Goal: Task Accomplishment & Management: Manage account settings

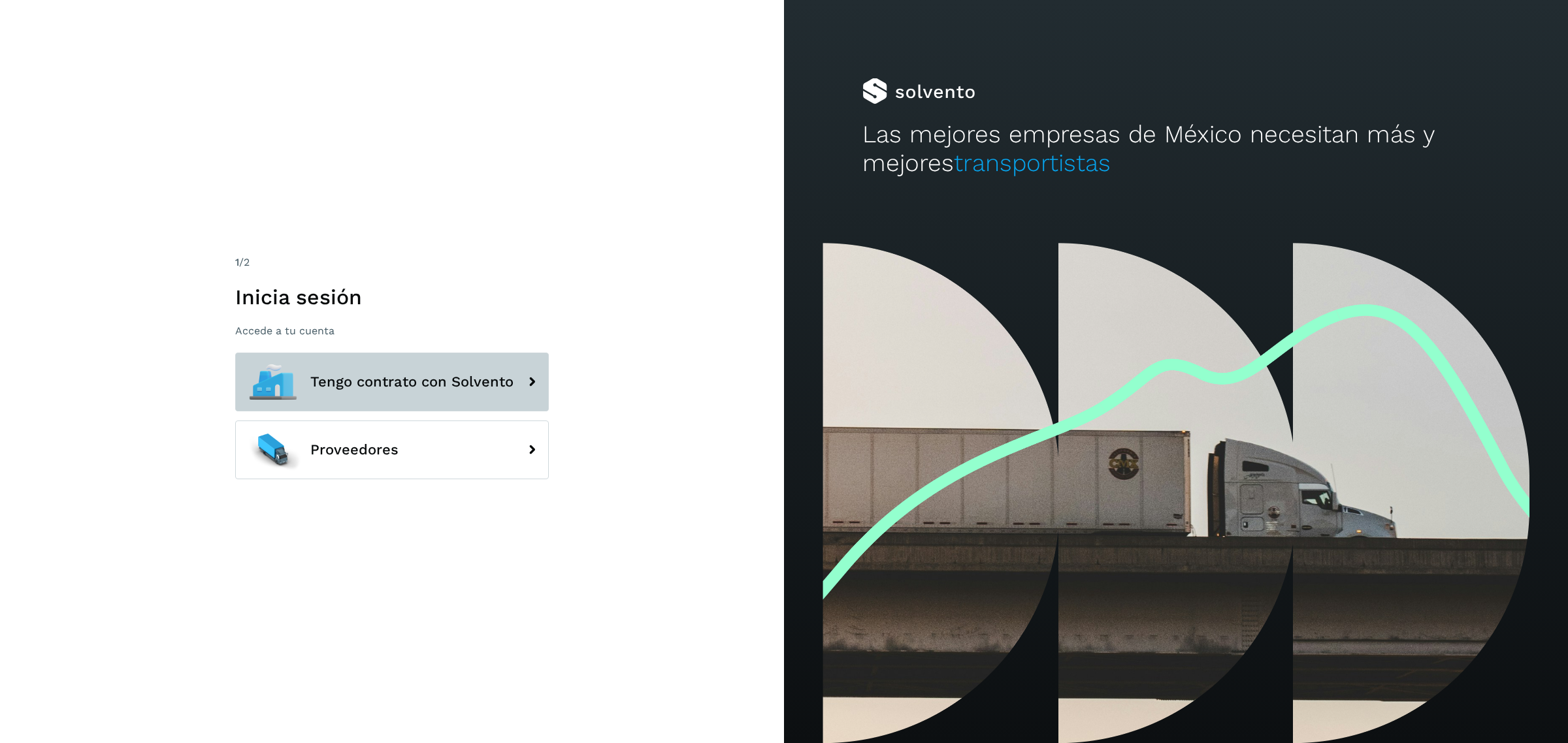
click at [459, 361] on button "Tengo contrato con Solvento" at bounding box center [392, 381] width 314 height 58
click at [505, 370] on button "Tengo contrato con Solvento" at bounding box center [392, 381] width 314 height 58
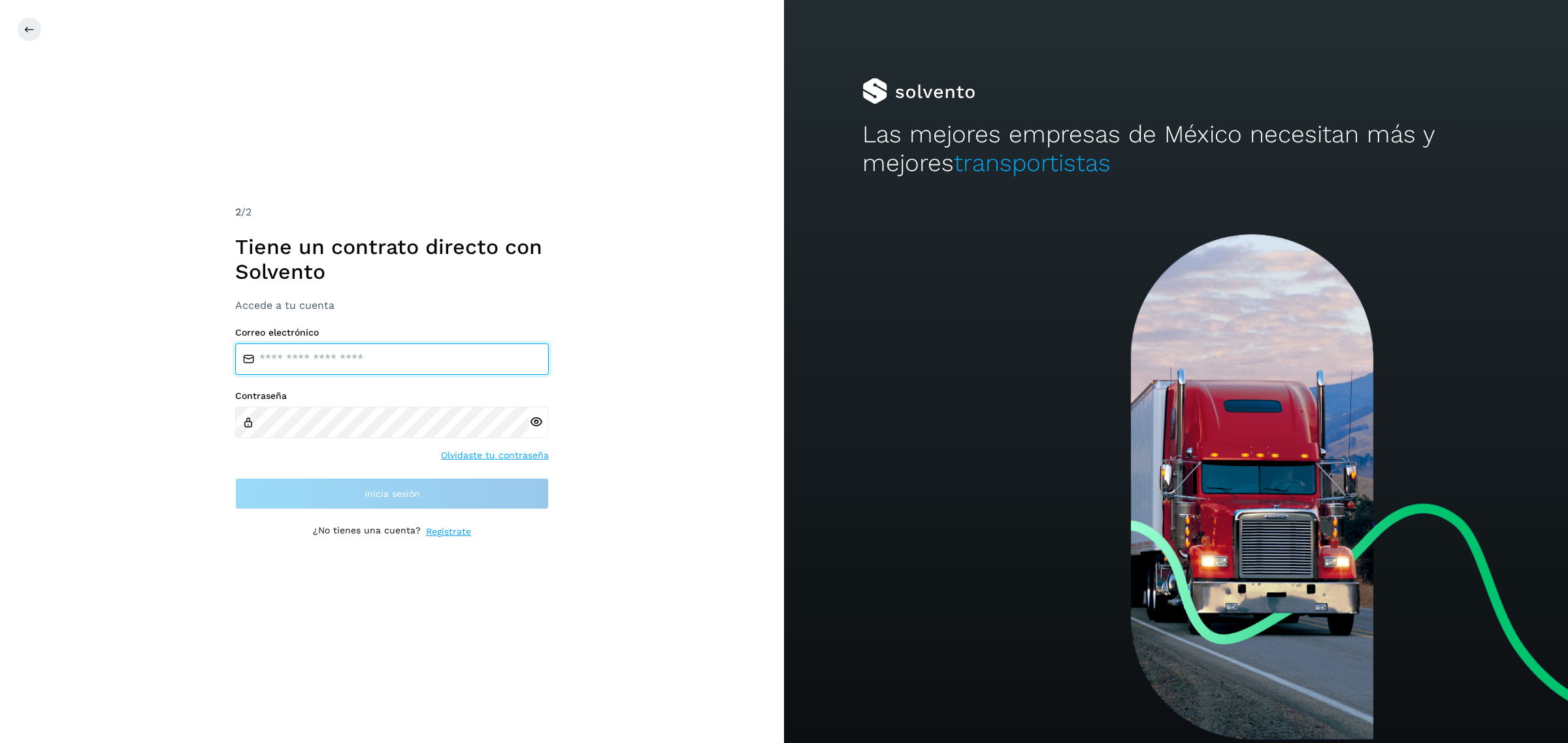
type input "**********"
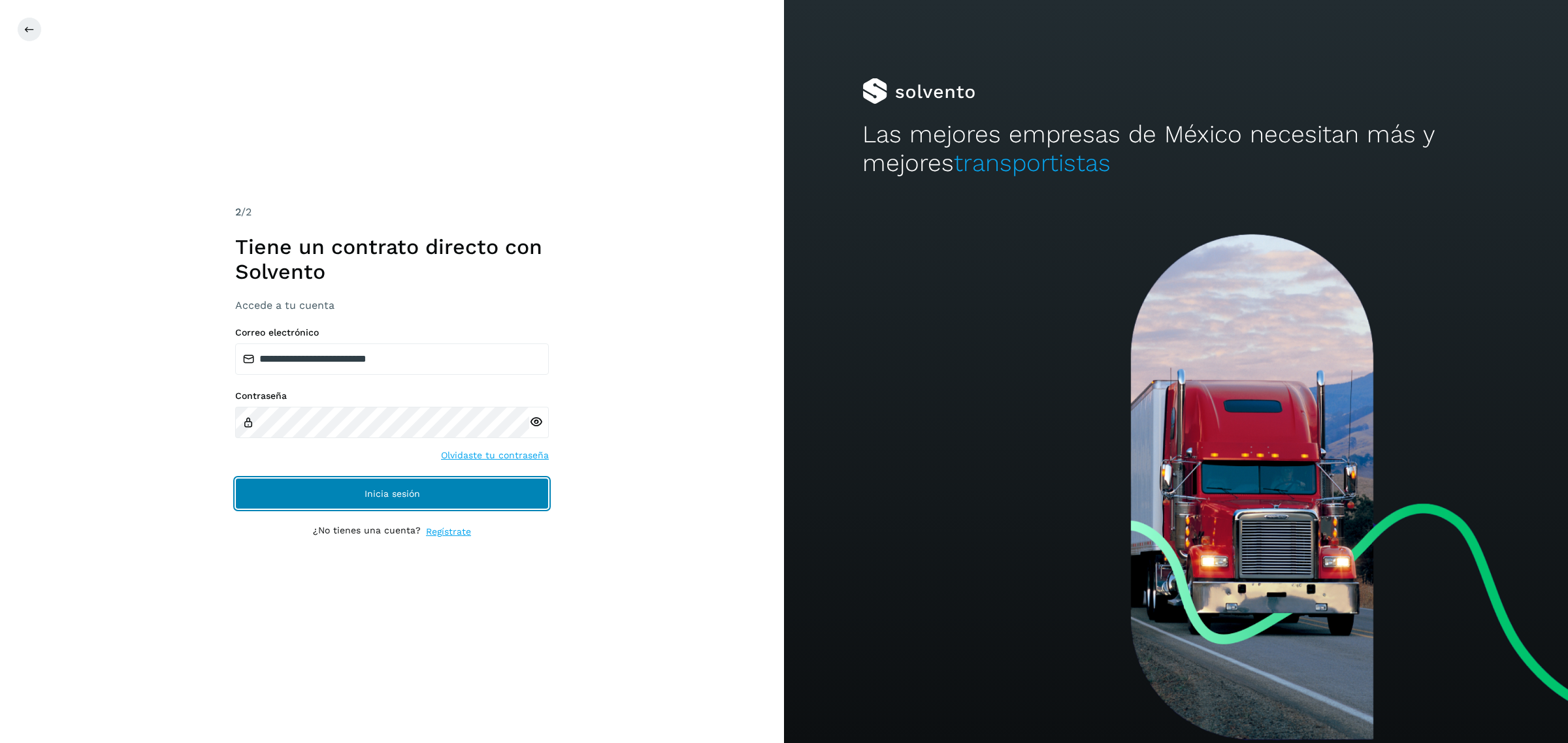
click at [420, 508] on button "Inicia sesión" at bounding box center [392, 493] width 314 height 31
click at [275, 491] on button "Inicia sesión" at bounding box center [392, 493] width 314 height 31
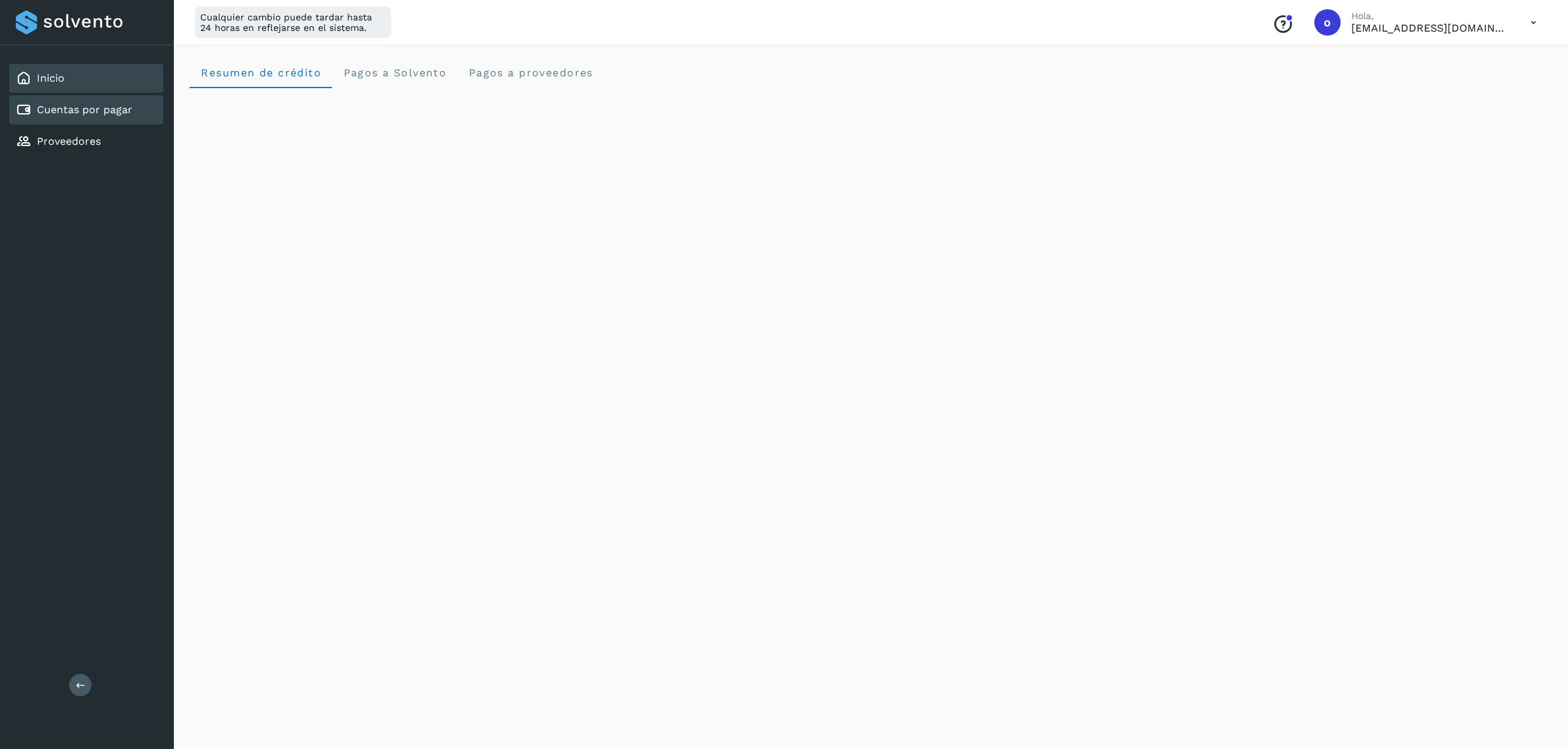
click at [103, 95] on div "Cuentas por pagar" at bounding box center [86, 110] width 154 height 29
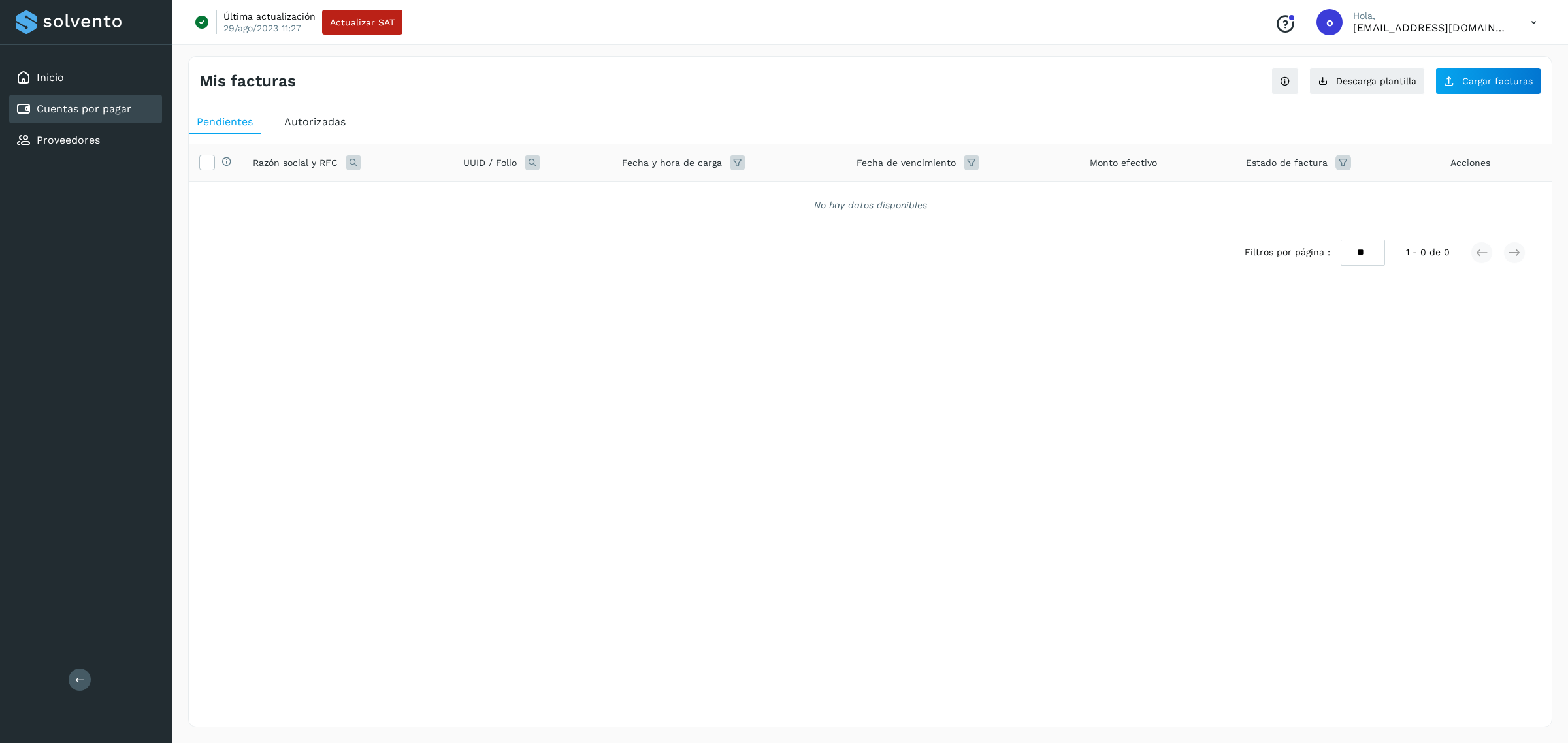
click at [321, 122] on span "Autorizadas" at bounding box center [315, 121] width 62 height 12
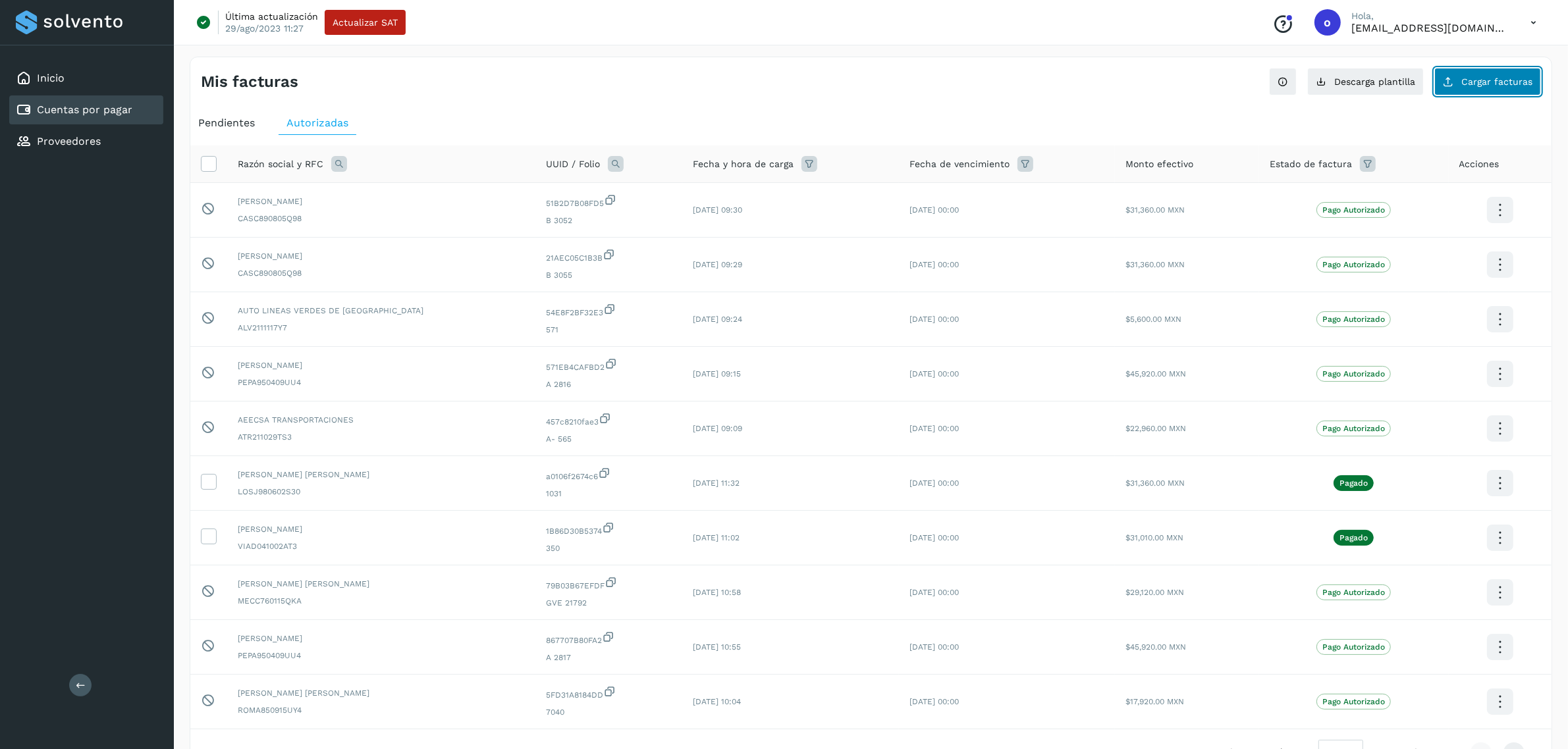
click at [1486, 77] on span "Cargar facturas" at bounding box center [1497, 81] width 71 height 9
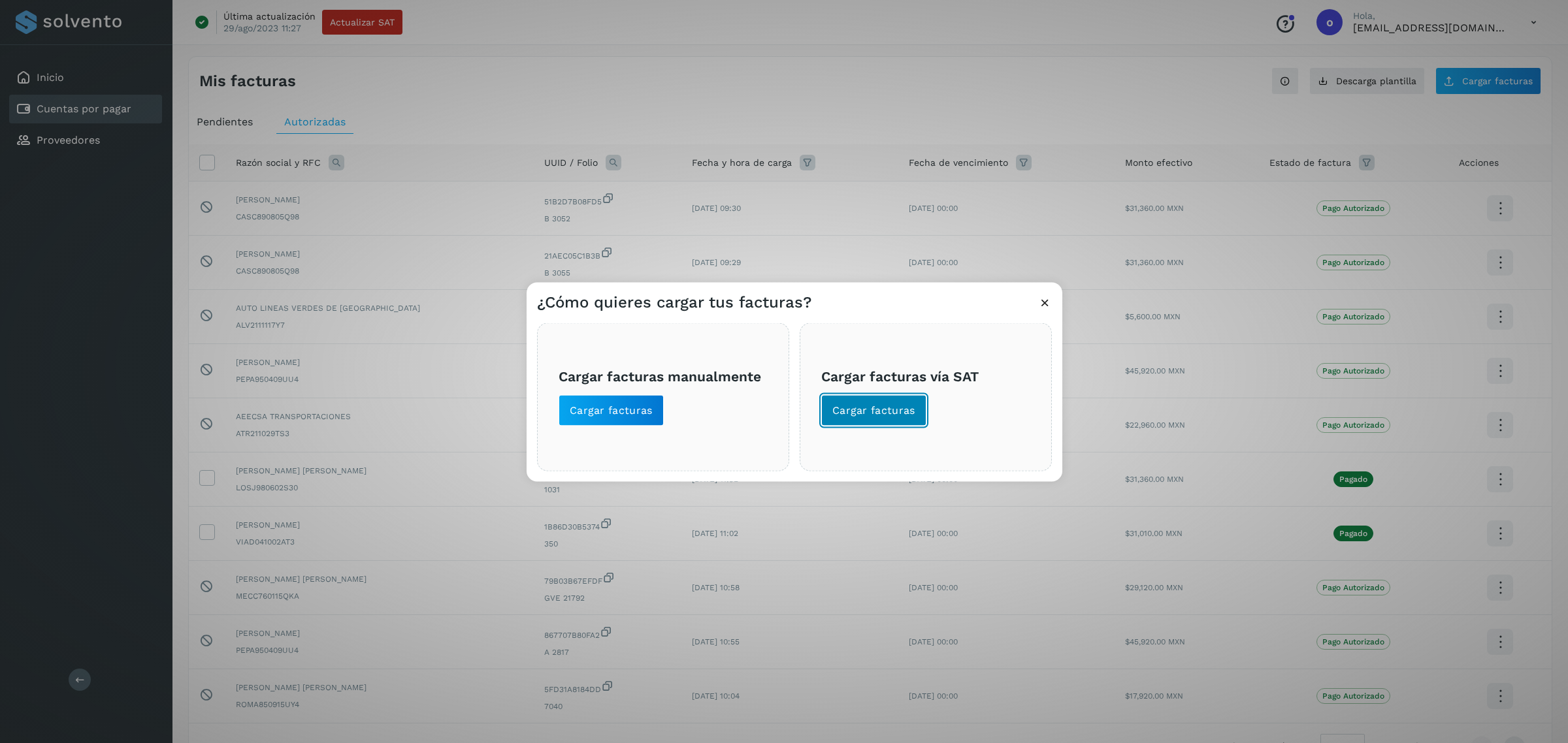
click at [866, 412] on span "Cargar facturas" at bounding box center [874, 411] width 83 height 14
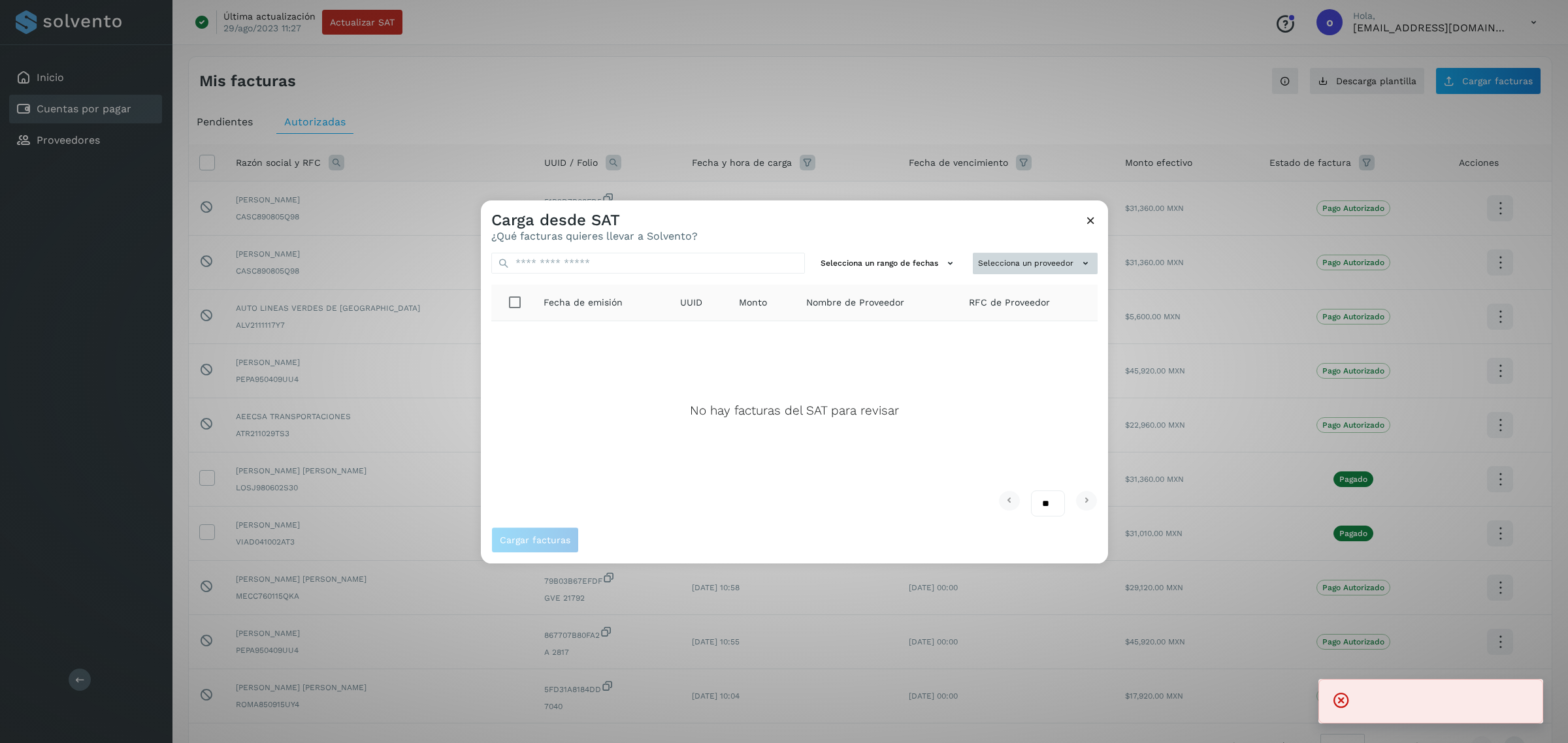
click at [988, 257] on button "Selecciona un proveedor" at bounding box center [1035, 263] width 125 height 22
drag, startPoint x: 988, startPoint y: 259, endPoint x: 977, endPoint y: 279, distance: 22.8
click at [977, 279] on input "text" at bounding box center [1013, 289] width 160 height 21
type input "*****"
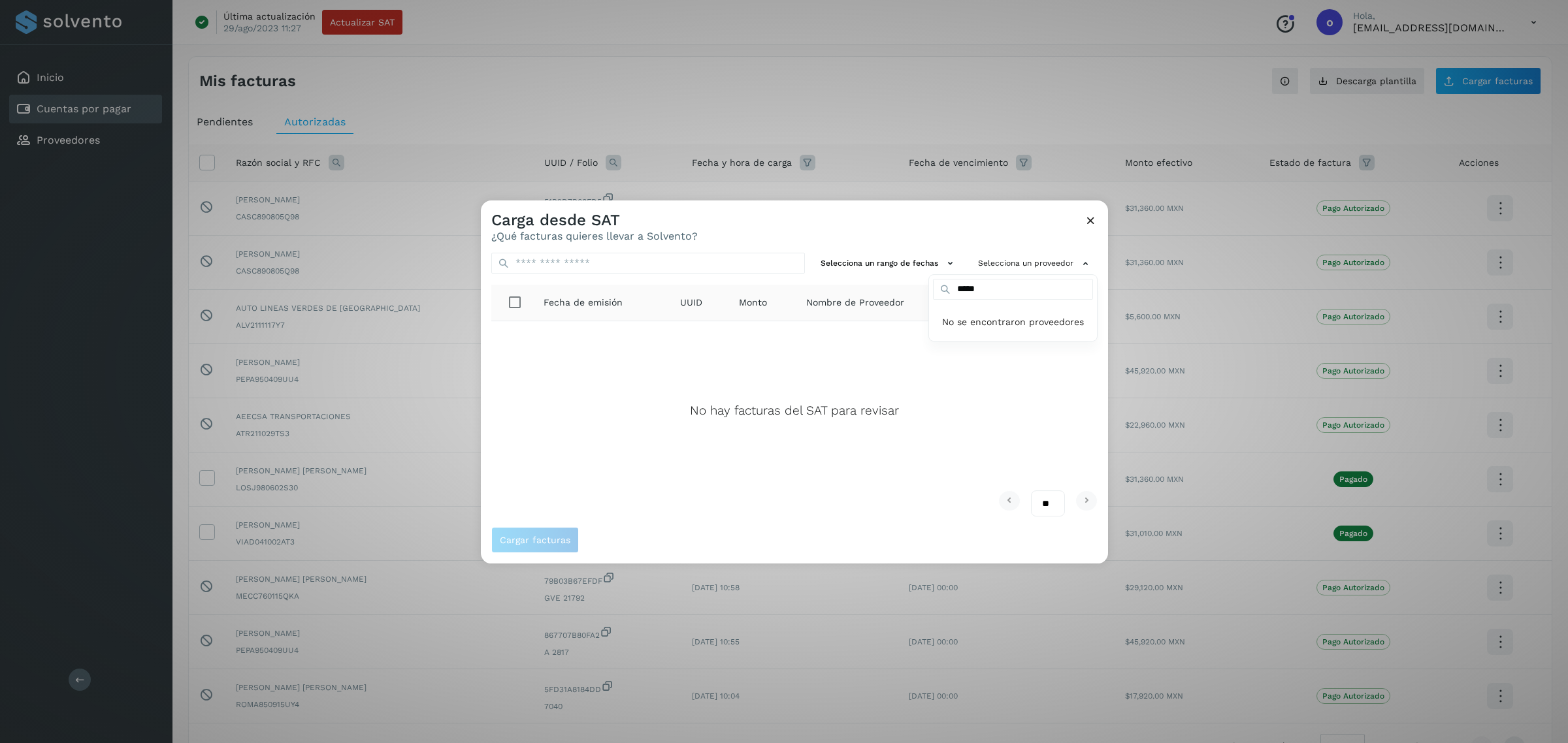
click at [1024, 269] on div at bounding box center [1264, 572] width 1568 height 743
click at [1066, 266] on button "Selecciona un proveedor" at bounding box center [1035, 263] width 125 height 22
click at [1062, 286] on input "text" at bounding box center [1013, 289] width 160 height 21
click at [1092, 221] on div at bounding box center [1264, 572] width 1568 height 743
click at [1089, 217] on icon at bounding box center [1090, 220] width 14 height 14
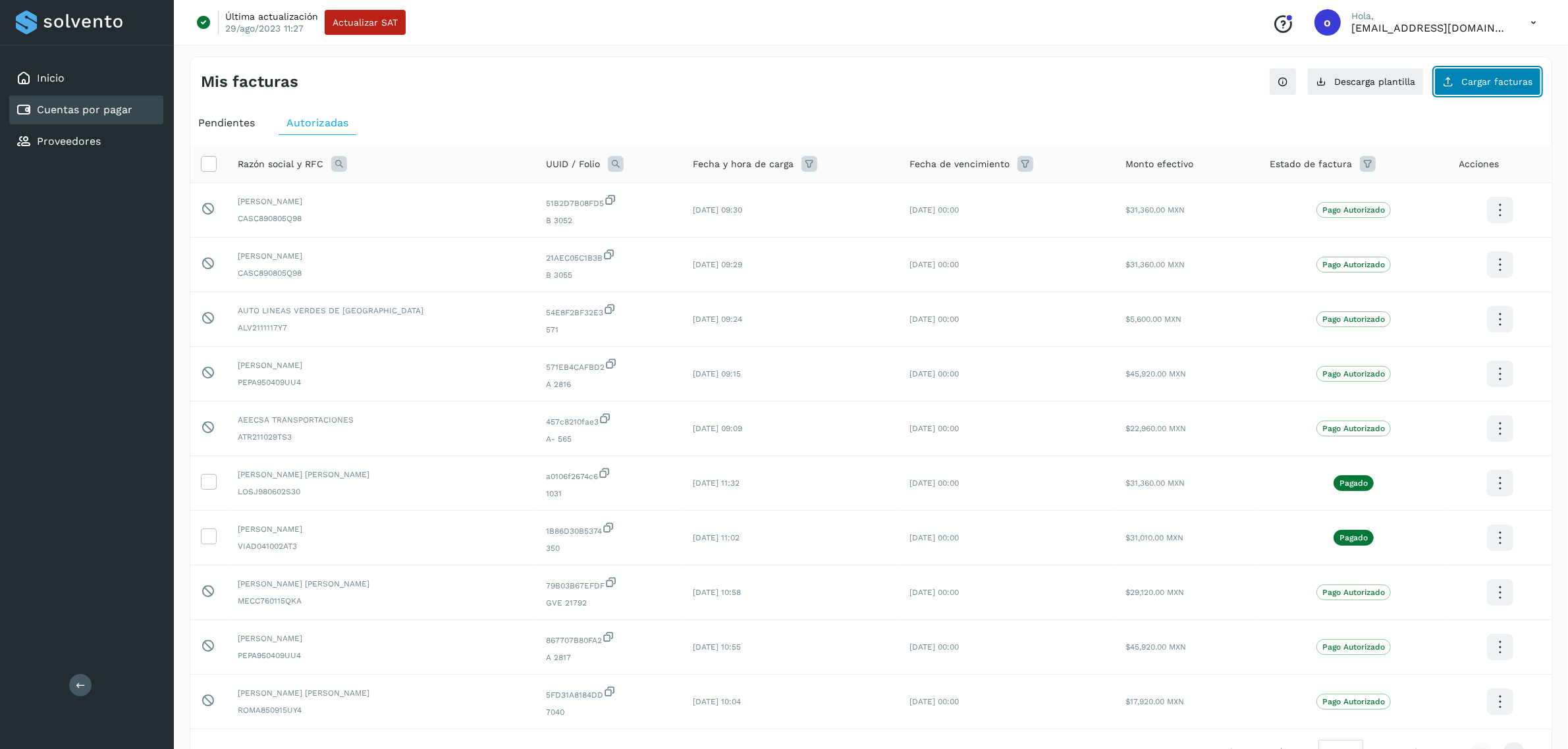
click at [1474, 90] on button "Cargar facturas" at bounding box center [1488, 82] width 107 height 27
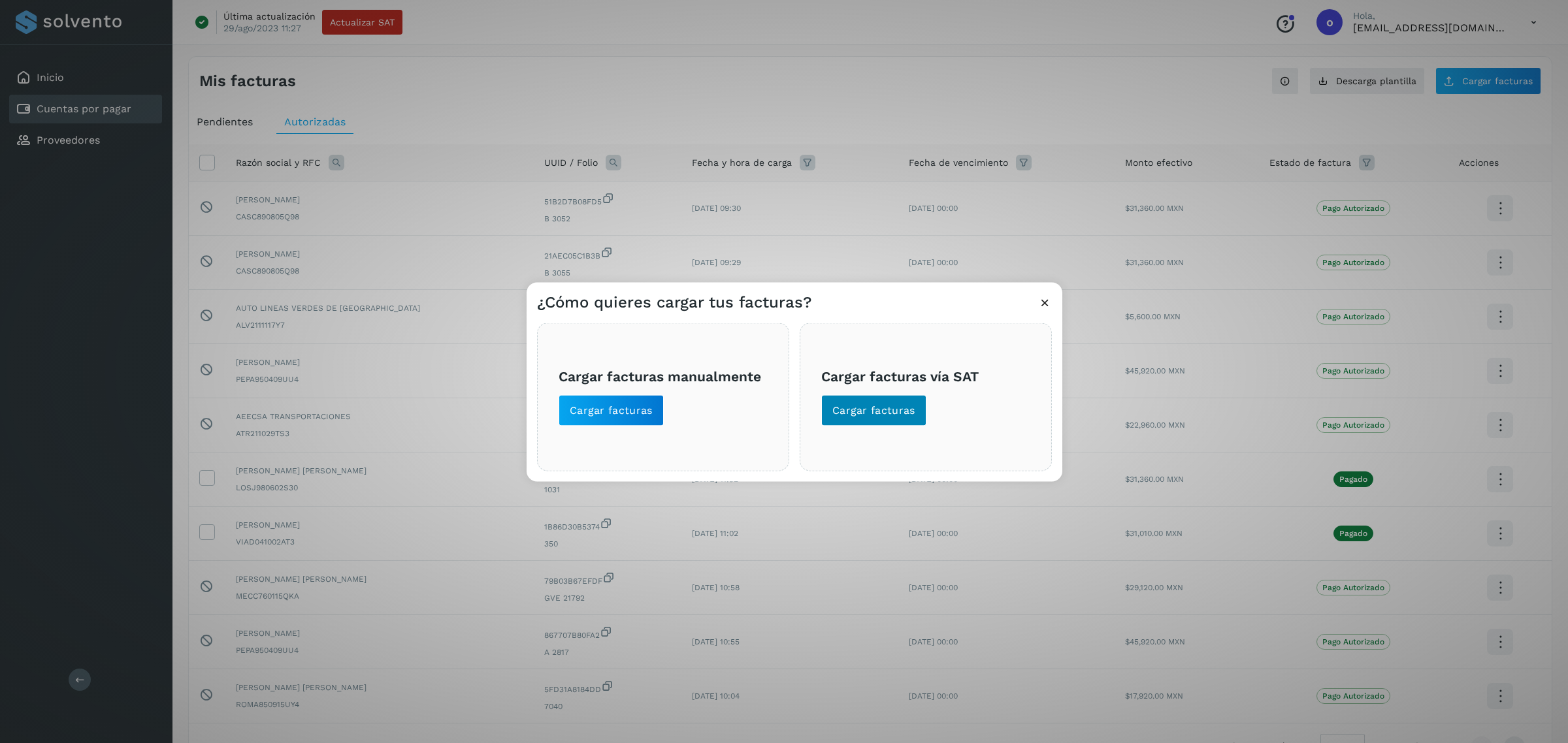
drag, startPoint x: 874, startPoint y: 392, endPoint x: 879, endPoint y: 397, distance: 7.1
click at [875, 393] on span "Cargar facturas vía SAT Cargar facturas" at bounding box center [925, 396] width 209 height 58
click at [880, 399] on button "Cargar facturas" at bounding box center [873, 411] width 105 height 31
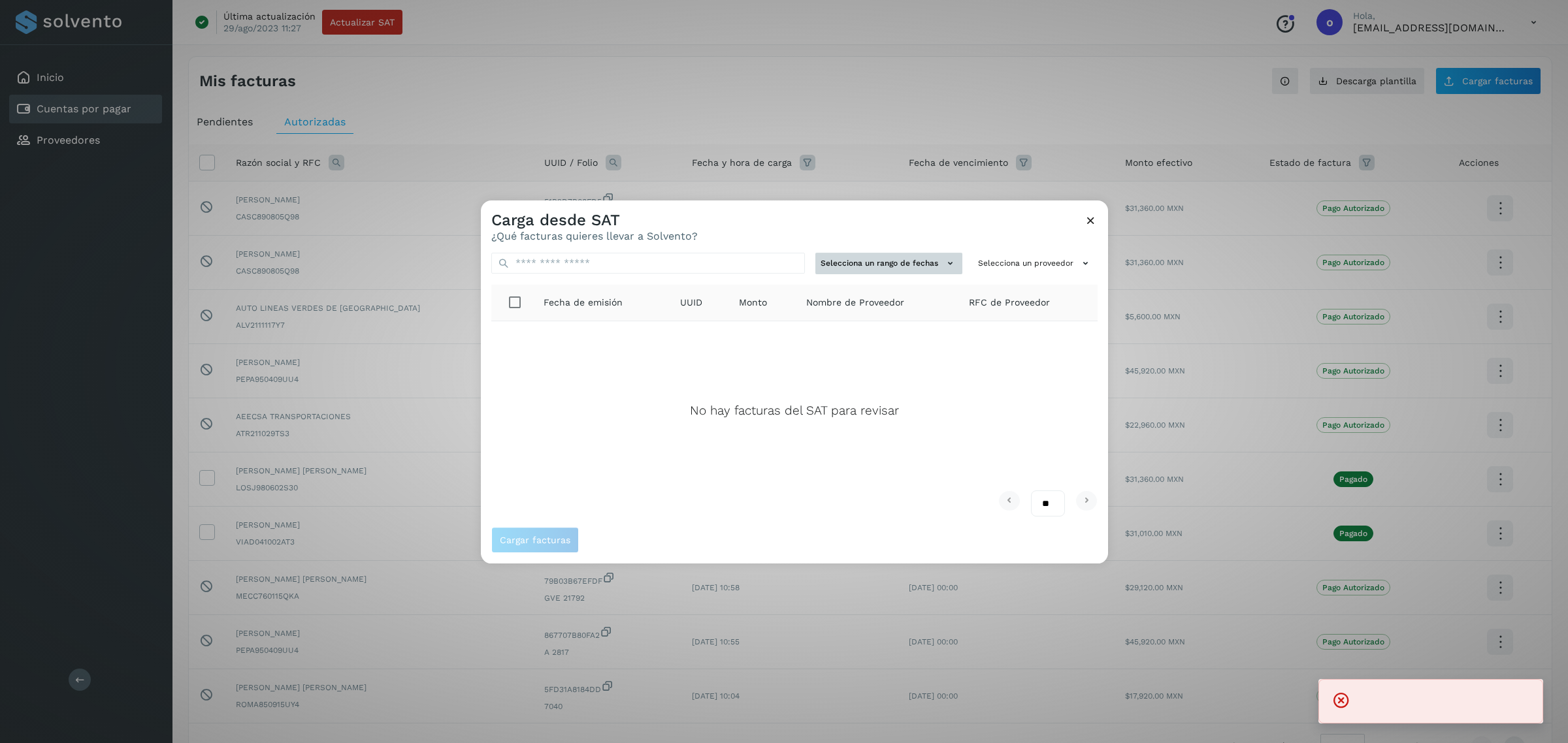
click at [913, 258] on button "Selecciona un rango de fechas" at bounding box center [889, 263] width 147 height 22
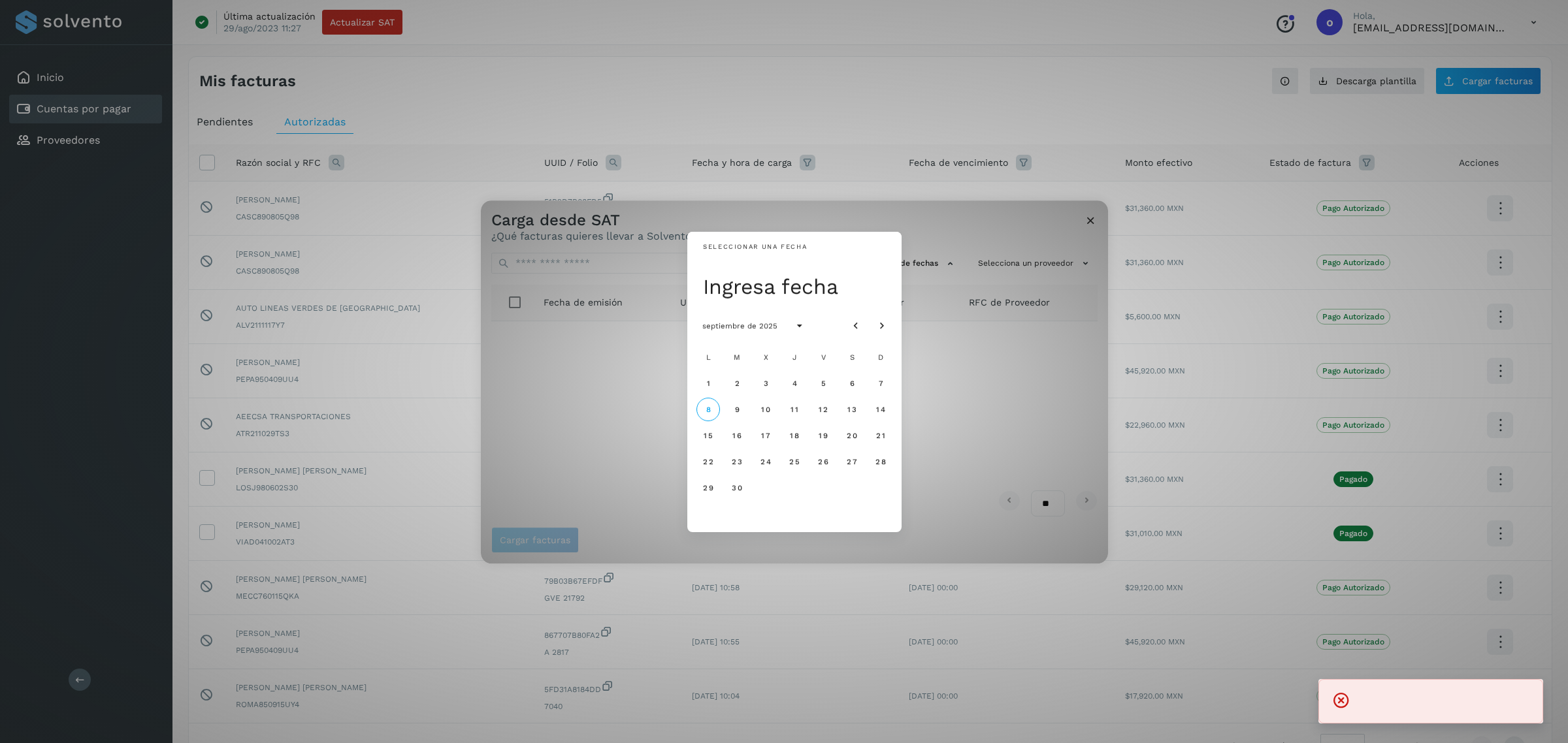
click at [949, 239] on div "Seleccionar una fecha Ingresa fecha septiembre de 2025 L M X J V S D 1 2 3 4 5 …" at bounding box center [794, 382] width 627 height 363
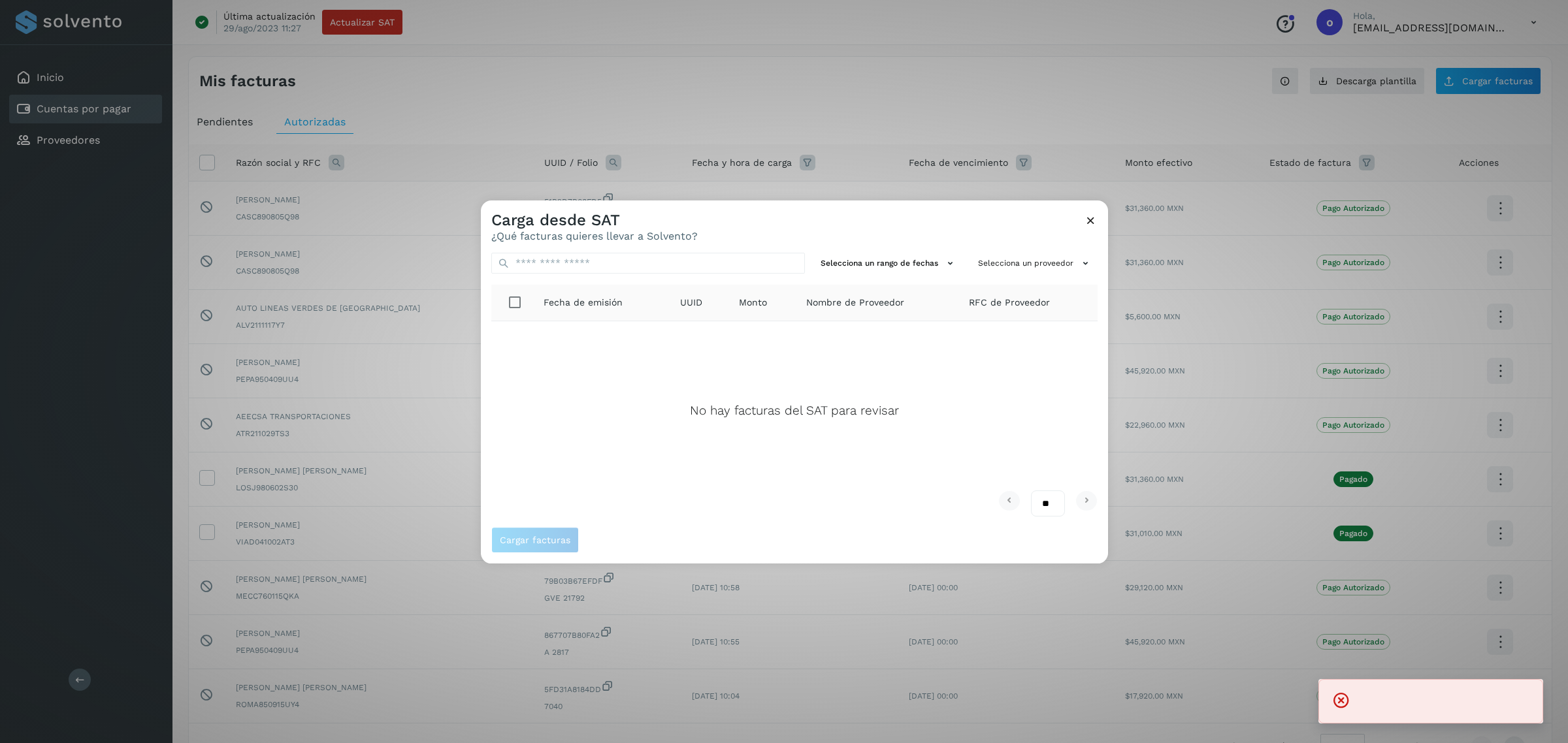
click at [1088, 221] on icon at bounding box center [1090, 220] width 14 height 14
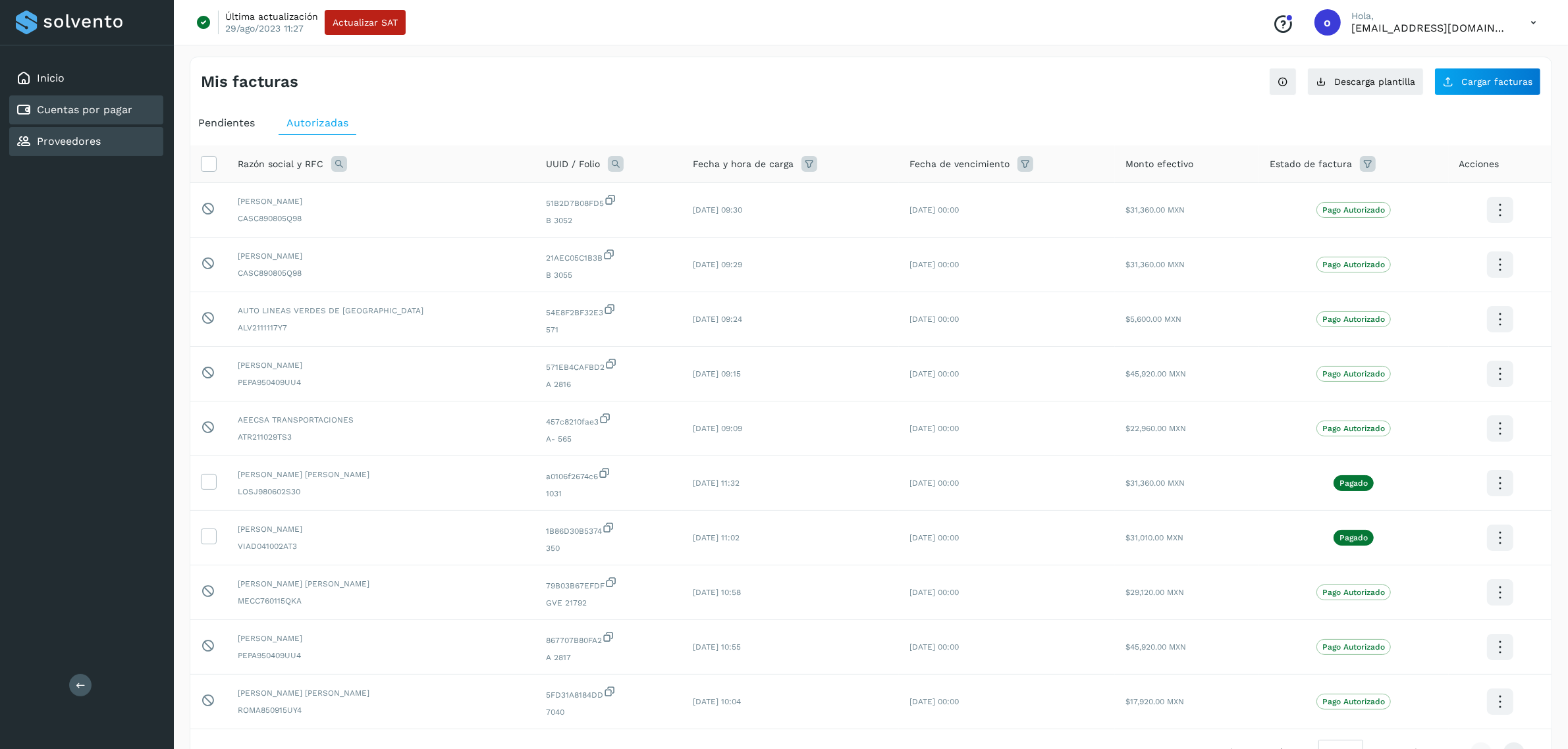
click at [94, 135] on link "Proveedores" at bounding box center [69, 140] width 64 height 12
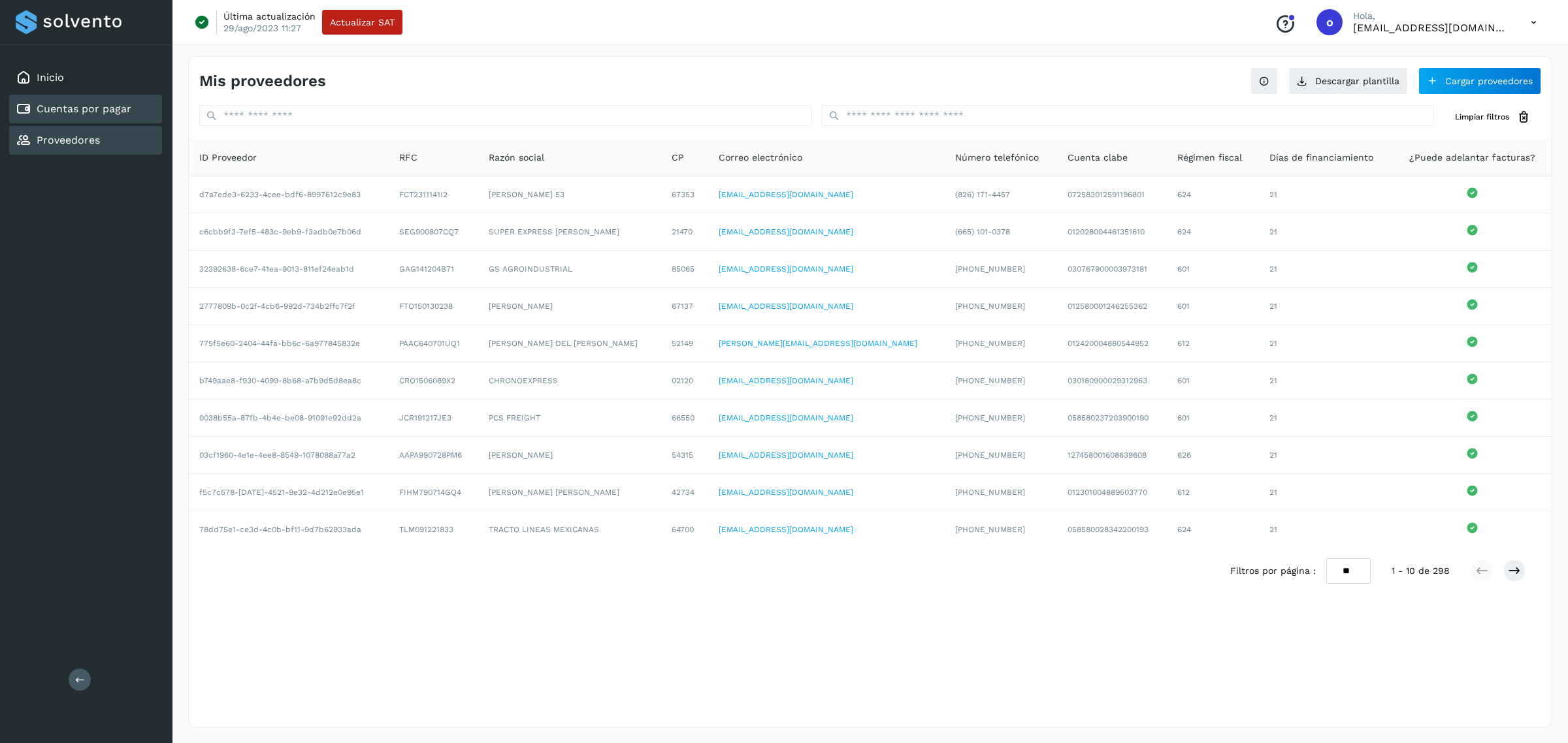
click at [99, 115] on div "Cuentas por pagar" at bounding box center [74, 109] width 115 height 16
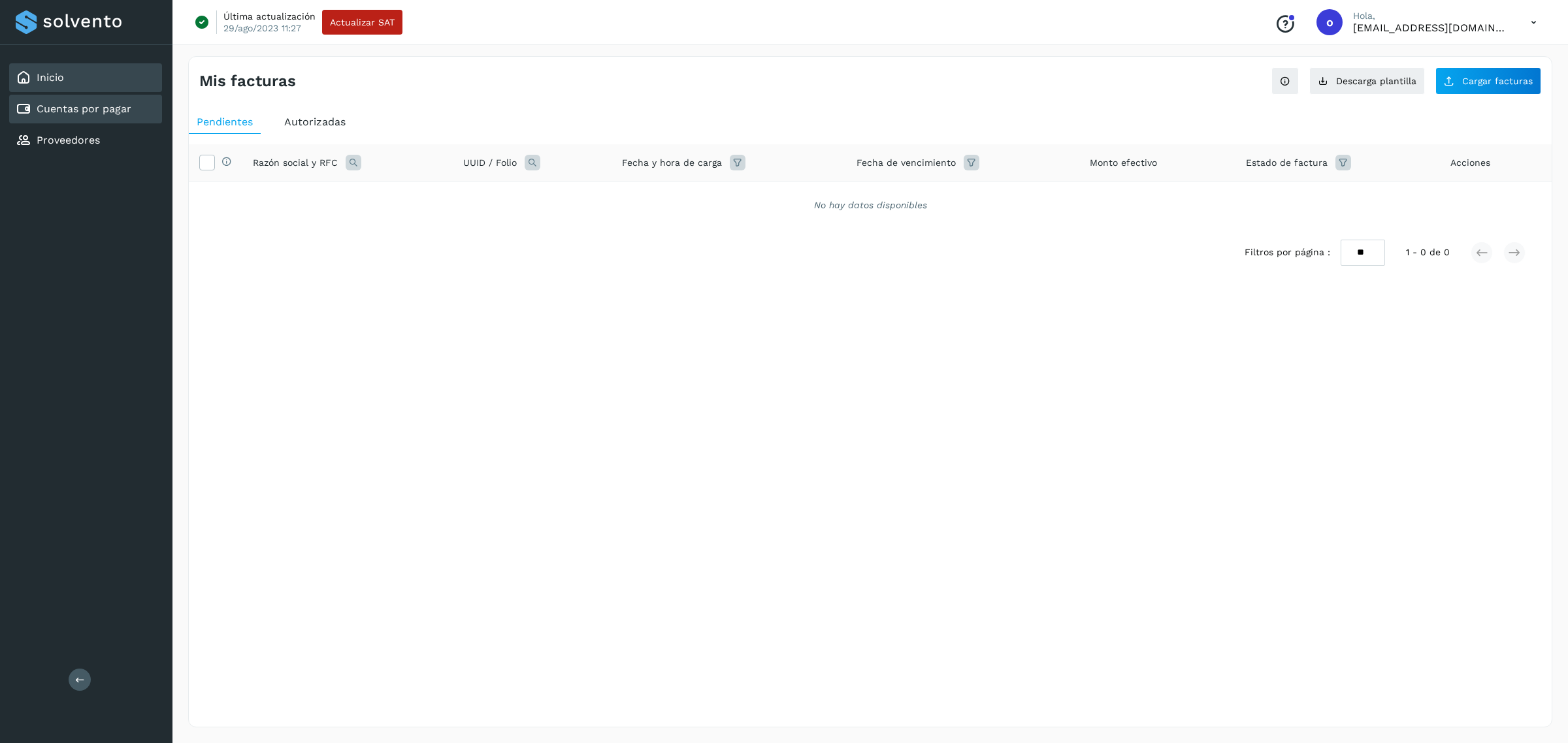
click at [98, 70] on div "Inicio" at bounding box center [85, 78] width 153 height 29
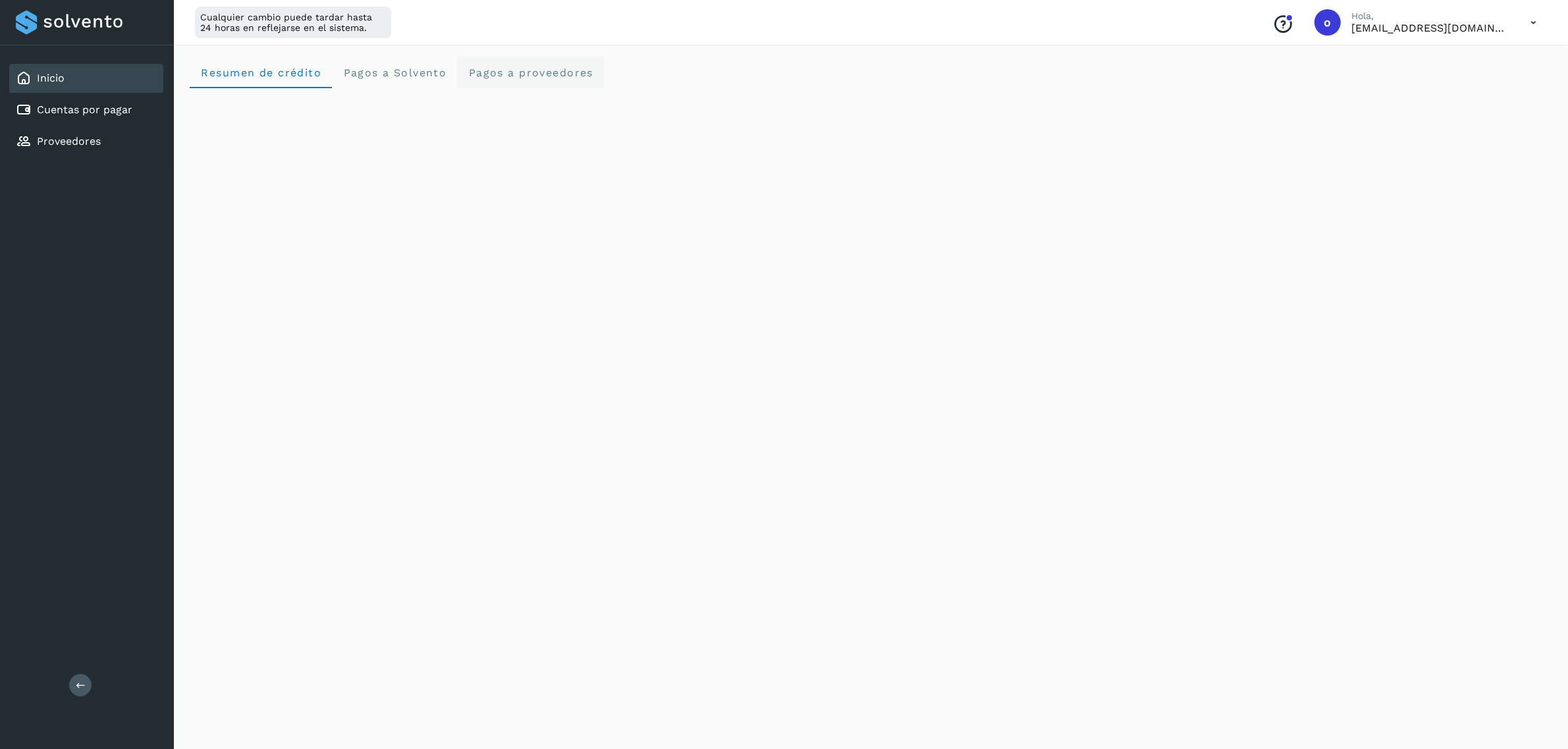
click at [517, 71] on span "Pagos a proveedores" at bounding box center [530, 72] width 126 height 12
click at [379, 83] on Solvento "Pagos a Solvento" at bounding box center [394, 72] width 125 height 31
click at [574, 68] on span "Pagos a proveedores" at bounding box center [530, 72] width 126 height 12
click at [138, 107] on div "Cuentas por pagar" at bounding box center [86, 110] width 154 height 29
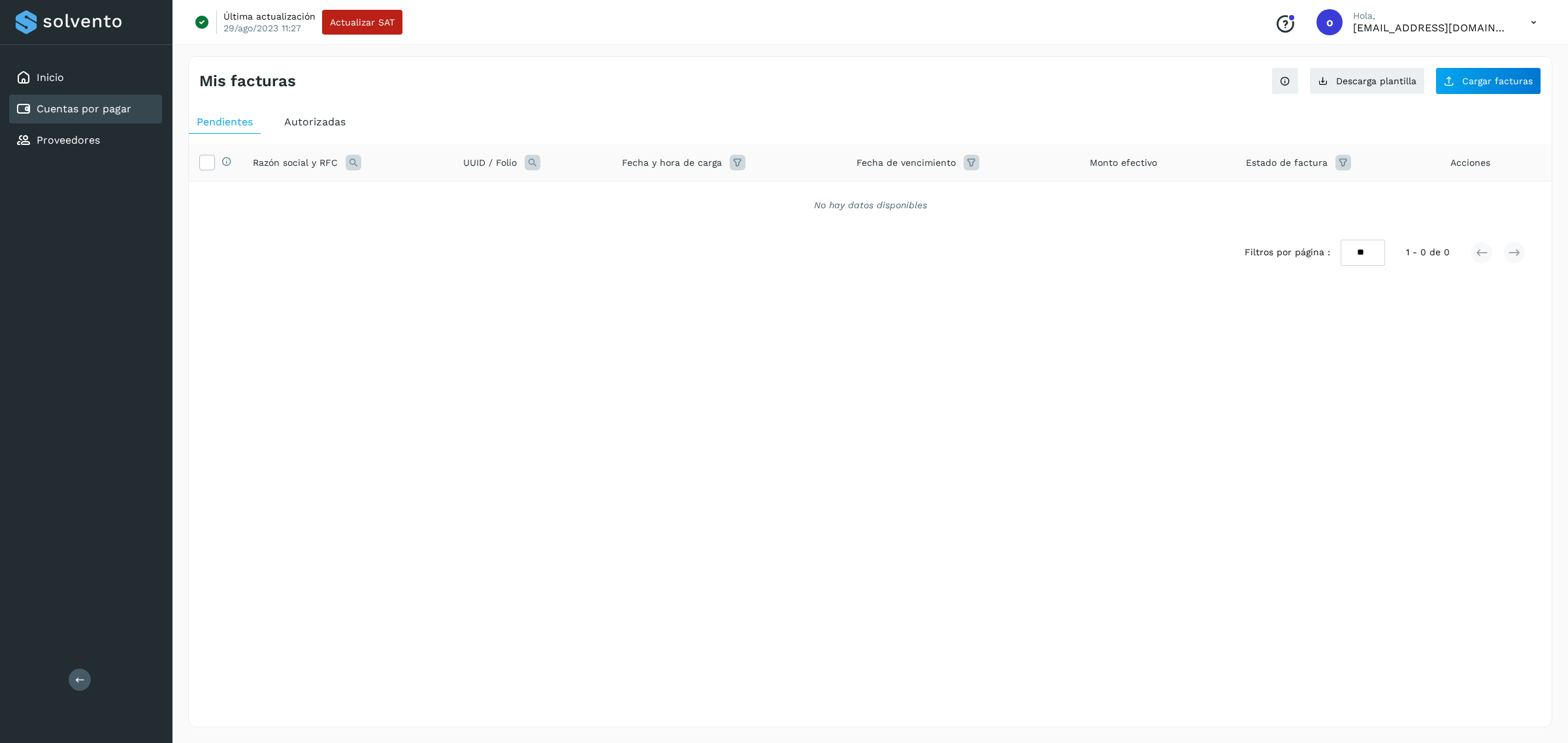
click at [317, 122] on span "Autorizadas" at bounding box center [315, 121] width 62 height 12
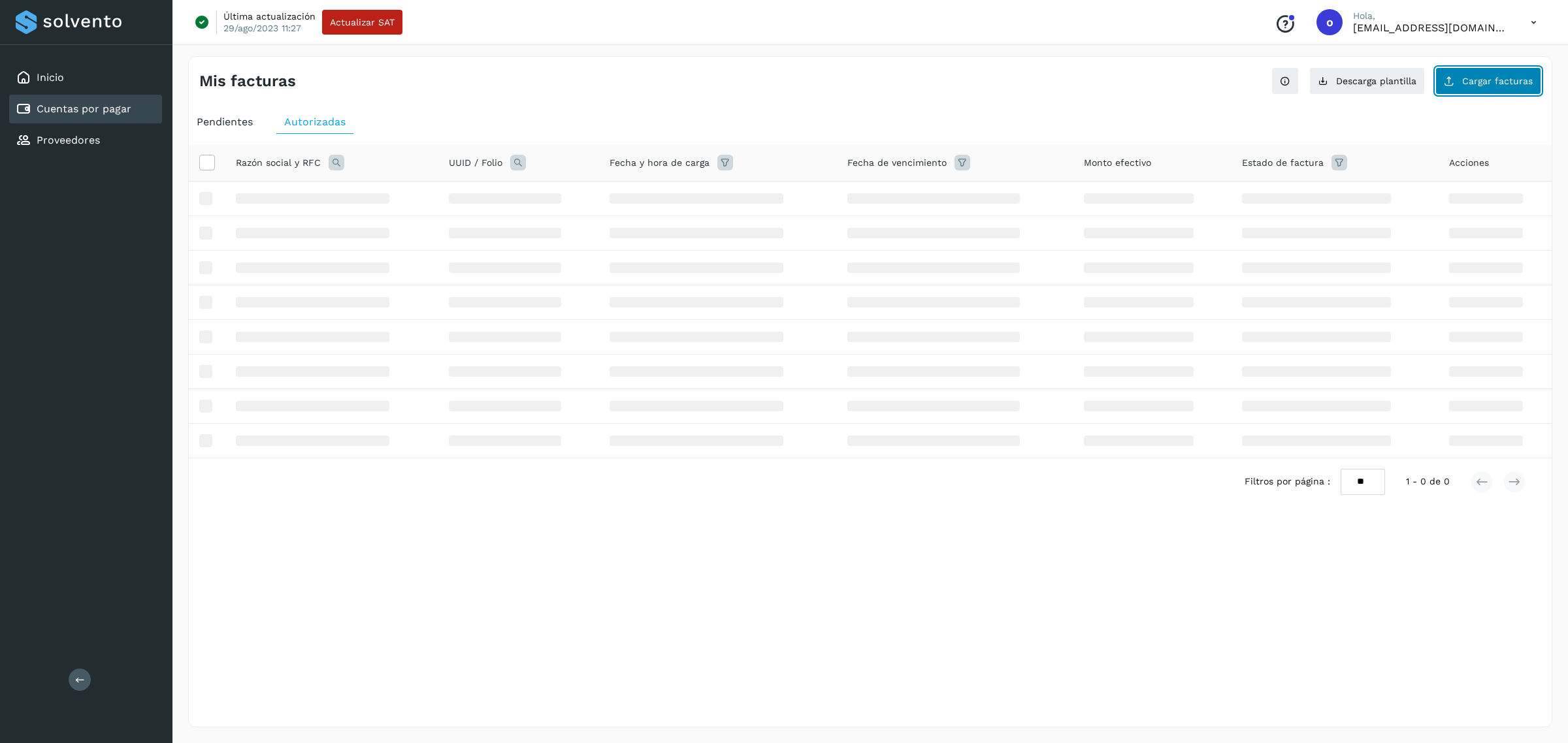
click at [1460, 86] on button "Cargar facturas" at bounding box center [1488, 81] width 106 height 27
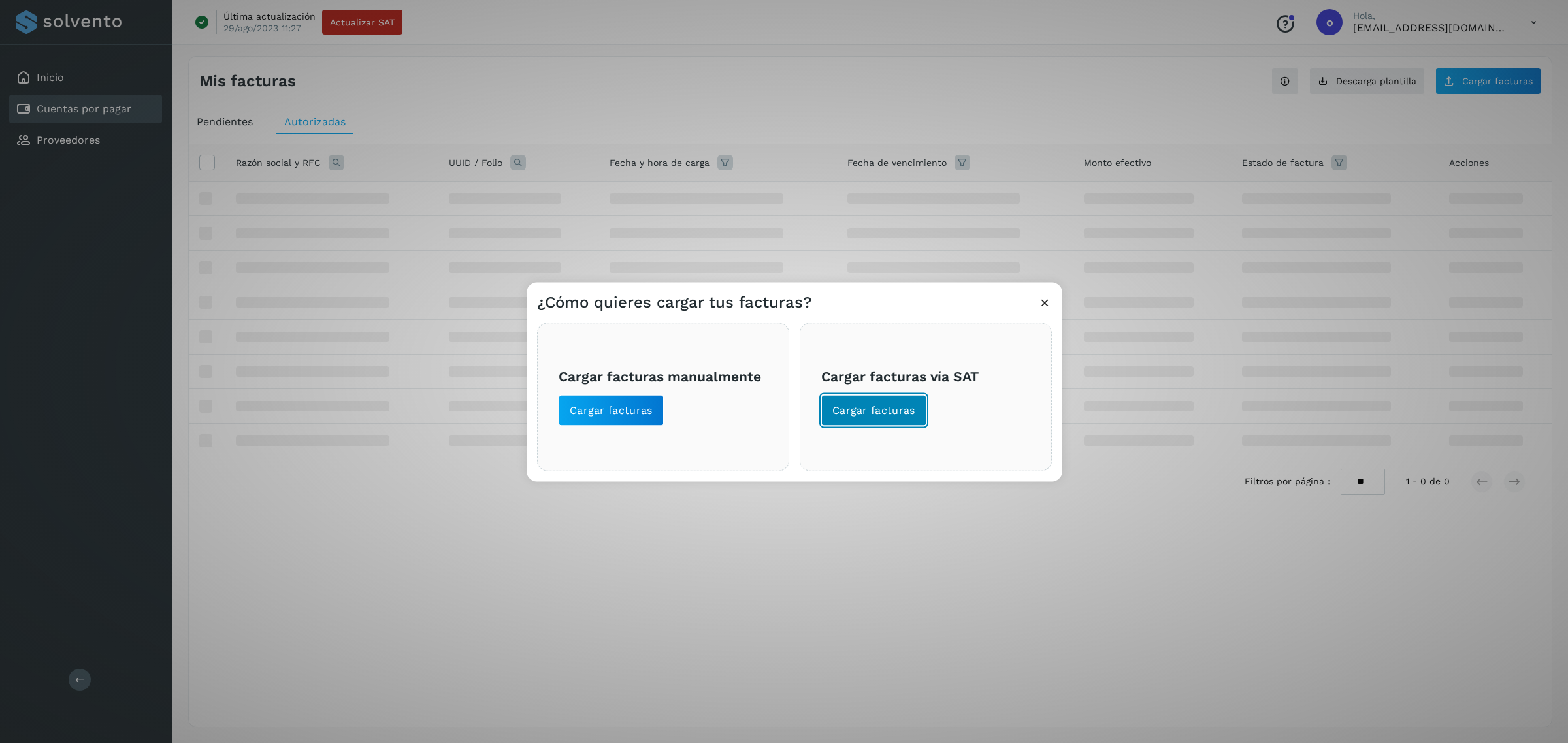
click at [913, 399] on button "Cargar facturas" at bounding box center [873, 411] width 105 height 31
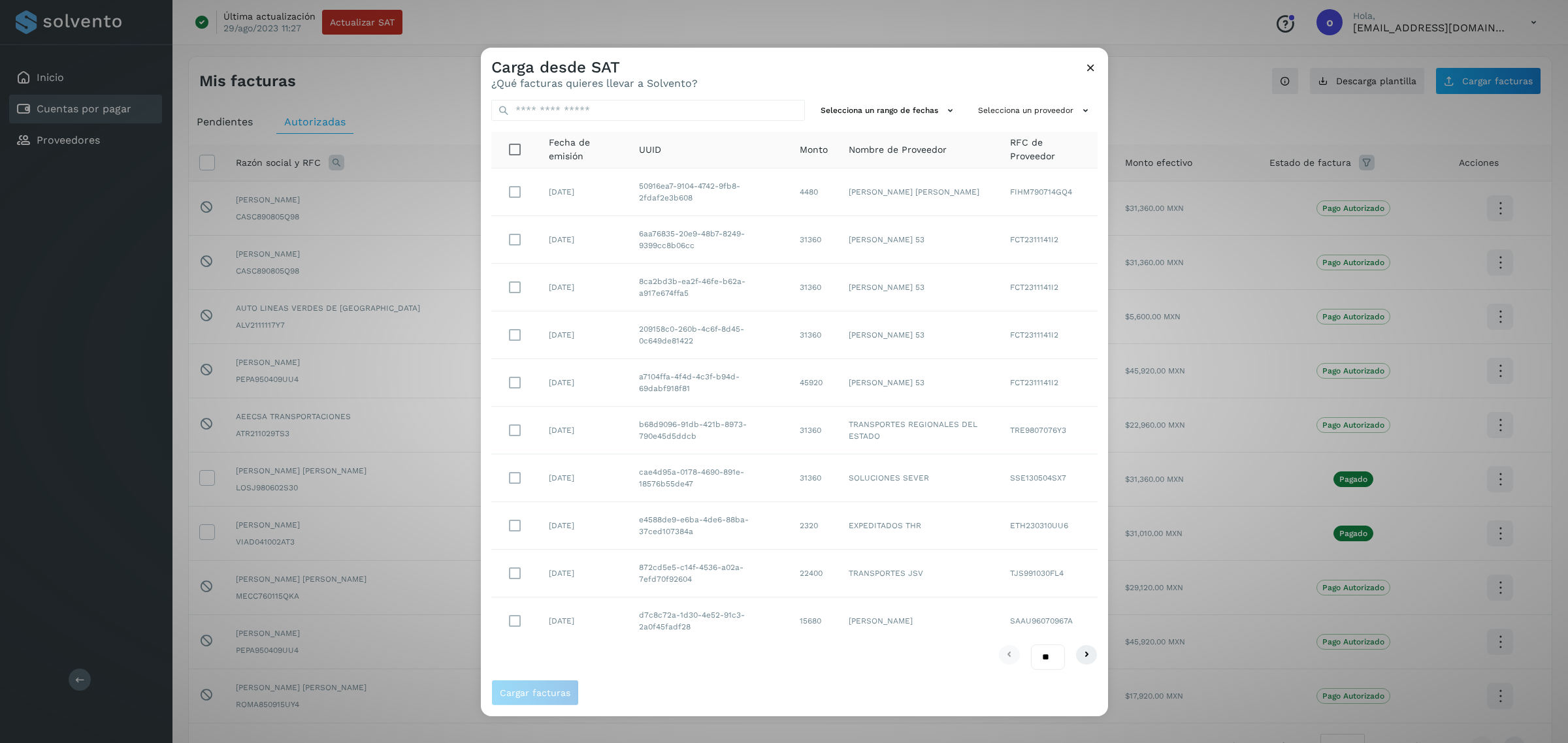
click at [1015, 94] on div "Selecciona un rango de fechas Selecciona un proveedor Fecha de emisión UUID Mon…" at bounding box center [794, 384] width 627 height 590
click at [1010, 126] on div "Selecciona un rango de fechas Selecciona un proveedor Fecha de emisión UUID Mon…" at bounding box center [794, 384] width 627 height 590
click at [1015, 115] on button "Selecciona un proveedor" at bounding box center [1035, 110] width 125 height 22
drag, startPoint x: 1015, startPoint y: 115, endPoint x: 999, endPoint y: 139, distance: 28.8
click at [999, 139] on input "text" at bounding box center [1006, 136] width 174 height 21
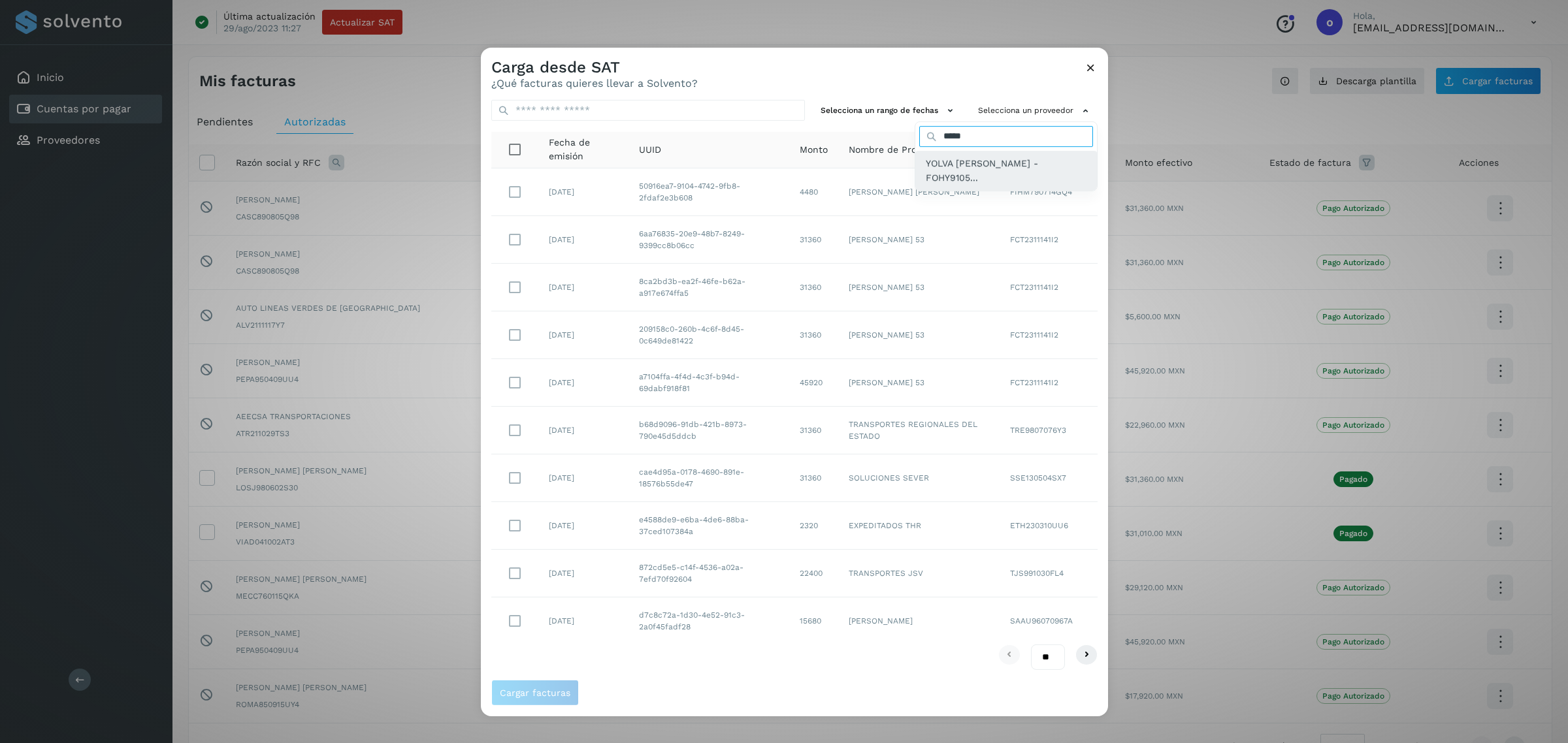
type input "*****"
click at [936, 168] on span "YOLVA [PERSON_NAME] - FOHY9105..." at bounding box center [1006, 171] width 161 height 30
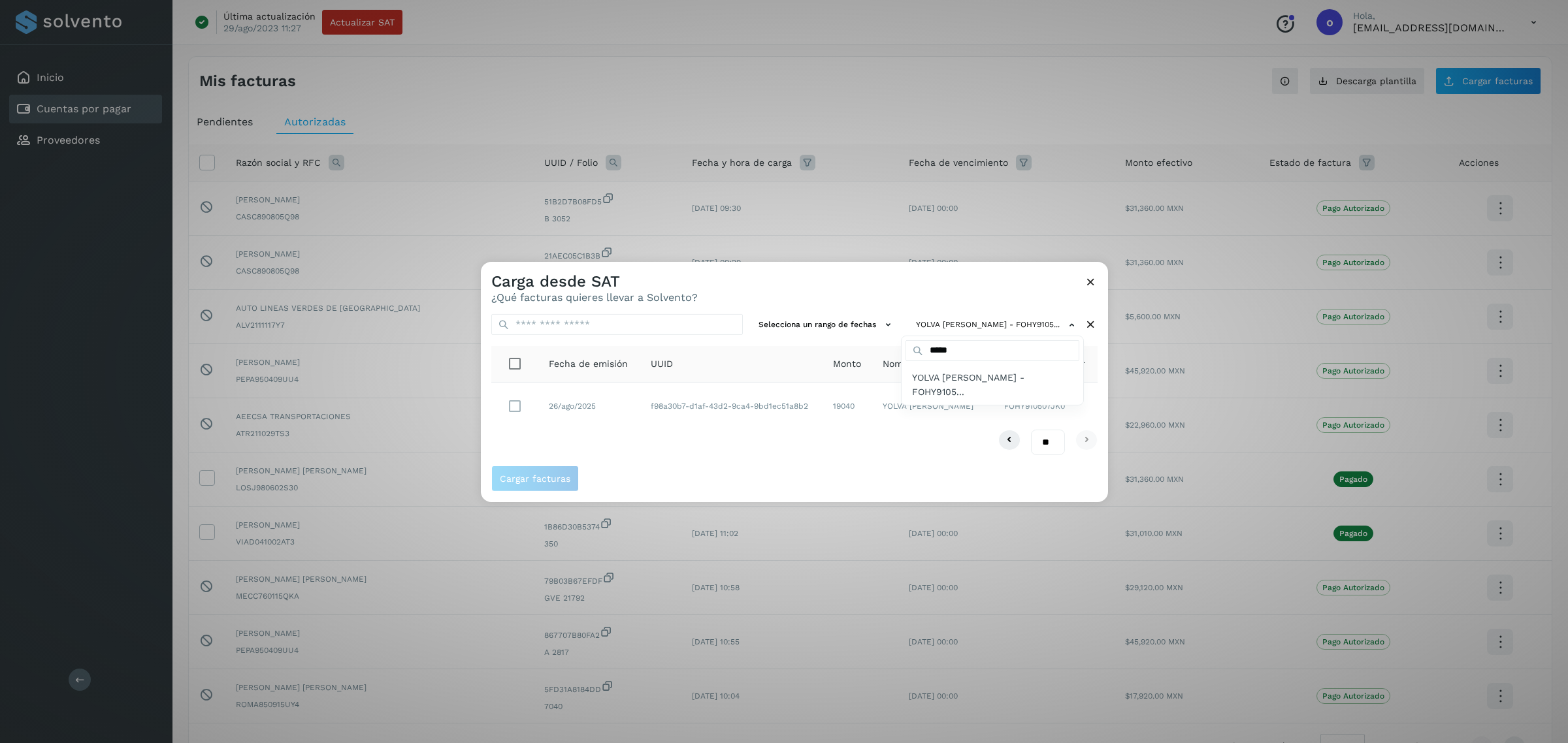
click at [511, 412] on div at bounding box center [1264, 633] width 1568 height 743
click at [533, 488] on button "Cargar facturas" at bounding box center [534, 479] width 87 height 26
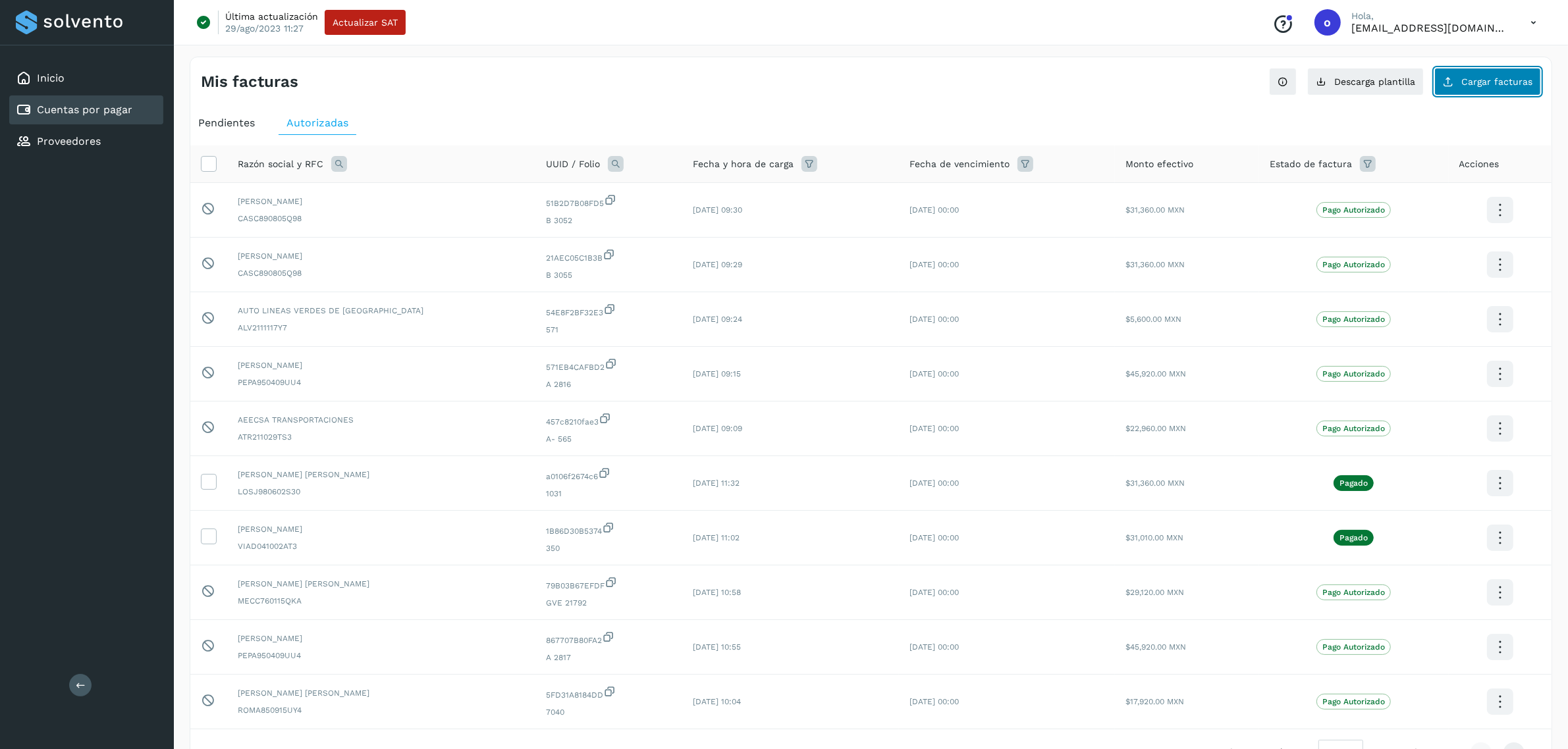
click at [1464, 76] on button "Cargar facturas" at bounding box center [1488, 82] width 107 height 27
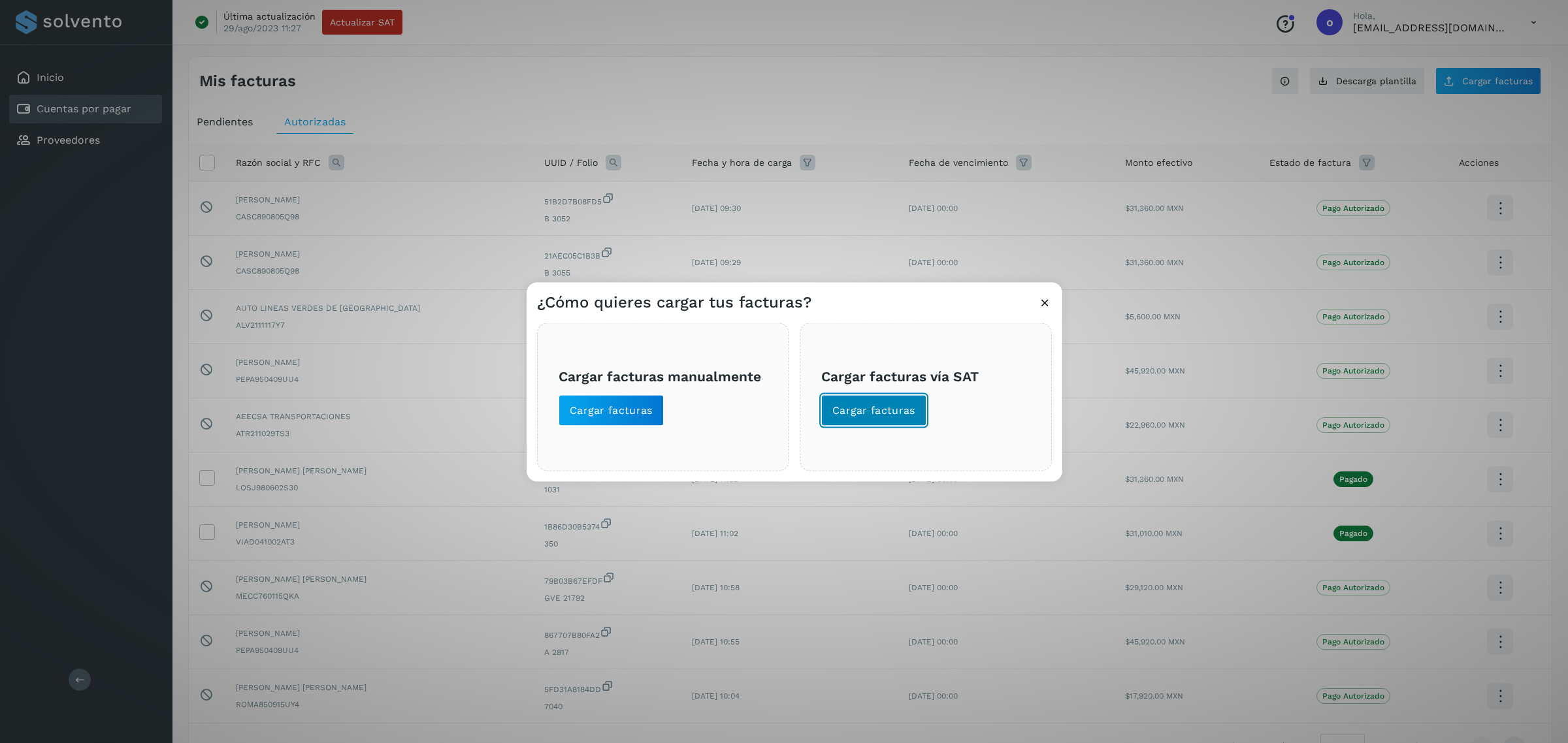
click at [854, 404] on span "Cargar facturas" at bounding box center [874, 411] width 83 height 14
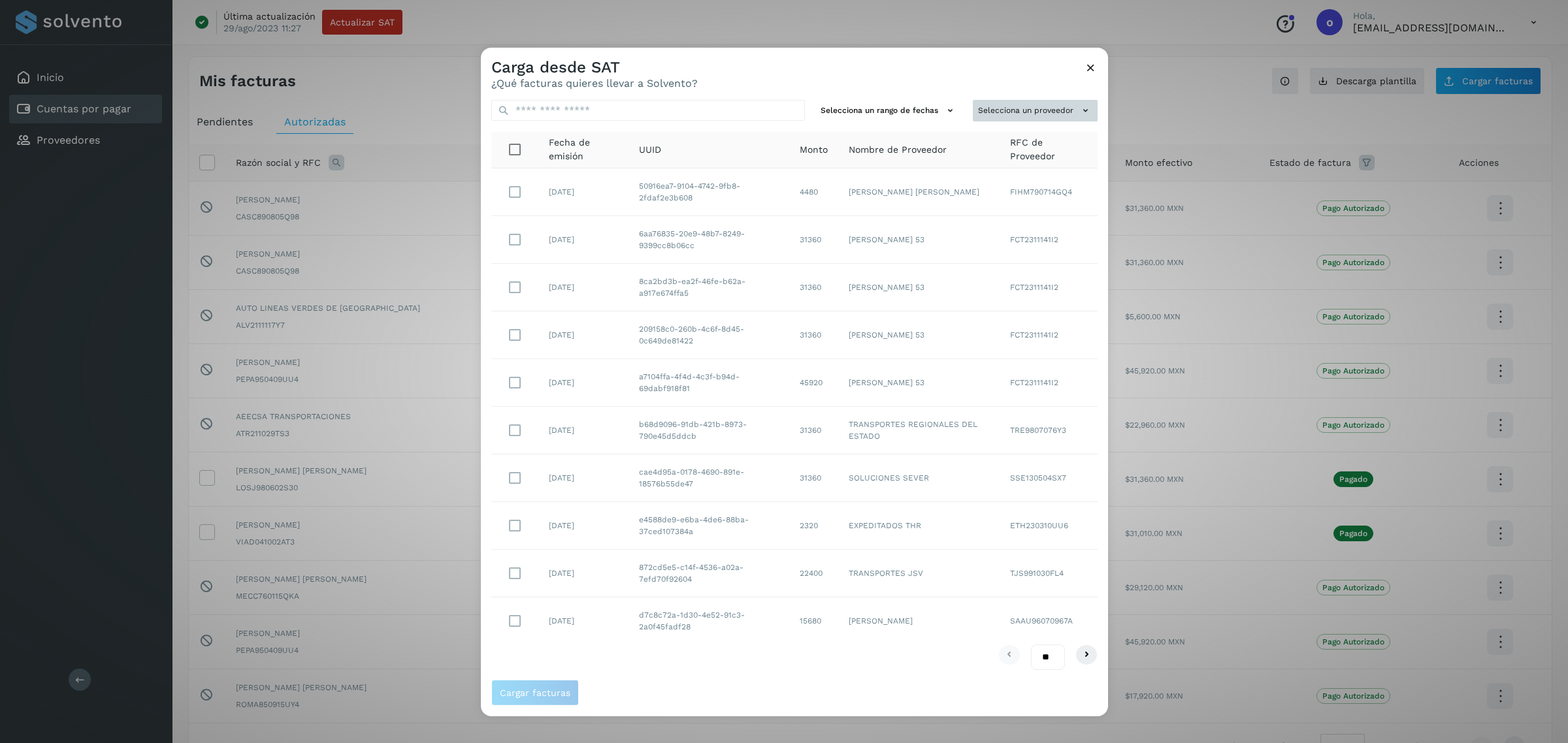
click at [1051, 111] on button "Selecciona un proveedor" at bounding box center [1035, 110] width 125 height 22
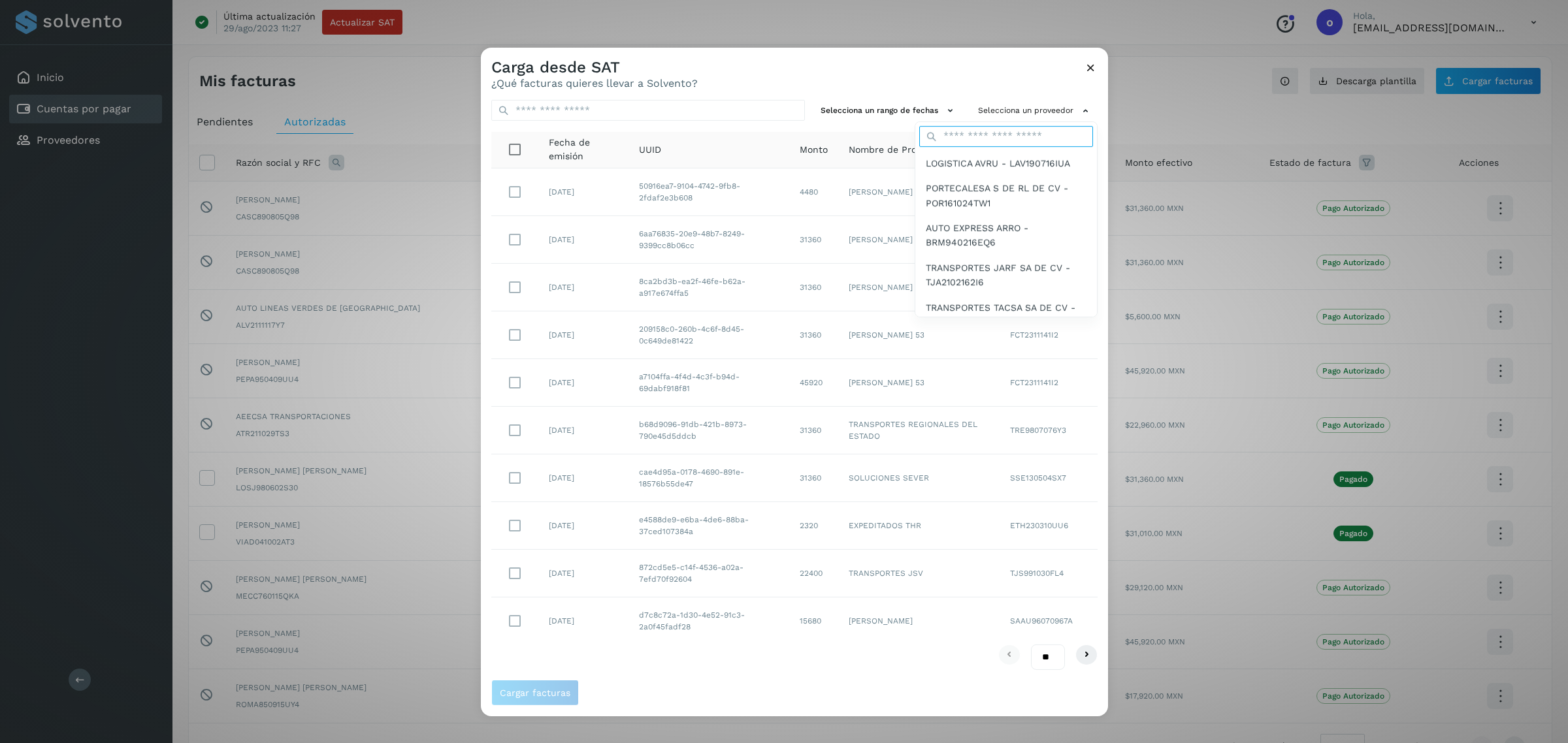
drag, startPoint x: 1051, startPoint y: 111, endPoint x: 1043, endPoint y: 128, distance: 18.8
click at [1043, 128] on input "text" at bounding box center [1006, 136] width 174 height 21
type input "*****"
click at [955, 161] on span "[PERSON_NAME] - DOAA780818F69" at bounding box center [1005, 163] width 159 height 14
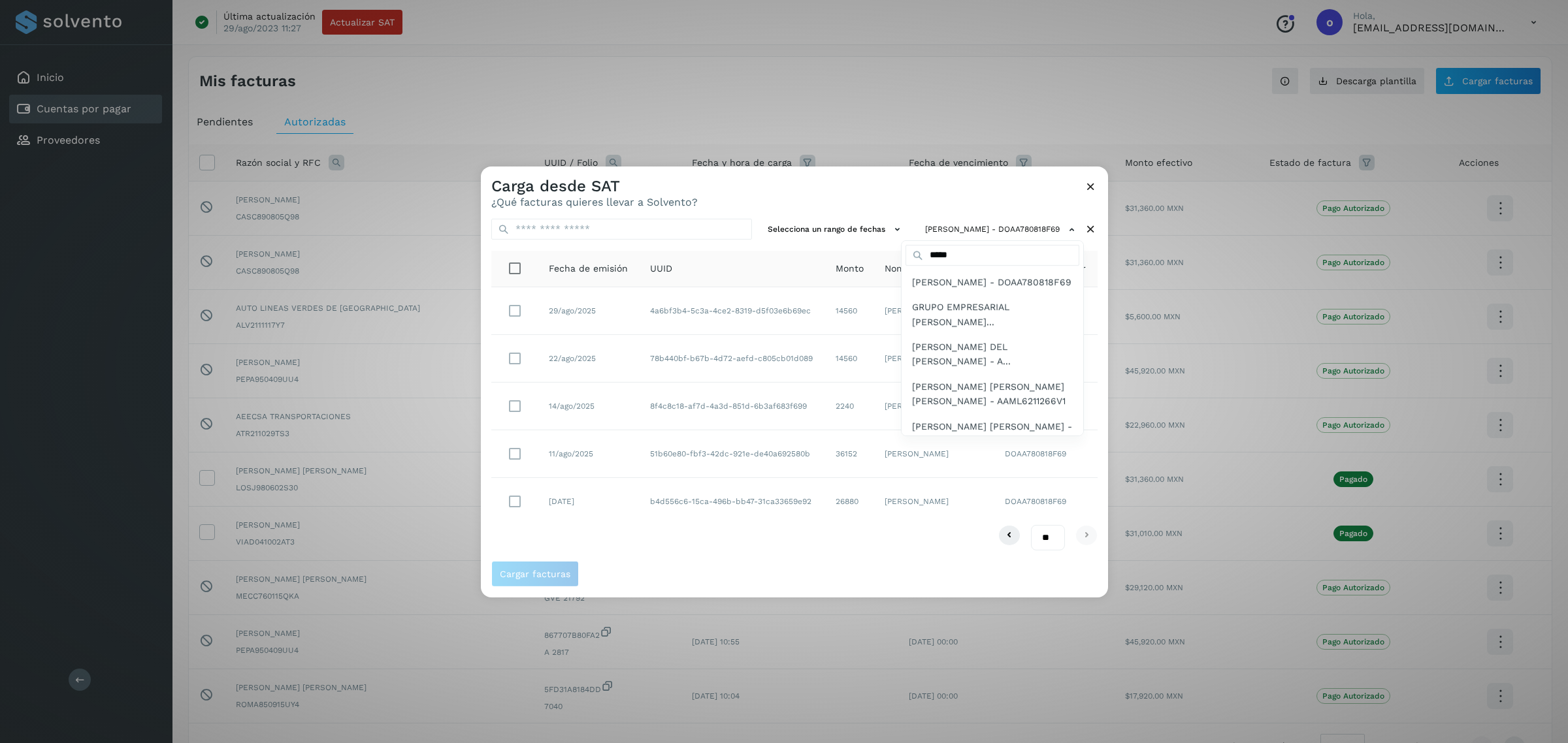
click at [507, 299] on div at bounding box center [1264, 538] width 1568 height 743
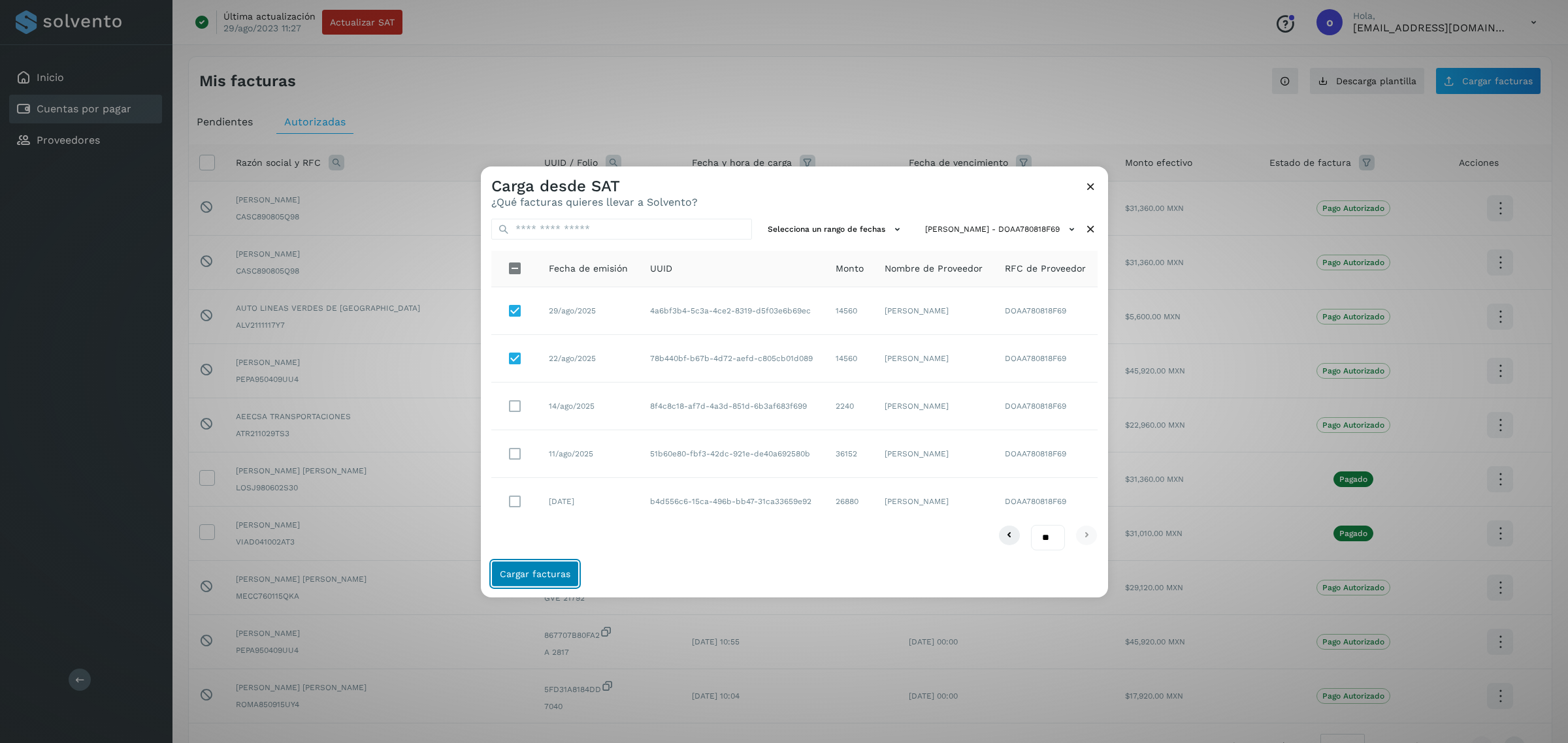
click at [530, 566] on button "Cargar facturas" at bounding box center [534, 574] width 87 height 26
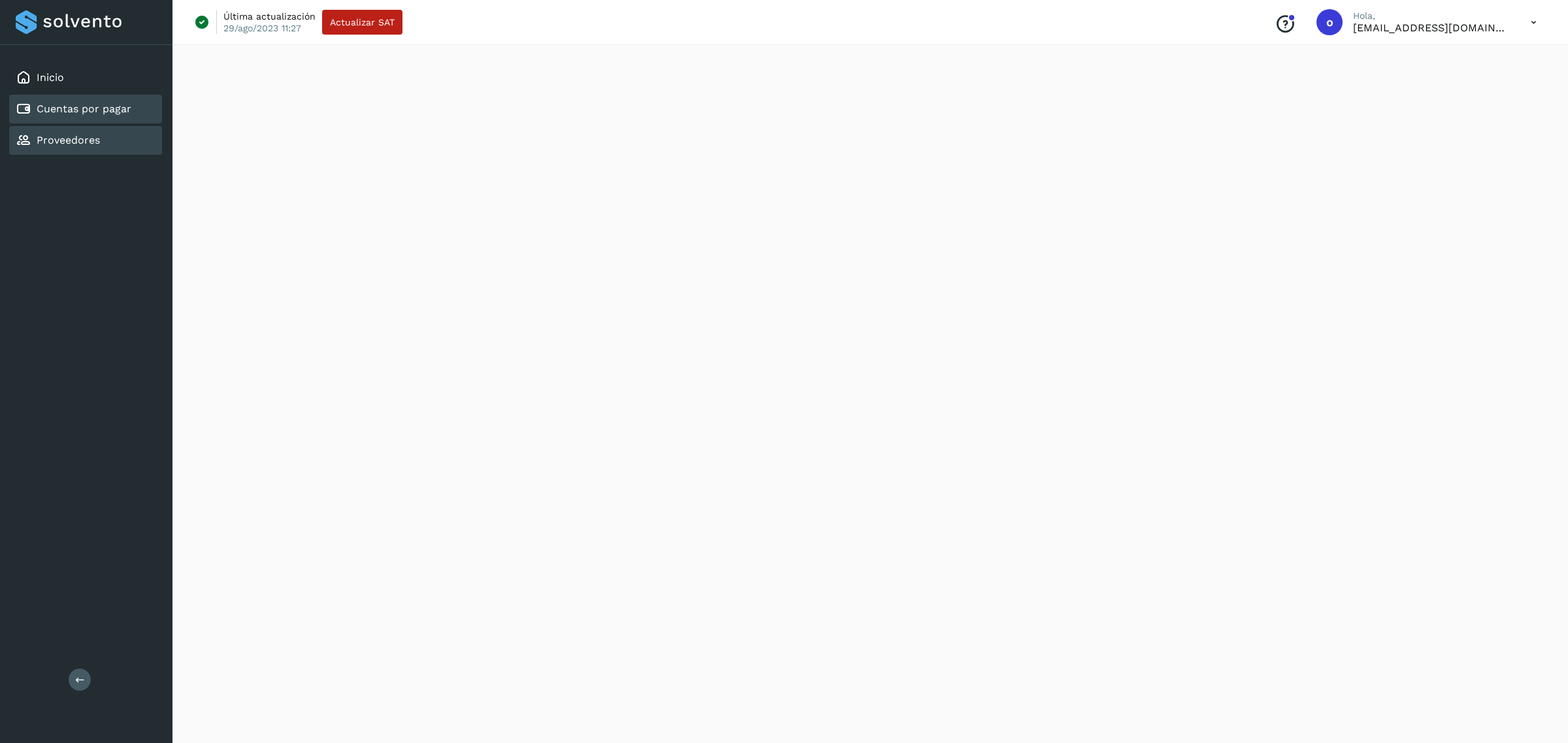
click at [106, 143] on div "Proveedores" at bounding box center [85, 140] width 153 height 29
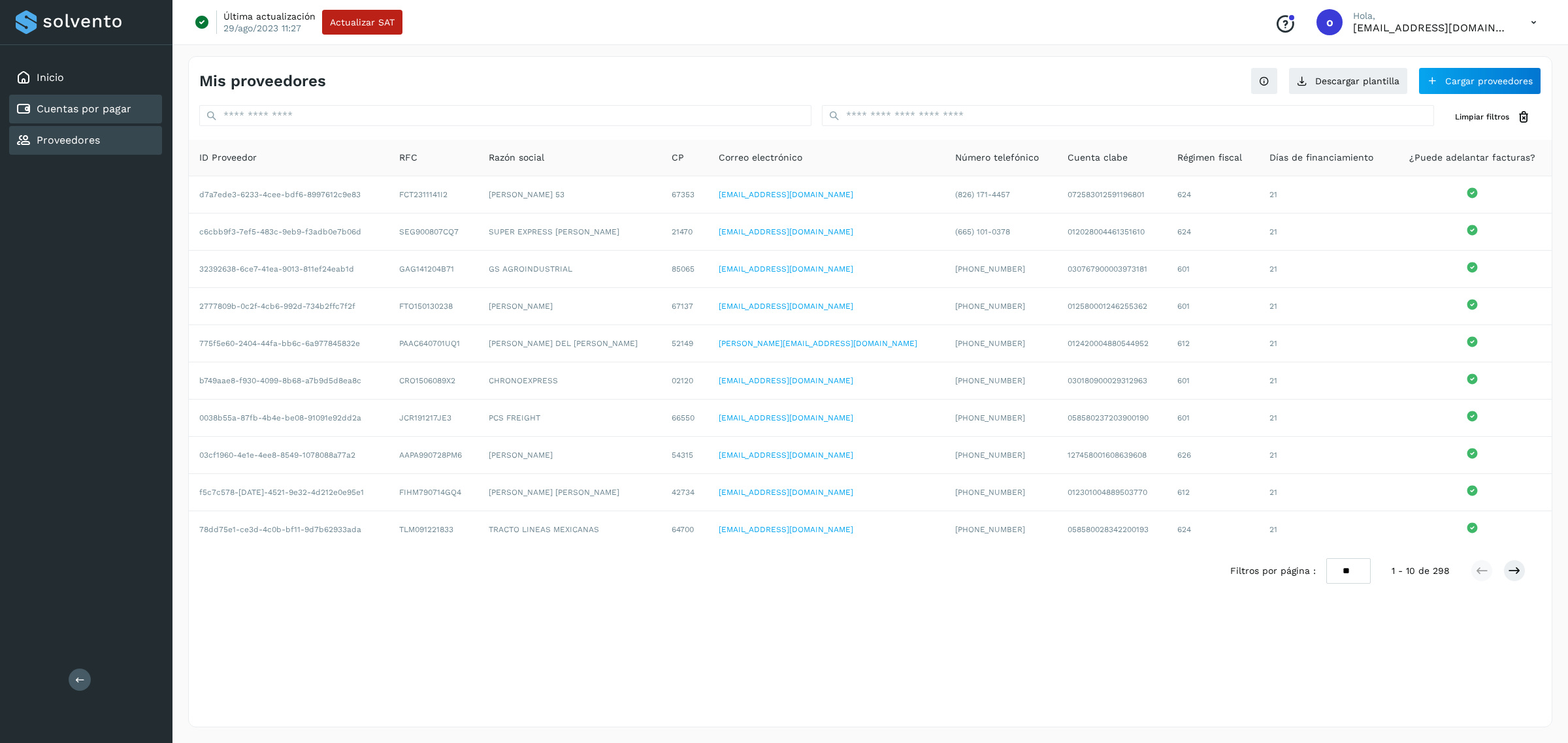
click at [90, 101] on div "Cuentas por pagar" at bounding box center [74, 109] width 115 height 16
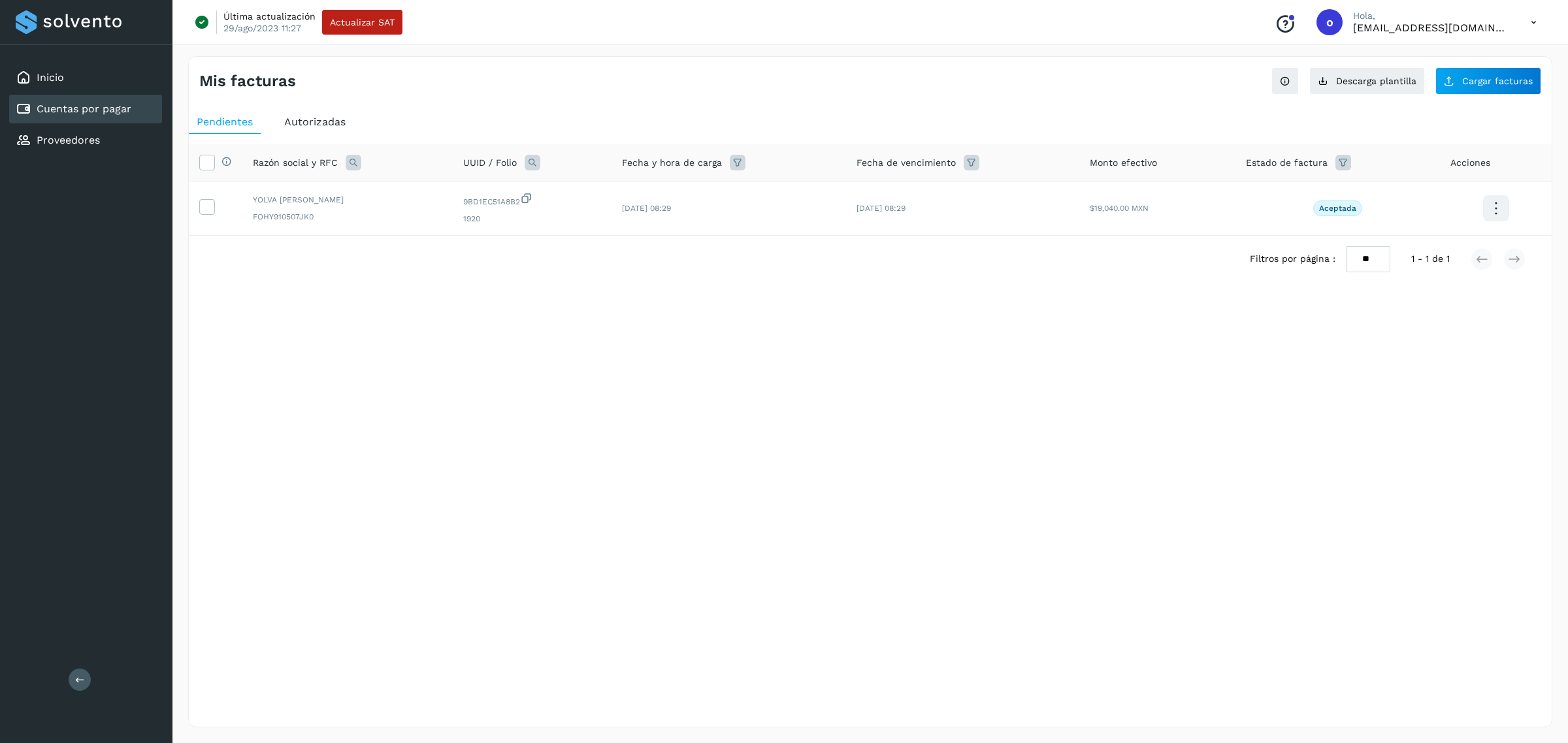
click at [325, 111] on div "Autorizadas" at bounding box center [315, 122] width 77 height 23
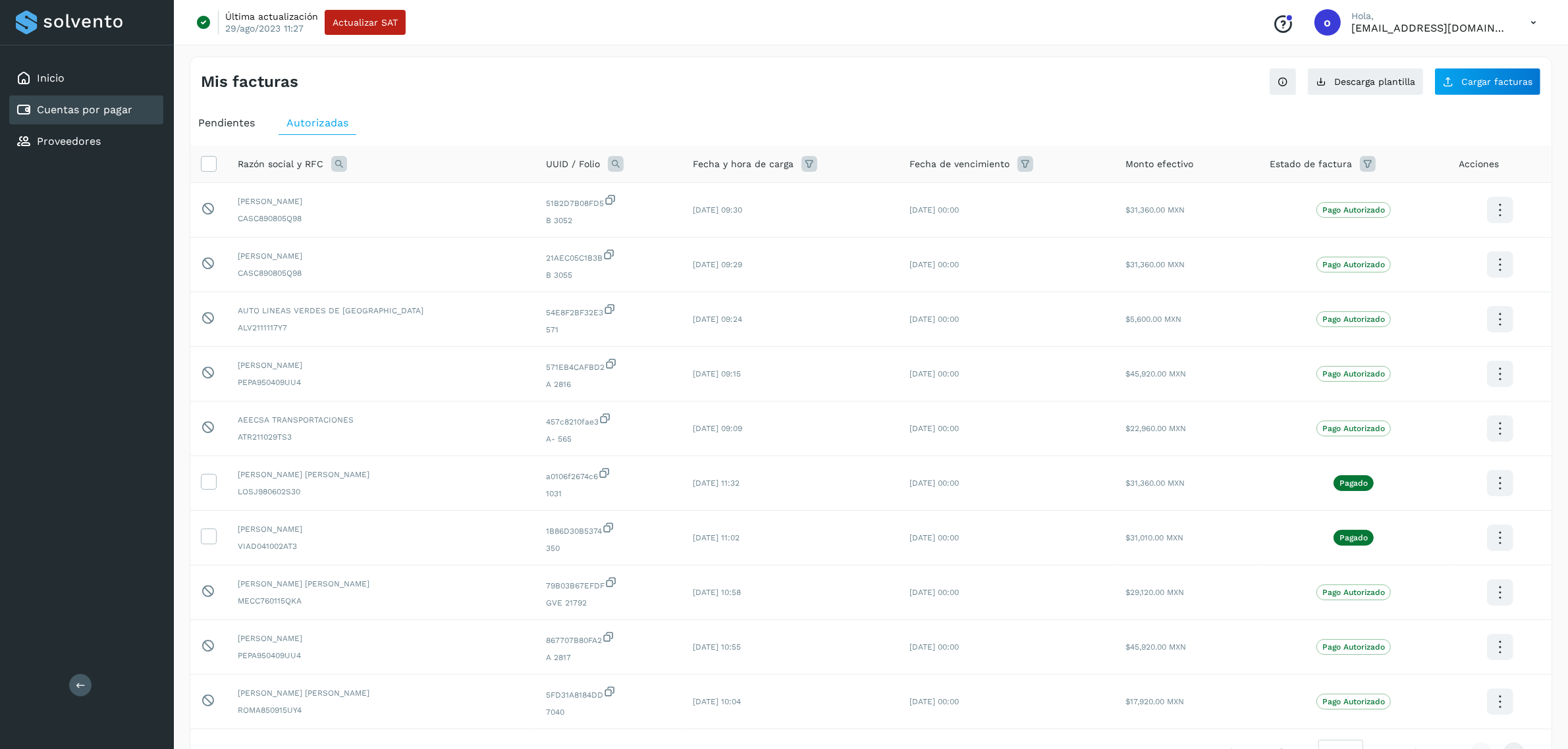
click at [224, 126] on span "Pendientes" at bounding box center [227, 122] width 57 height 12
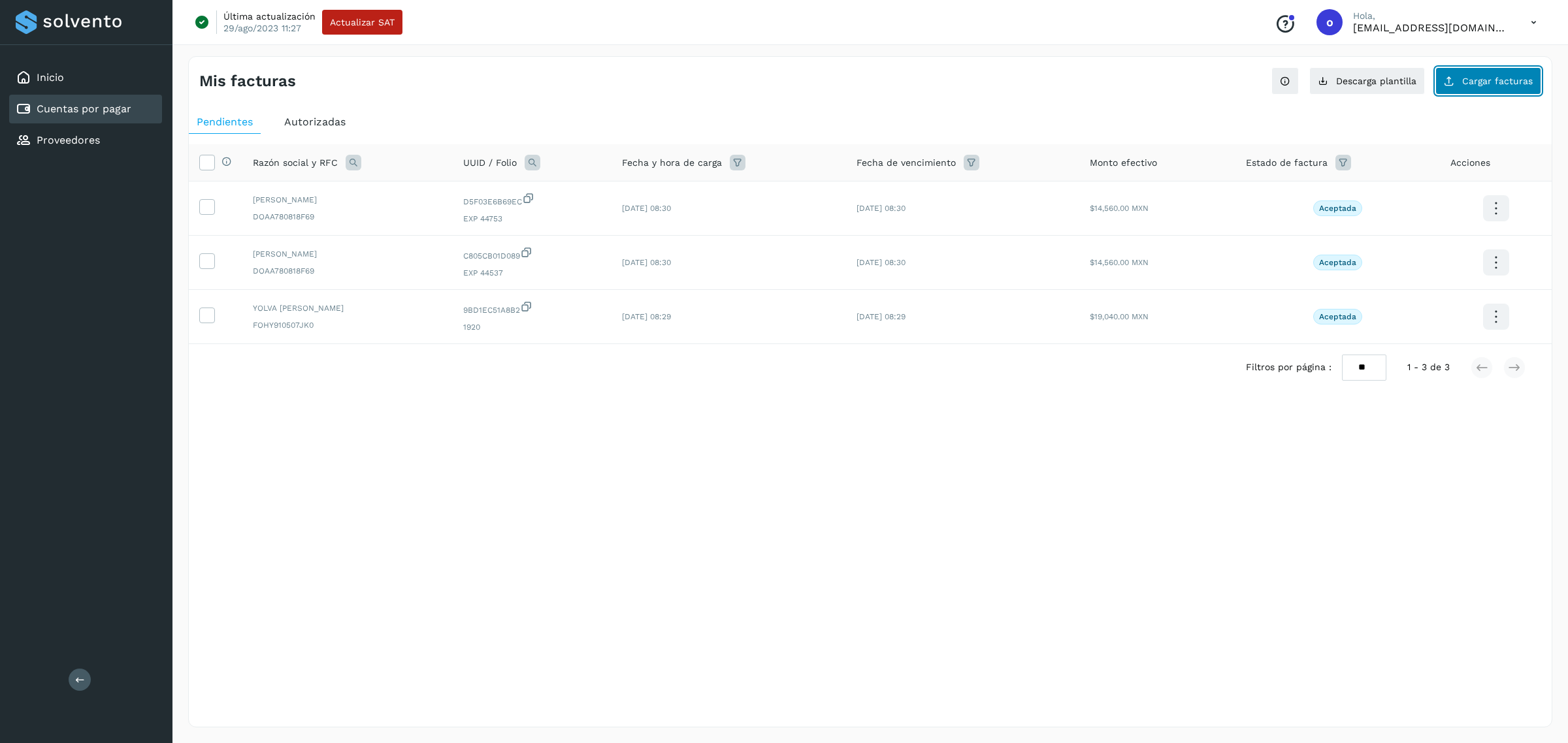
click at [1454, 85] on icon at bounding box center [1449, 81] width 10 height 10
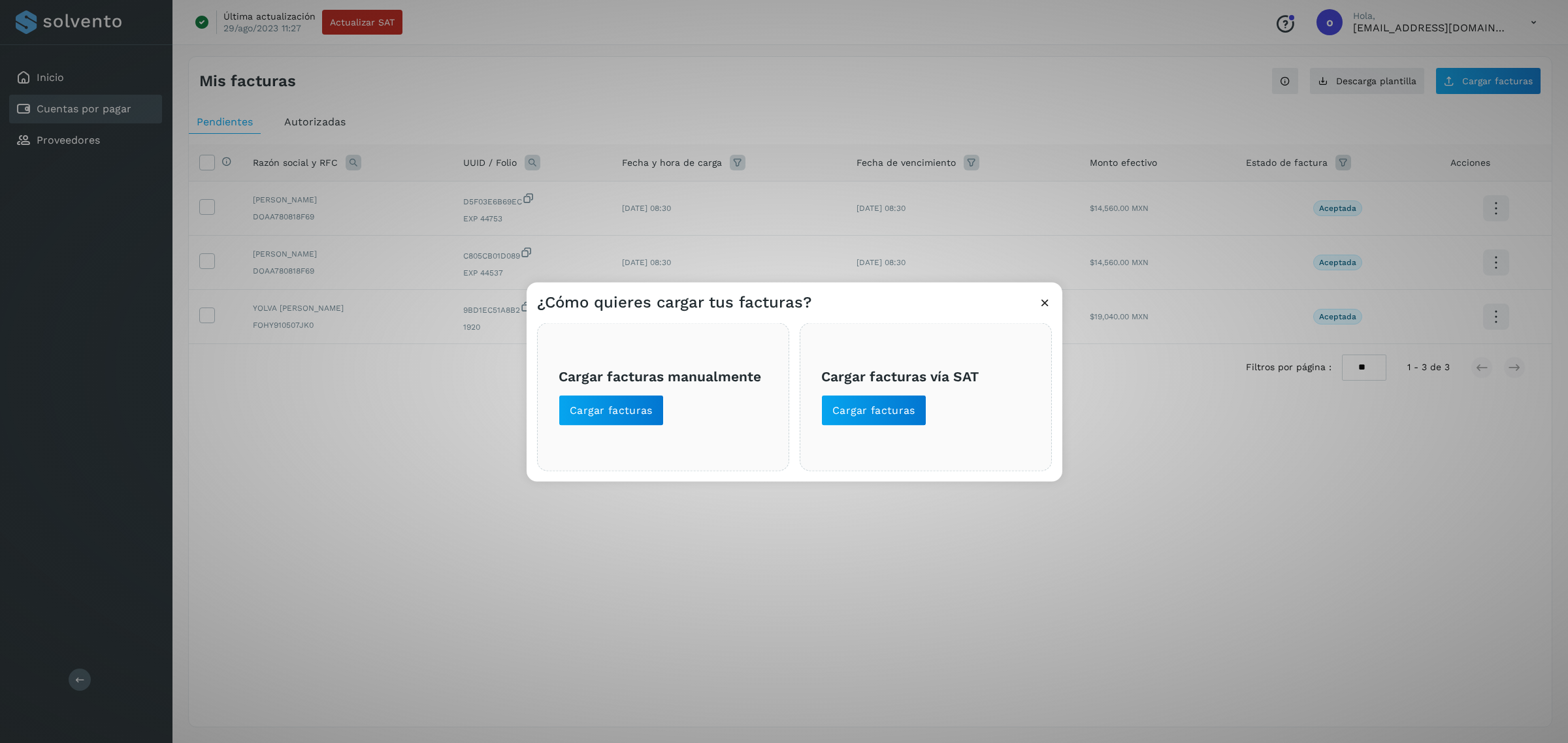
click at [1045, 298] on icon at bounding box center [1044, 303] width 14 height 14
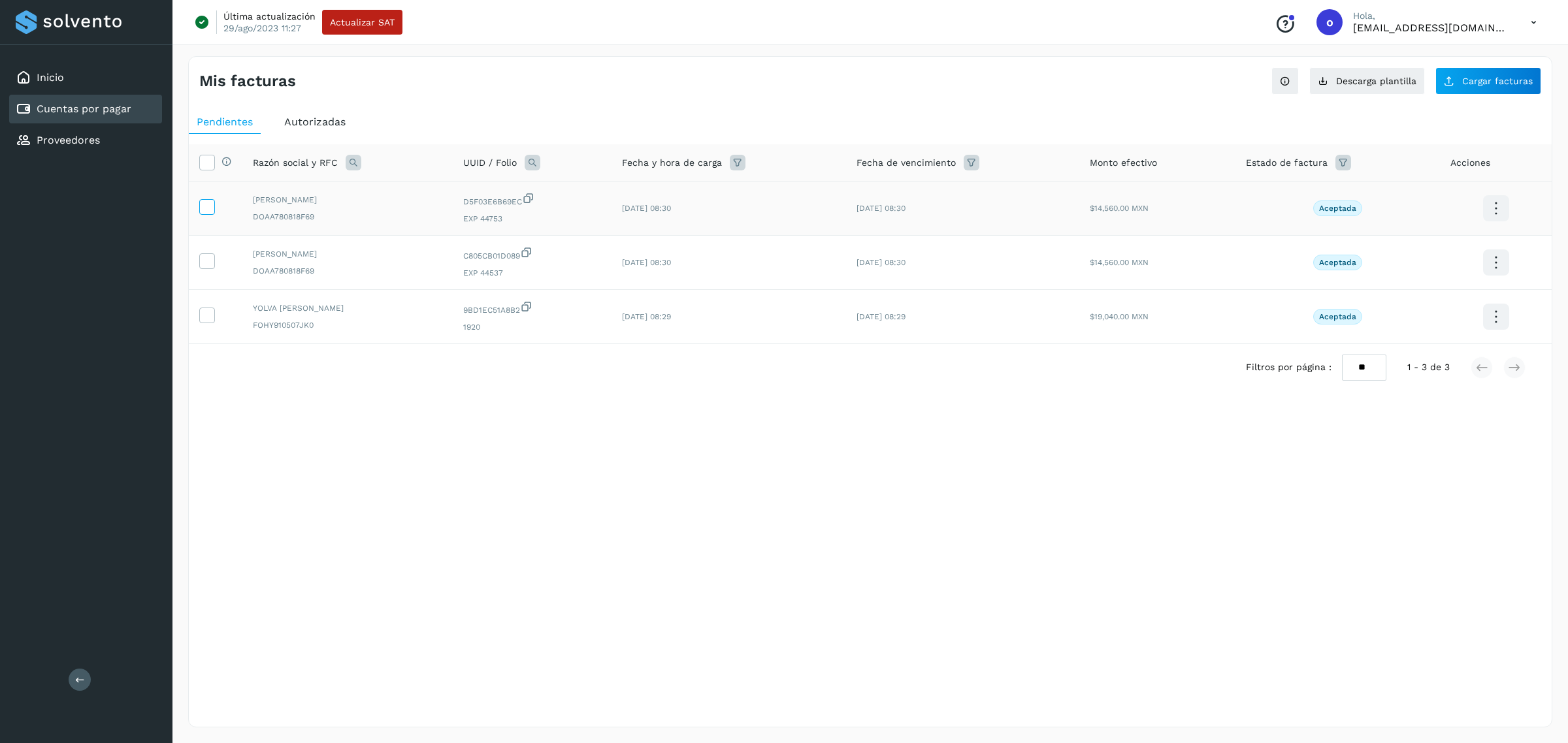
click at [200, 206] on icon at bounding box center [207, 206] width 14 height 14
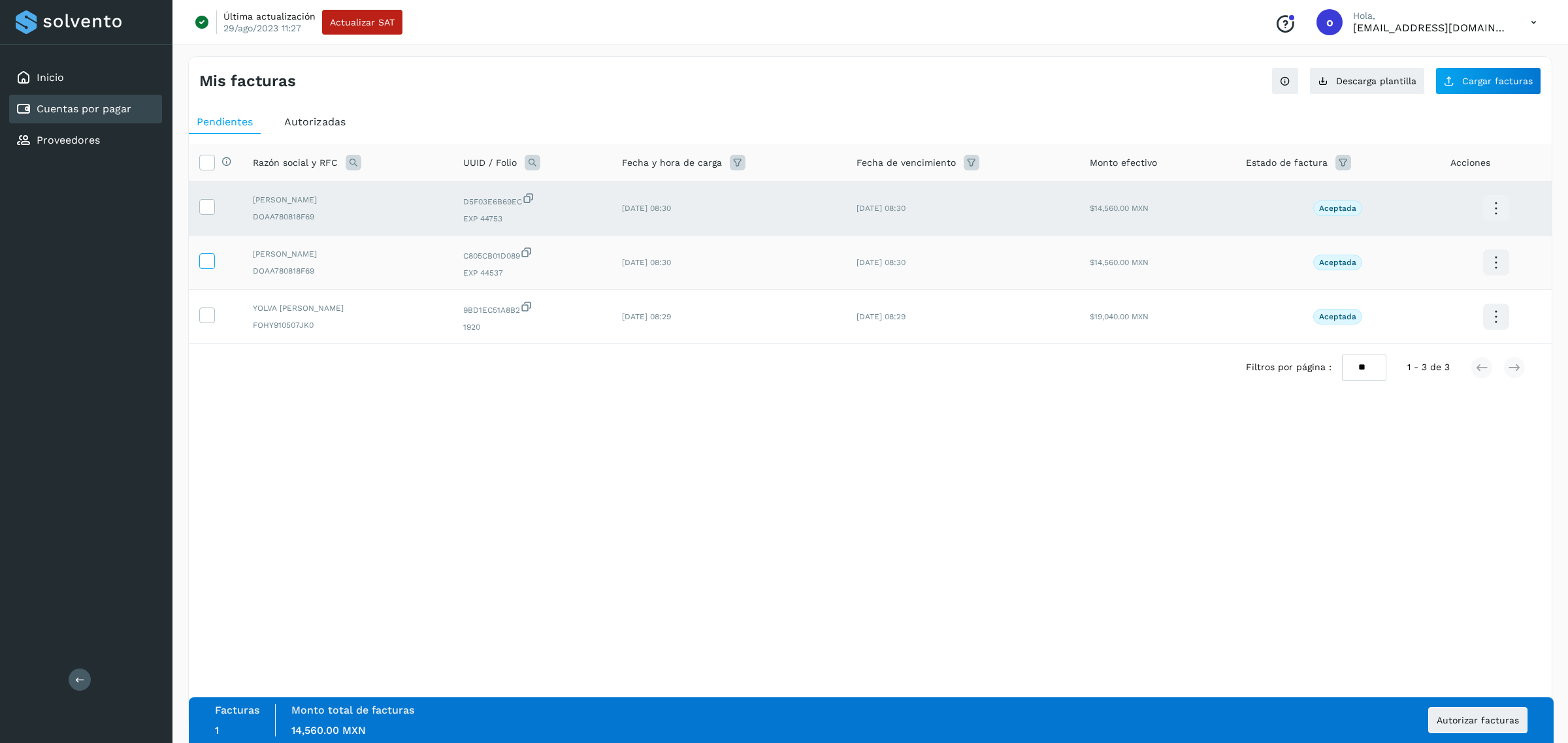
click at [201, 264] on icon at bounding box center [207, 260] width 14 height 14
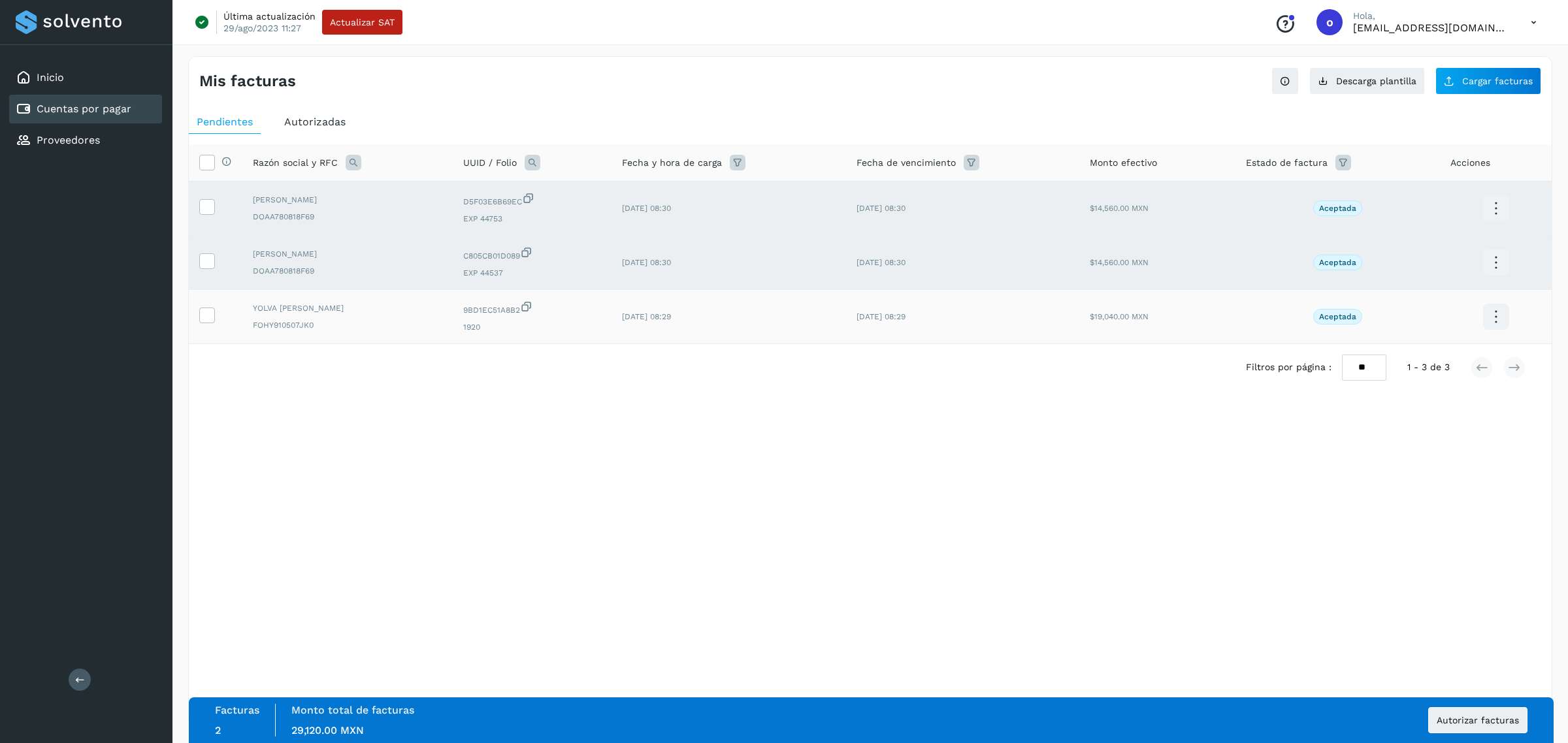
click at [199, 327] on td at bounding box center [215, 317] width 54 height 54
click at [199, 327] on td at bounding box center [215, 317] width 54 height 54
click at [204, 317] on icon at bounding box center [207, 314] width 14 height 14
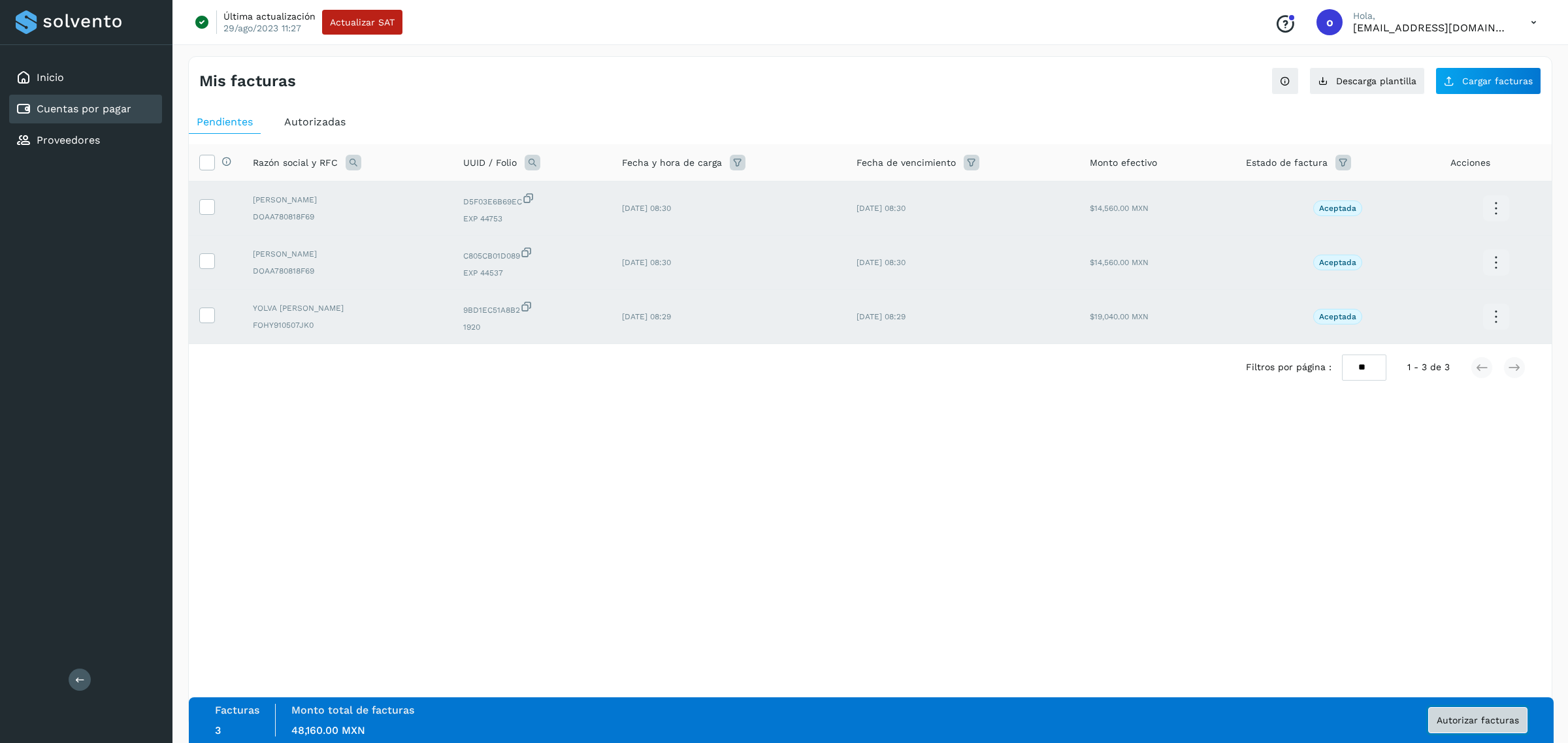
click at [1469, 717] on span "Autorizar facturas" at bounding box center [1478, 720] width 82 height 9
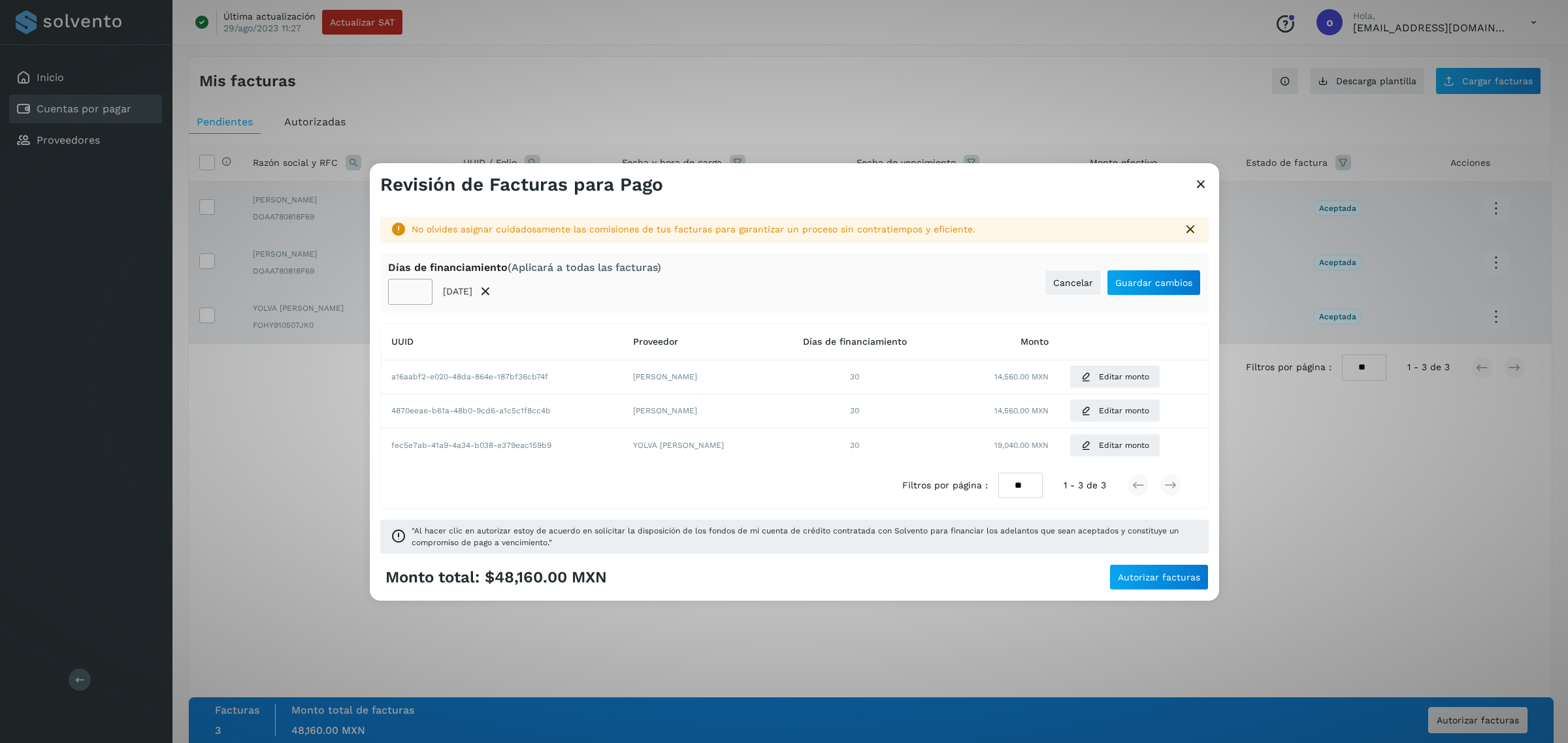
click at [419, 299] on input "**" at bounding box center [410, 291] width 44 height 26
type input "**"
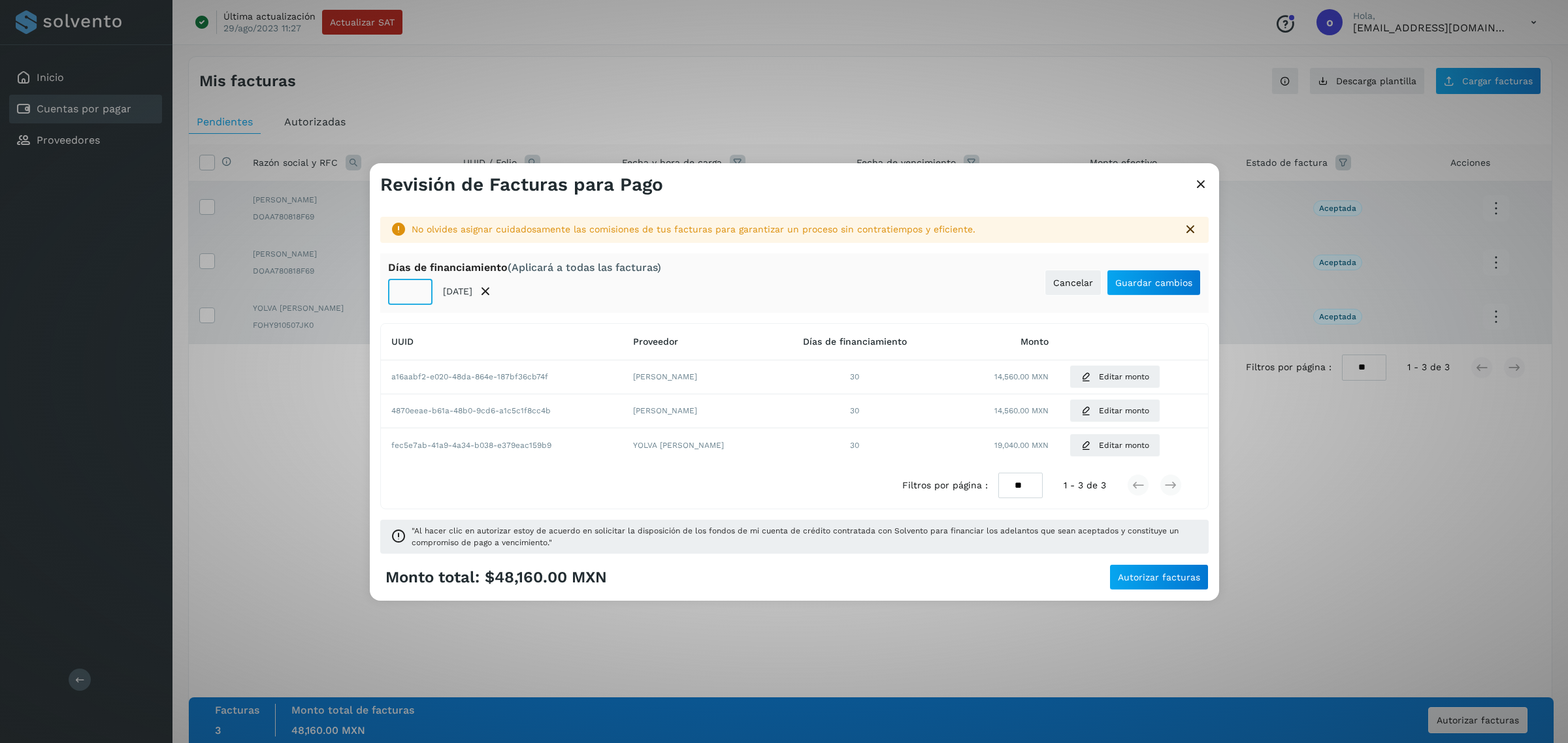
click at [419, 299] on input "**" at bounding box center [410, 291] width 44 height 26
click at [1139, 282] on span "Guardar cambios" at bounding box center [1153, 283] width 77 height 9
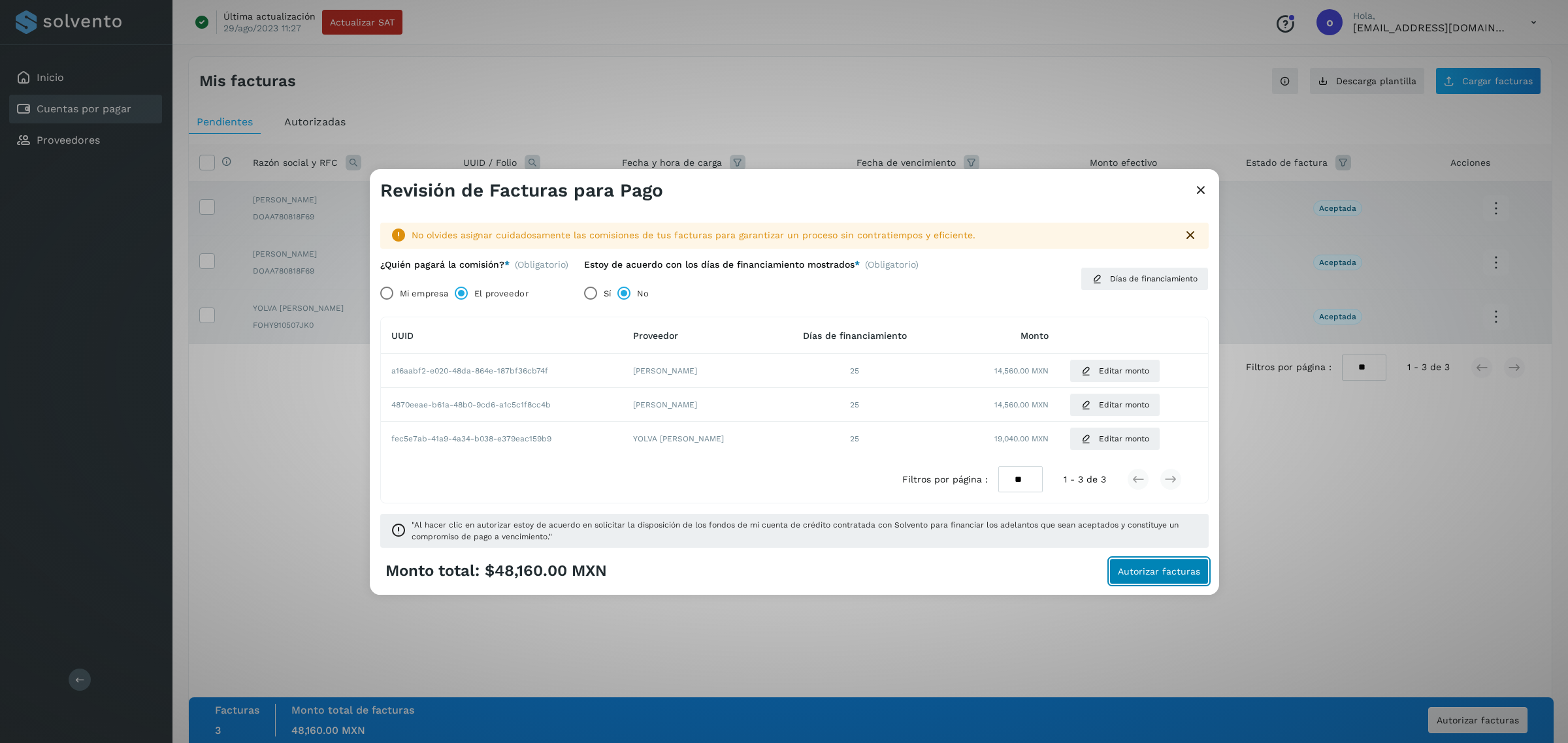
click at [1134, 575] on span "Autorizar facturas" at bounding box center [1159, 571] width 82 height 9
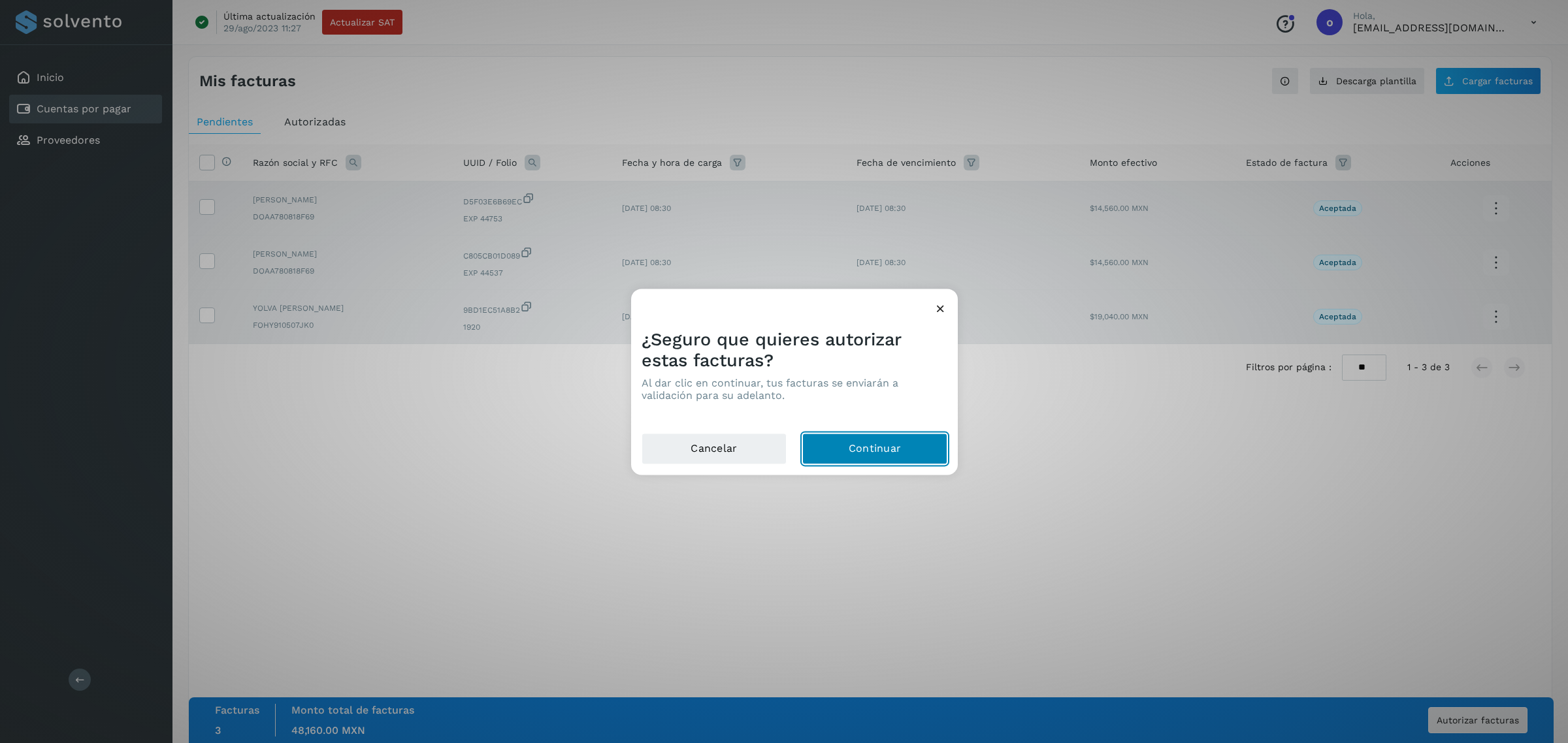
click at [885, 448] on button "Continuar" at bounding box center [874, 449] width 145 height 31
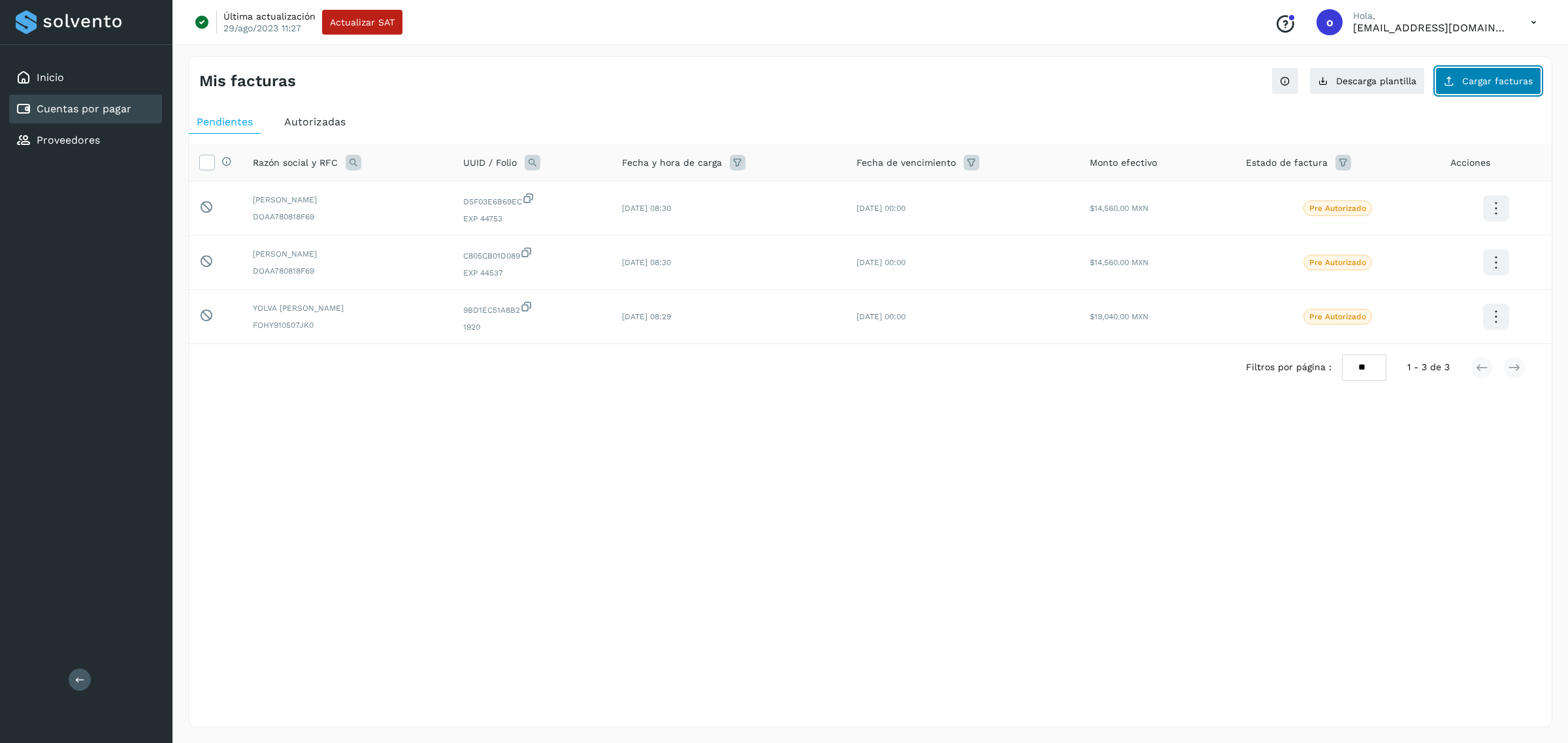
click at [1470, 80] on span "Cargar facturas" at bounding box center [1498, 80] width 70 height 9
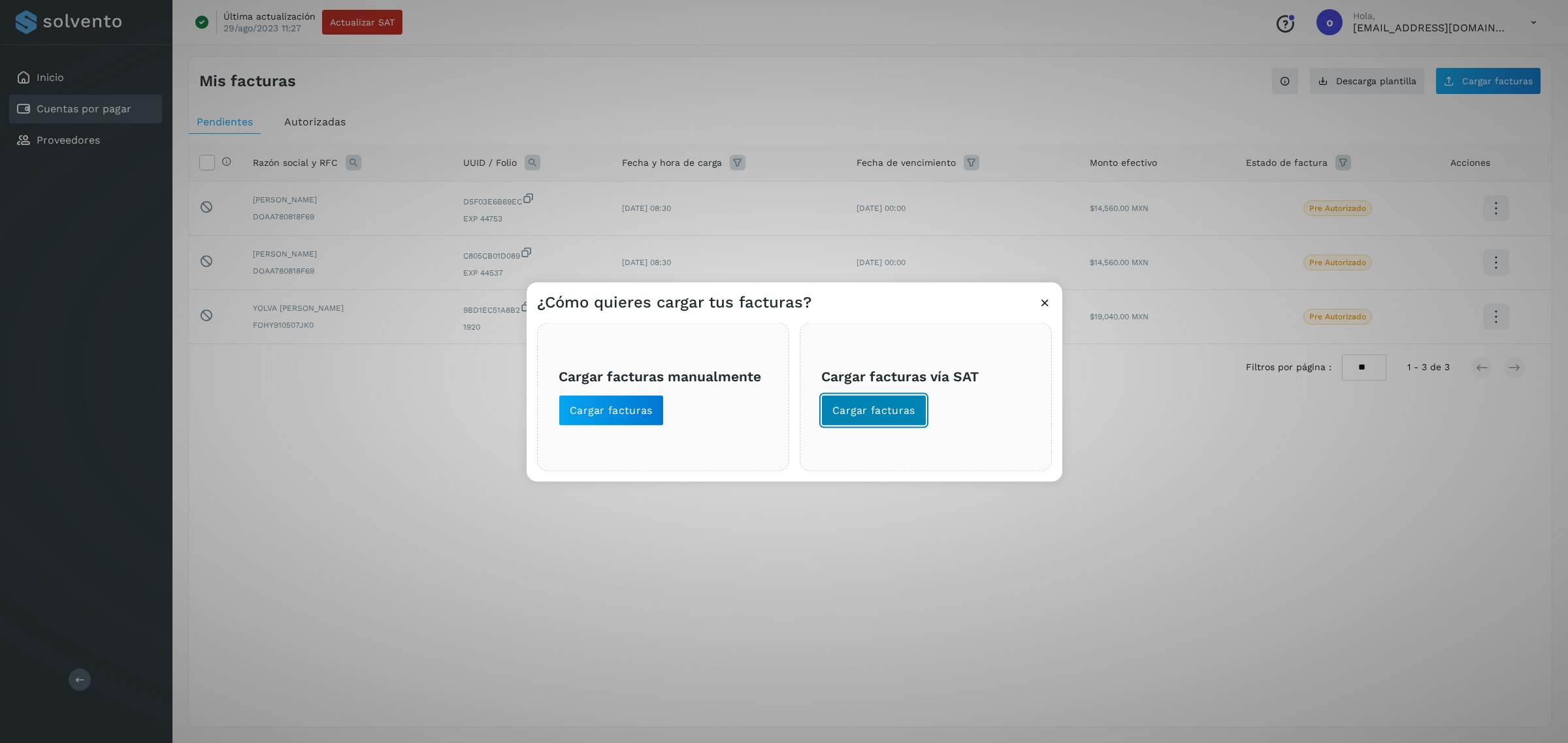
click at [864, 404] on span "Cargar facturas" at bounding box center [874, 411] width 83 height 14
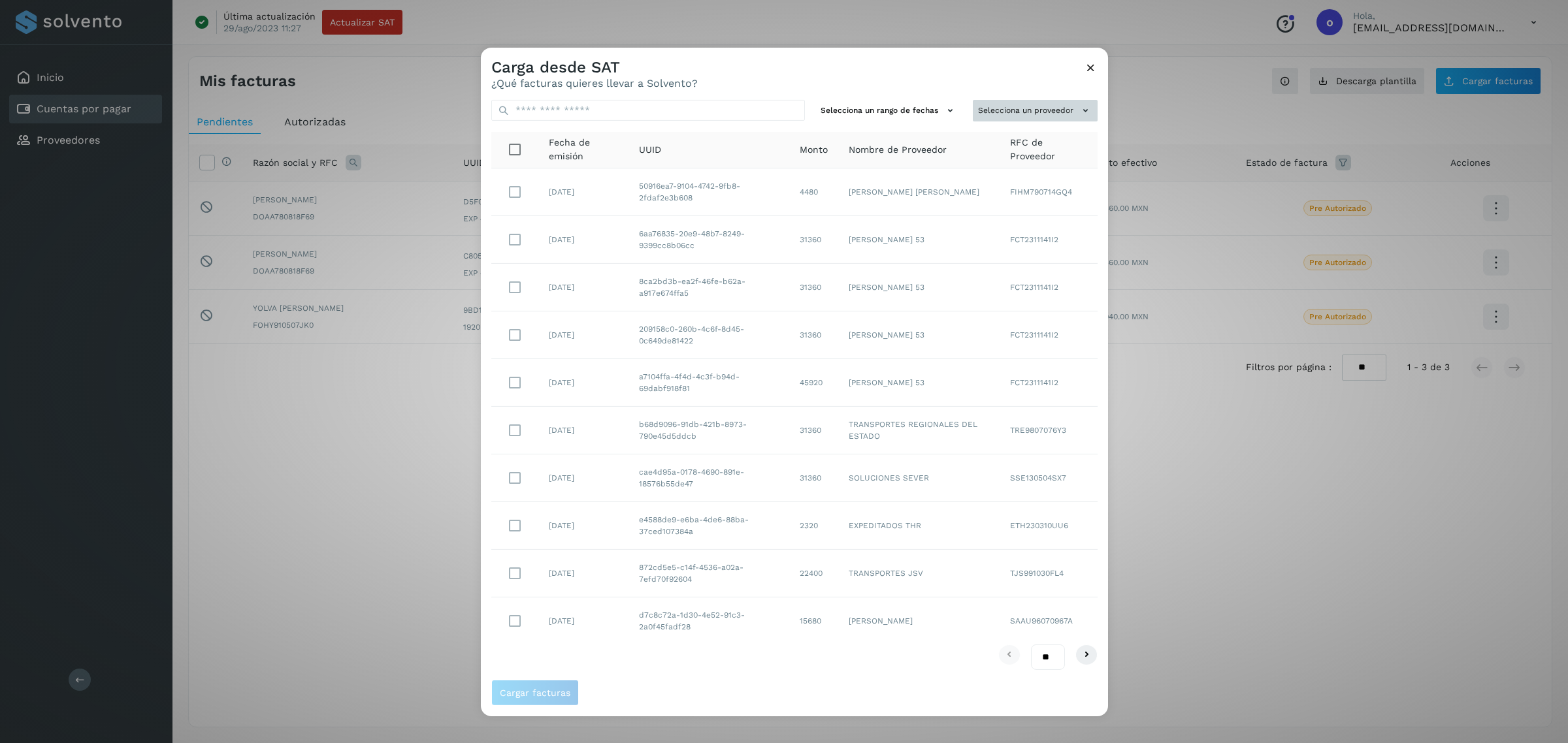
click at [1026, 114] on button "Selecciona un proveedor" at bounding box center [1035, 110] width 125 height 22
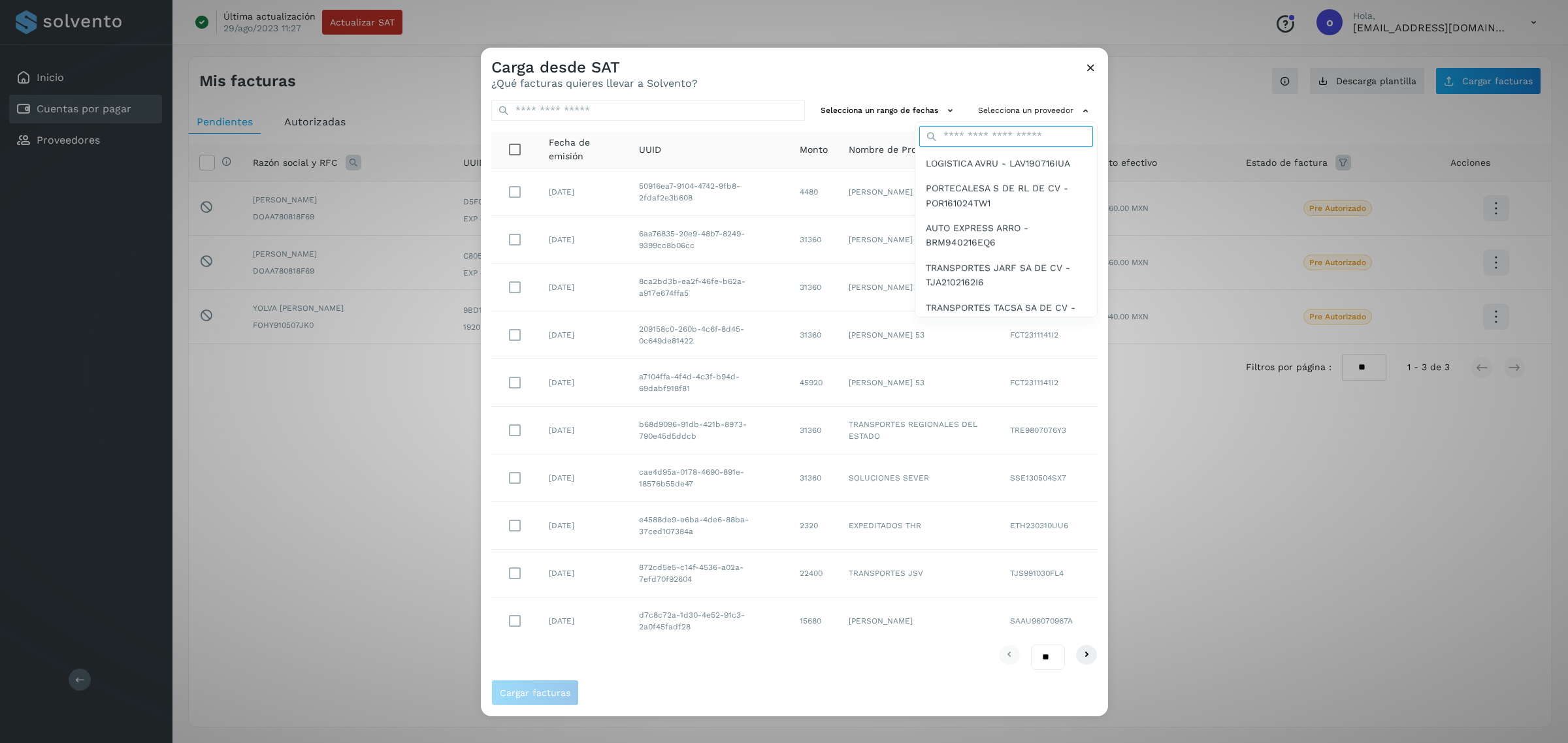
click at [964, 139] on input "text" at bounding box center [1006, 136] width 174 height 21
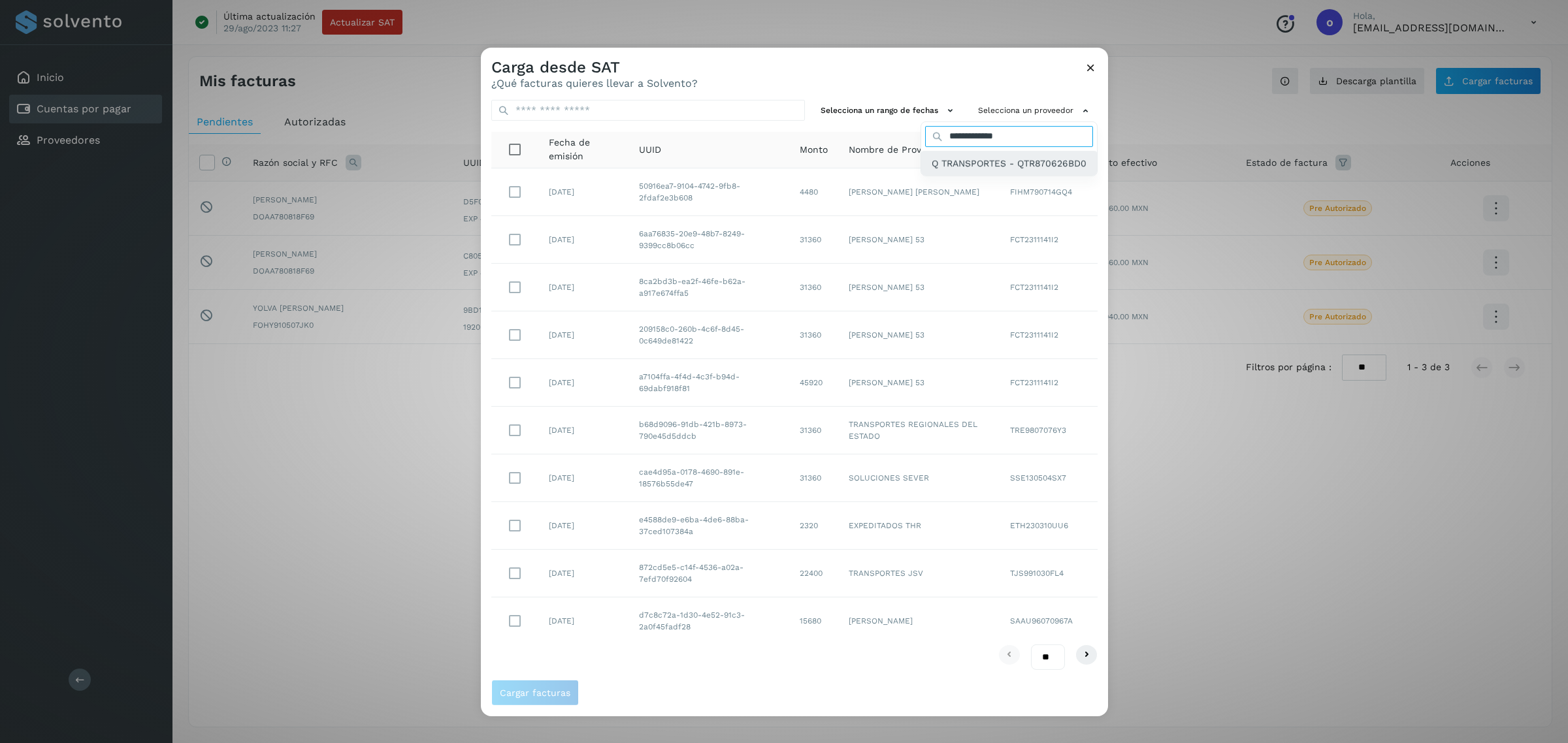
type input "**********"
click at [969, 158] on span "Q TRANSPORTES - QTR870626BD0" at bounding box center [1008, 163] width 155 height 14
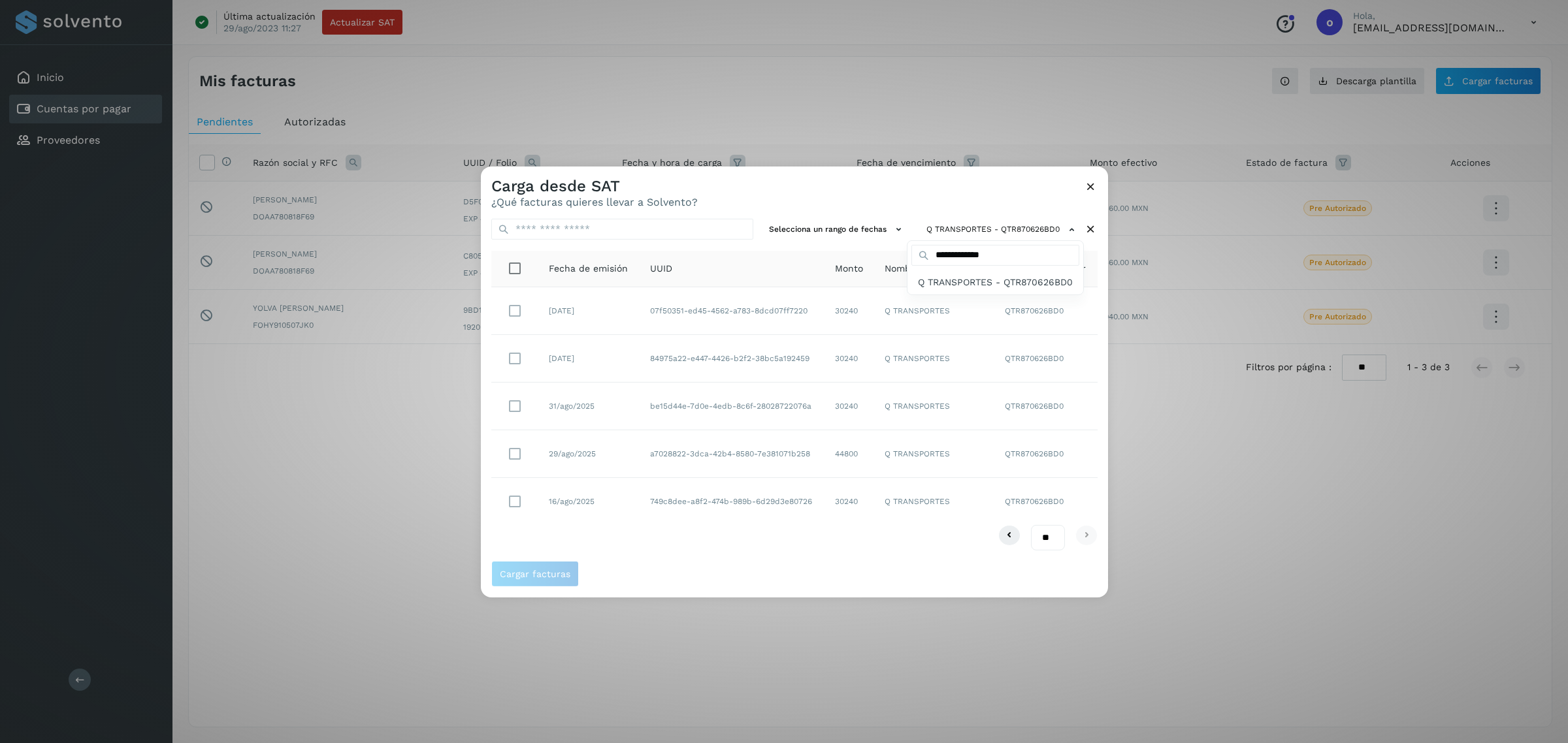
click at [506, 501] on div at bounding box center [1264, 538] width 1568 height 743
click at [551, 582] on button "Cargar facturas" at bounding box center [534, 574] width 87 height 26
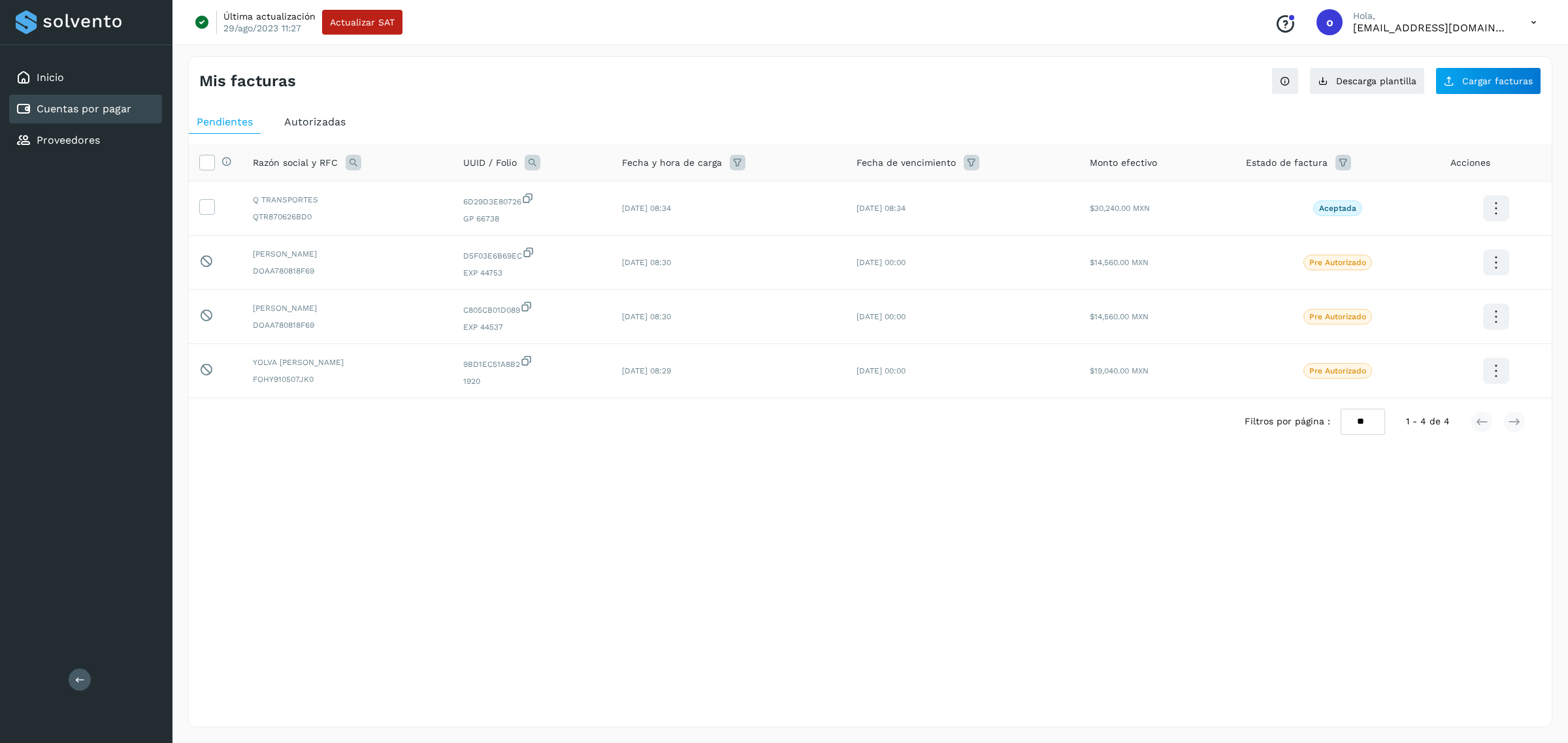
click at [333, 133] on div "Autorizadas" at bounding box center [315, 122] width 77 height 23
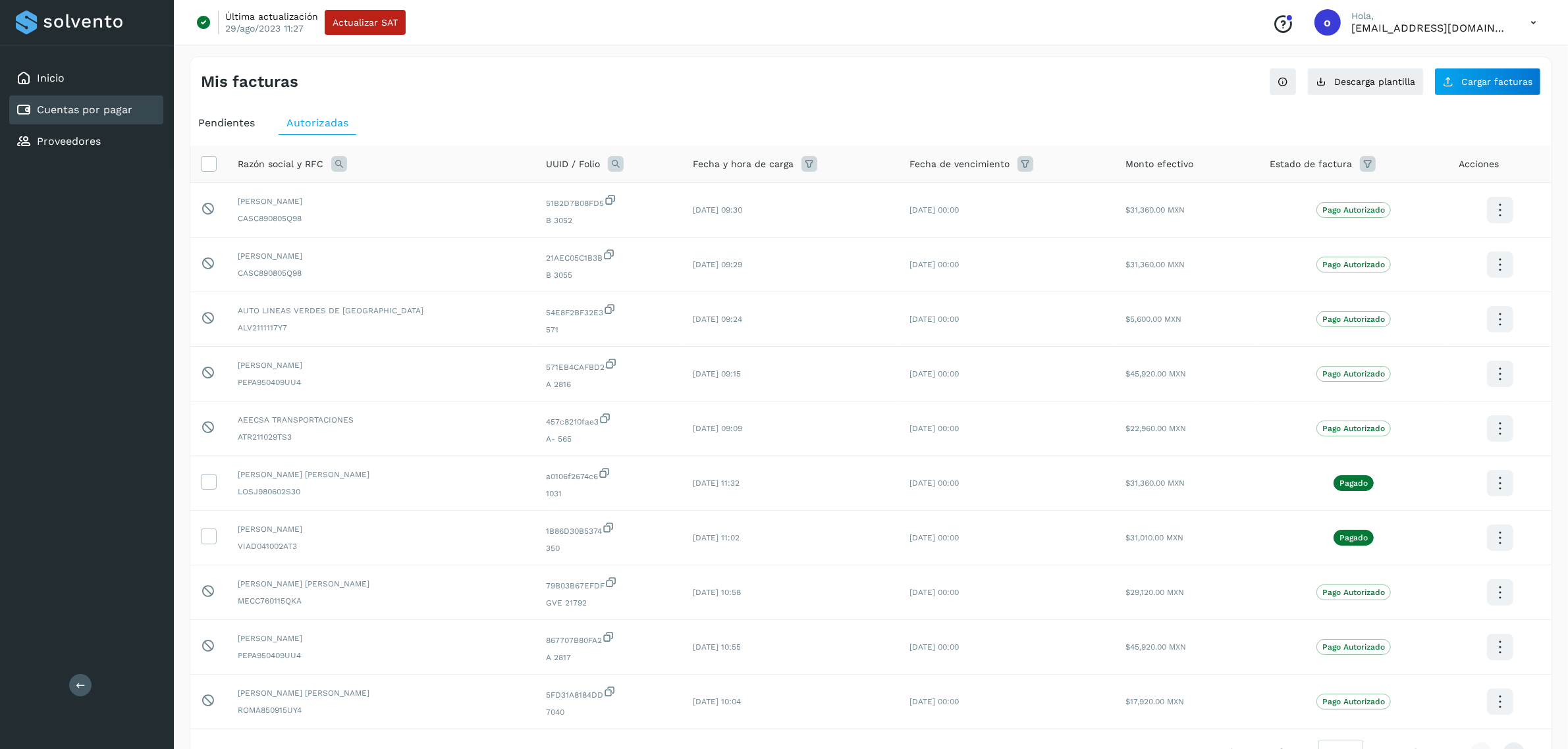
click at [241, 119] on span "Pendientes" at bounding box center [227, 122] width 57 height 12
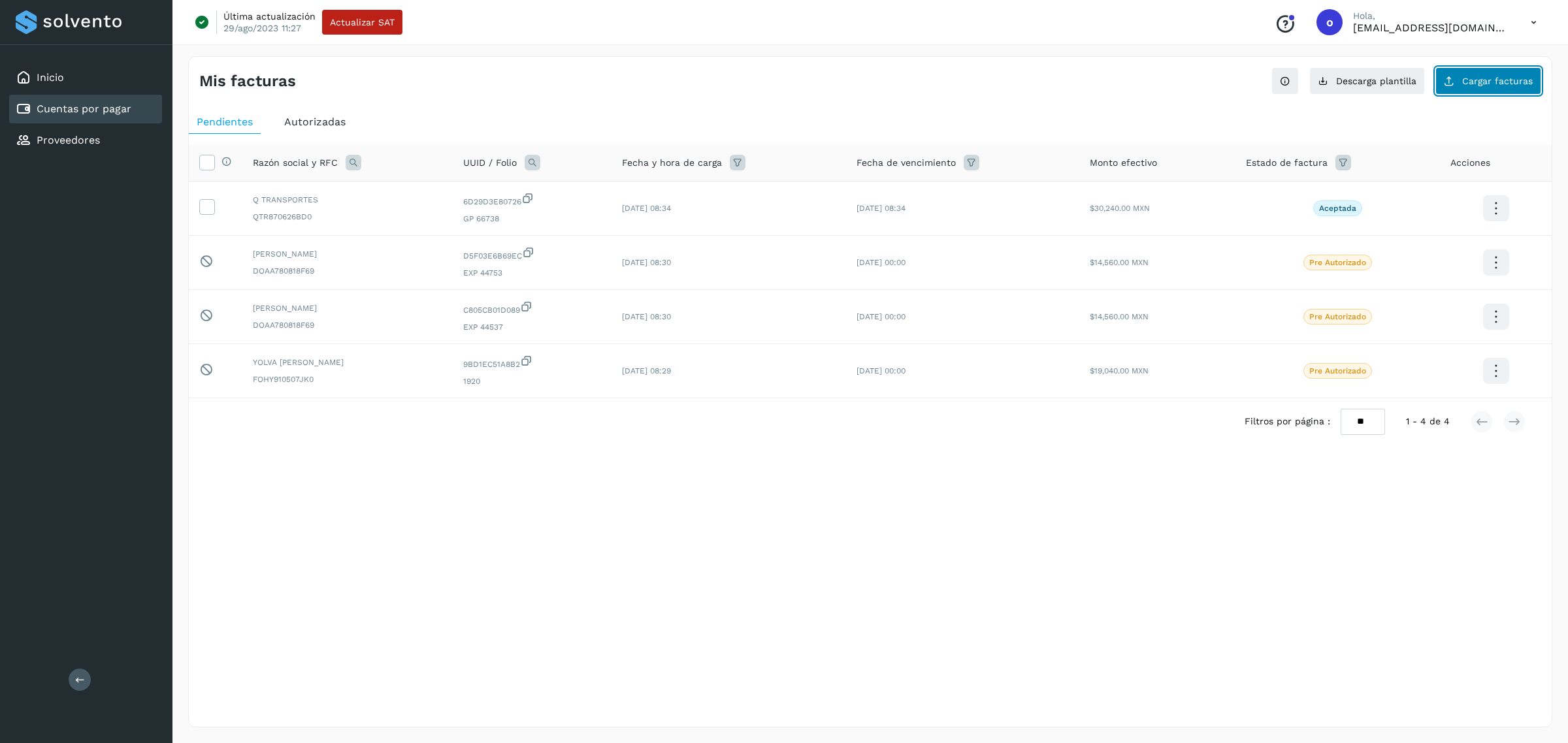
click at [1490, 72] on button "Cargar facturas" at bounding box center [1488, 81] width 106 height 27
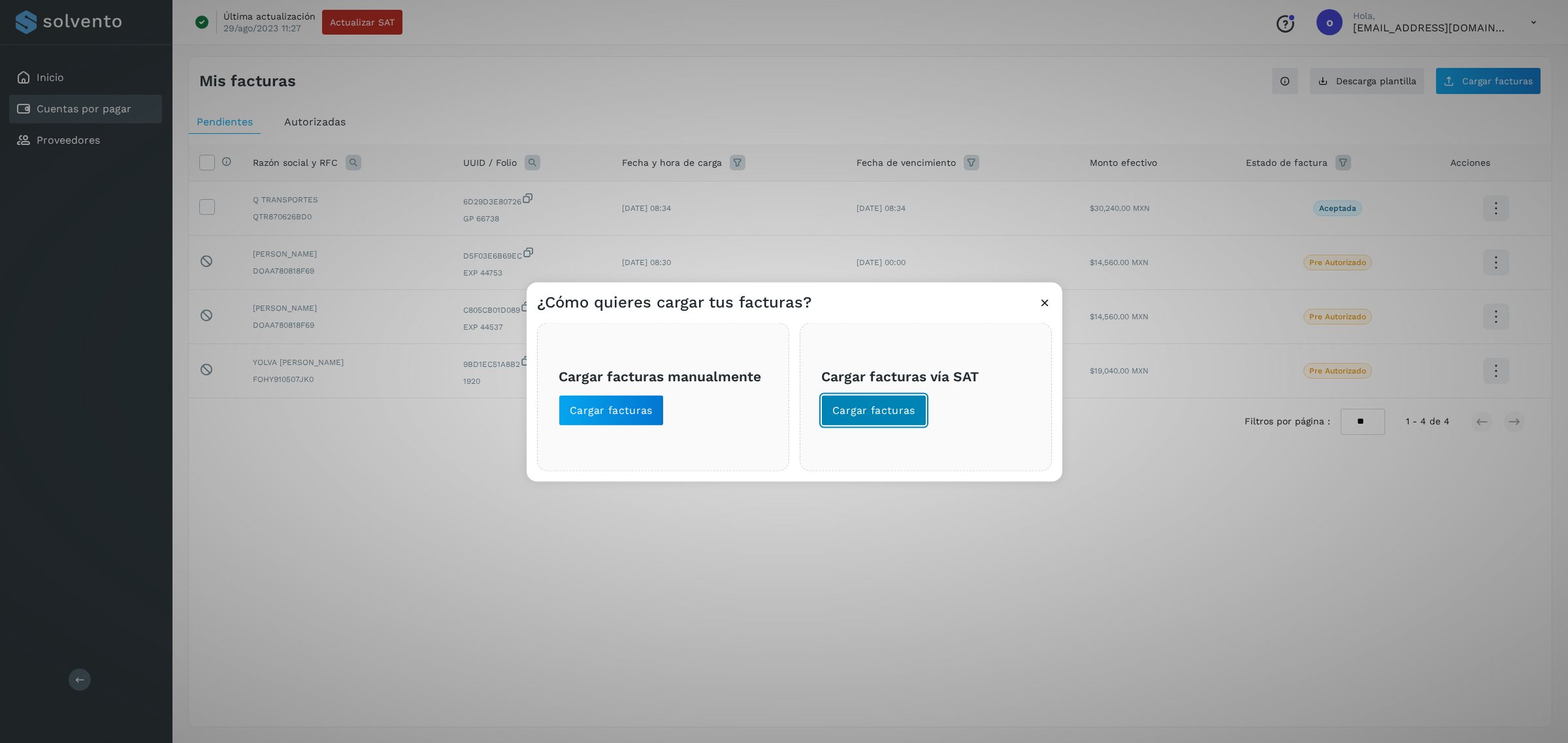
click at [839, 416] on span "Cargar facturas" at bounding box center [874, 411] width 83 height 14
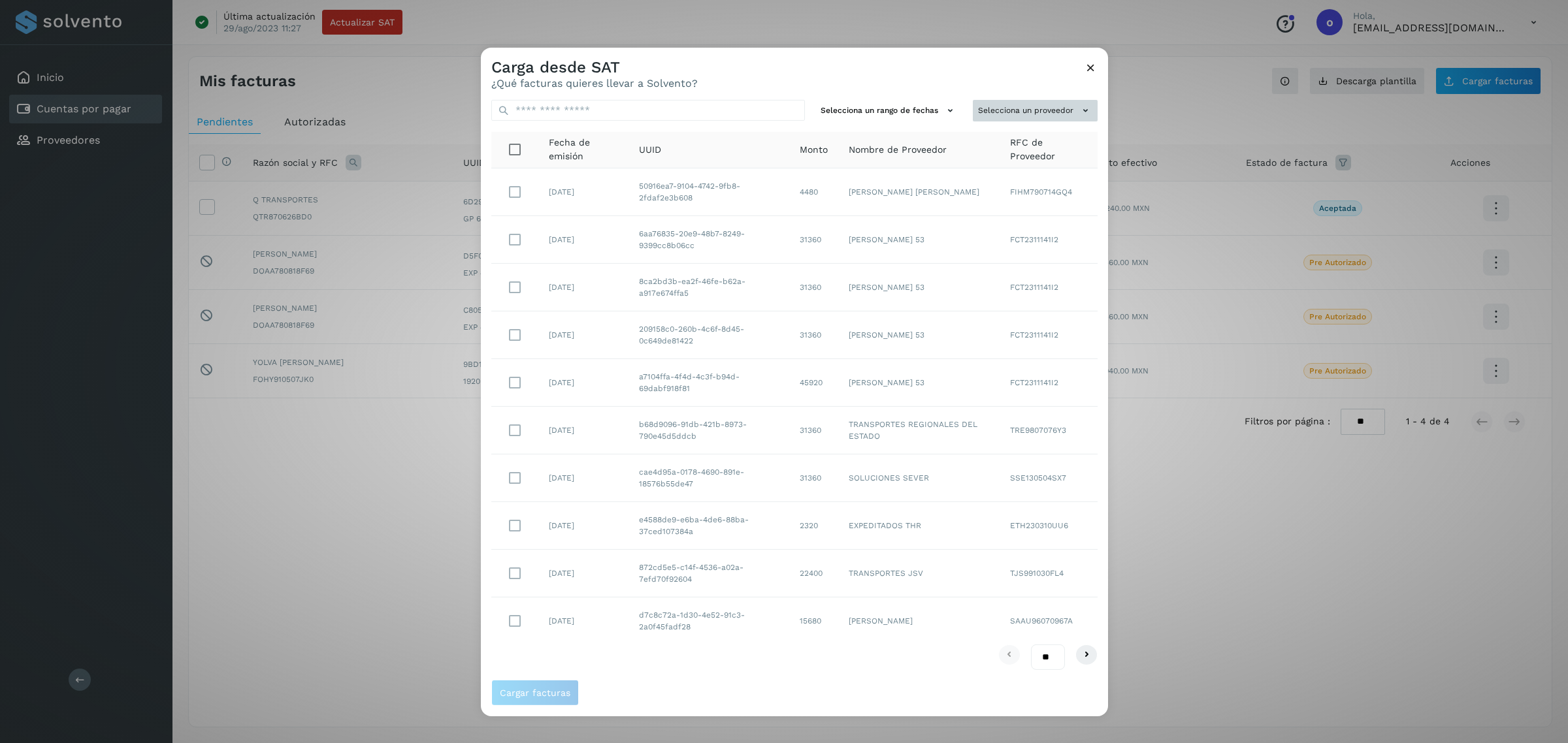
click at [1015, 118] on button "Selecciona un proveedor" at bounding box center [1035, 110] width 125 height 22
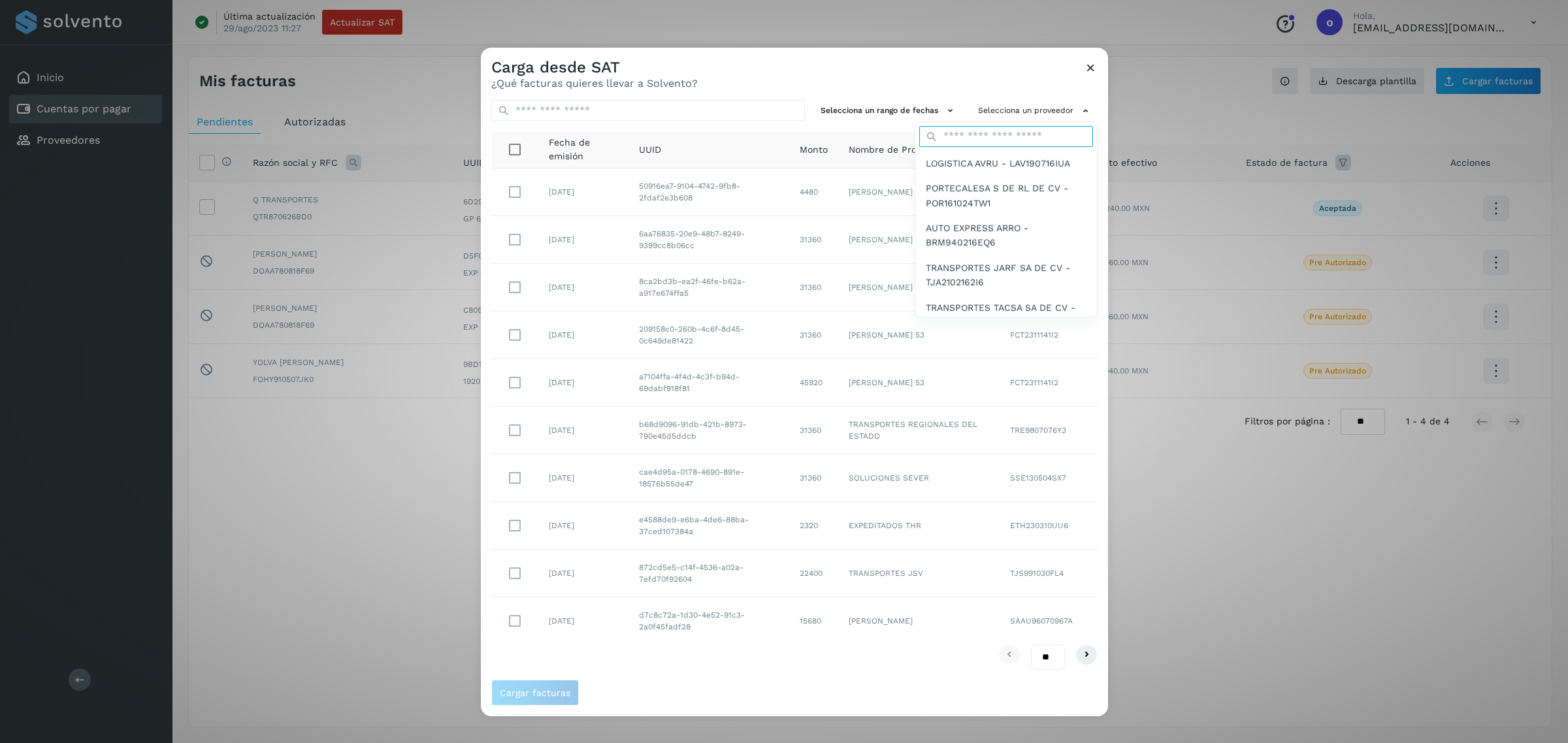
click at [1001, 140] on input "text" at bounding box center [1006, 136] width 174 height 21
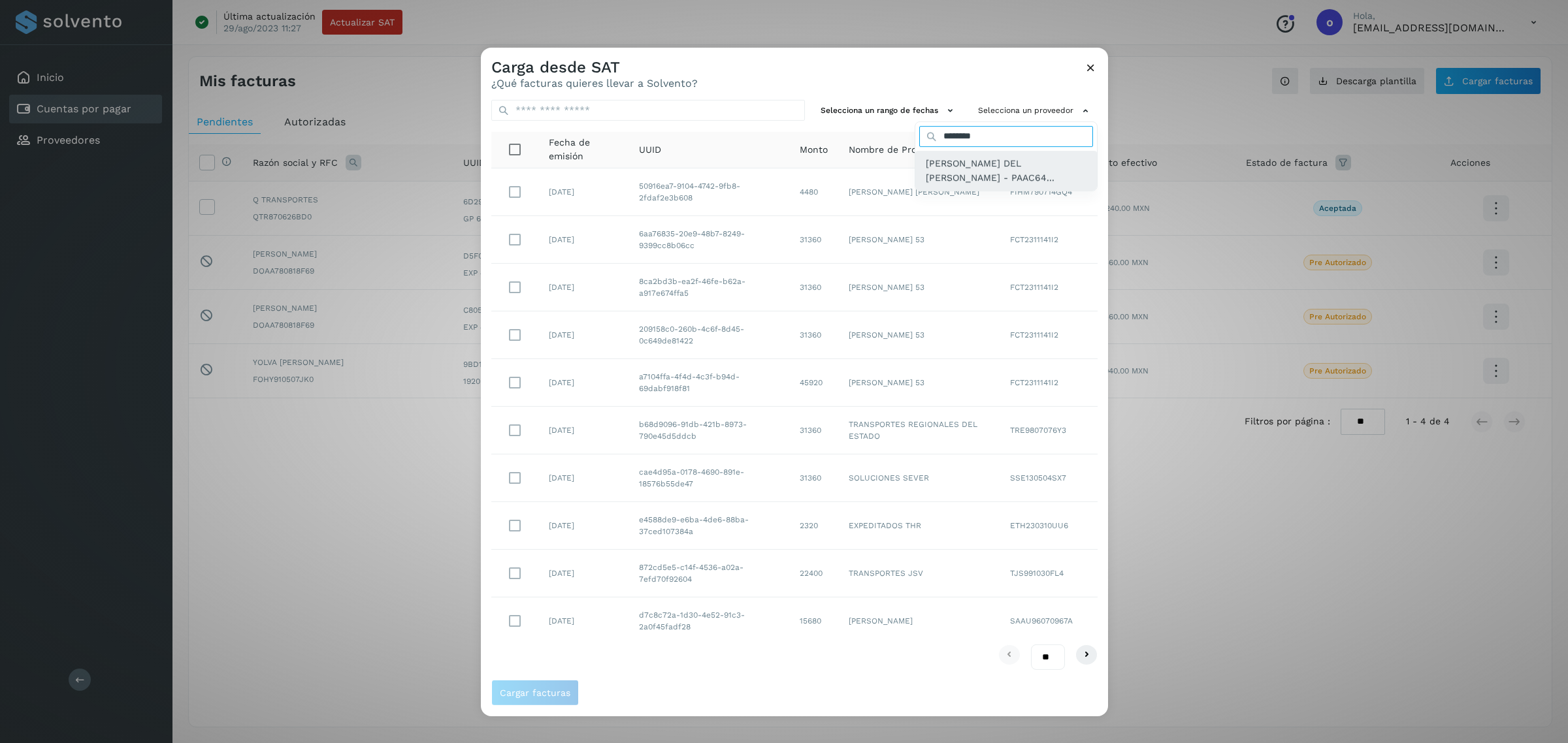
type input "********"
click at [959, 172] on span "[PERSON_NAME] DEL [PERSON_NAME] - PAAC64..." at bounding box center [1006, 171] width 161 height 30
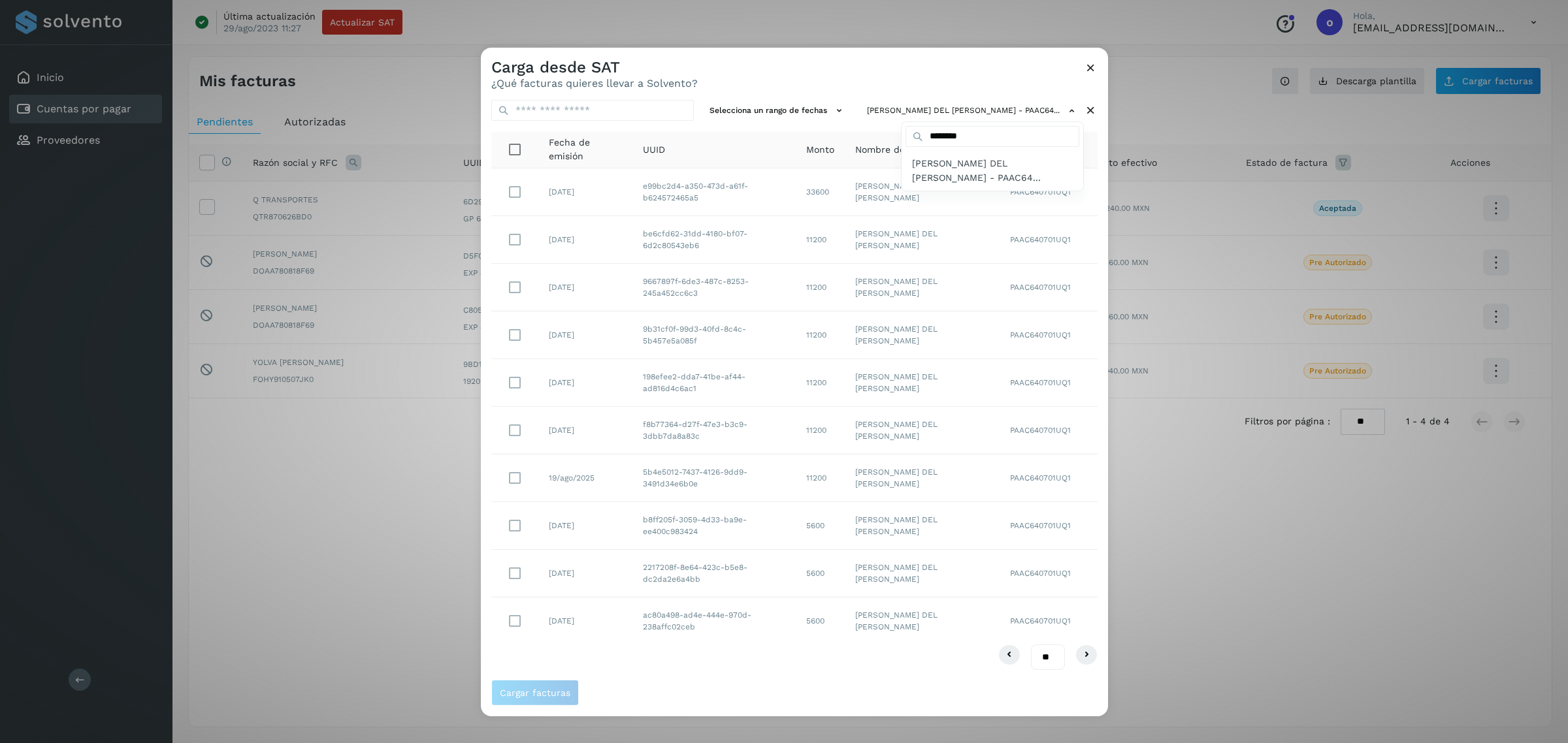
click at [515, 187] on div at bounding box center [1264, 420] width 1568 height 743
click at [557, 694] on span "Cargar facturas" at bounding box center [535, 693] width 70 height 9
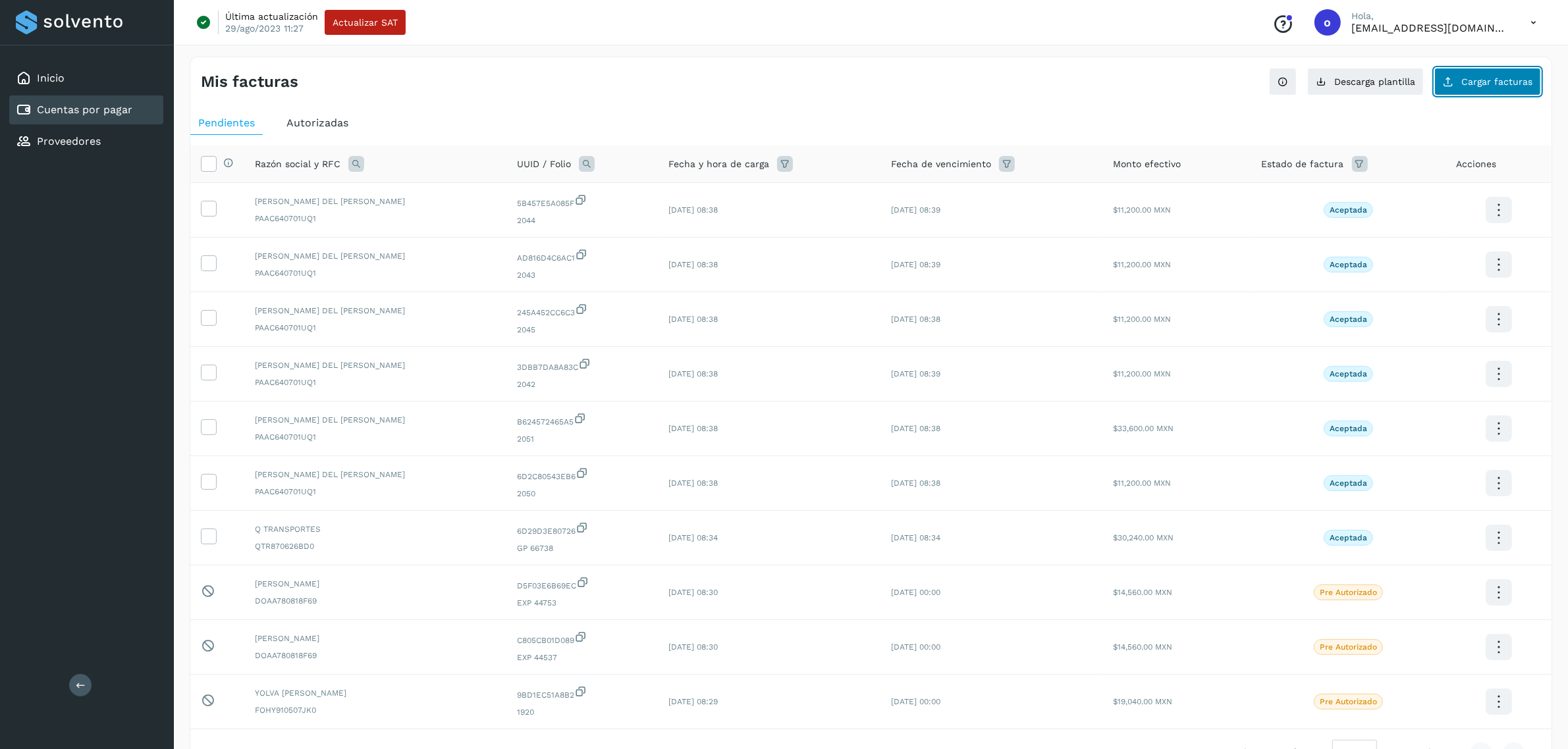
click at [1511, 81] on span "Cargar facturas" at bounding box center [1497, 81] width 71 height 9
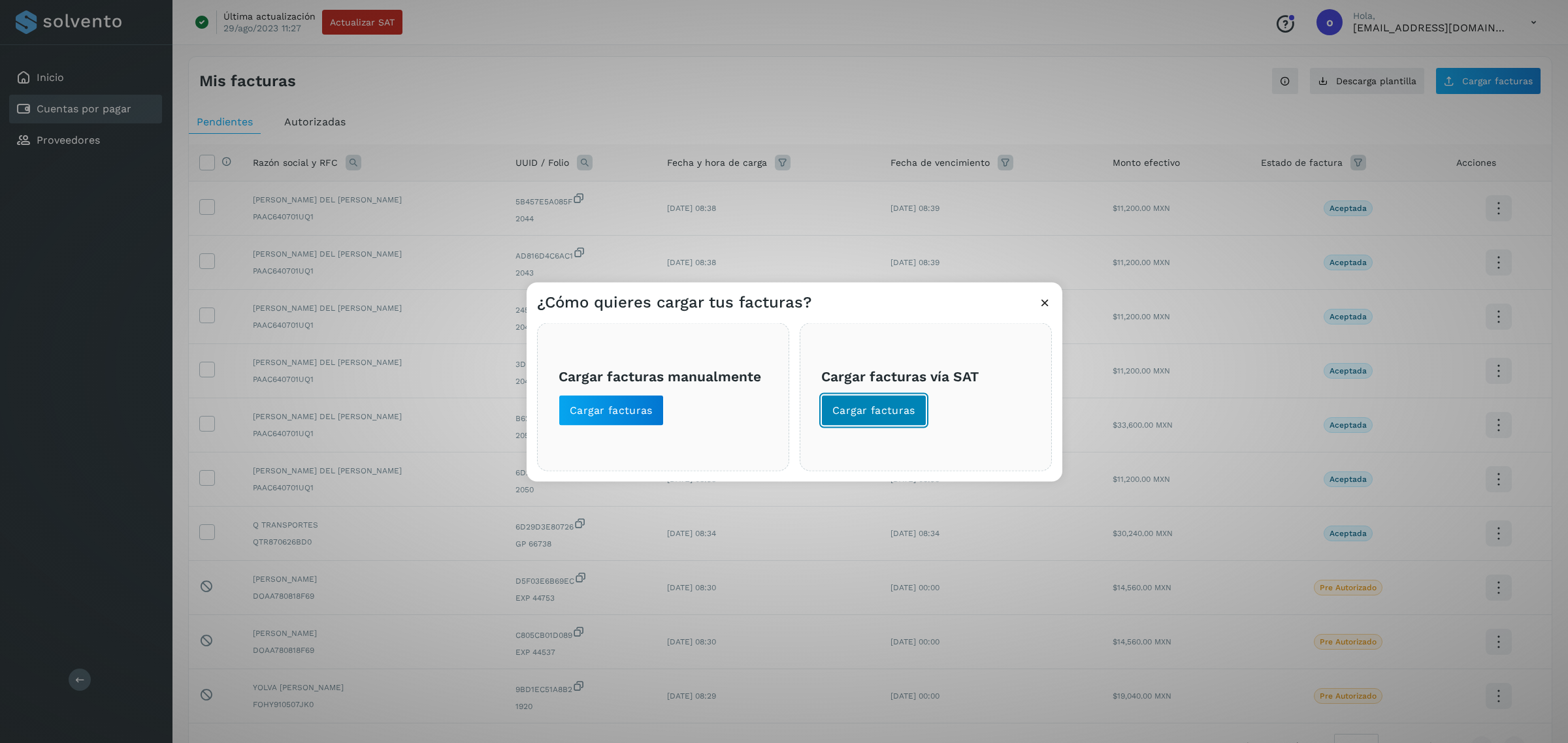
click at [895, 412] on span "Cargar facturas" at bounding box center [874, 411] width 83 height 14
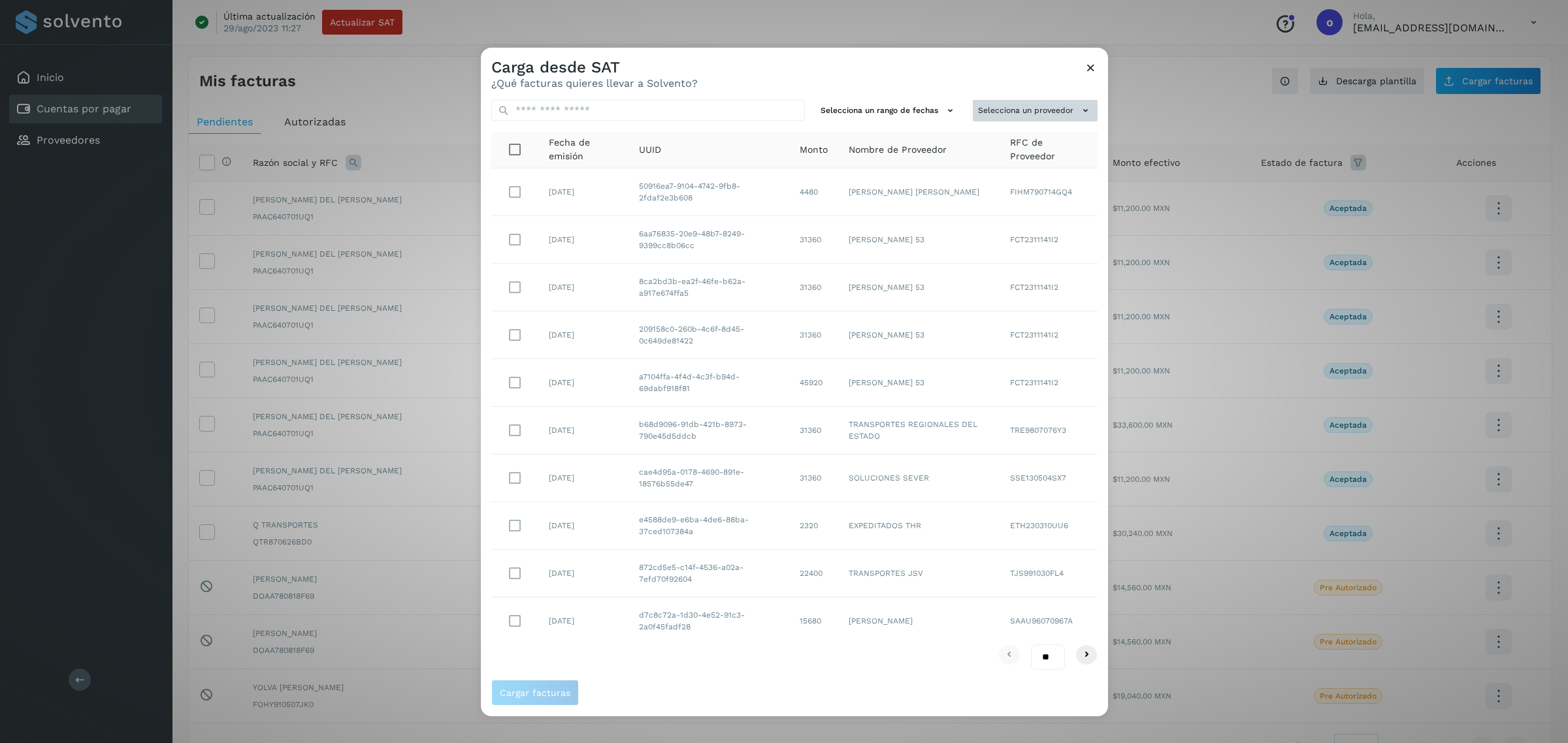
click at [973, 115] on button "Selecciona un proveedor" at bounding box center [1035, 110] width 125 height 22
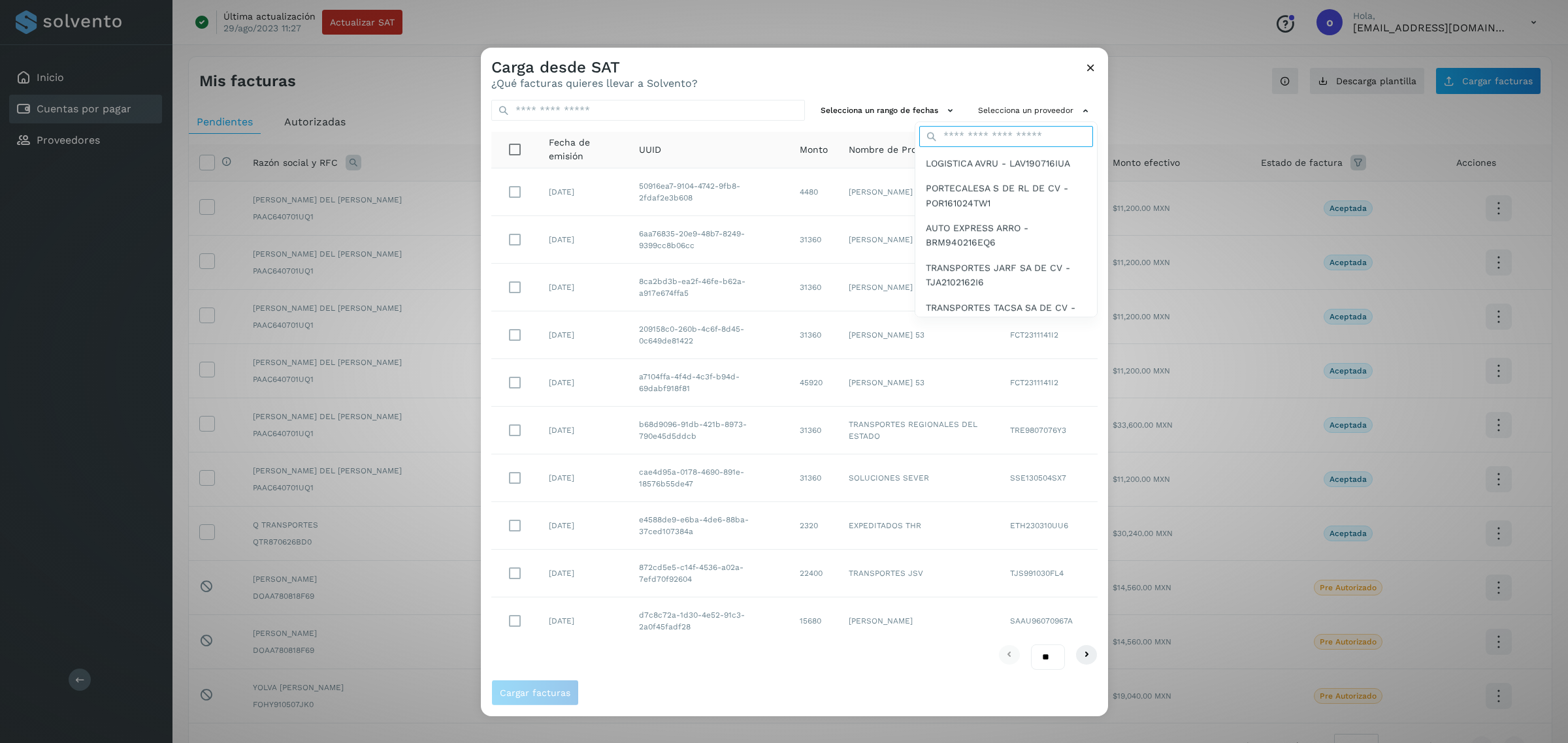
drag, startPoint x: 965, startPoint y: 115, endPoint x: 983, endPoint y: 131, distance: 24.1
click at [983, 131] on input "text" at bounding box center [1006, 136] width 174 height 21
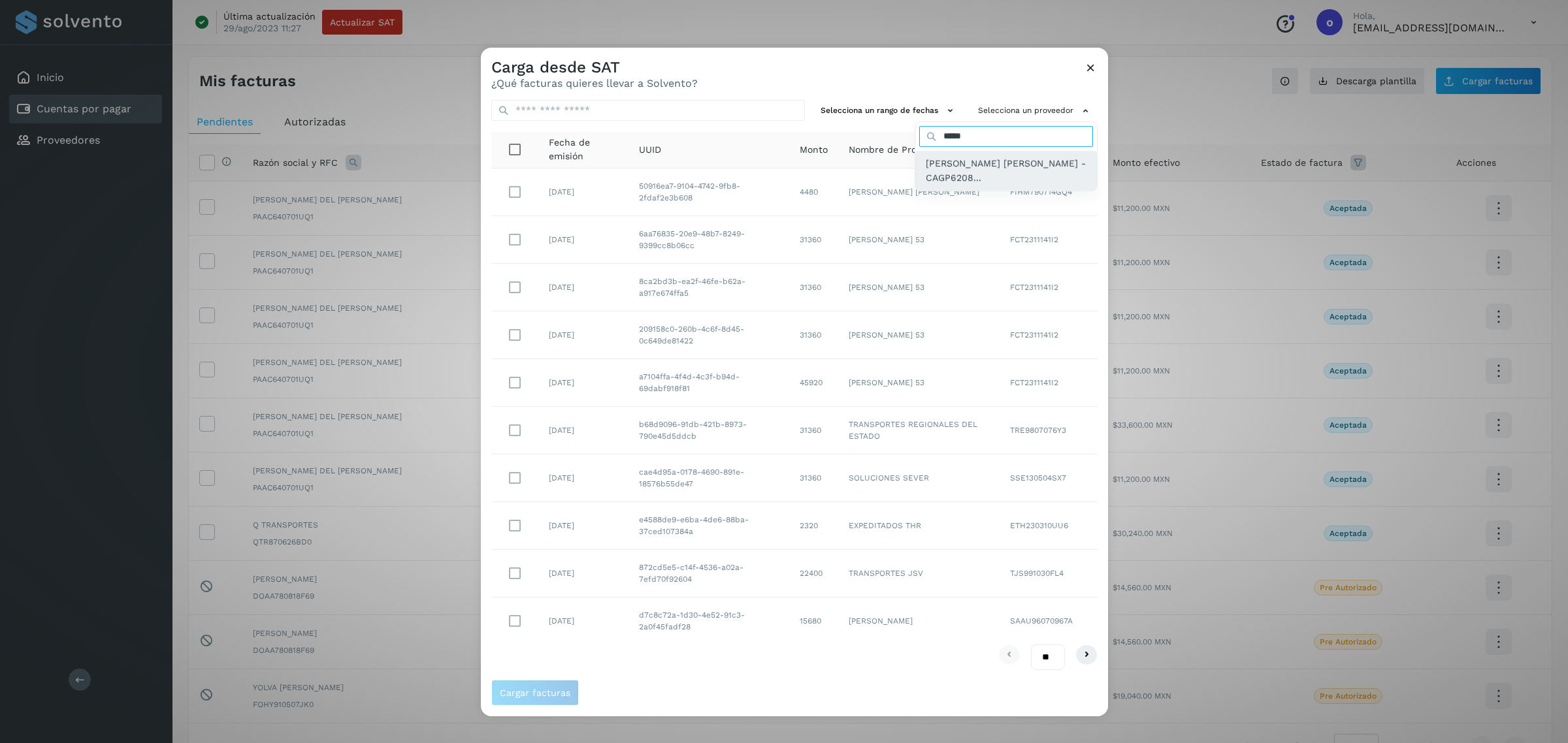
type input "*****"
click at [943, 163] on span "[PERSON_NAME] [PERSON_NAME] - CAGP6208..." at bounding box center [1006, 171] width 161 height 30
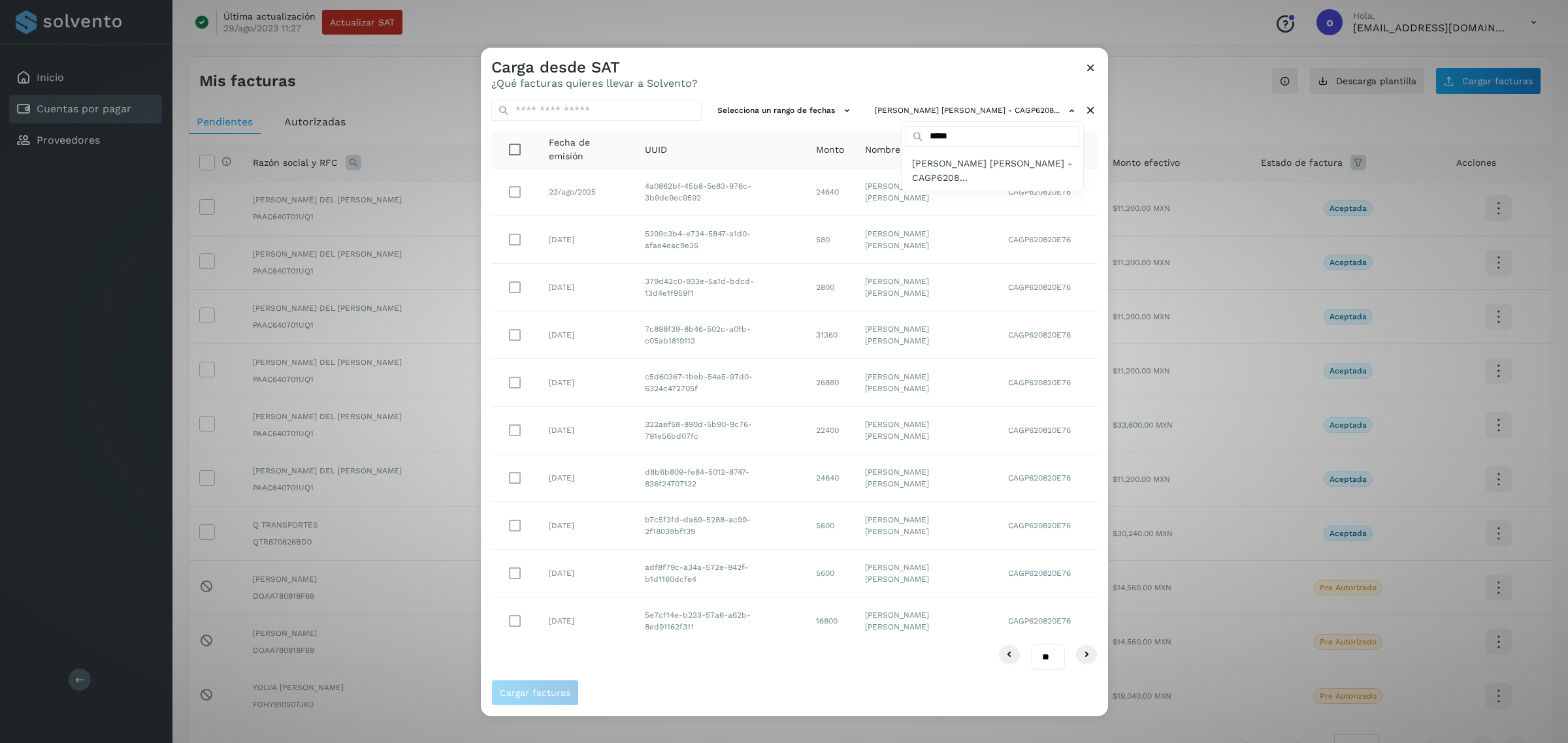
click at [517, 185] on div at bounding box center [1264, 420] width 1568 height 743
click at [510, 689] on span "Cargar facturas" at bounding box center [535, 693] width 70 height 9
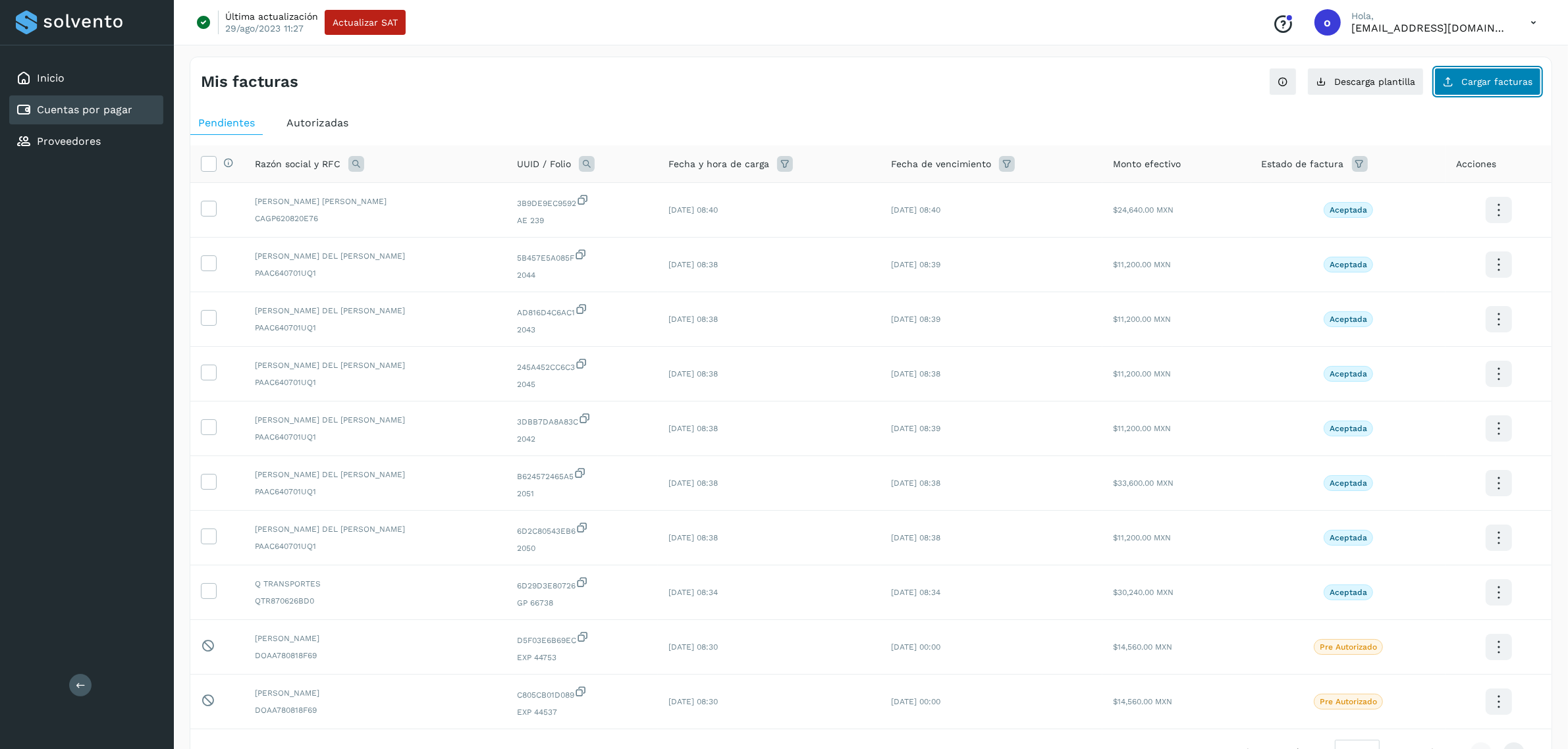
click at [1450, 93] on button "Cargar facturas" at bounding box center [1488, 82] width 107 height 27
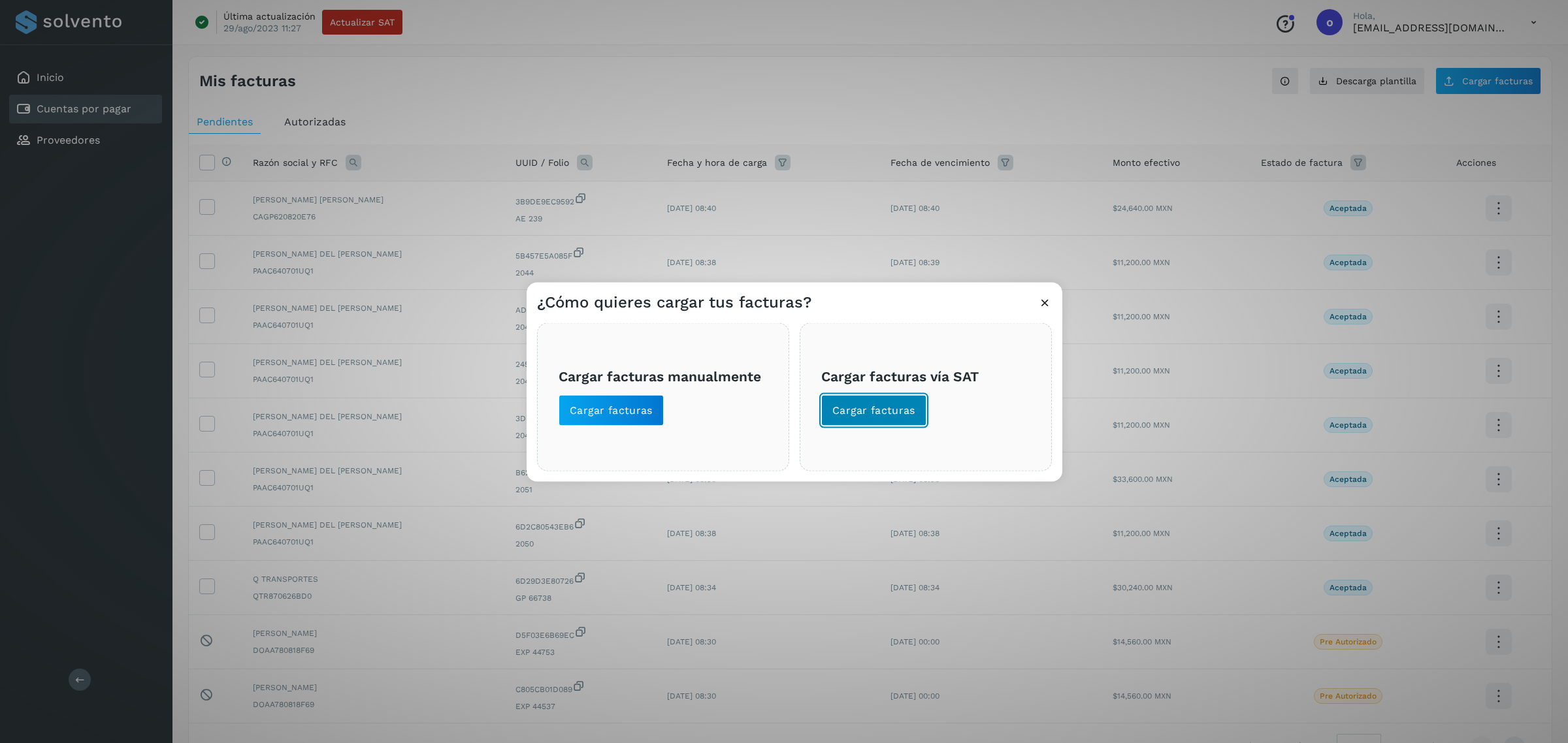
click at [909, 418] on span "Cargar facturas" at bounding box center [874, 411] width 83 height 14
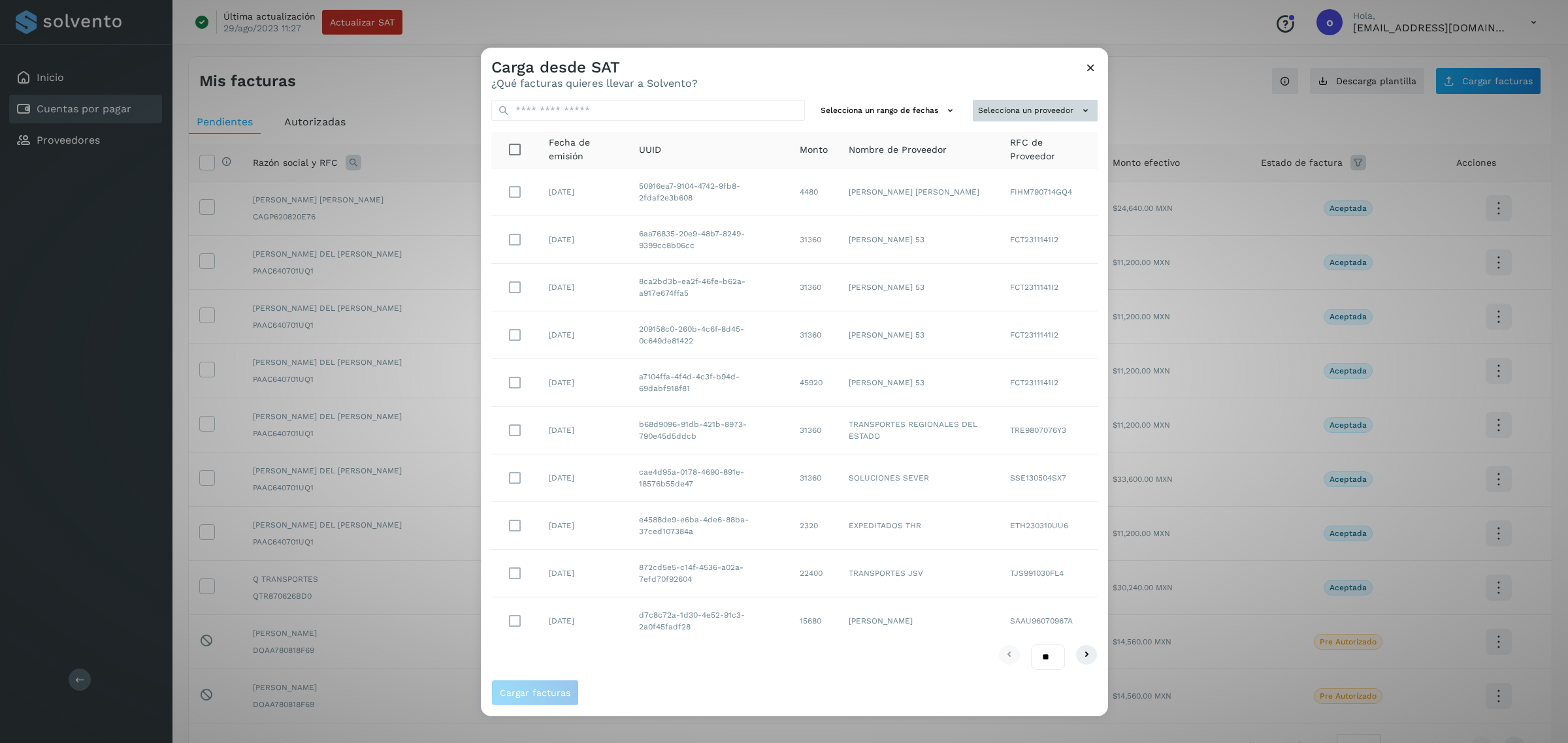
click at [973, 101] on button "Selecciona un proveedor" at bounding box center [1035, 110] width 125 height 22
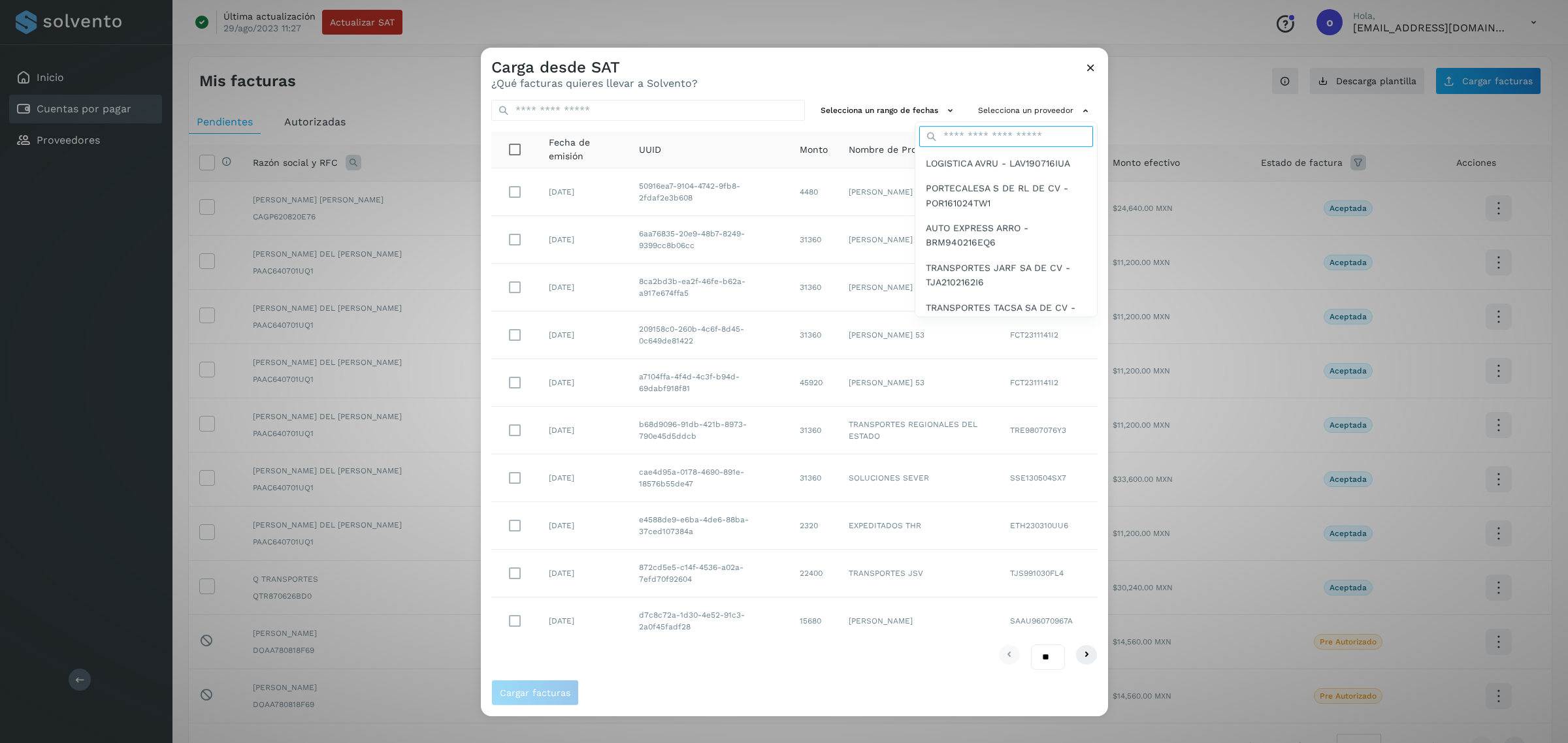
click at [977, 137] on input "text" at bounding box center [1006, 136] width 174 height 21
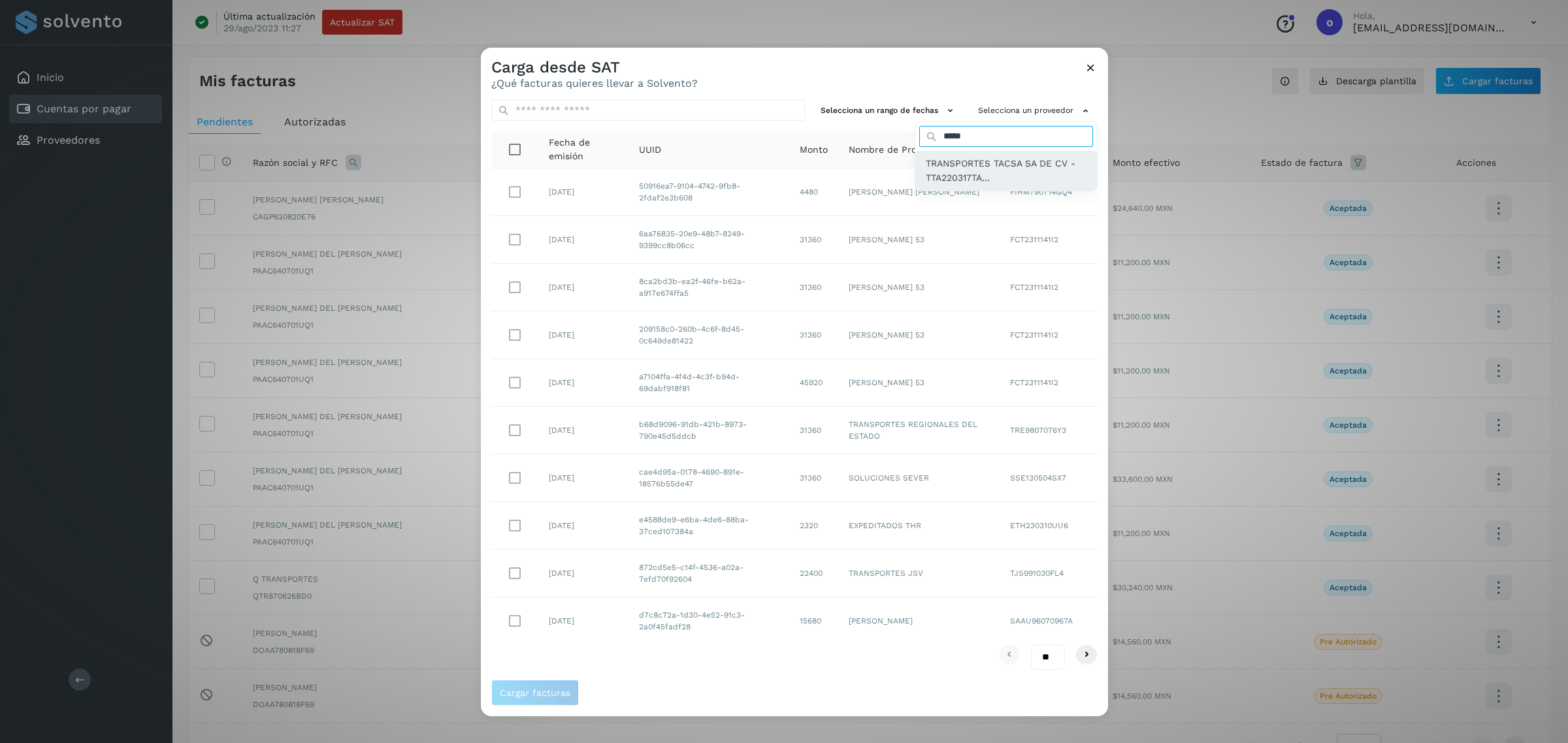
type input "*****"
click at [958, 165] on span "TRANSPORTES TACSA SA DE CV - TTA220317TA..." at bounding box center [1006, 171] width 161 height 30
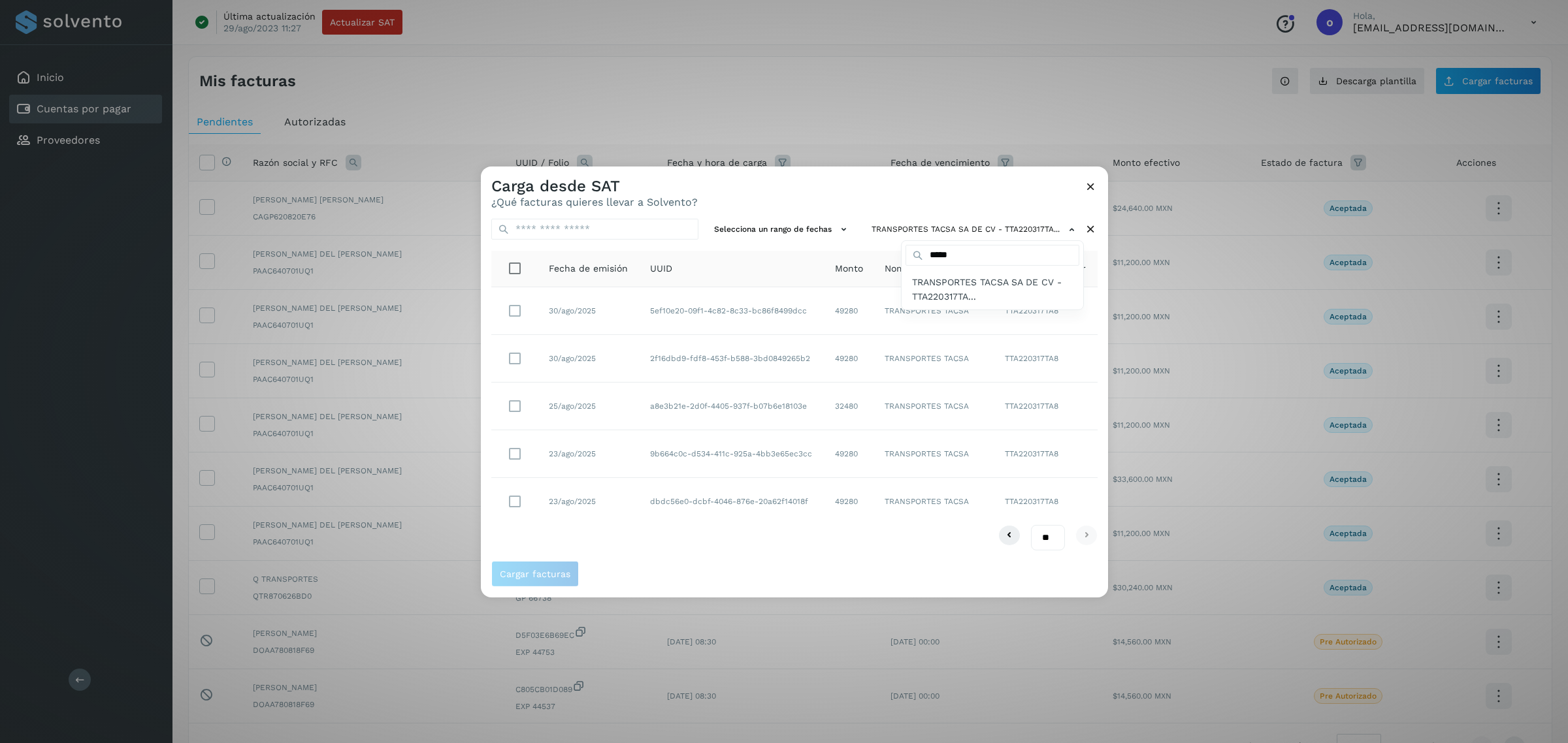
click at [511, 457] on div at bounding box center [1264, 538] width 1568 height 743
click at [551, 567] on button "Cargar facturas" at bounding box center [534, 574] width 87 height 26
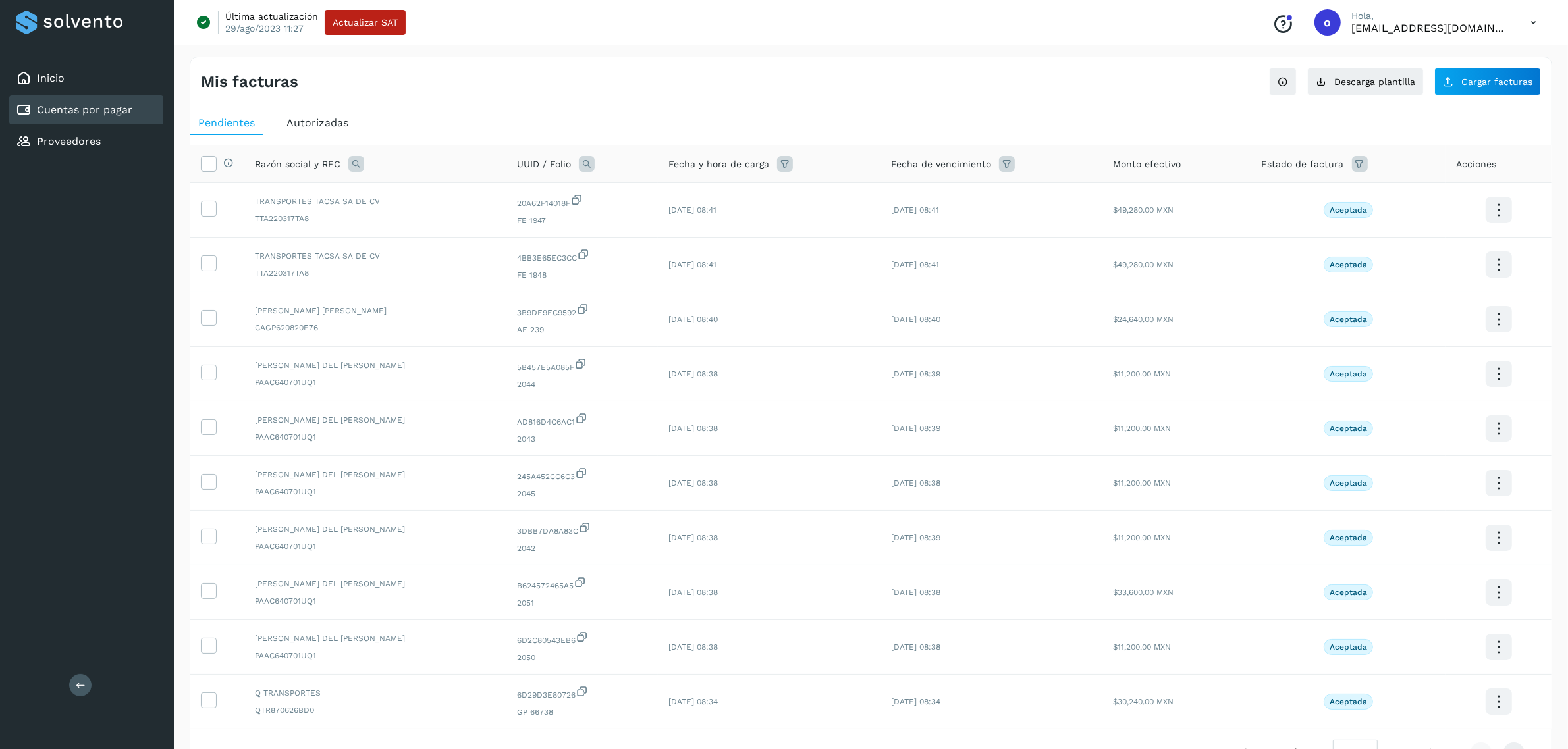
click at [1511, 66] on div "Mis facturas Ver instrucciones para cargar Facturas Descarga plantilla Cargar f…" at bounding box center [871, 76] width 1361 height 38
click at [1499, 80] on span "Cargar facturas" at bounding box center [1497, 81] width 71 height 9
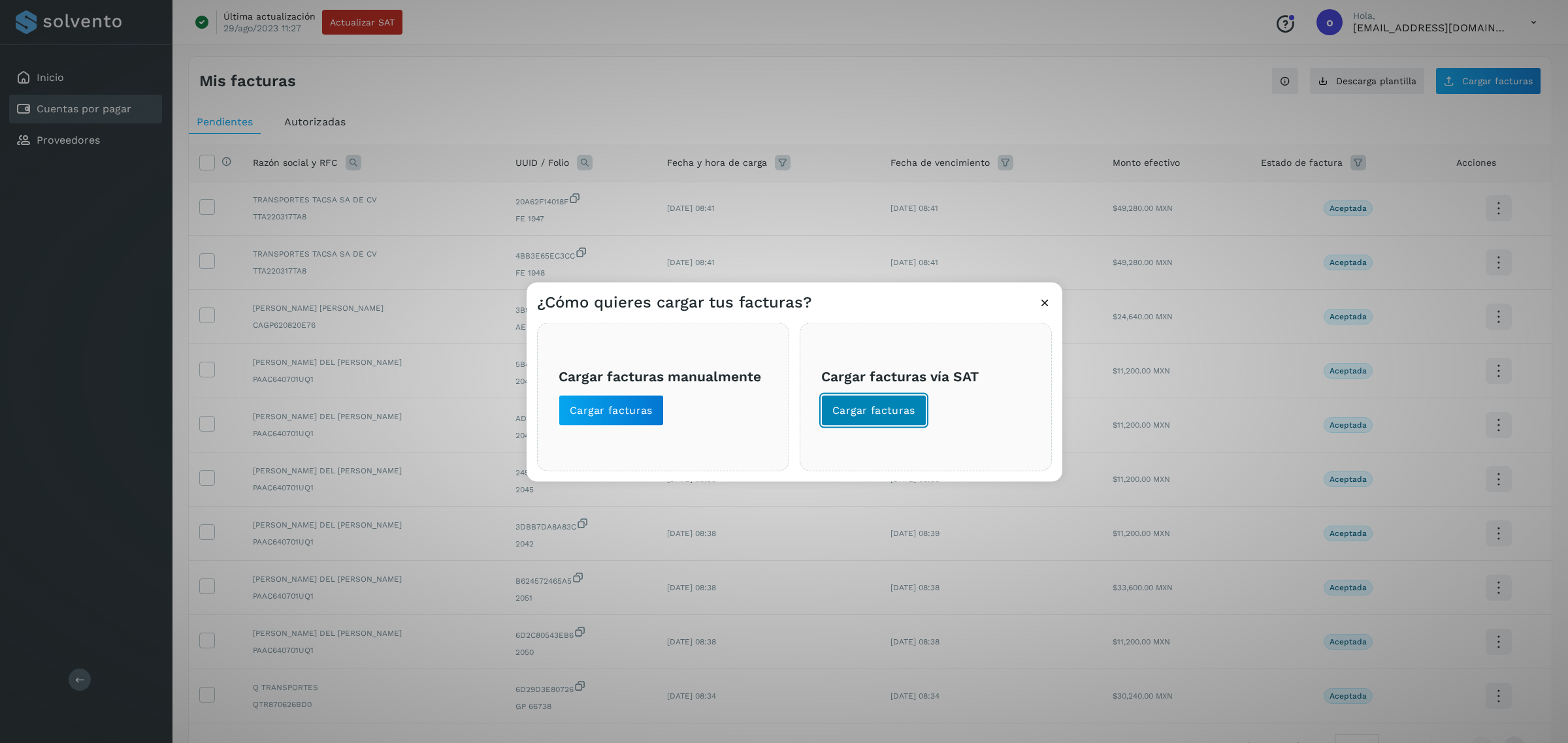
click at [831, 419] on button "Cargar facturas" at bounding box center [873, 411] width 105 height 31
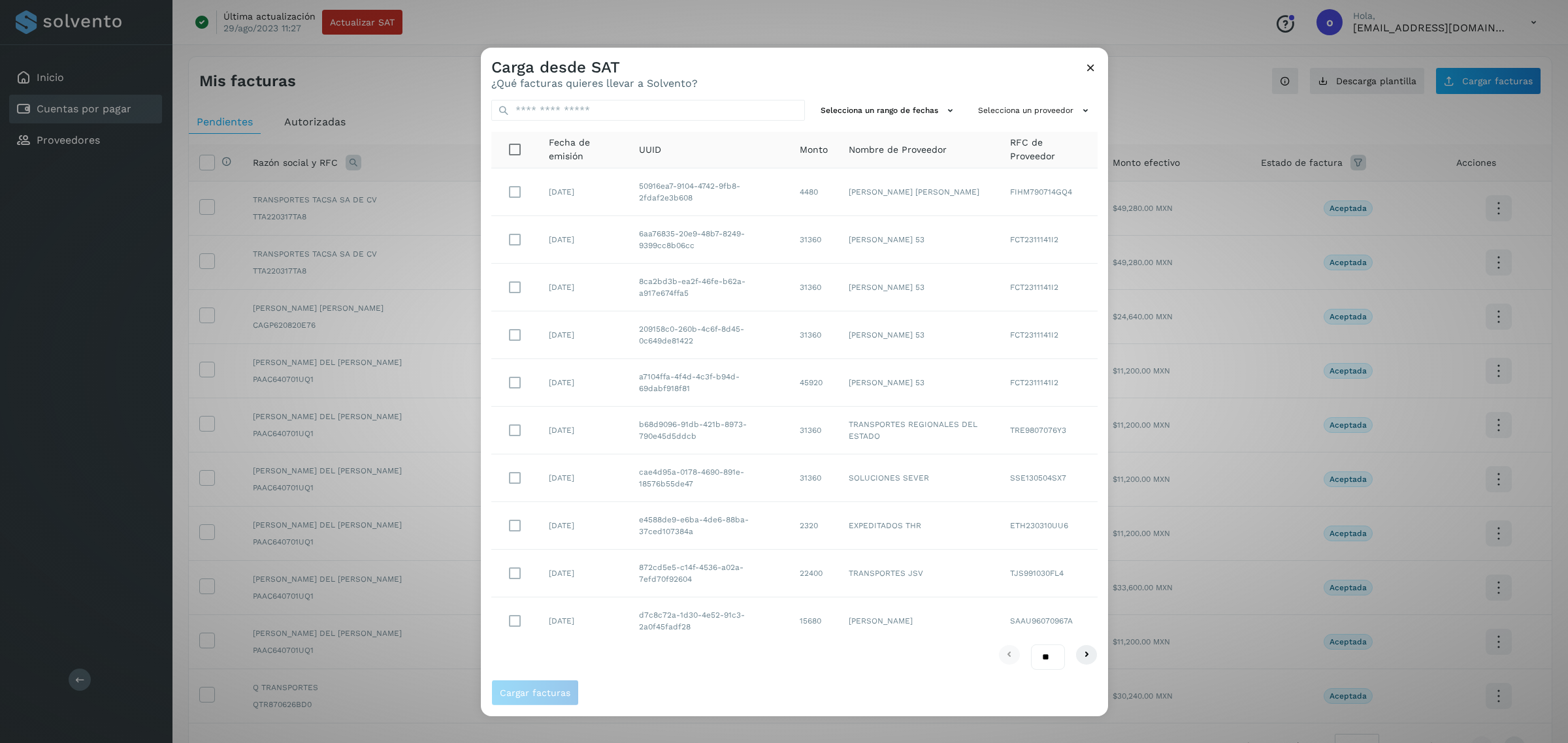
click at [1058, 97] on div "Selecciona un rango de fechas Selecciona un proveedor Fecha de emisión UUID Mon…" at bounding box center [794, 384] width 627 height 590
click at [1048, 116] on button "Selecciona un proveedor" at bounding box center [1035, 110] width 125 height 22
click at [1030, 139] on input "text" at bounding box center [1006, 136] width 174 height 21
type input "*****"
click at [944, 174] on span "[PERSON_NAME] [PERSON_NAME] - ROMA850915UY..." at bounding box center [1006, 171] width 161 height 30
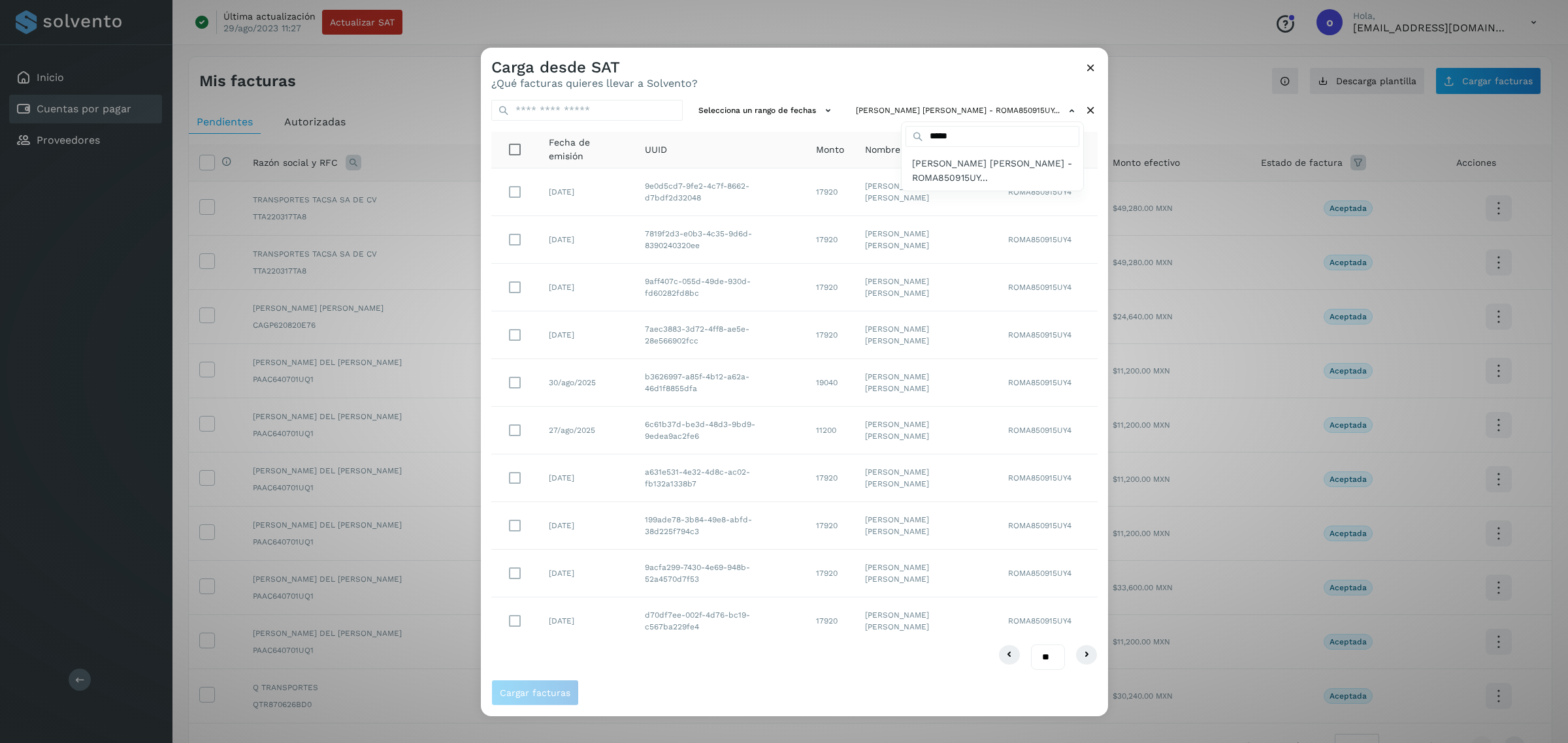
click at [512, 428] on div at bounding box center [1264, 420] width 1568 height 743
click at [510, 689] on span "Cargar facturas" at bounding box center [535, 693] width 70 height 9
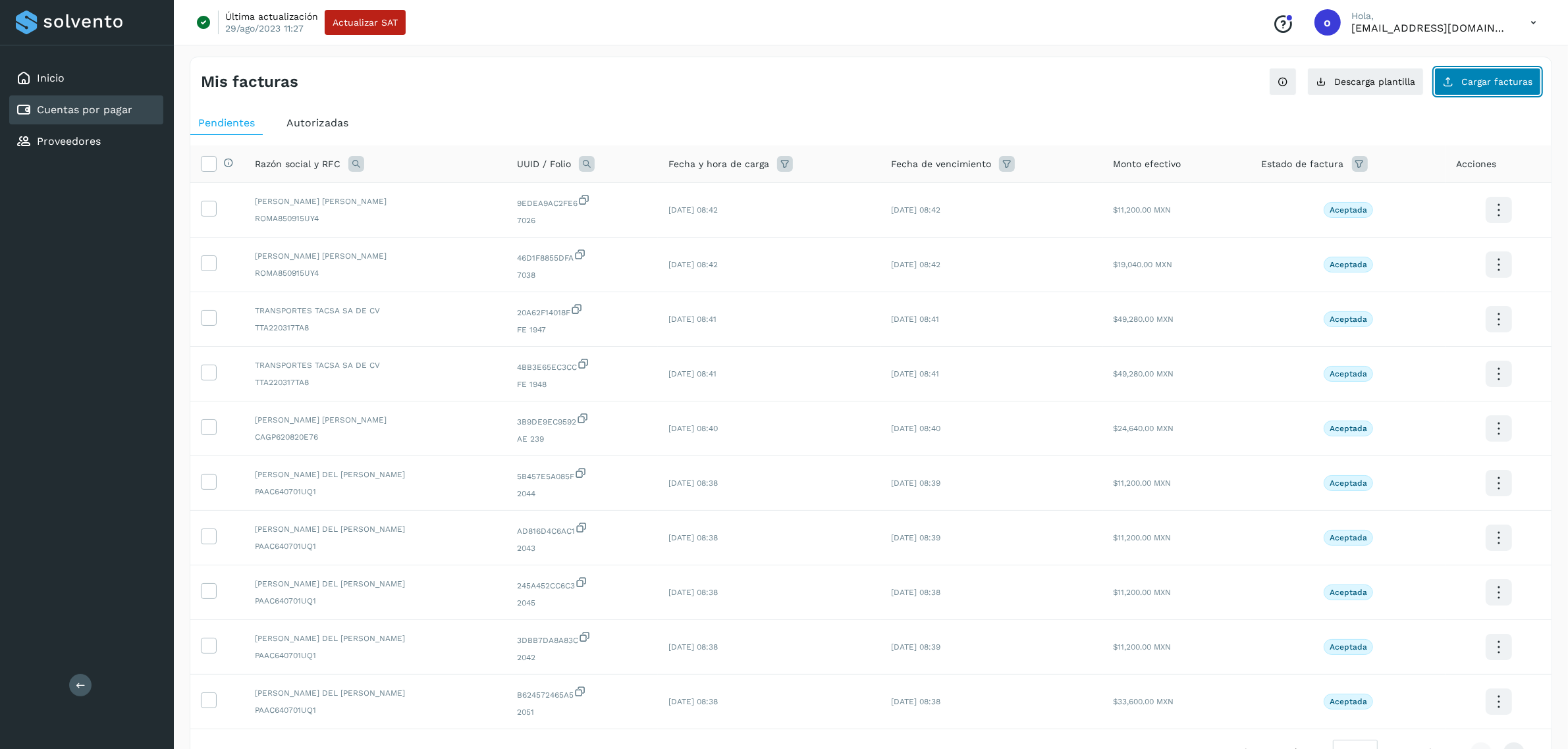
click at [1443, 95] on button "Cargar facturas" at bounding box center [1488, 82] width 107 height 27
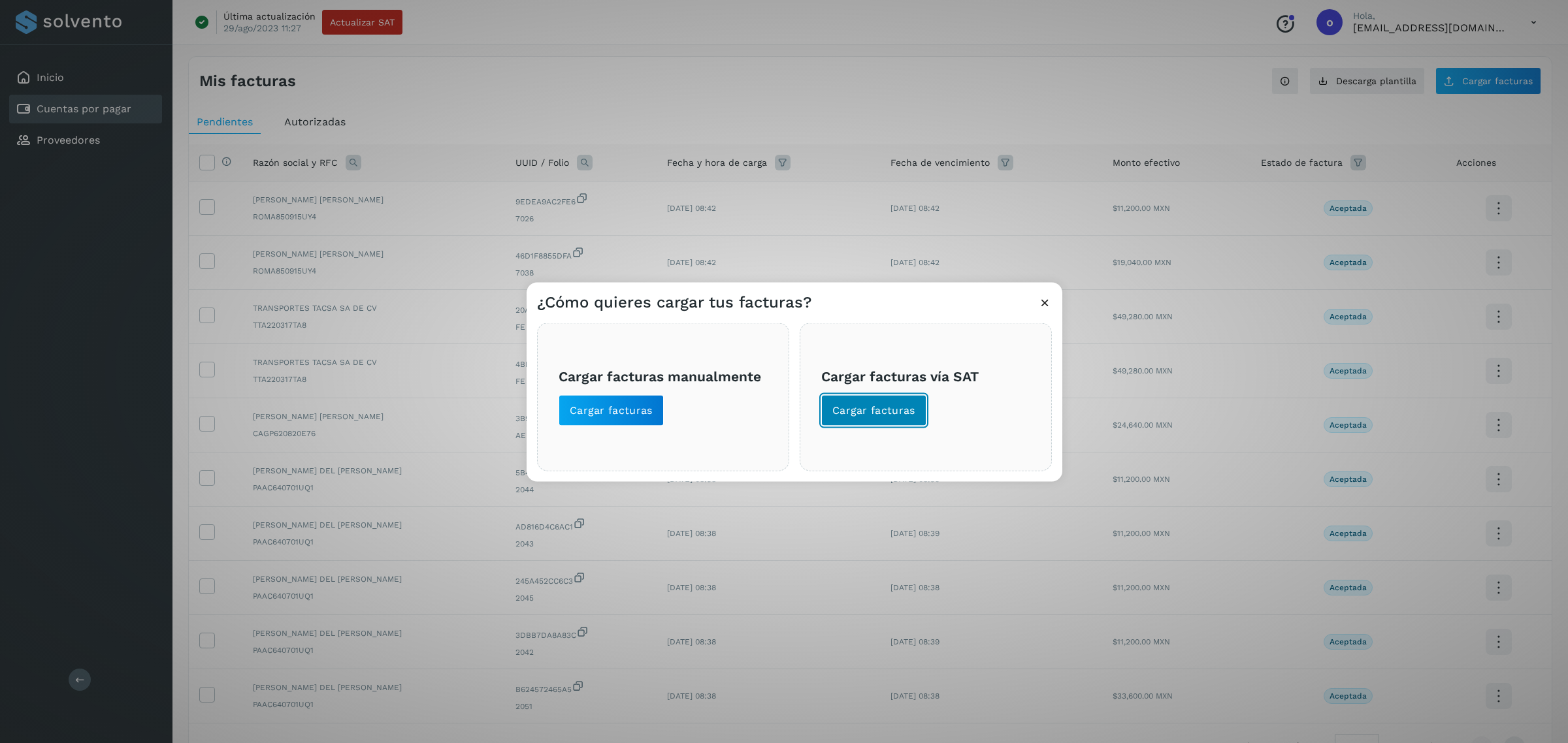
click at [873, 404] on span "Cargar facturas" at bounding box center [874, 411] width 83 height 14
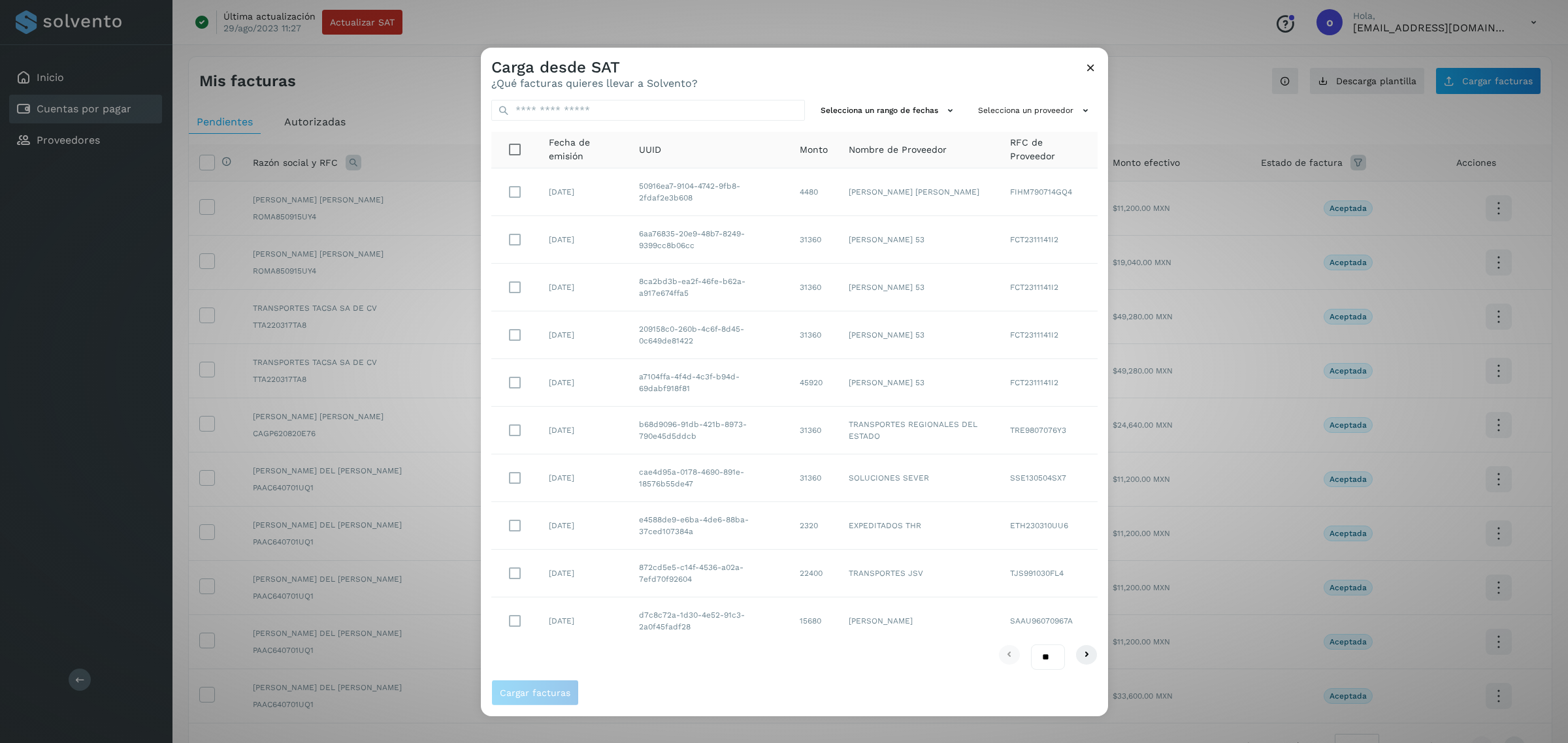
drag, startPoint x: 983, startPoint y: 111, endPoint x: 981, endPoint y: 125, distance: 14.1
click at [983, 111] on button "Selecciona un proveedor" at bounding box center [1035, 110] width 125 height 22
click at [977, 131] on input "text" at bounding box center [1006, 136] width 174 height 21
type input "***"
click at [948, 161] on span "AEECSA TRANSPORTACIONES - ATR211029TS3" at bounding box center [1006, 171] width 161 height 30
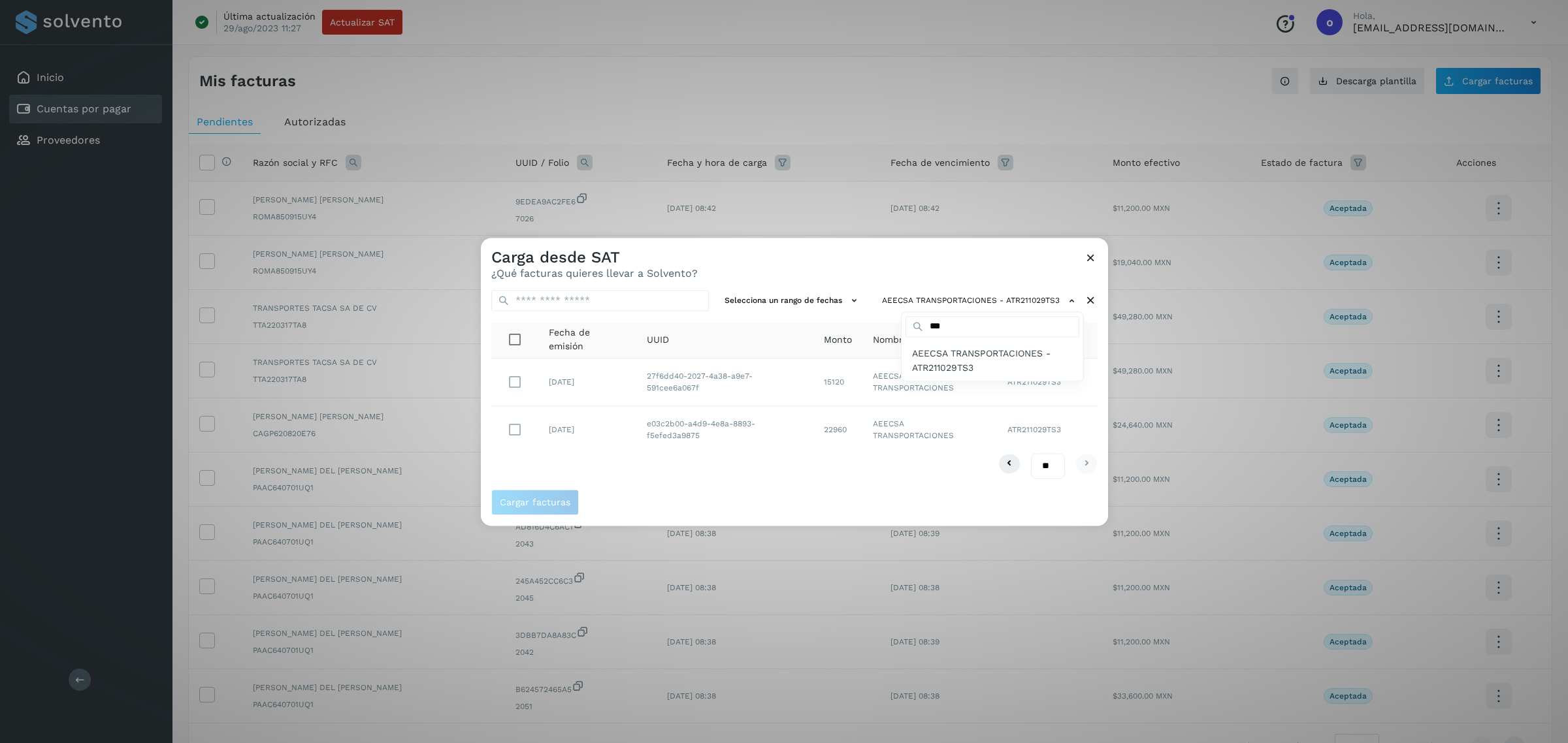
click at [513, 385] on div at bounding box center [1264, 609] width 1568 height 743
click at [545, 495] on button "Cargar facturas" at bounding box center [534, 503] width 87 height 26
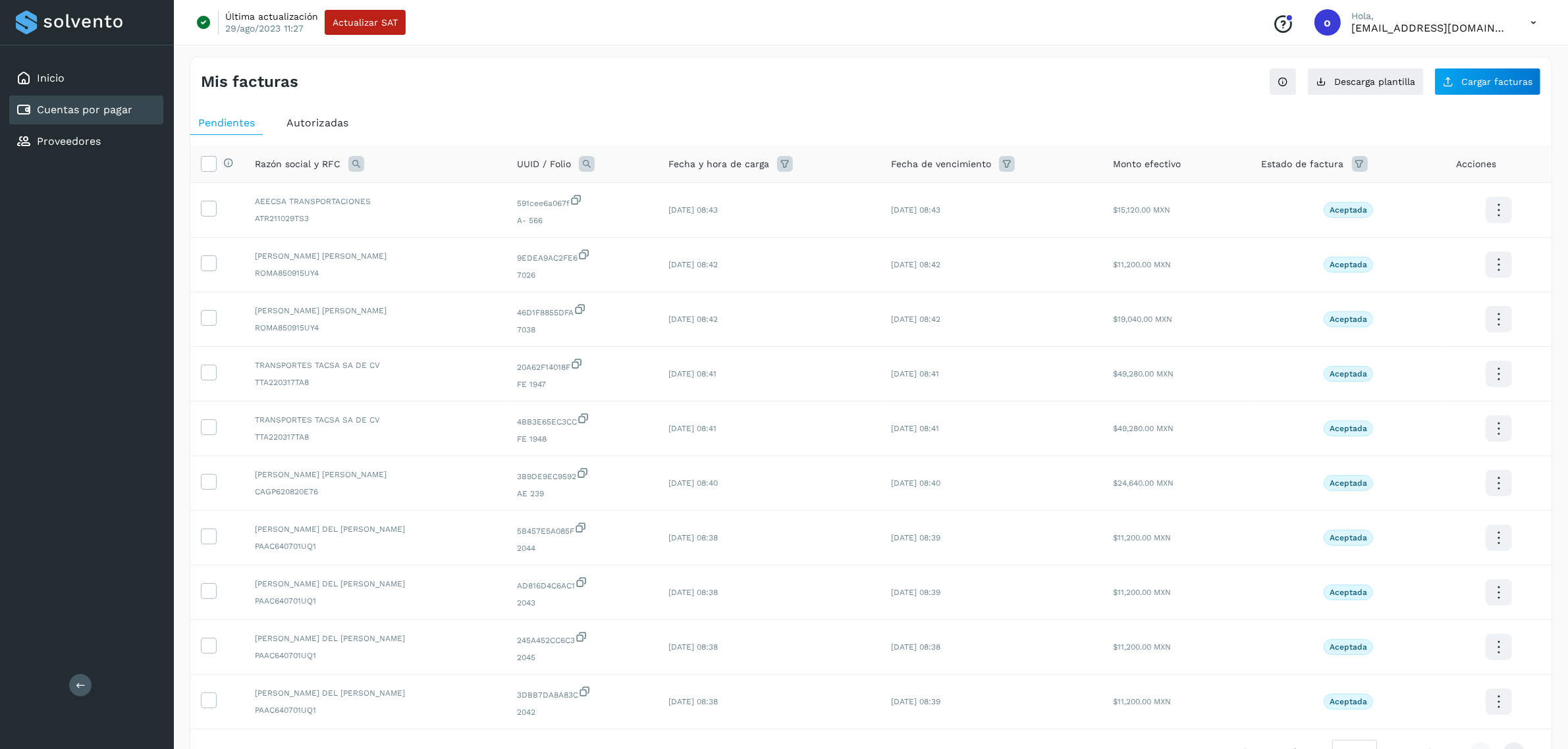
click at [1480, 96] on div "Mis facturas Ver instrucciones para cargar Facturas Descarga plantilla Cargar f…" at bounding box center [871, 441] width 1363 height 769
click at [1479, 94] on button "Cargar facturas" at bounding box center [1488, 82] width 107 height 27
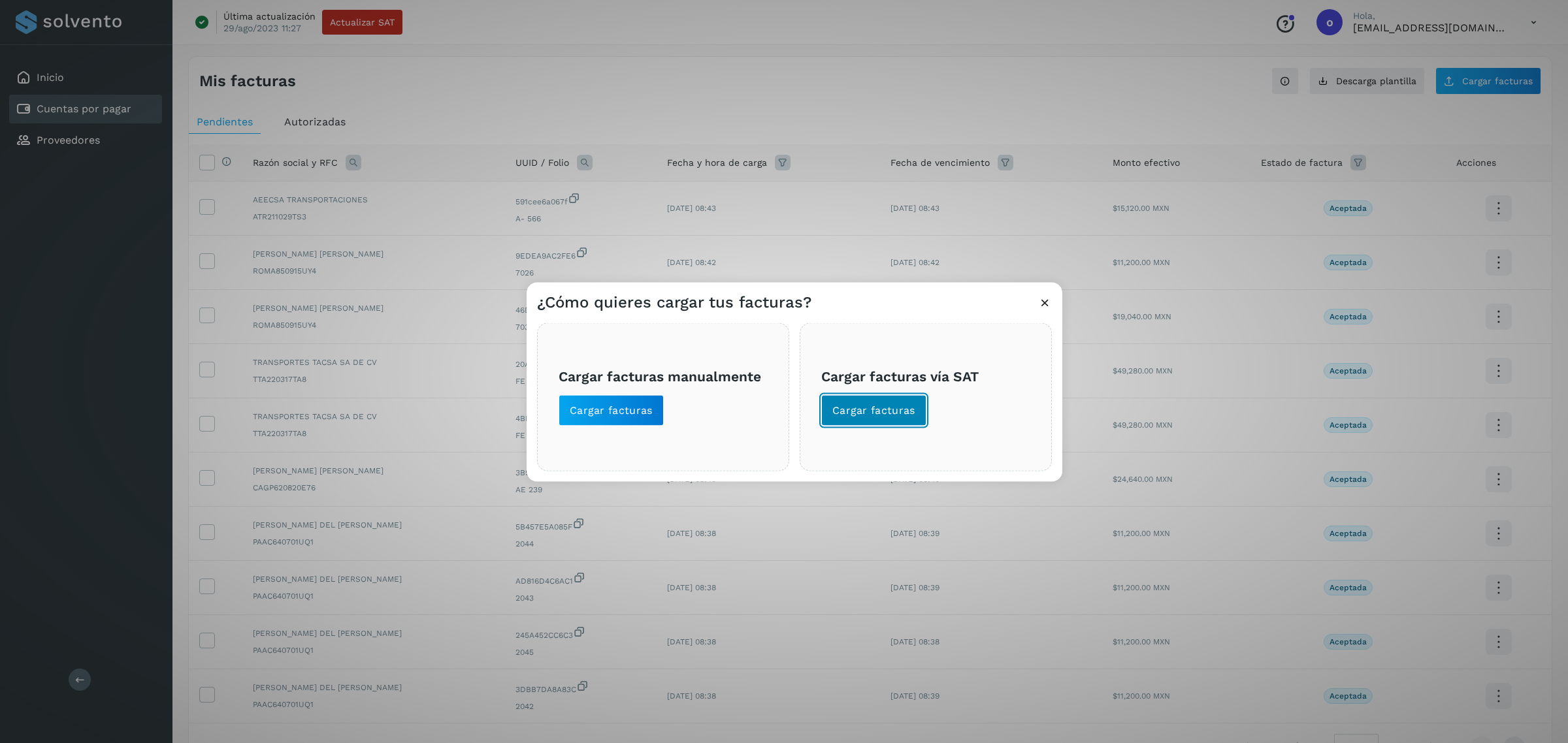
click at [843, 408] on span "Cargar facturas" at bounding box center [874, 411] width 83 height 14
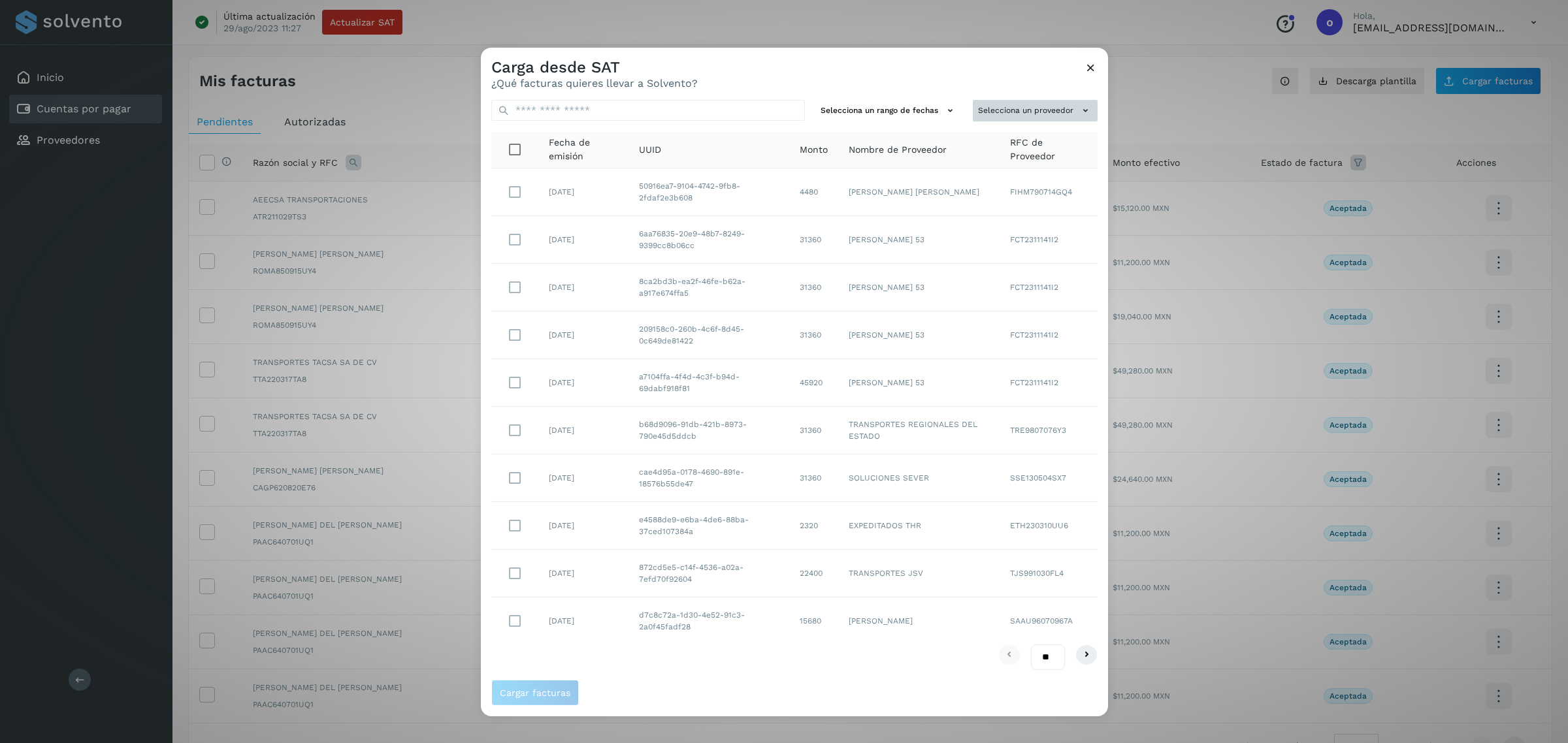
click at [987, 101] on button "Selecciona un proveedor" at bounding box center [1035, 110] width 125 height 22
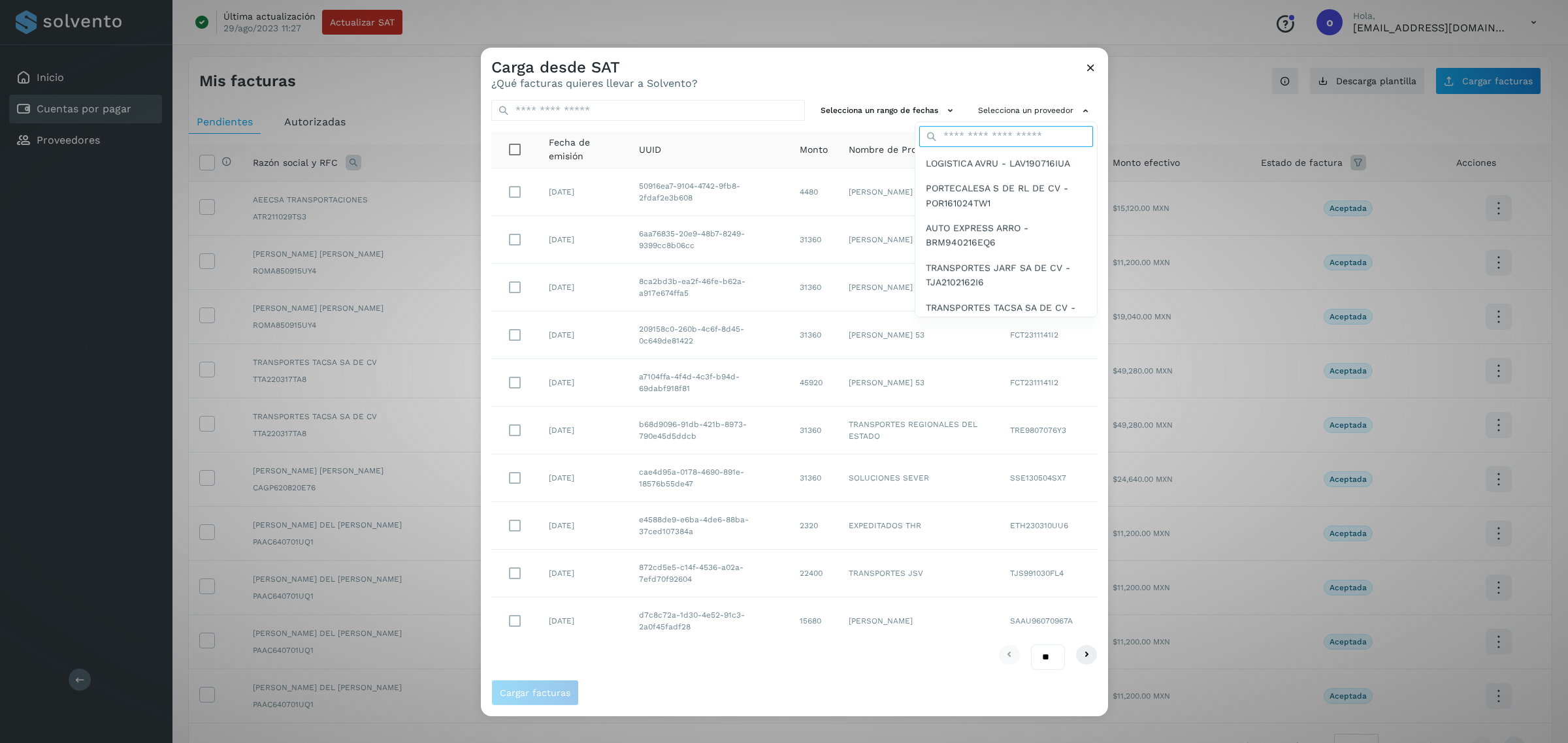
click at [995, 143] on input "text" at bounding box center [1006, 136] width 174 height 21
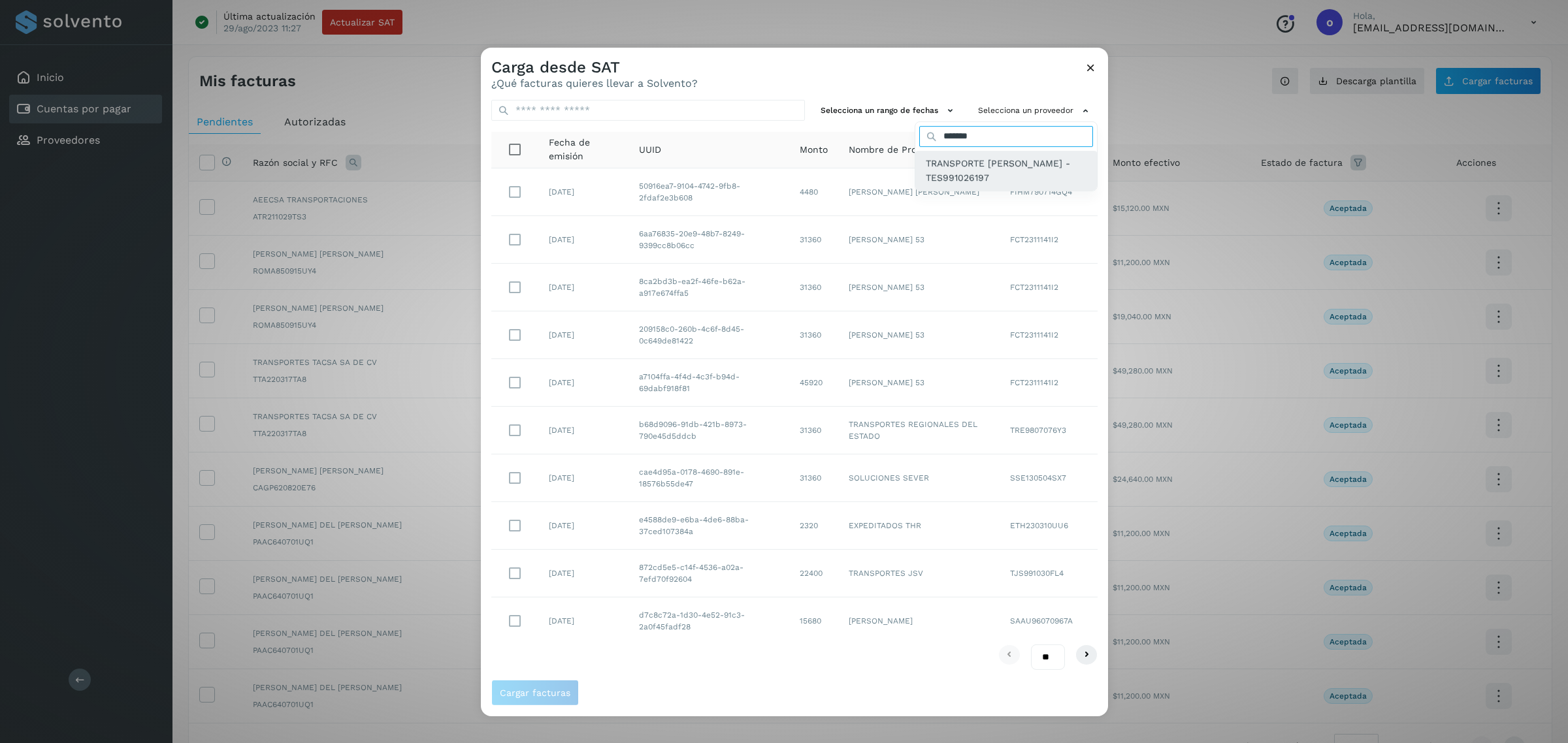
type input "*******"
click at [1007, 171] on span "TRANSPORTE [PERSON_NAME] - TES991026197" at bounding box center [1006, 171] width 161 height 30
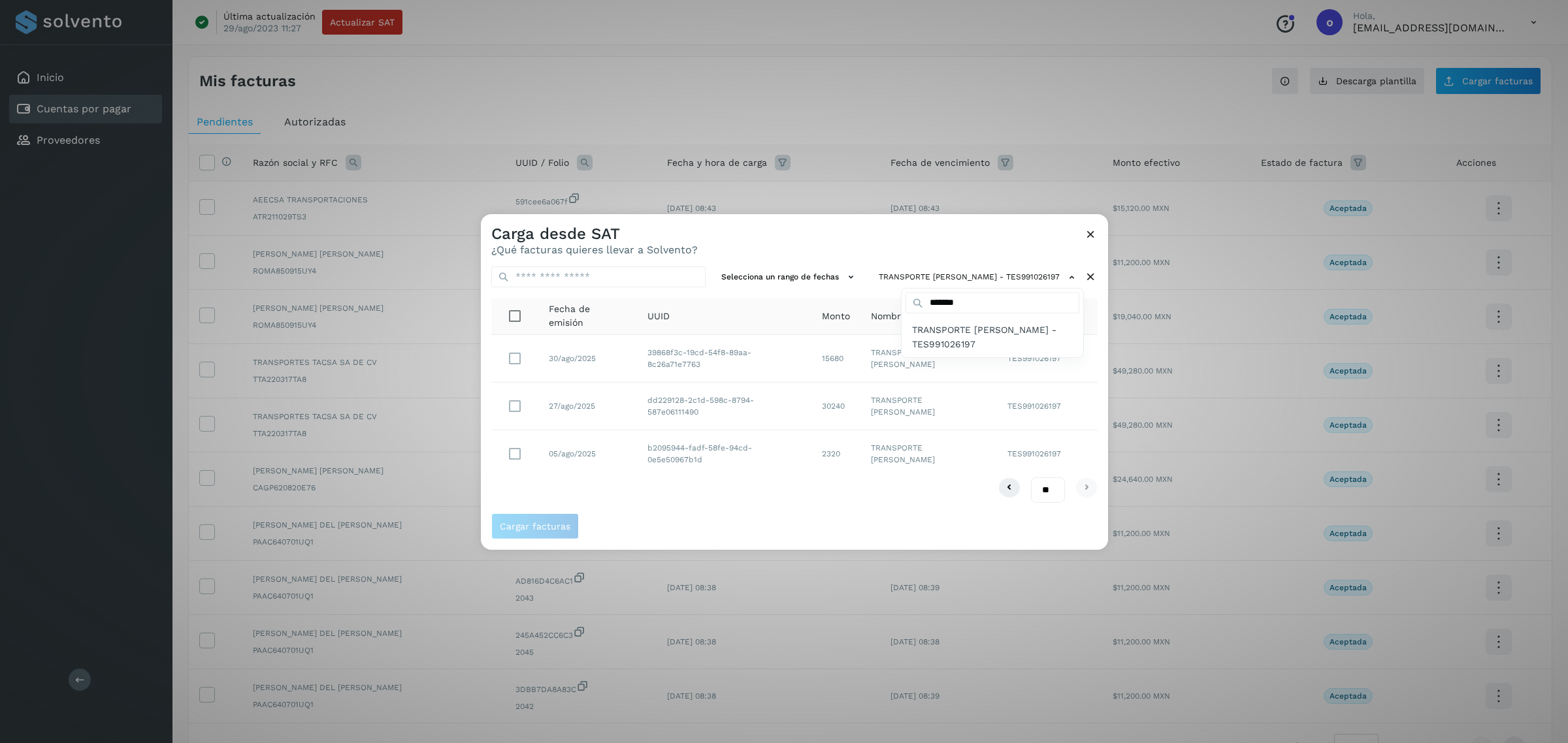
click at [524, 363] on div at bounding box center [1264, 586] width 1568 height 743
click at [552, 533] on button "Cargar facturas" at bounding box center [534, 526] width 87 height 26
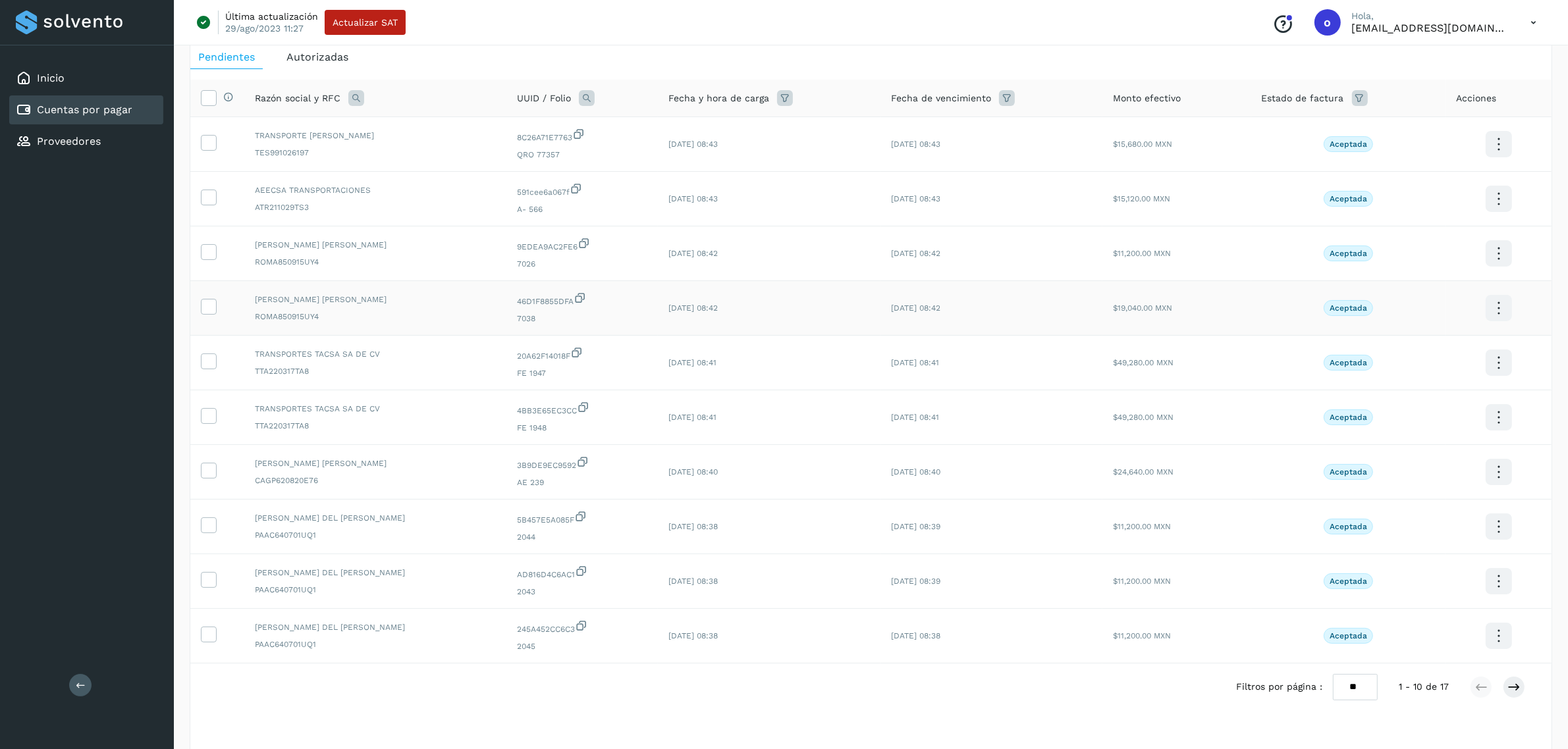
scroll to position [66, 0]
click at [1358, 683] on select "** ** **" at bounding box center [1355, 686] width 44 height 26
select select "**"
click at [1346, 673] on select "** ** **" at bounding box center [1355, 686] width 44 height 26
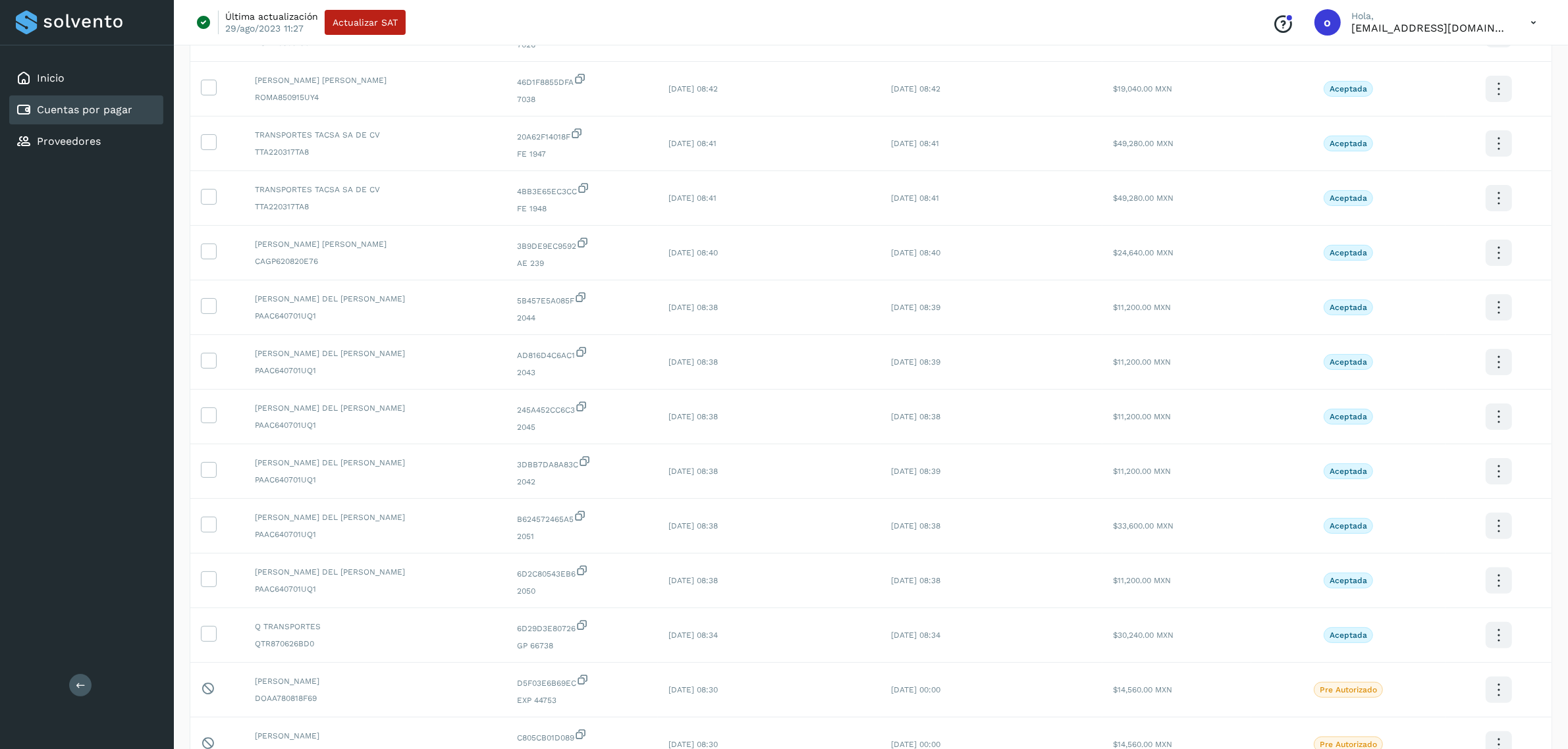
scroll to position [296, 0]
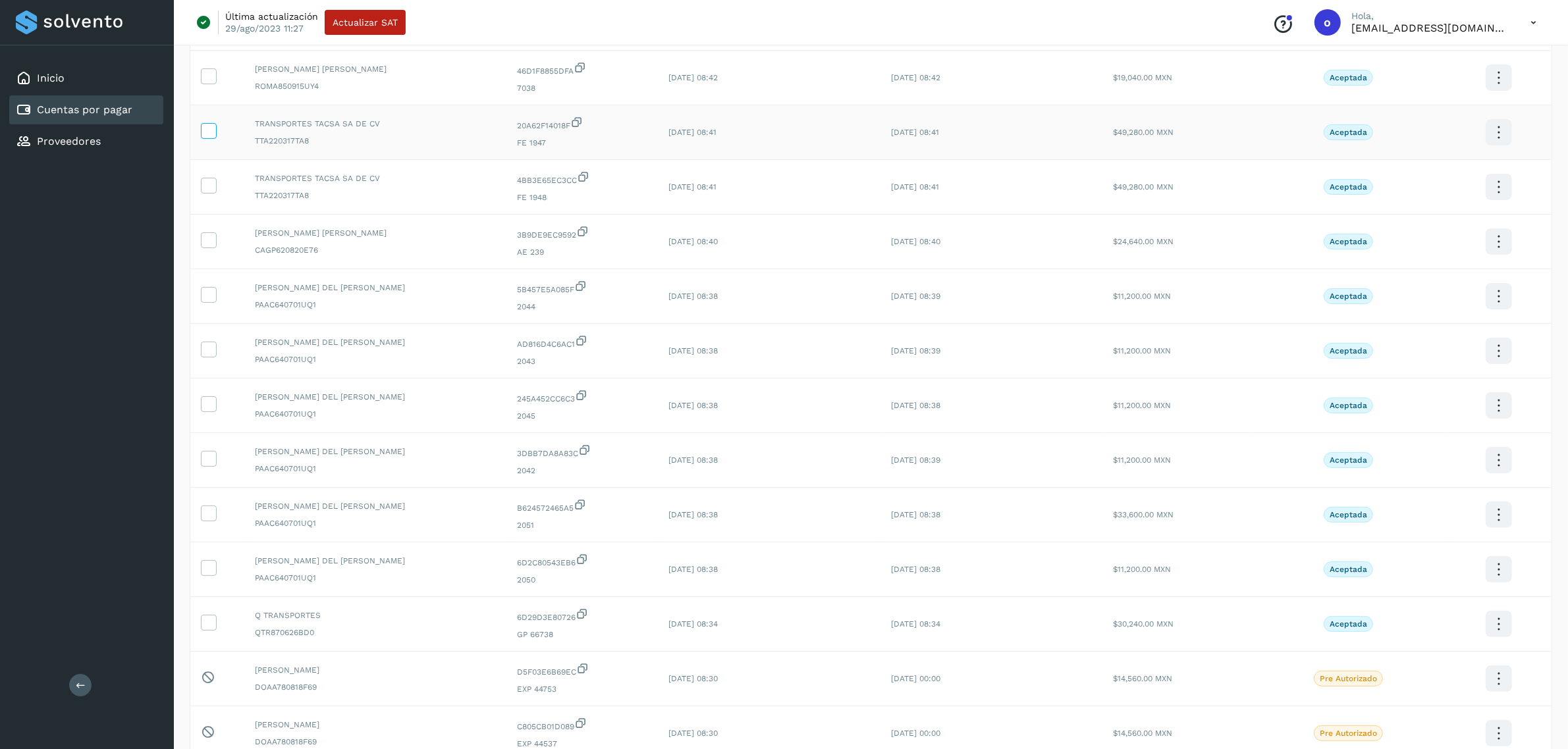
click at [209, 133] on icon at bounding box center [208, 130] width 14 height 14
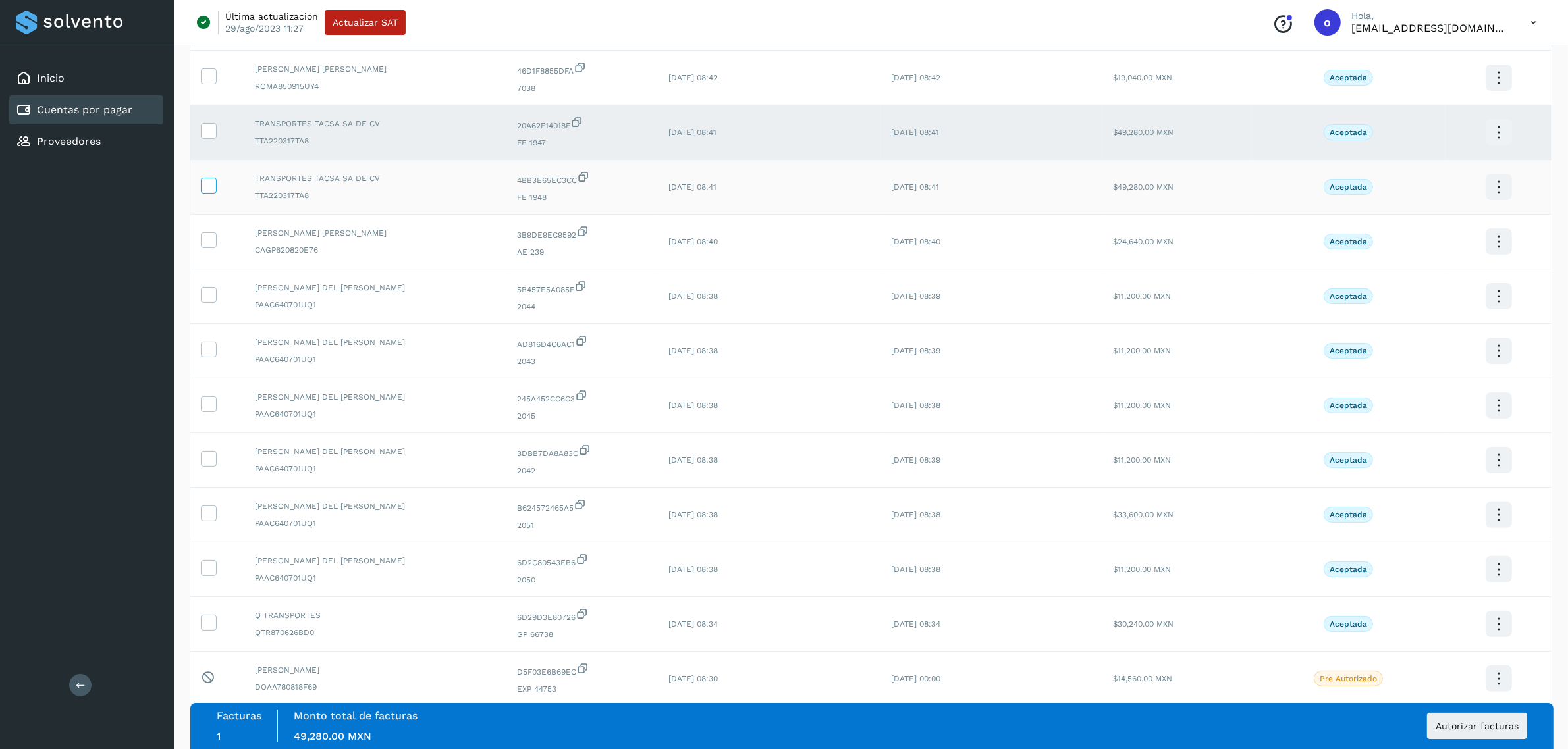
click at [208, 185] on icon at bounding box center [208, 184] width 14 height 14
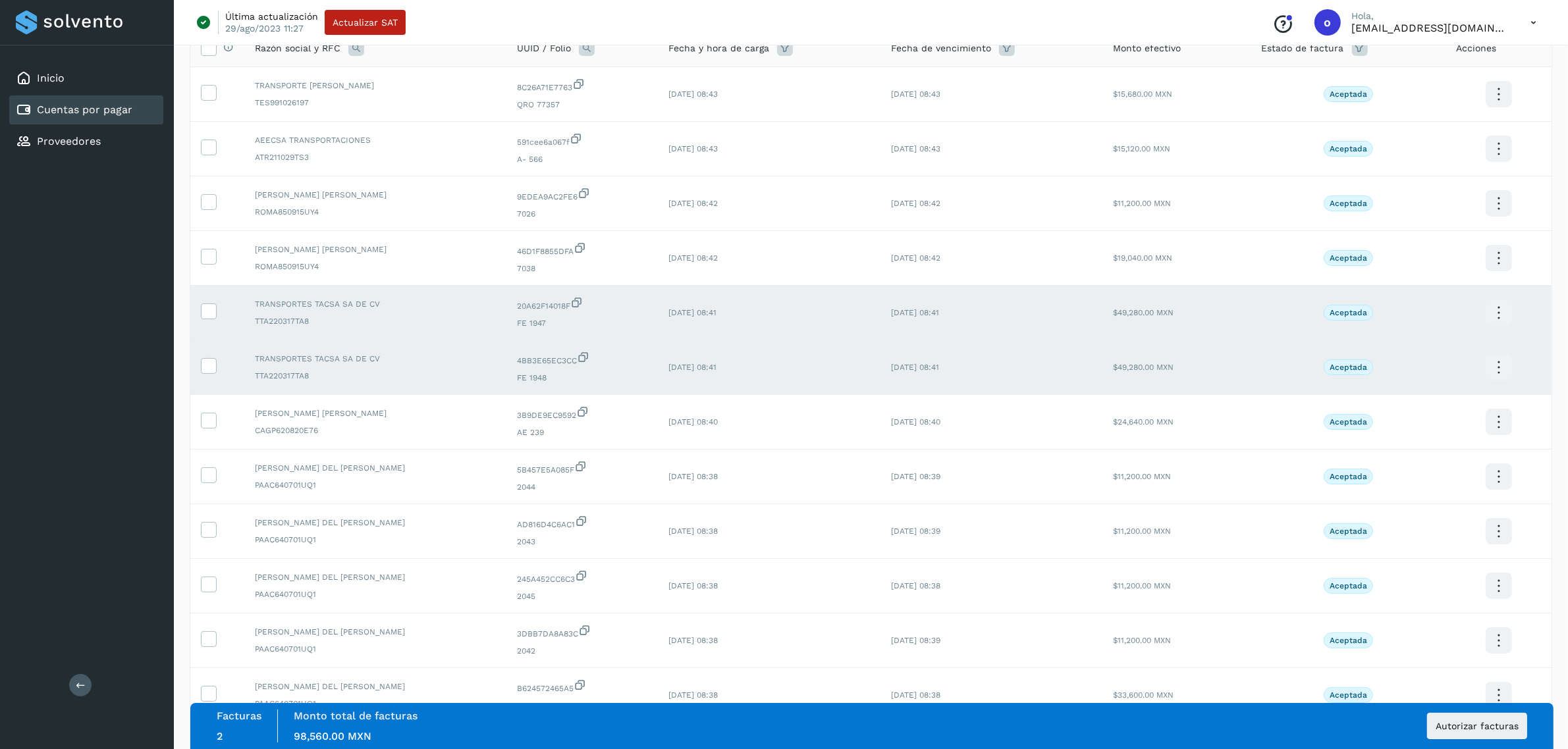
scroll to position [116, 0]
click at [206, 316] on icon at bounding box center [208, 309] width 14 height 14
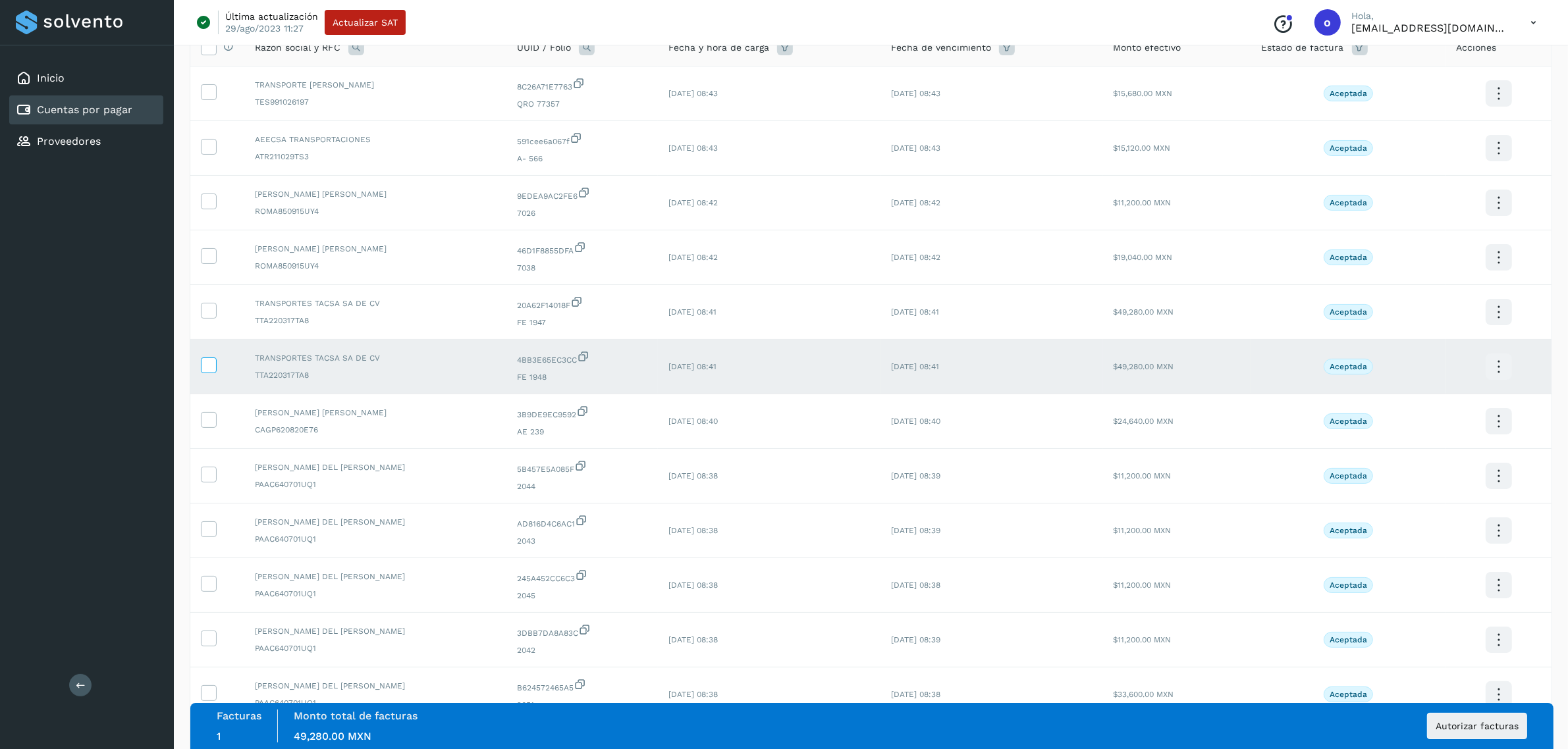
click at [212, 360] on icon at bounding box center [208, 364] width 14 height 14
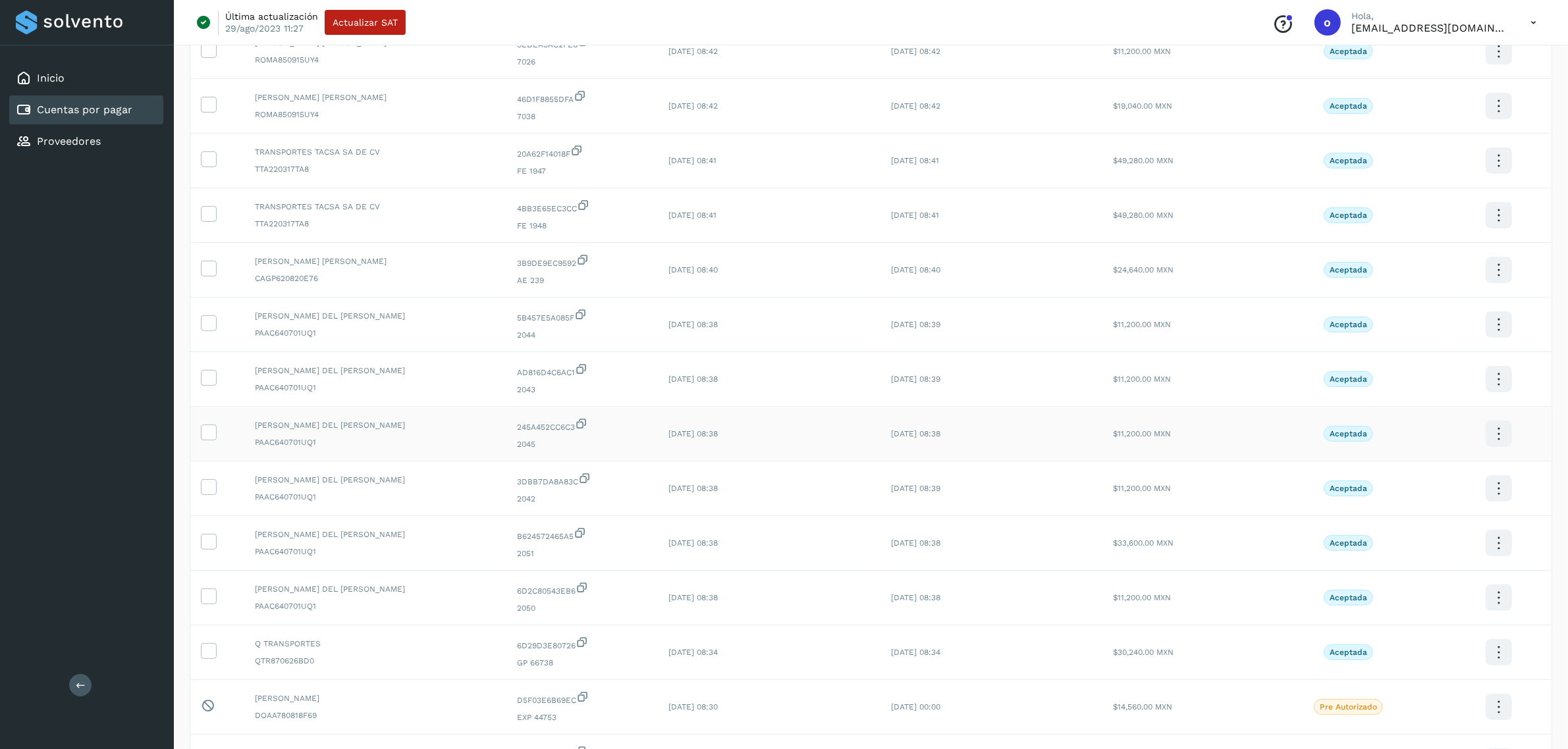
scroll to position [269, 0]
click at [205, 597] on icon at bounding box center [208, 594] width 14 height 14
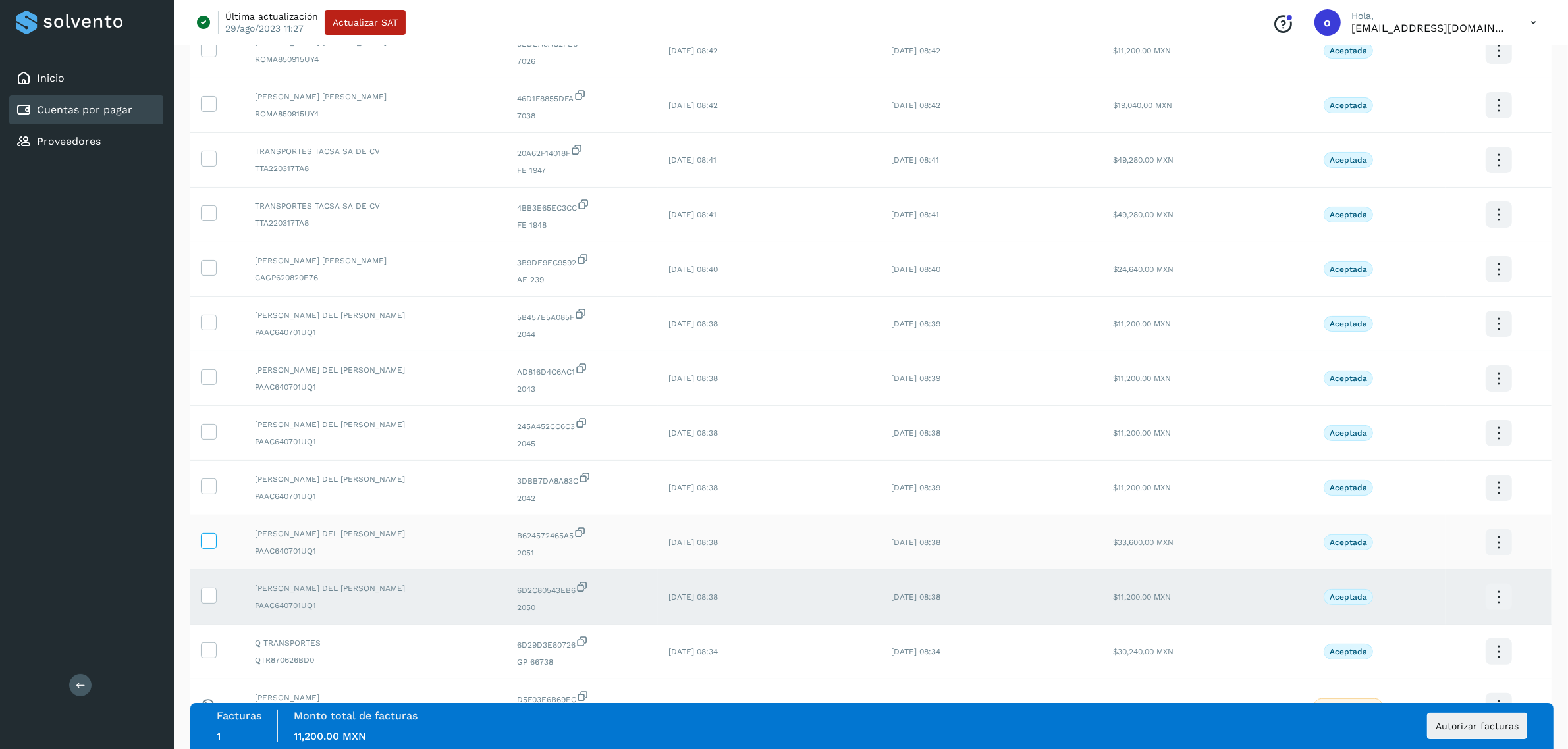
click at [208, 542] on icon at bounding box center [208, 540] width 14 height 14
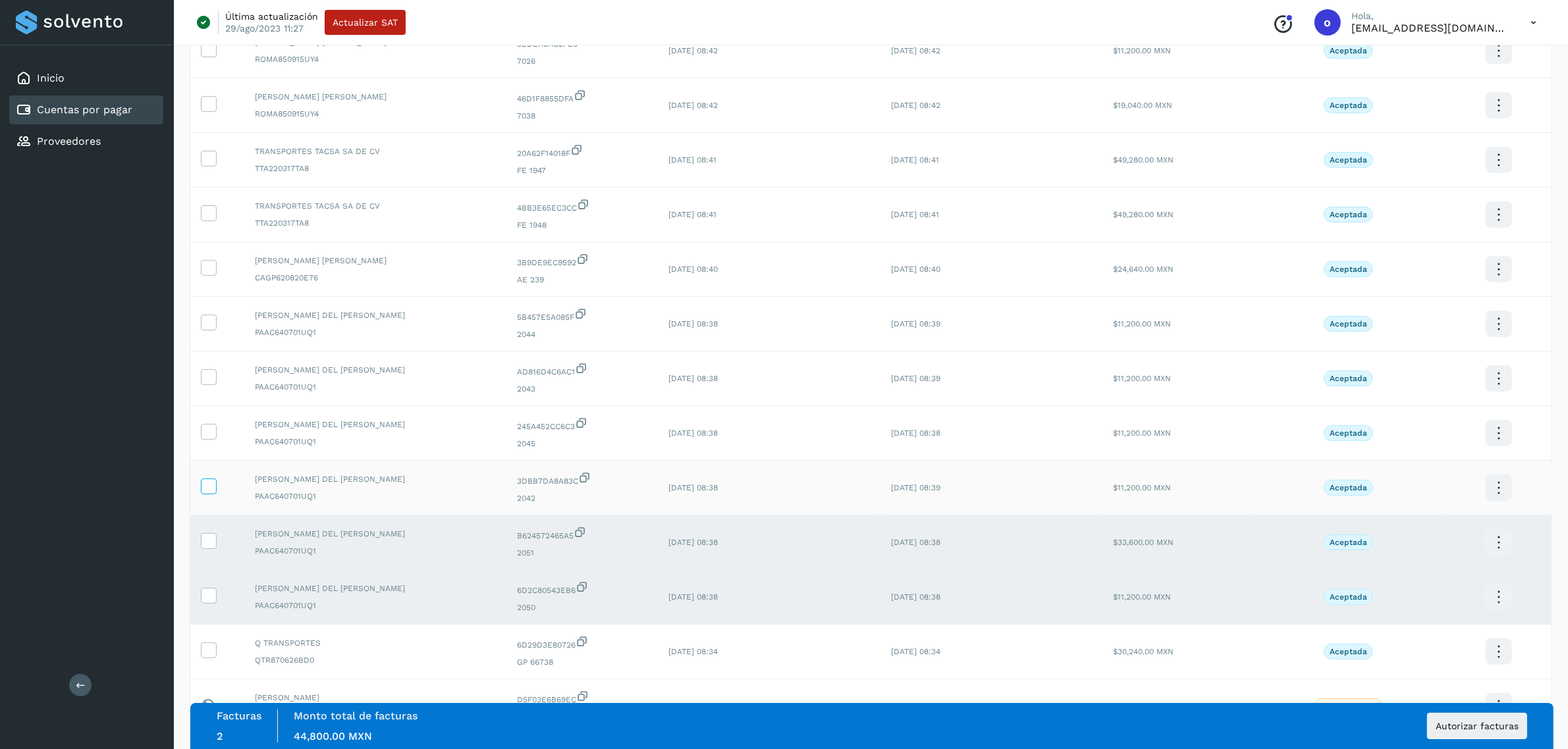
click at [202, 495] on label at bounding box center [209, 487] width 16 height 16
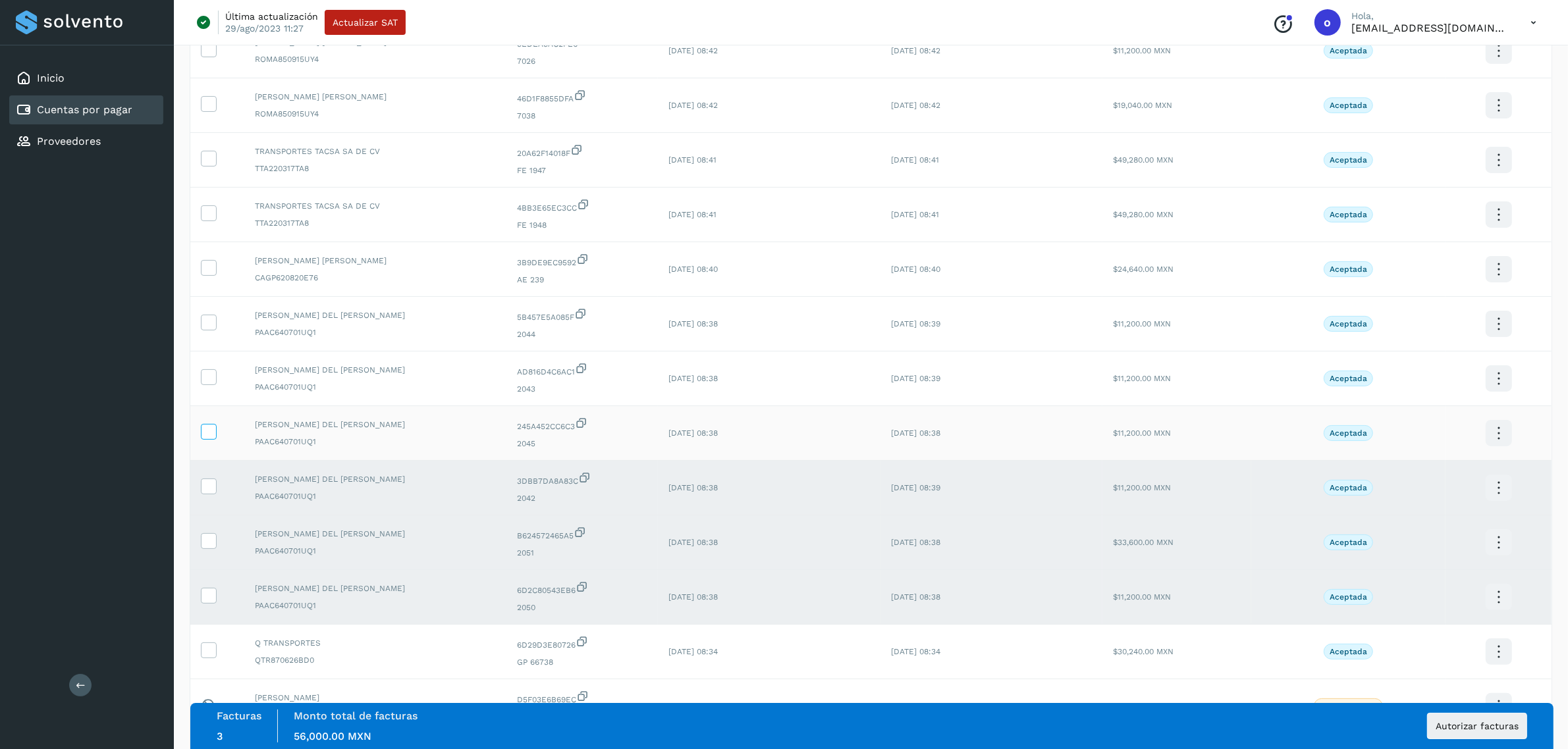
click at [204, 433] on icon at bounding box center [208, 430] width 14 height 14
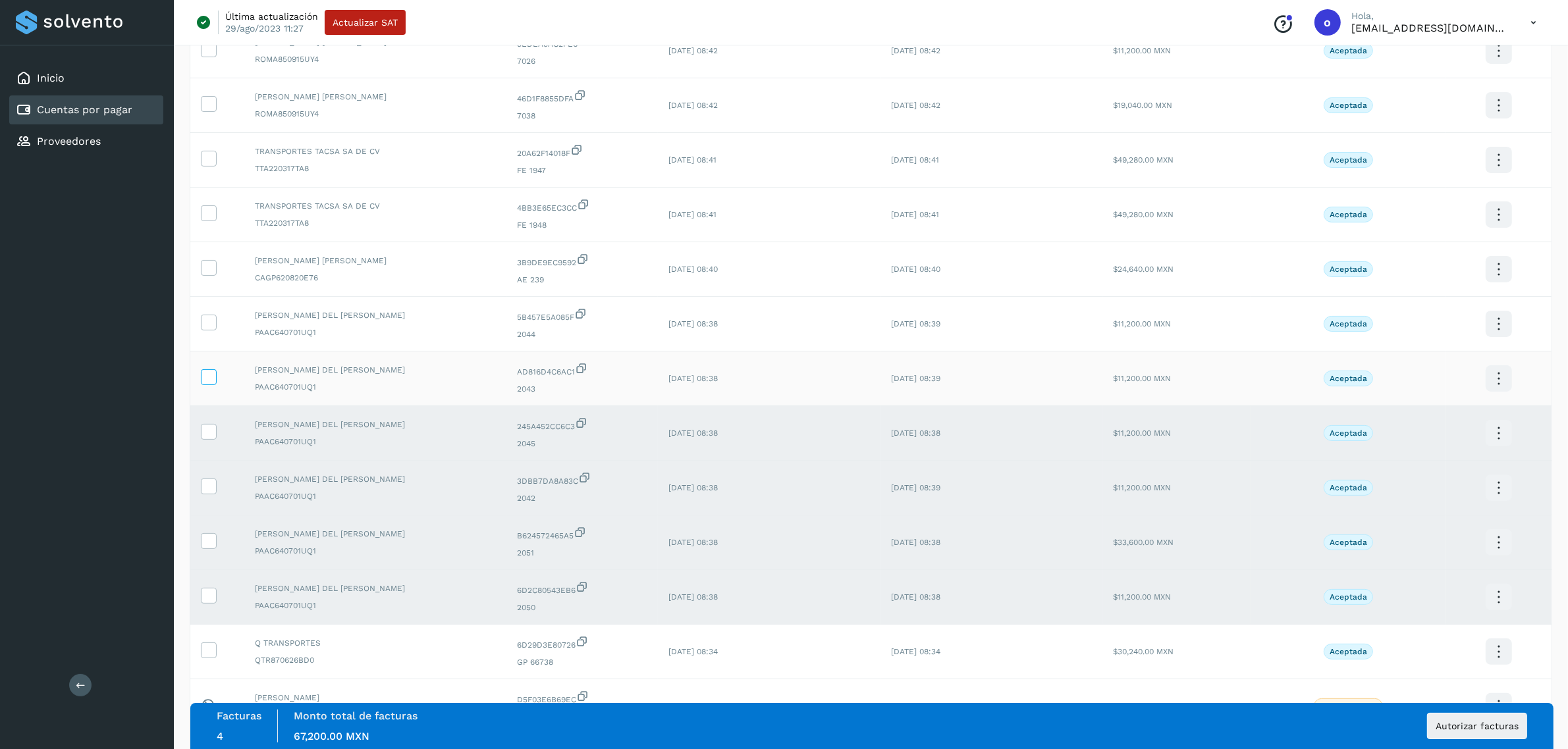
click at [206, 374] on icon at bounding box center [208, 376] width 14 height 14
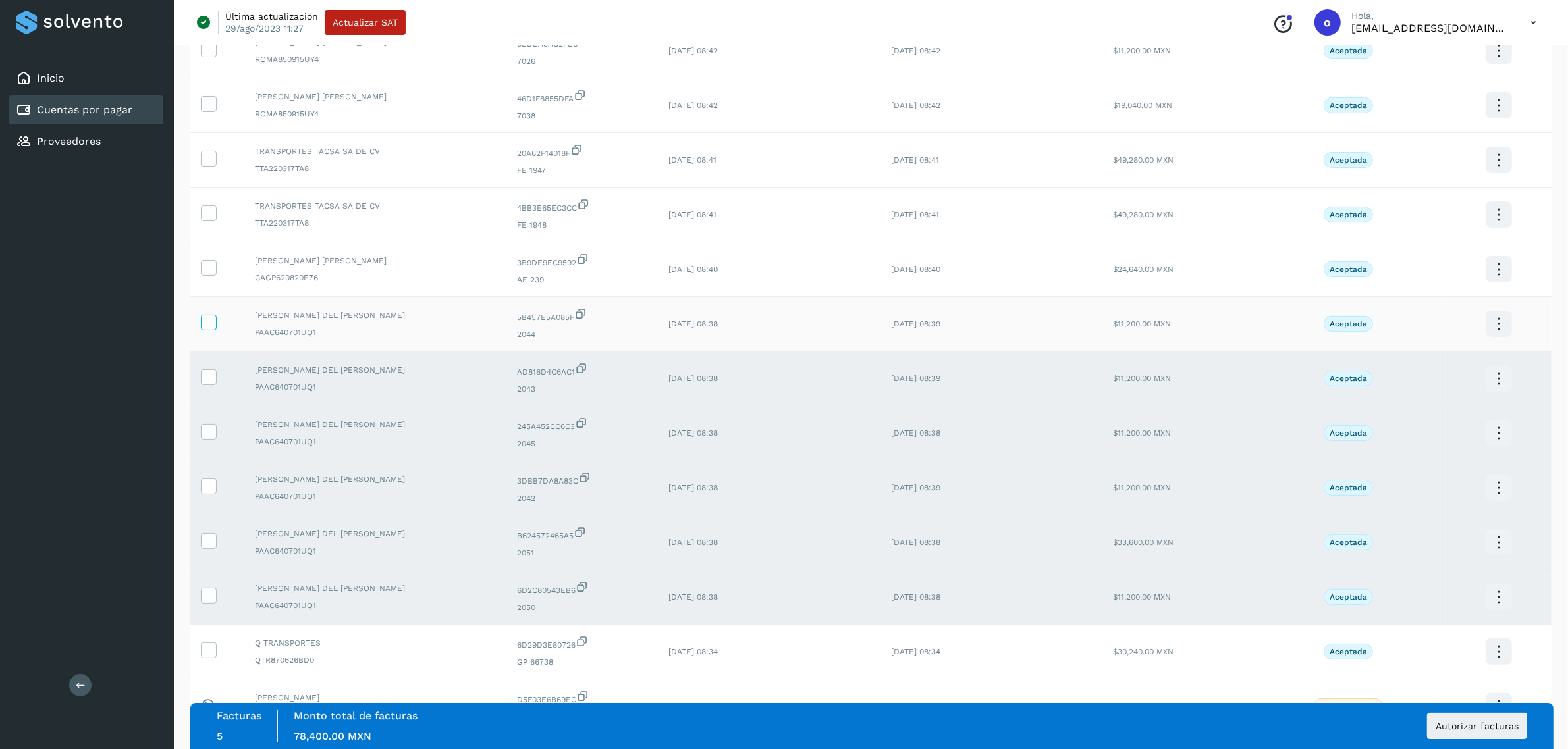
click at [205, 327] on icon at bounding box center [208, 321] width 14 height 14
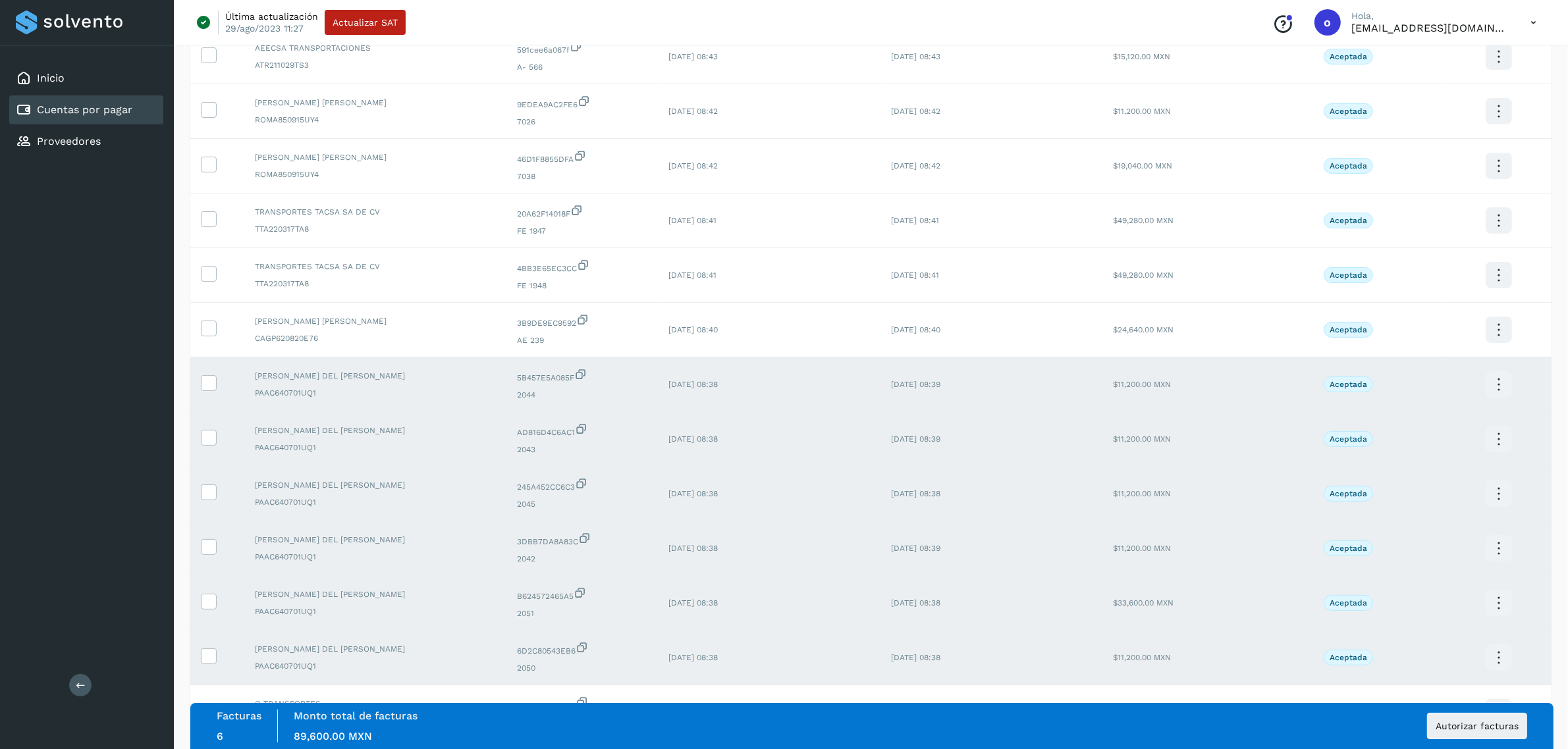
scroll to position [207, 0]
drag, startPoint x: 199, startPoint y: 390, endPoint x: 193, endPoint y: 408, distance: 19.0
click at [201, 390] on td at bounding box center [217, 386] width 54 height 55
click at [199, 394] on td at bounding box center [217, 386] width 54 height 55
click at [208, 387] on icon at bounding box center [208, 383] width 14 height 14
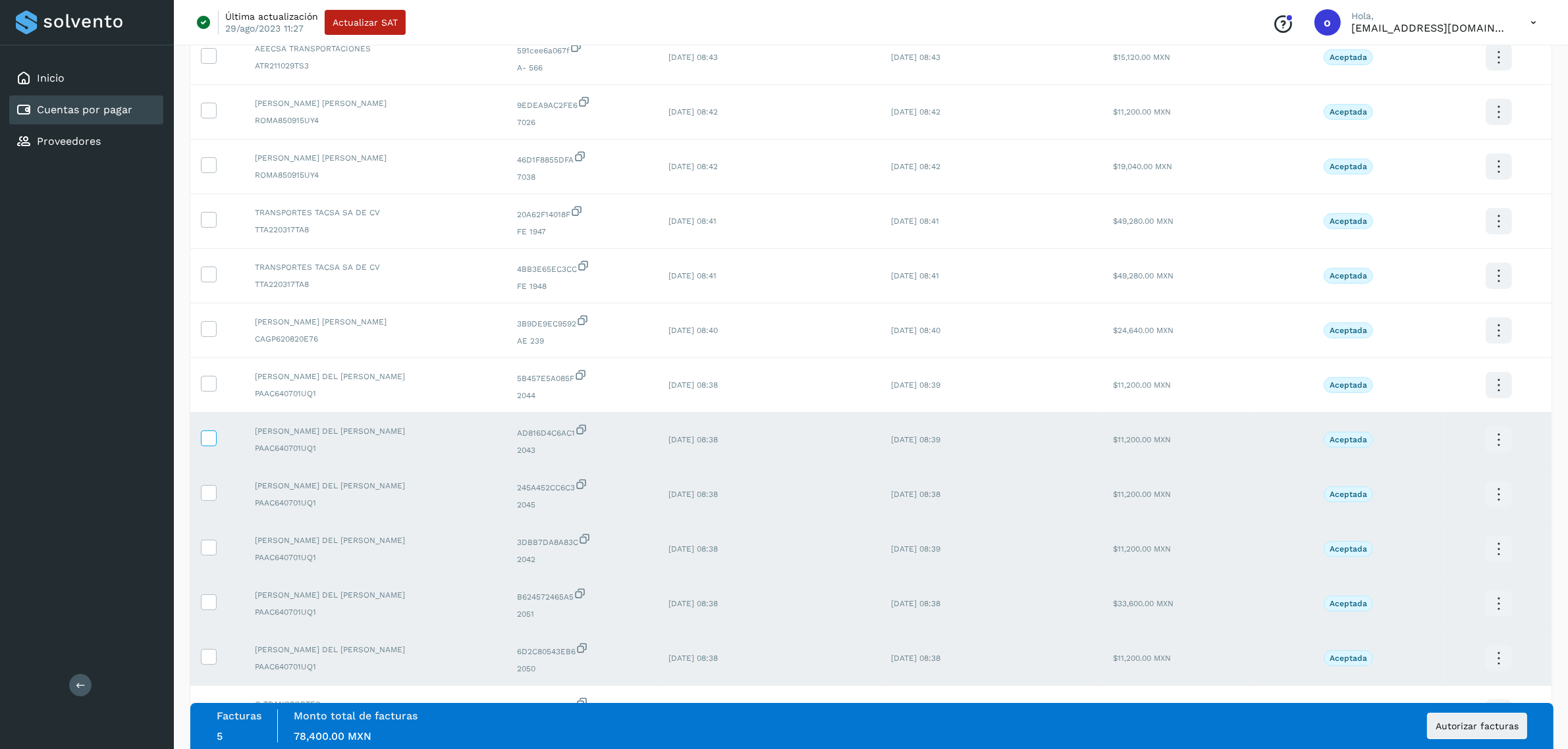
click at [216, 438] on label at bounding box center [209, 438] width 16 height 16
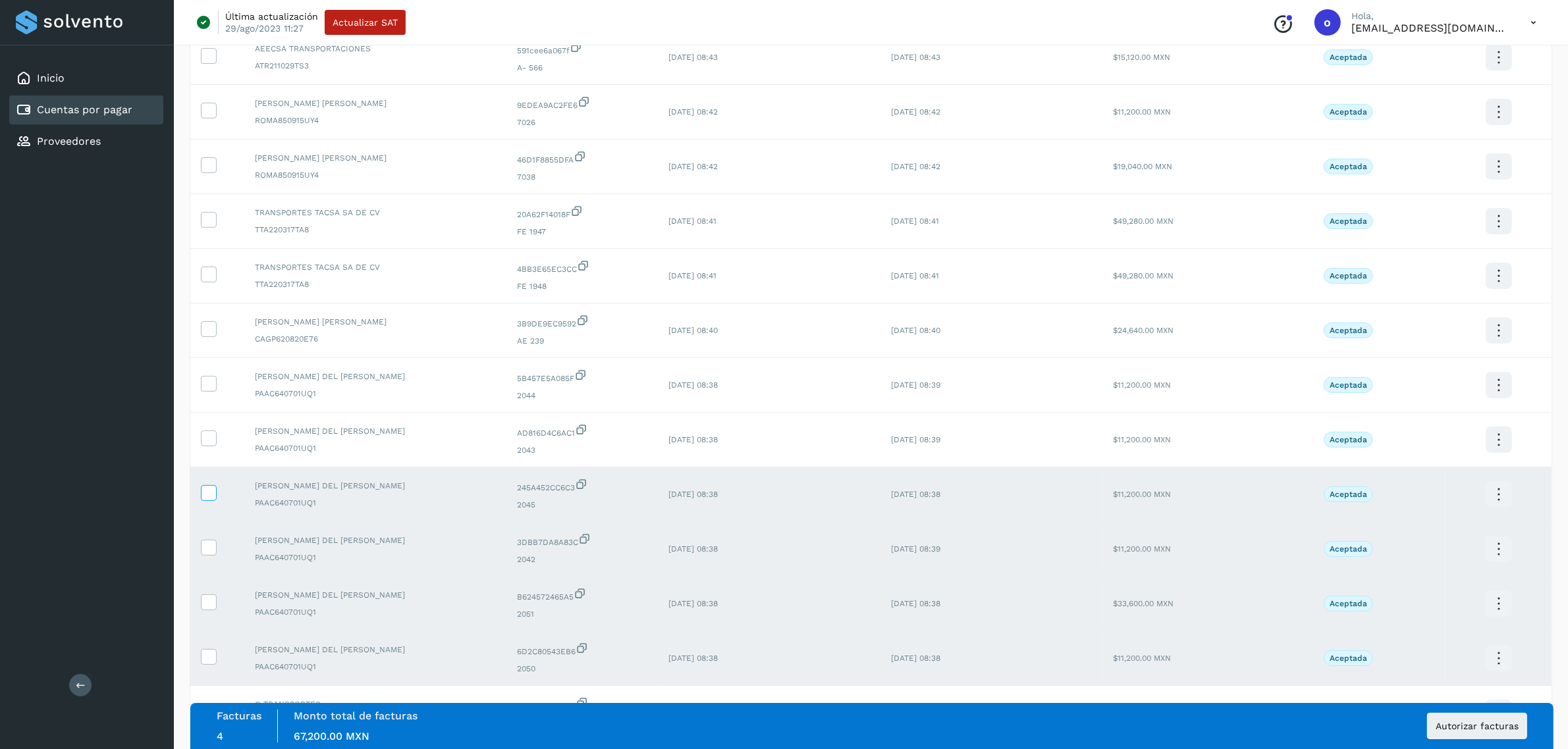
click at [202, 499] on icon at bounding box center [208, 492] width 14 height 14
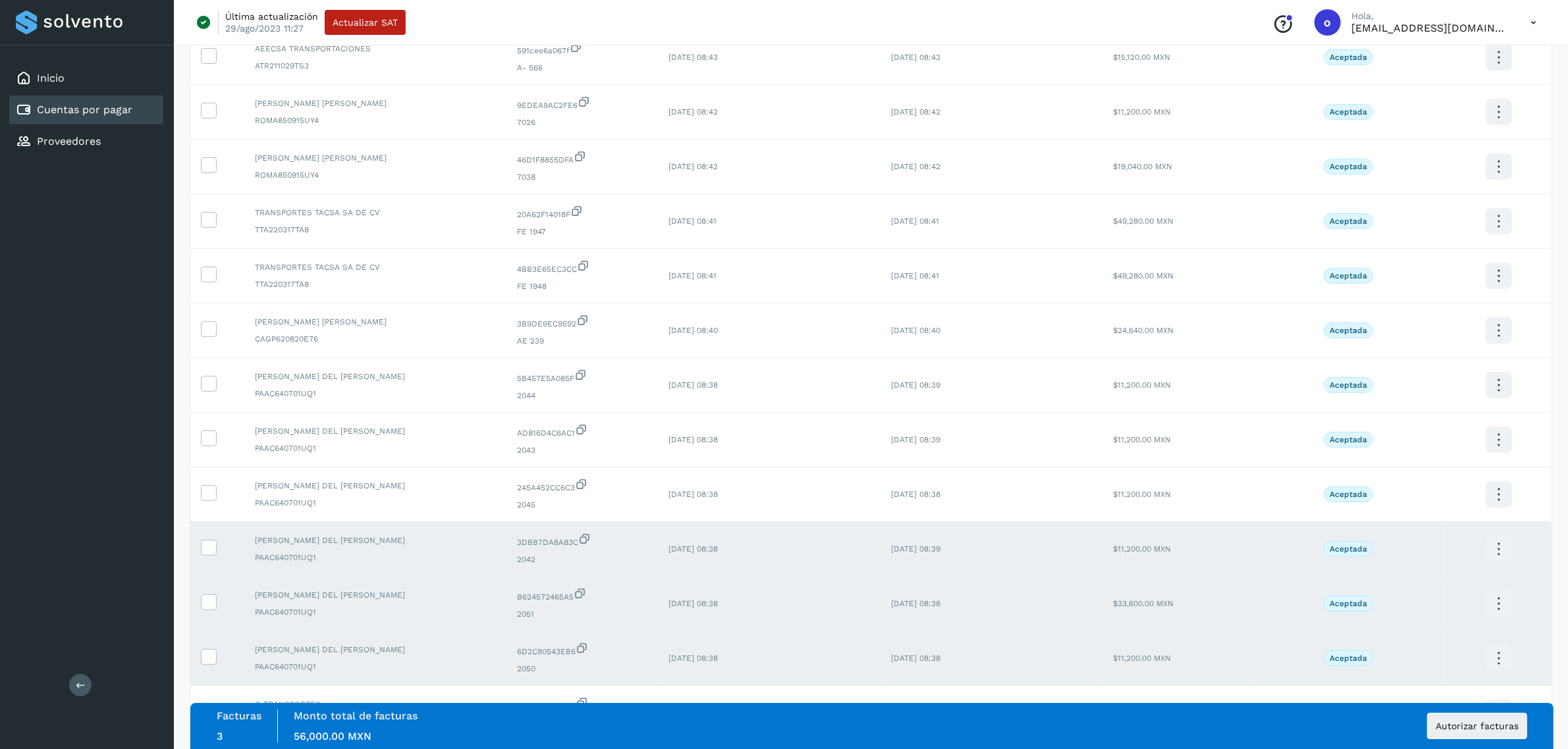
drag, startPoint x: 202, startPoint y: 551, endPoint x: 208, endPoint y: 573, distance: 22.8
click at [203, 551] on icon at bounding box center [208, 546] width 14 height 14
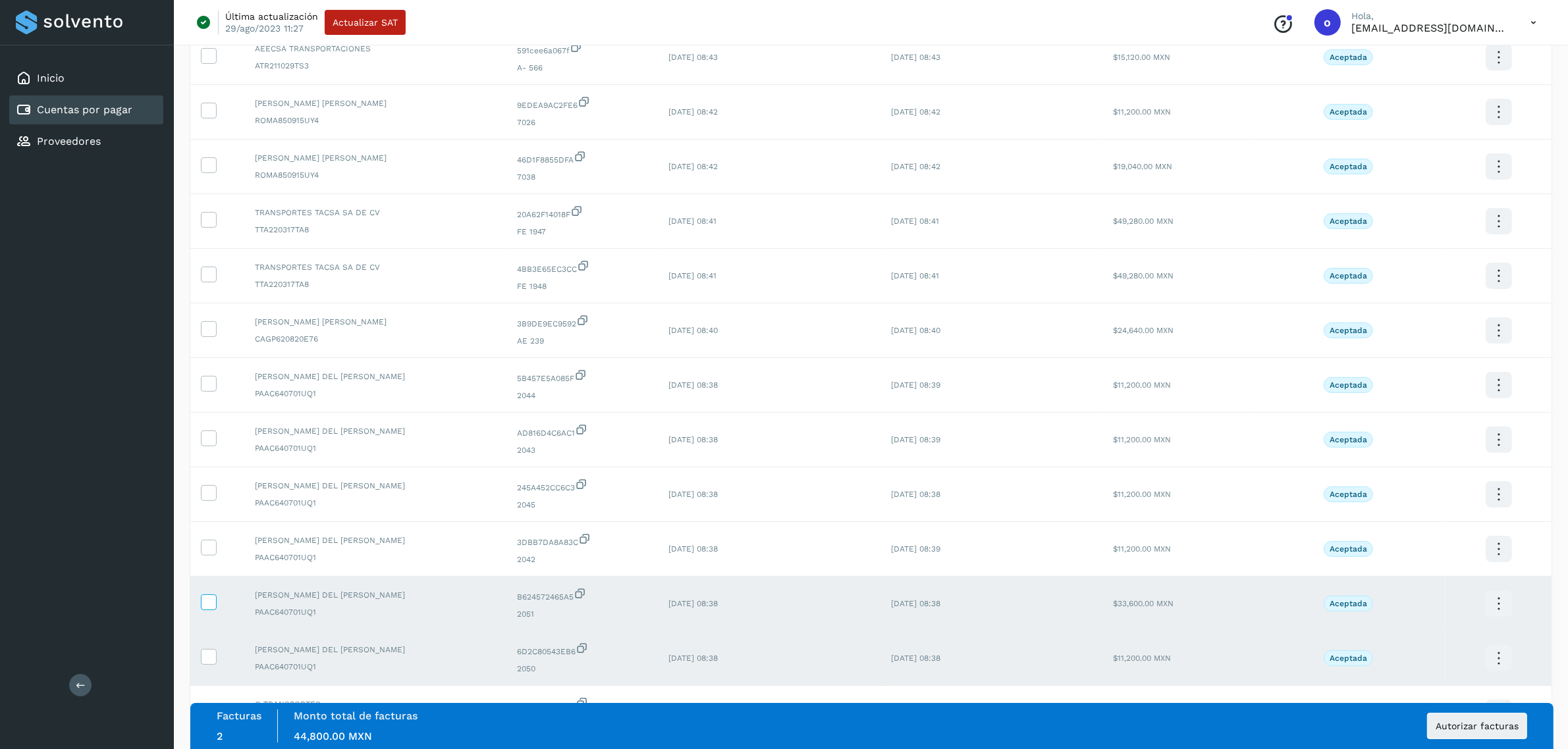
click at [209, 608] on icon at bounding box center [208, 601] width 14 height 14
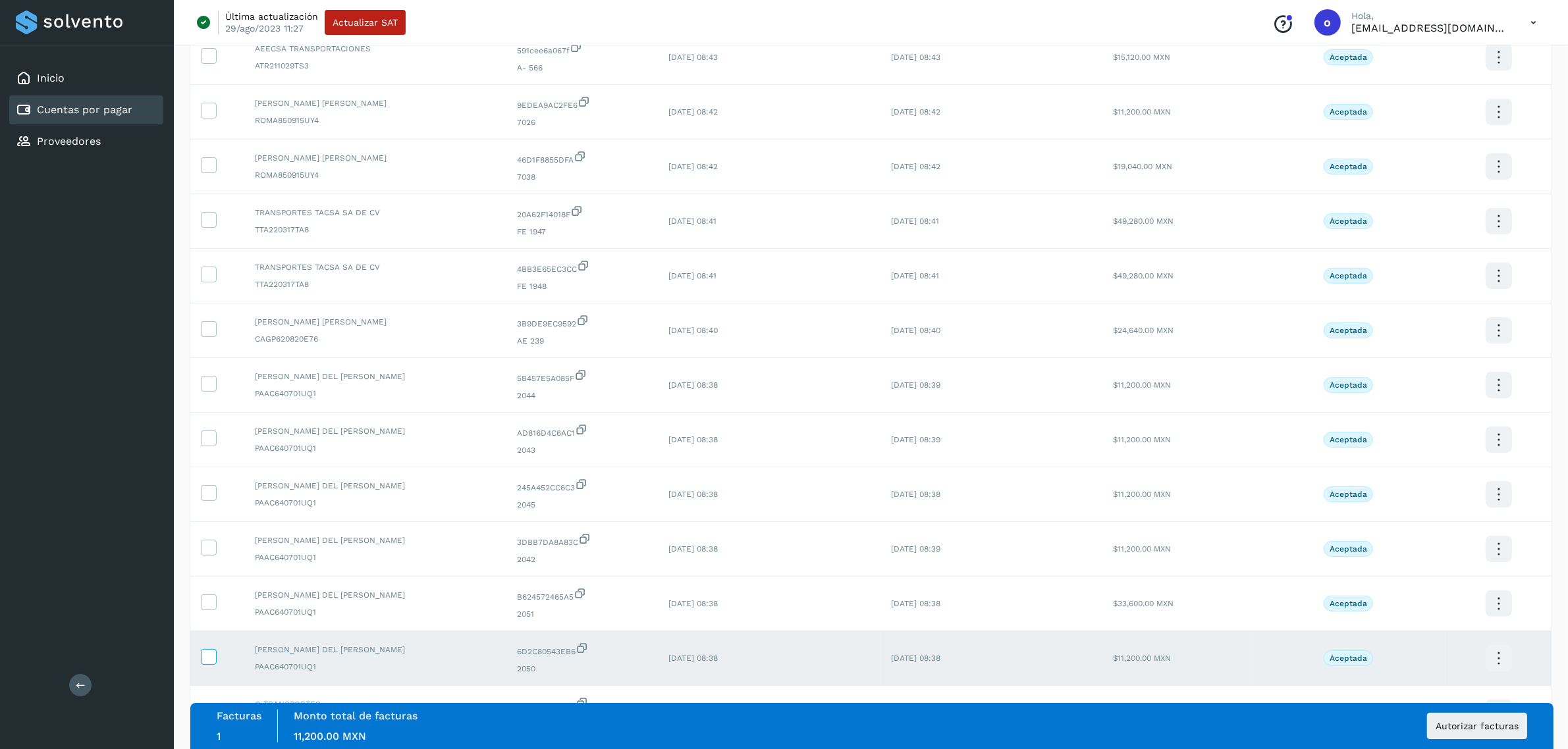
click at [211, 663] on icon at bounding box center [208, 655] width 14 height 14
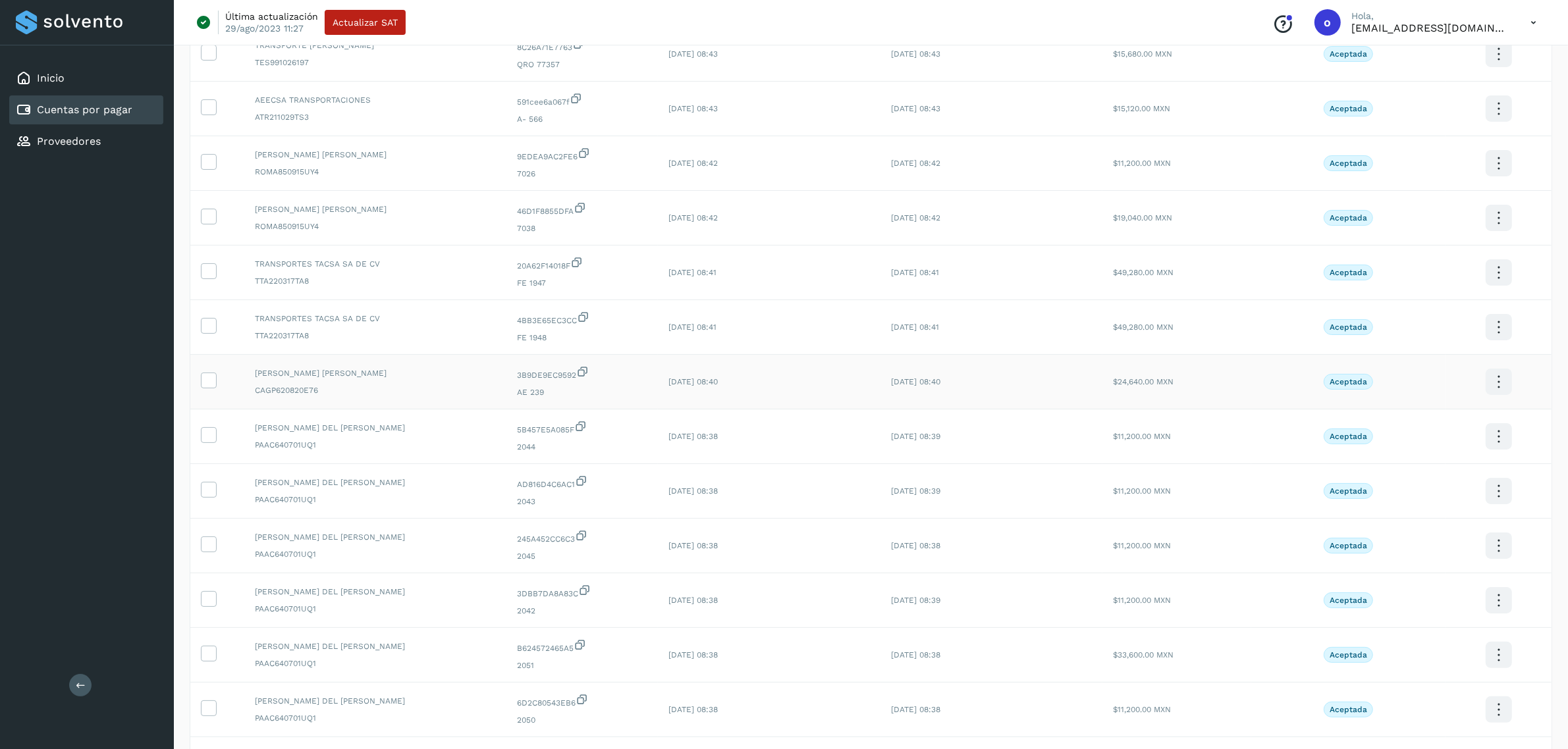
scroll to position [156, 0]
click at [205, 163] on icon at bounding box center [208, 161] width 14 height 14
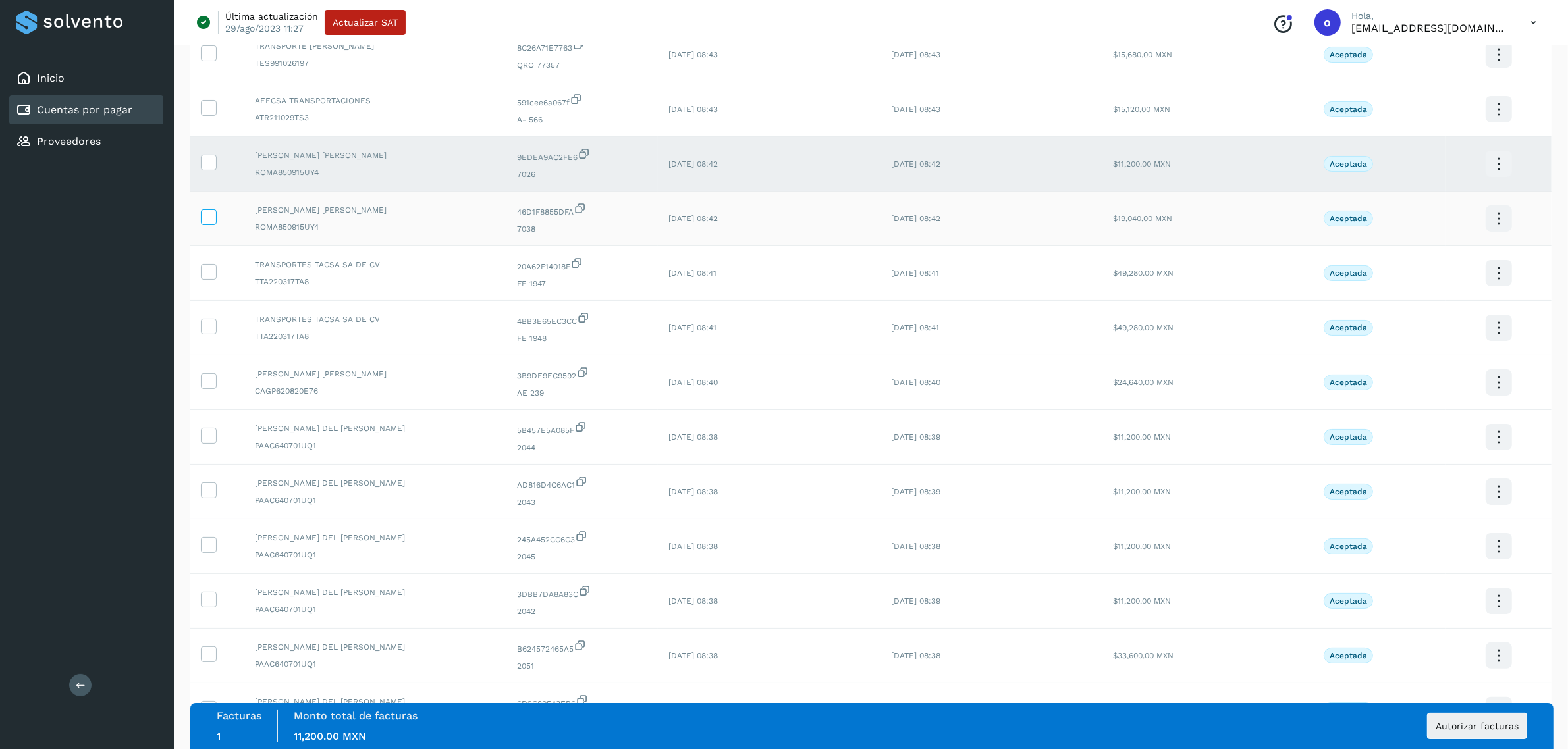
click at [206, 219] on icon at bounding box center [208, 215] width 14 height 14
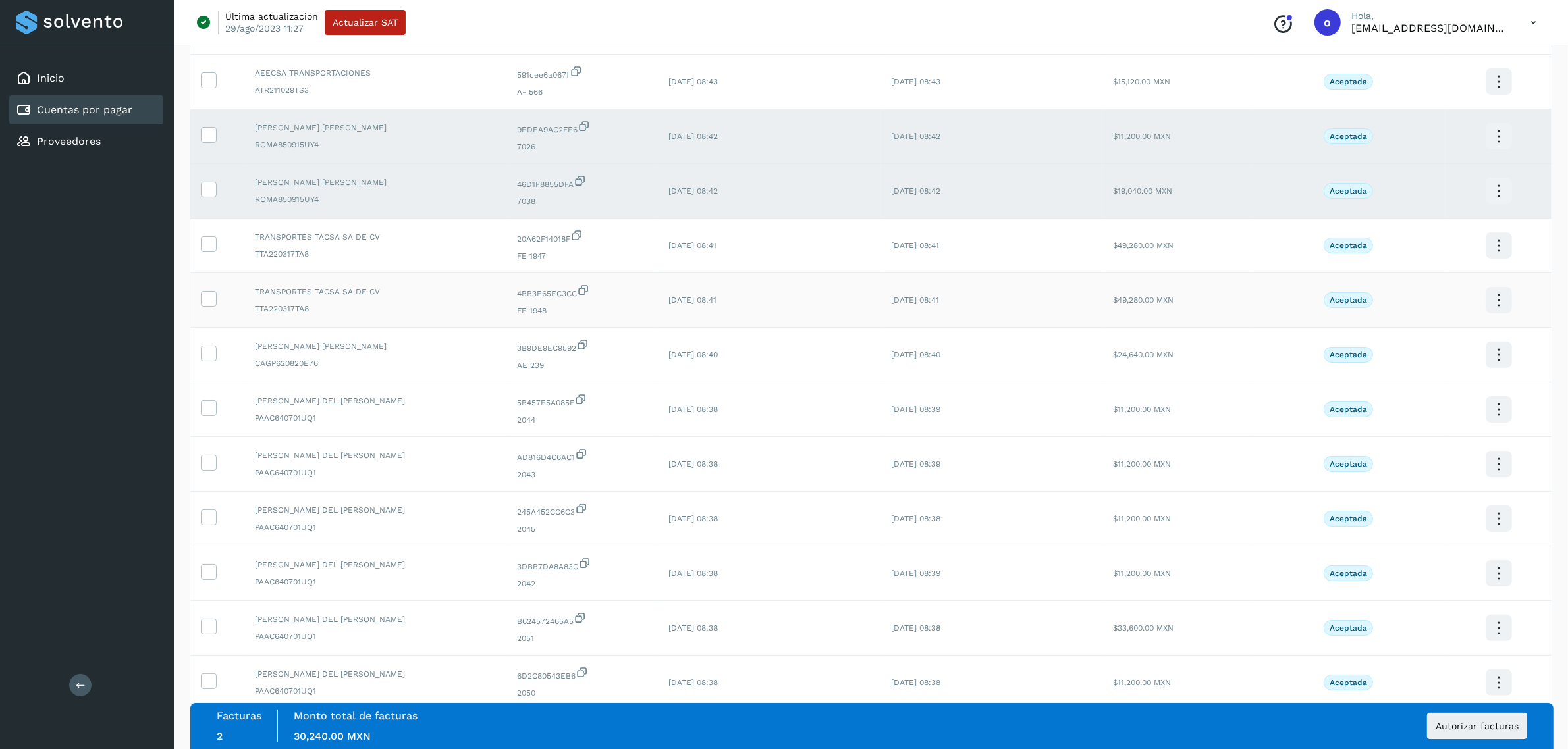
scroll to position [0, 0]
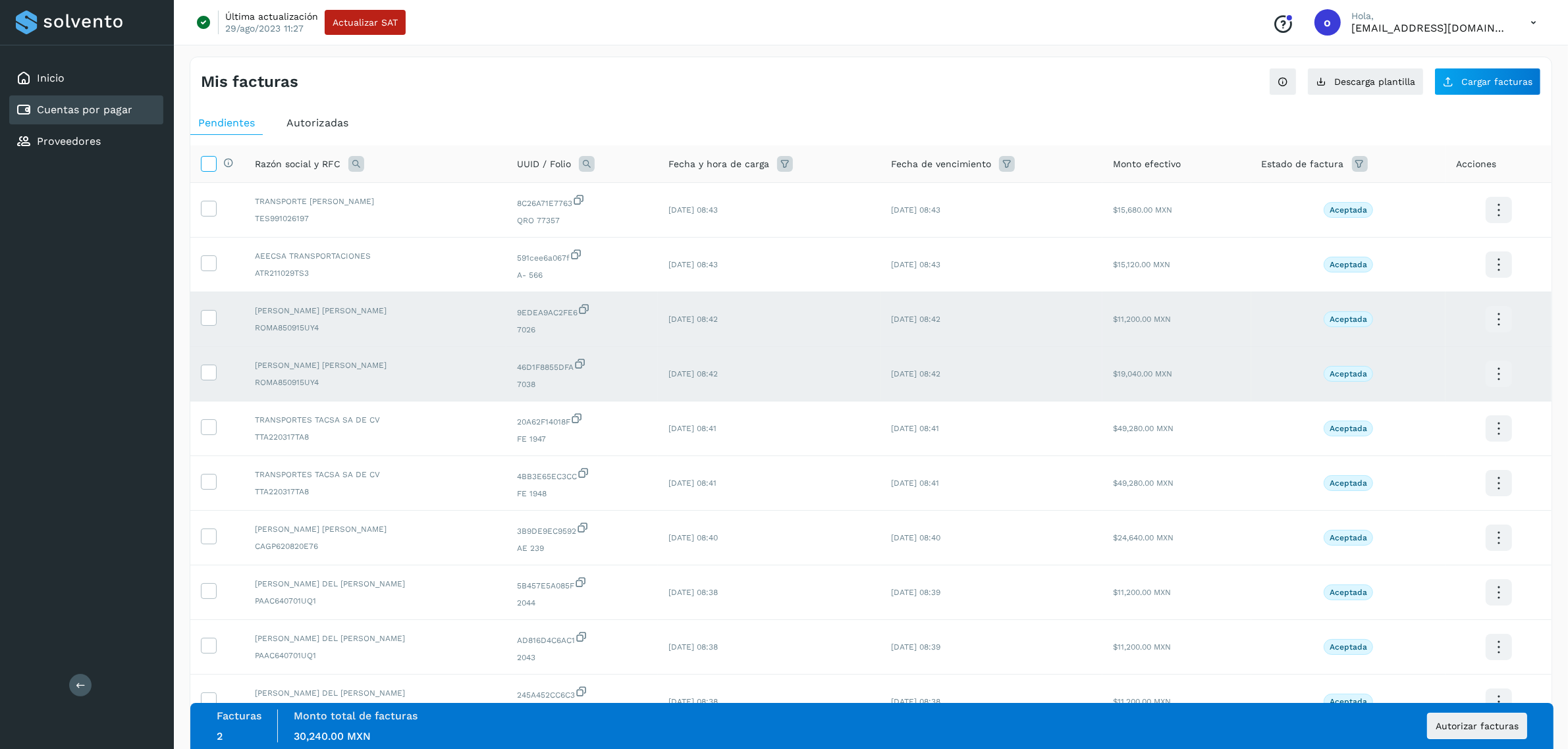
click at [205, 165] on icon at bounding box center [208, 162] width 14 height 14
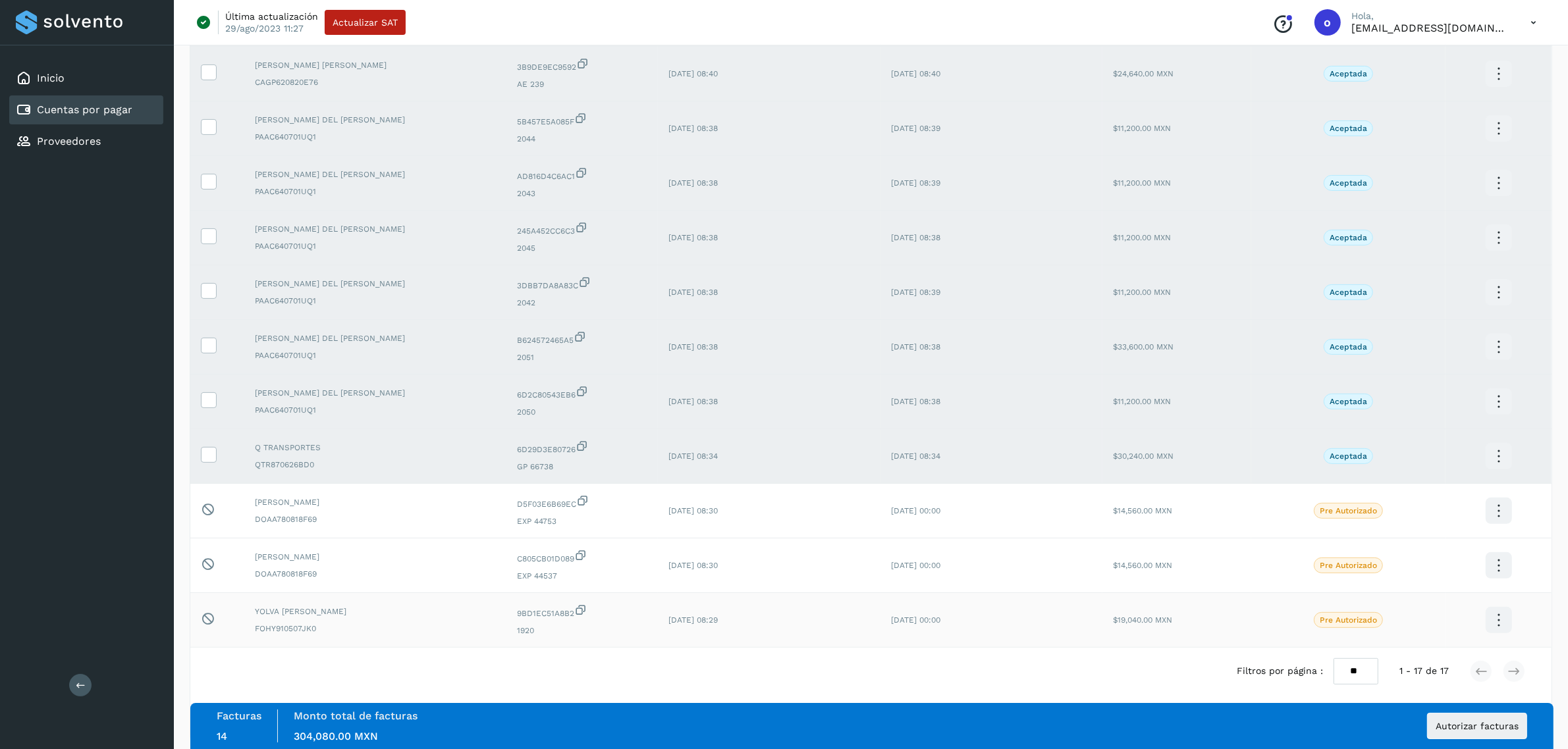
scroll to position [465, 0]
click at [1462, 726] on span "Autorizar facturas" at bounding box center [1477, 726] width 83 height 9
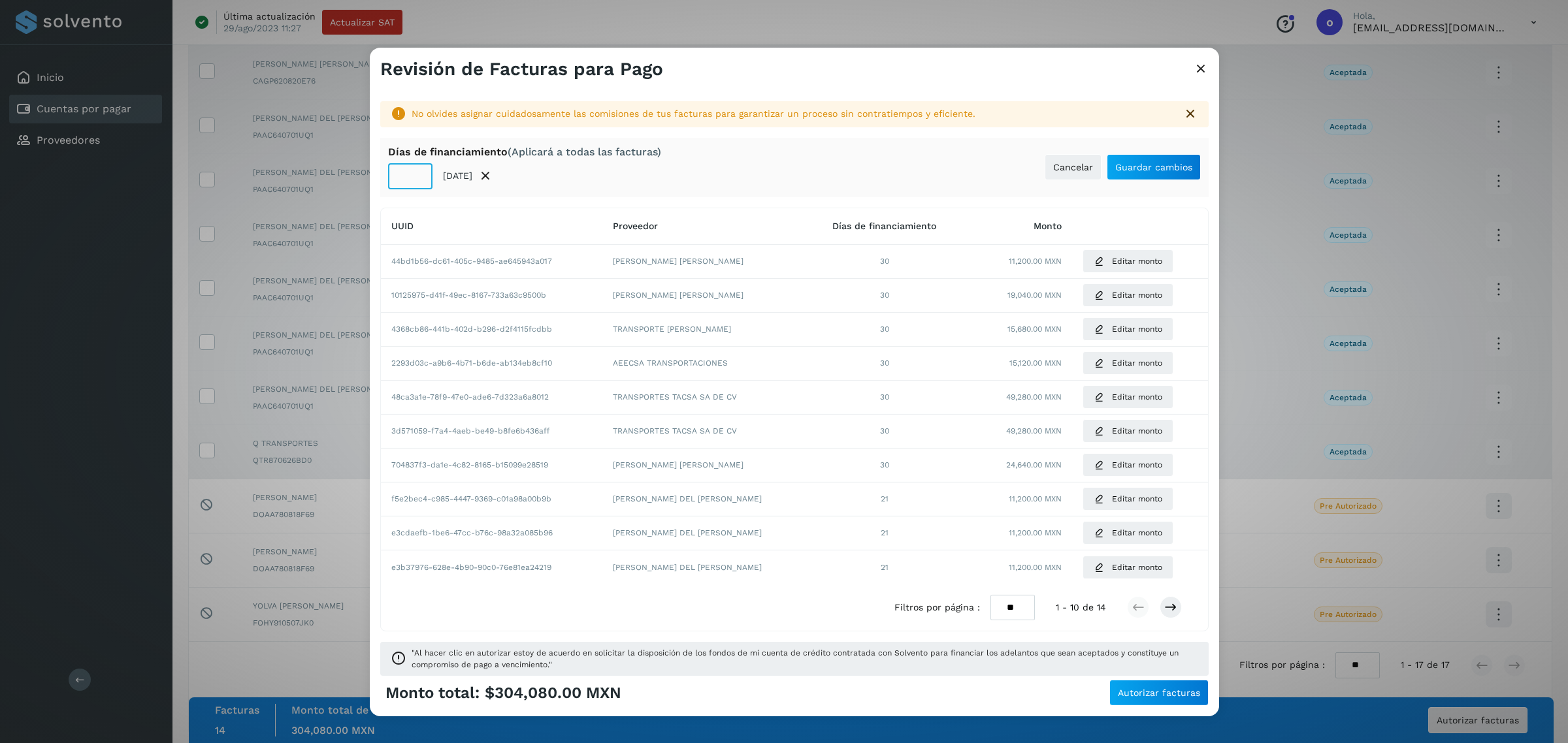
click at [418, 181] on input "**" at bounding box center [410, 176] width 44 height 26
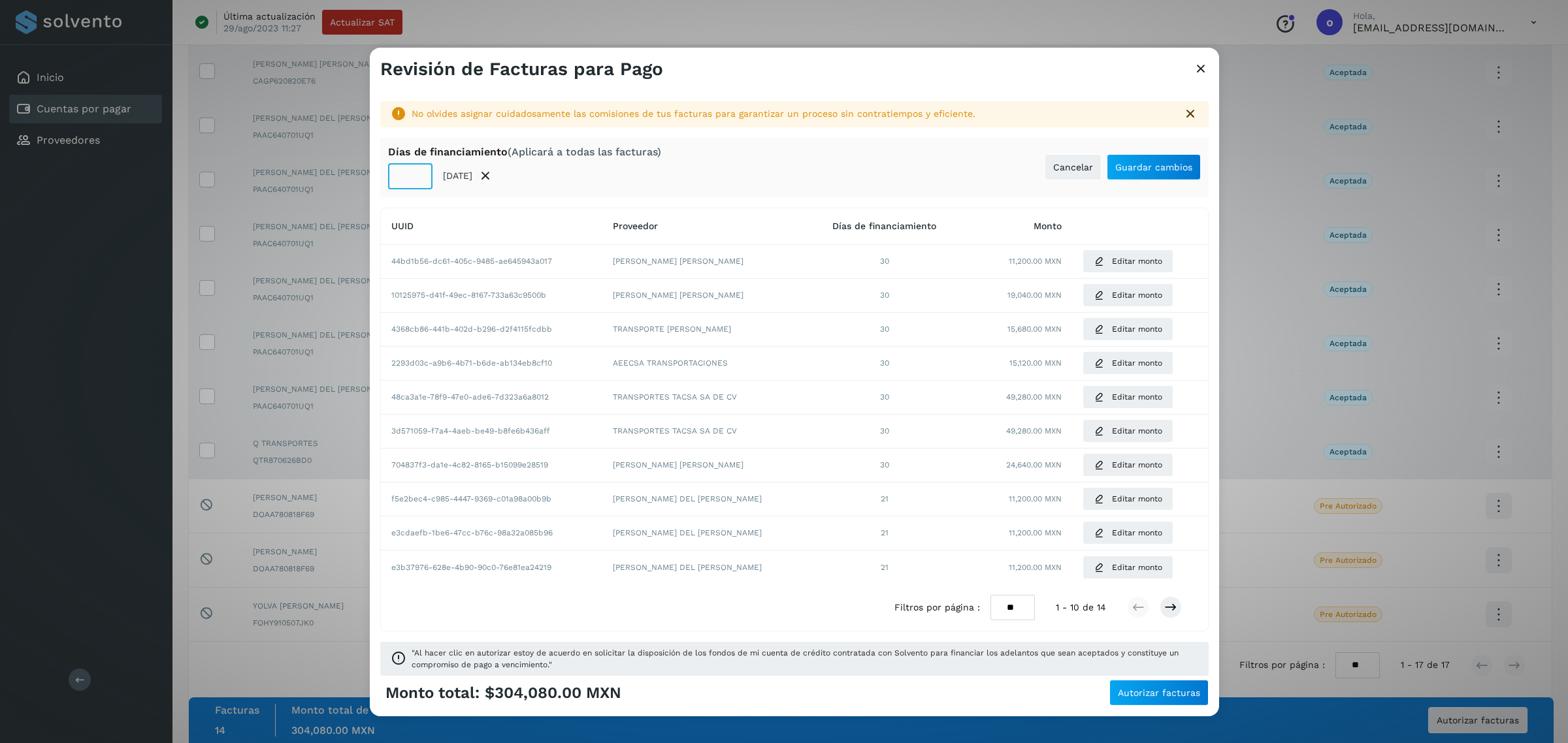
type input "**"
click at [418, 181] on input "**" at bounding box center [410, 176] width 44 height 26
click at [1154, 168] on span "Guardar cambios" at bounding box center [1153, 167] width 77 height 9
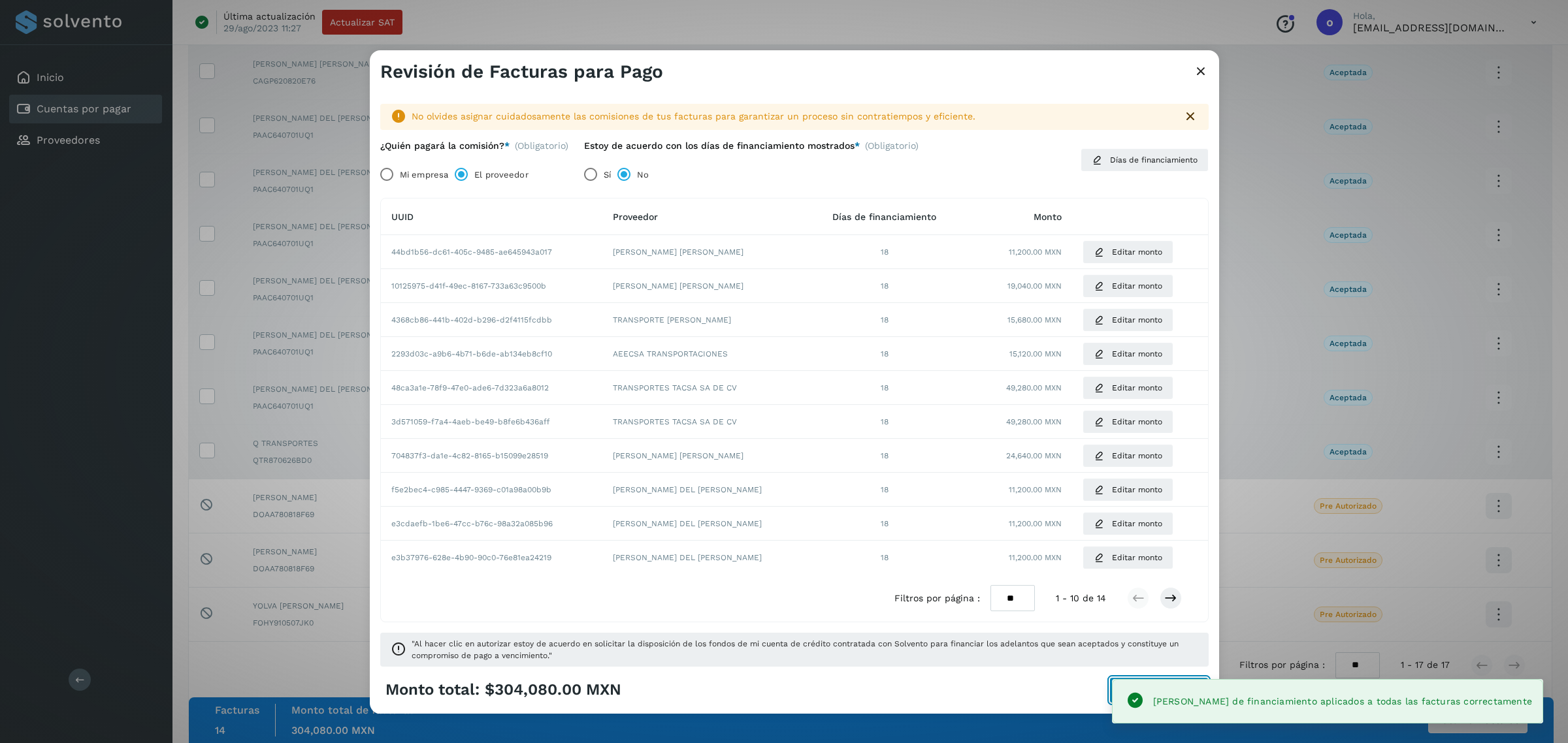
click at [1147, 688] on span "Autorizar facturas" at bounding box center [1159, 690] width 82 height 9
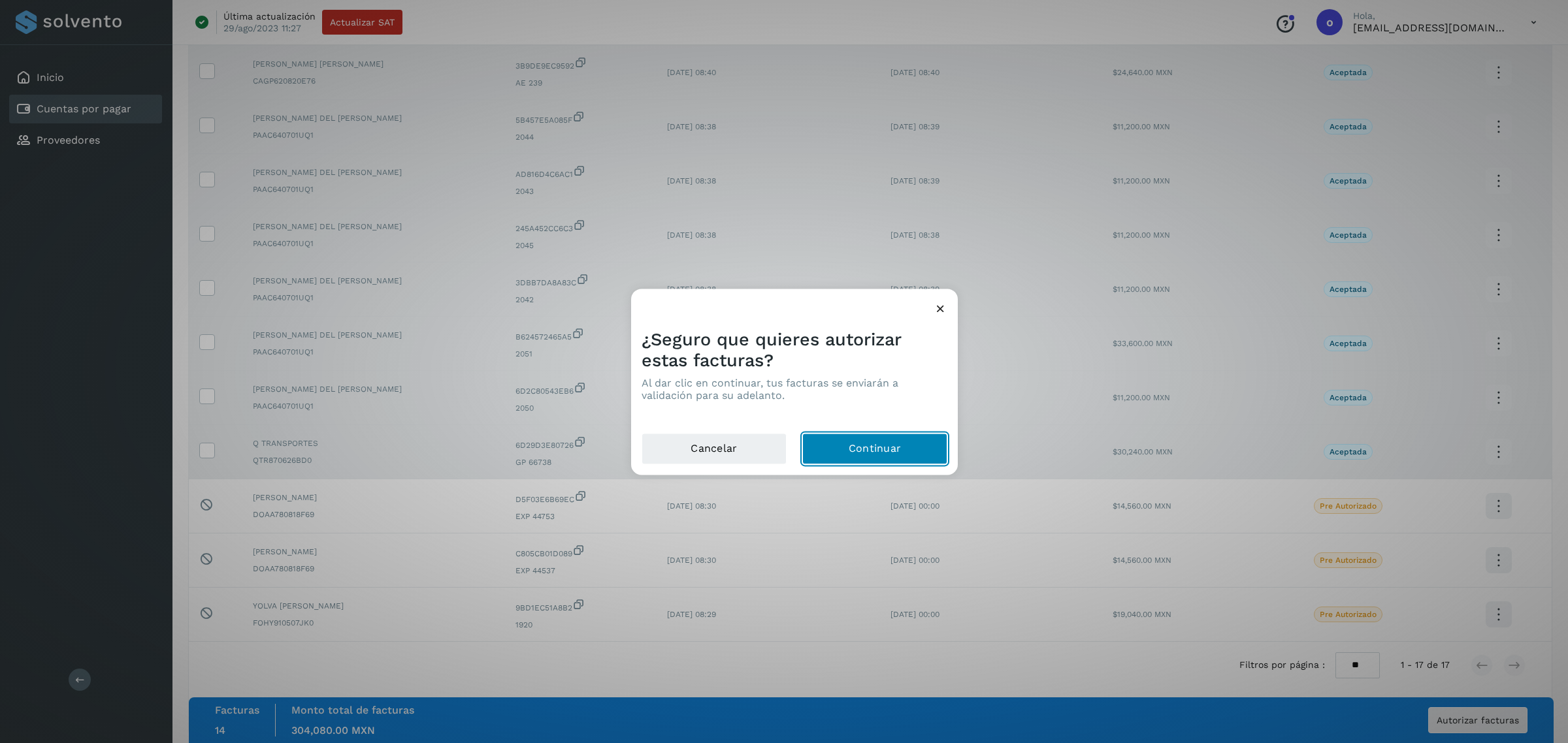
click at [873, 451] on button "Continuar" at bounding box center [874, 449] width 145 height 31
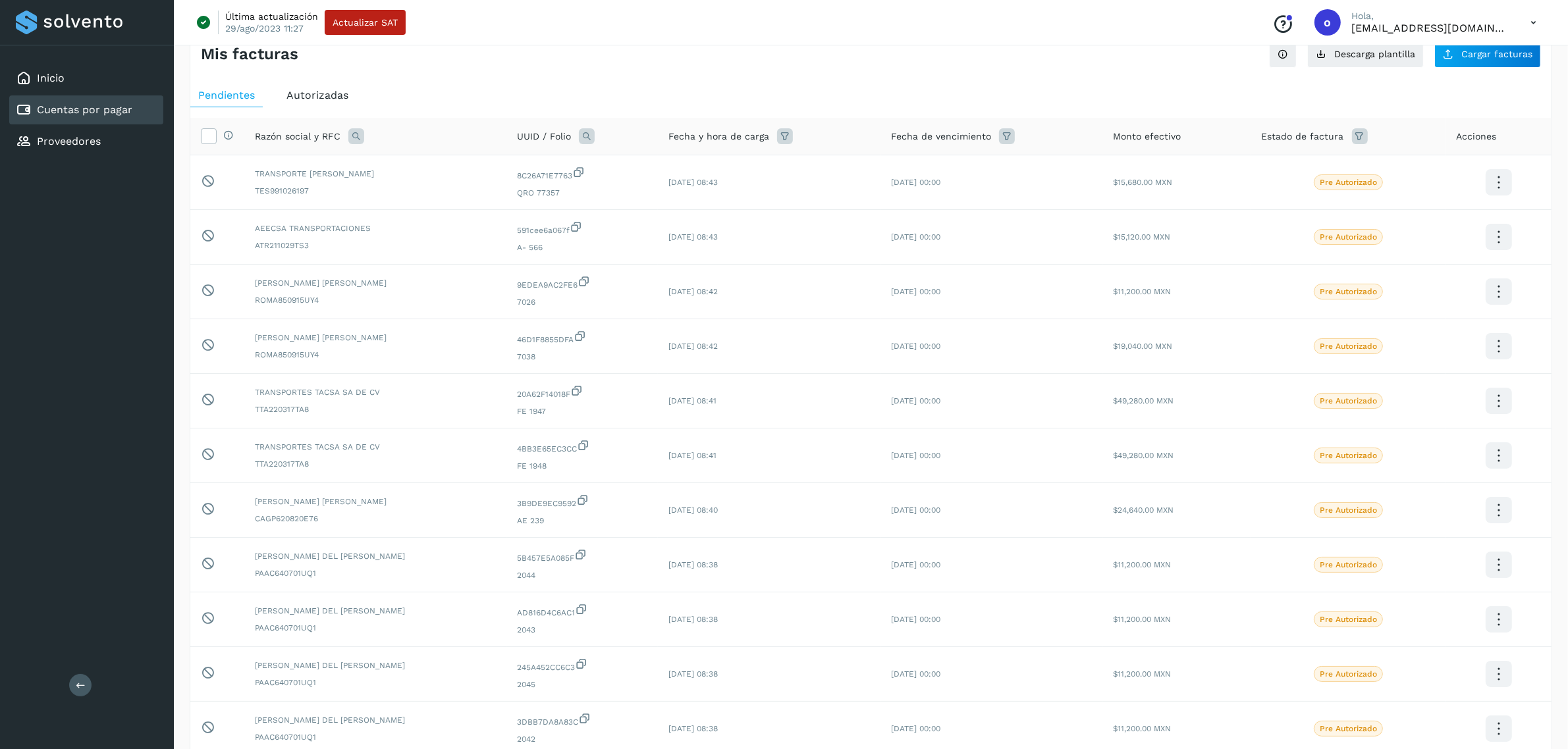
scroll to position [0, 0]
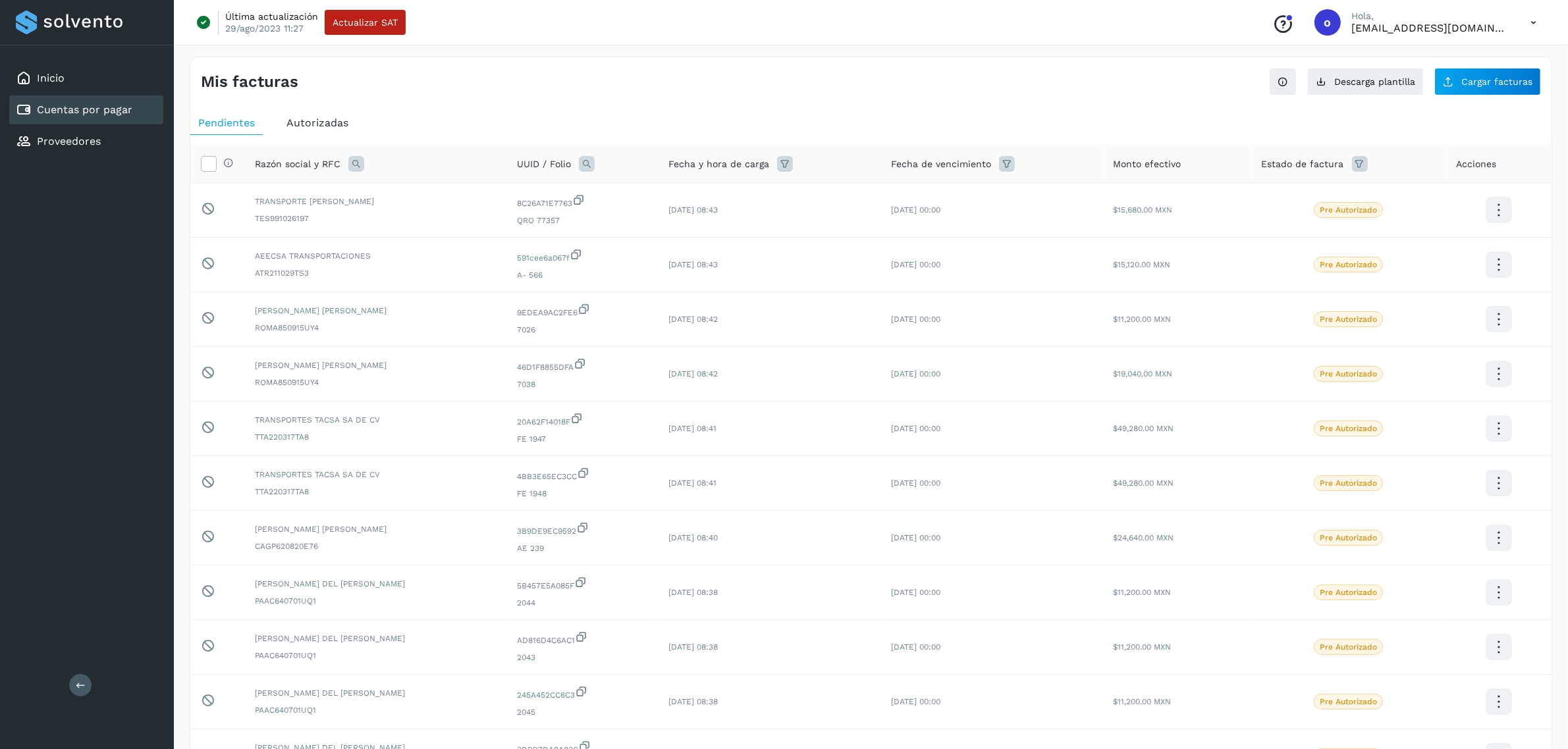
click at [334, 123] on span "Autorizadas" at bounding box center [317, 122] width 62 height 12
select select "**"
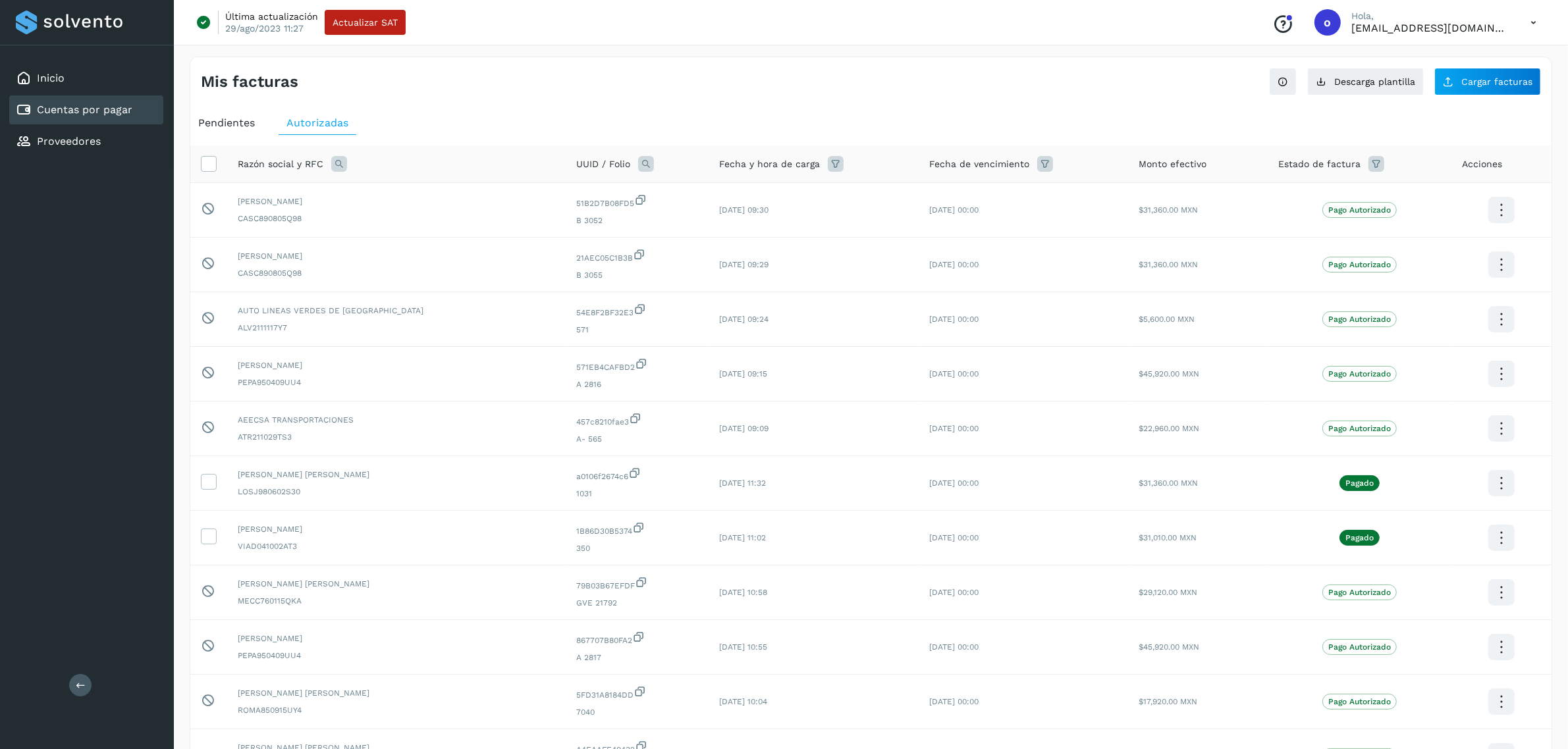
click at [216, 123] on span "Pendientes" at bounding box center [227, 122] width 57 height 12
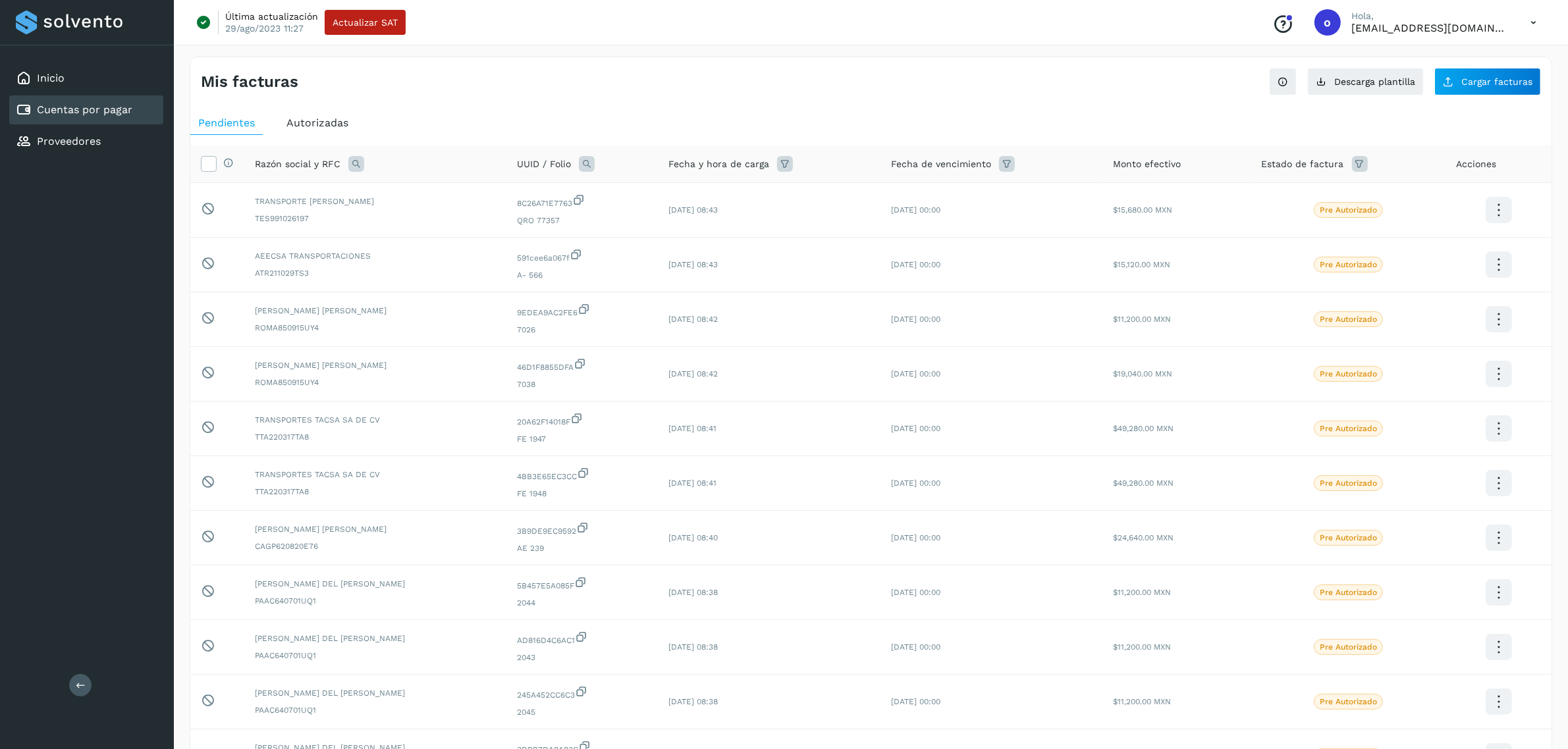
click at [337, 126] on span "Autorizadas" at bounding box center [317, 122] width 62 height 12
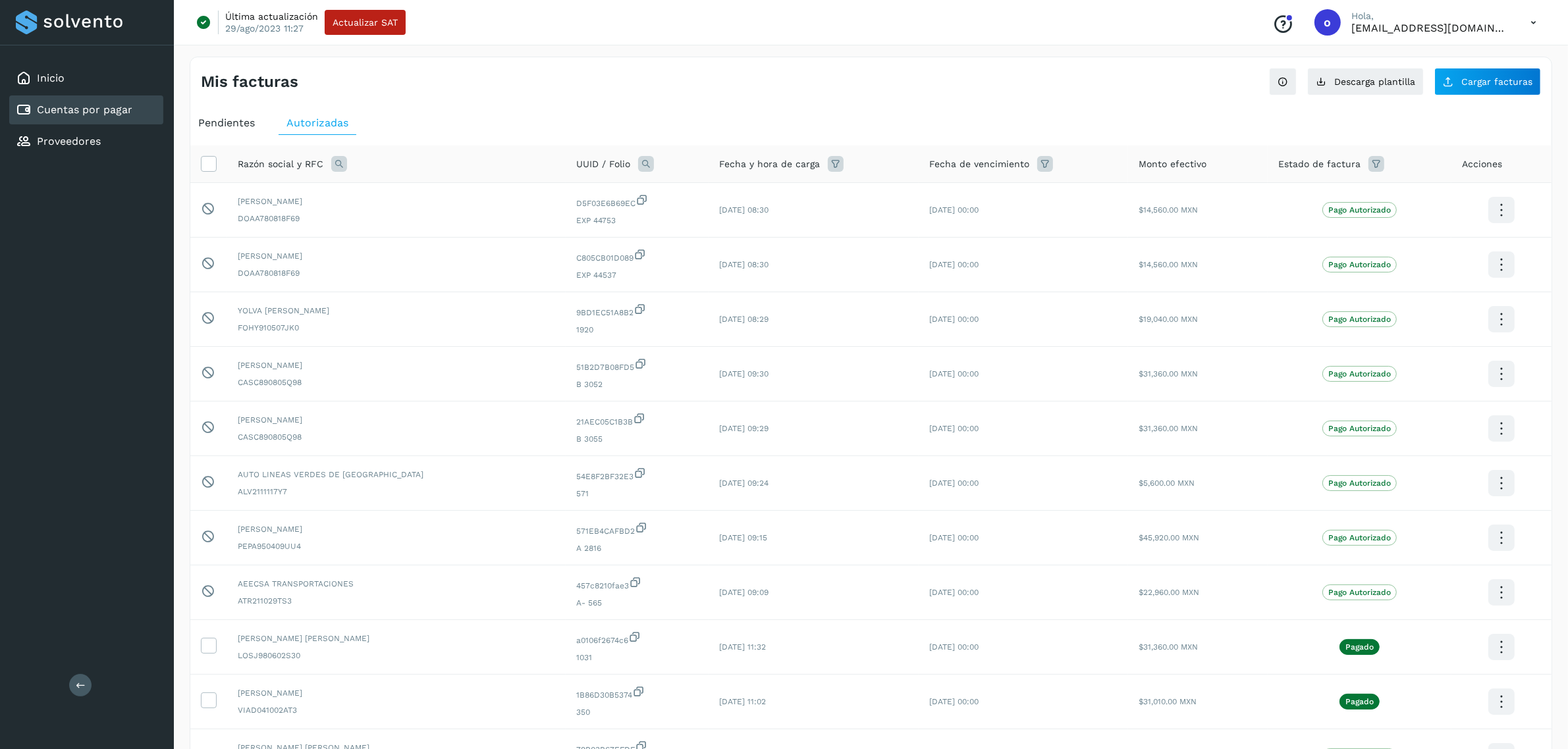
click at [259, 125] on div "Pendientes" at bounding box center [227, 123] width 73 height 23
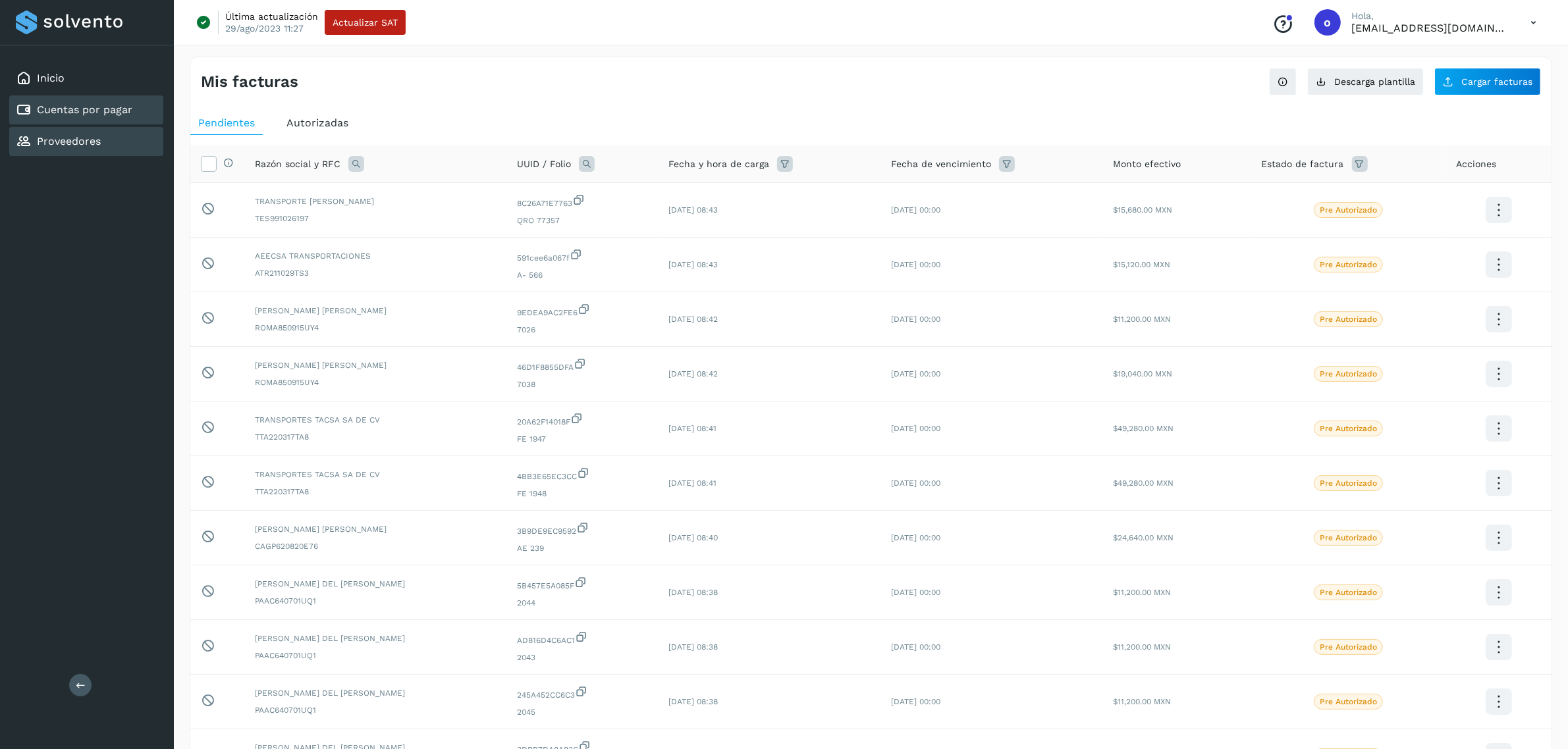
click at [103, 147] on div "Proveedores" at bounding box center [86, 141] width 154 height 29
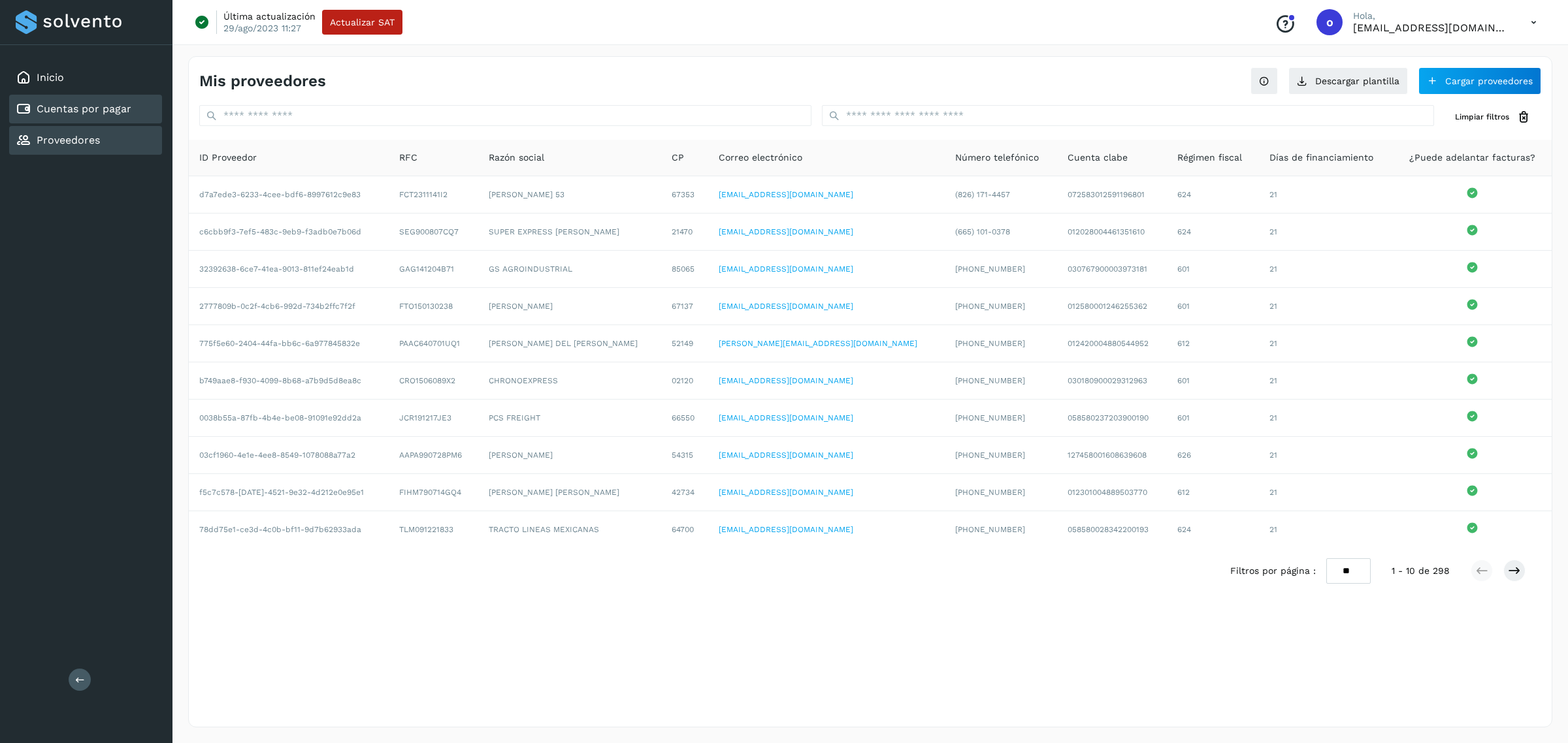
click at [105, 106] on link "Cuentas por pagar" at bounding box center [84, 108] width 94 height 12
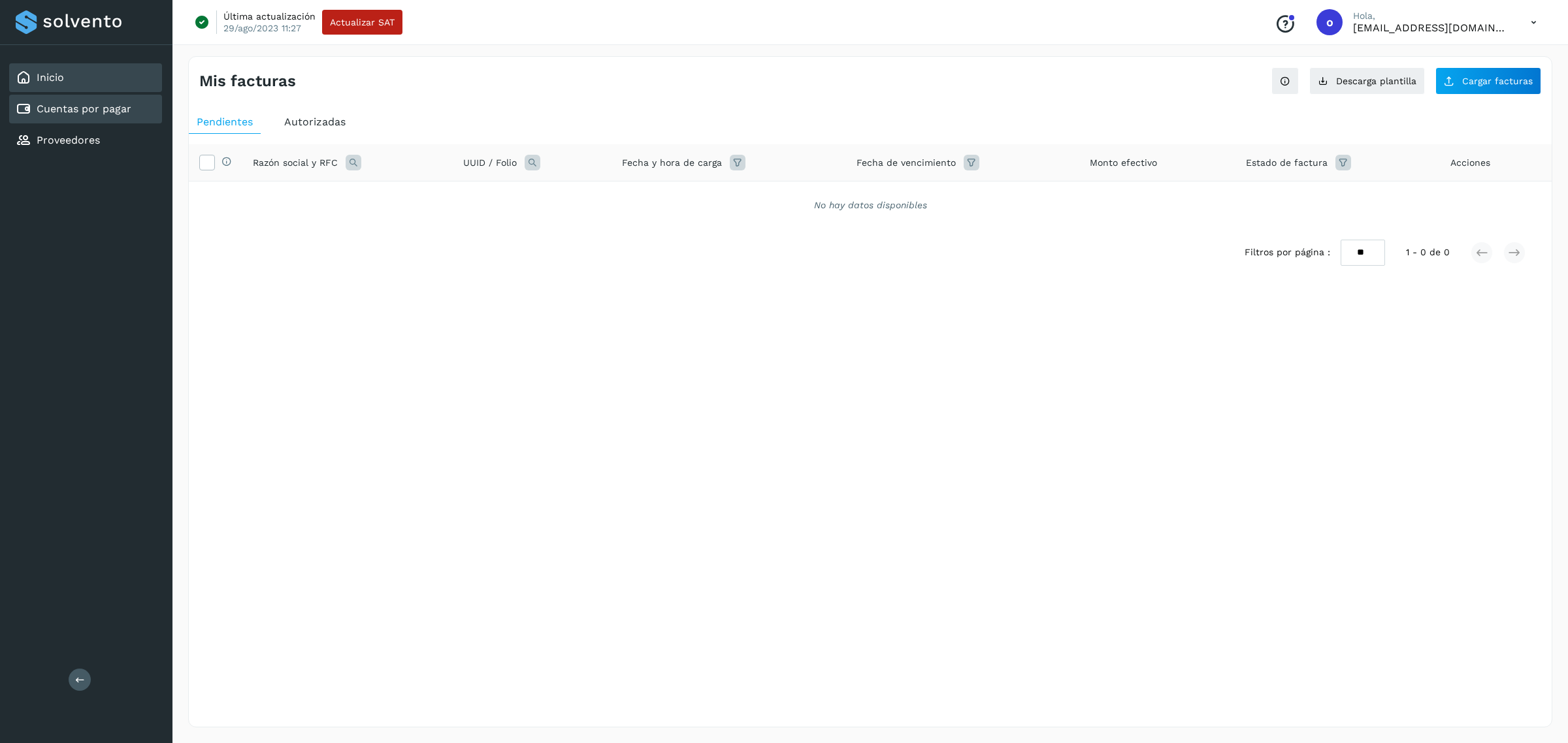
click at [73, 86] on div "Inicio" at bounding box center [85, 78] width 153 height 29
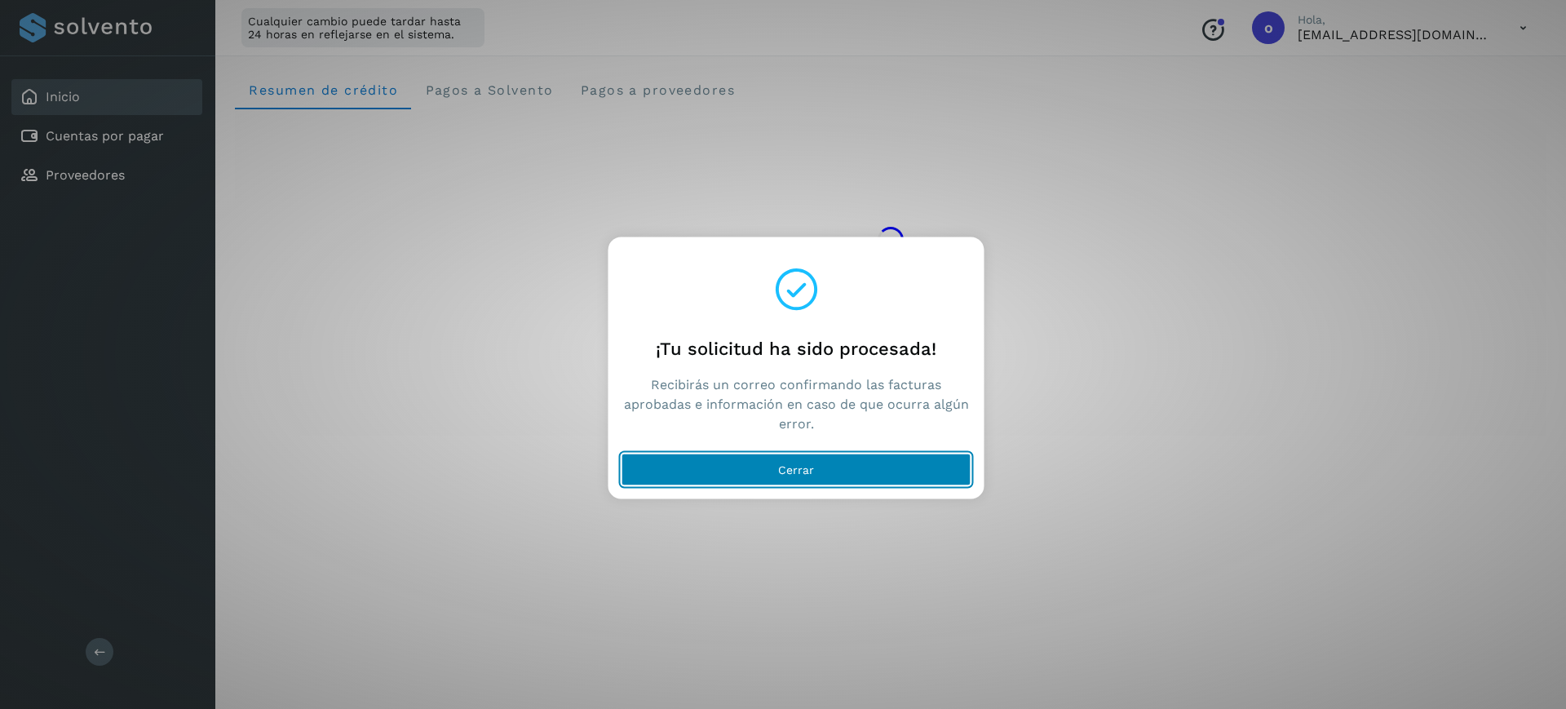
click at [896, 461] on button "Cerrar" at bounding box center [797, 469] width 350 height 33
click at [784, 467] on span "Cerrar" at bounding box center [796, 468] width 36 height 11
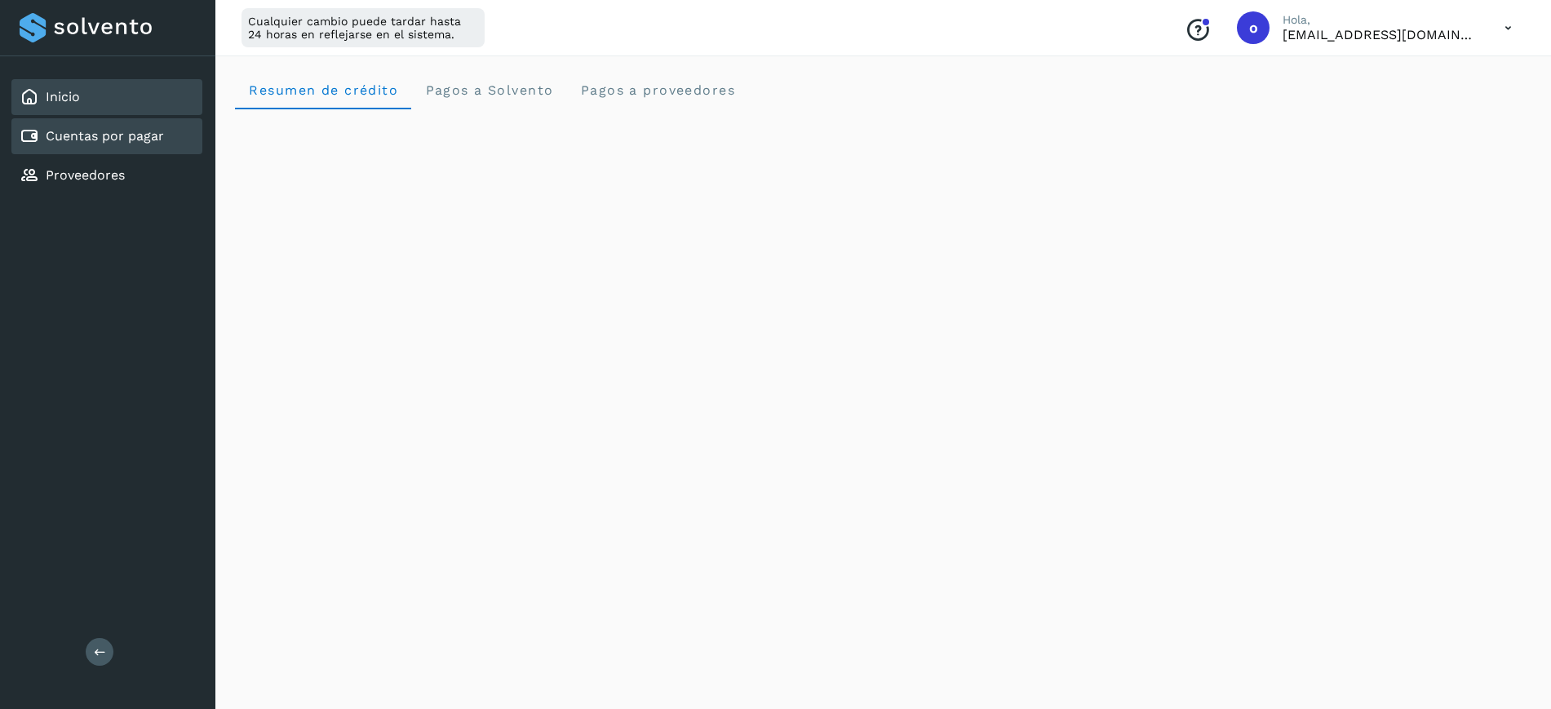
click at [110, 143] on link "Cuentas por pagar" at bounding box center [105, 135] width 118 height 15
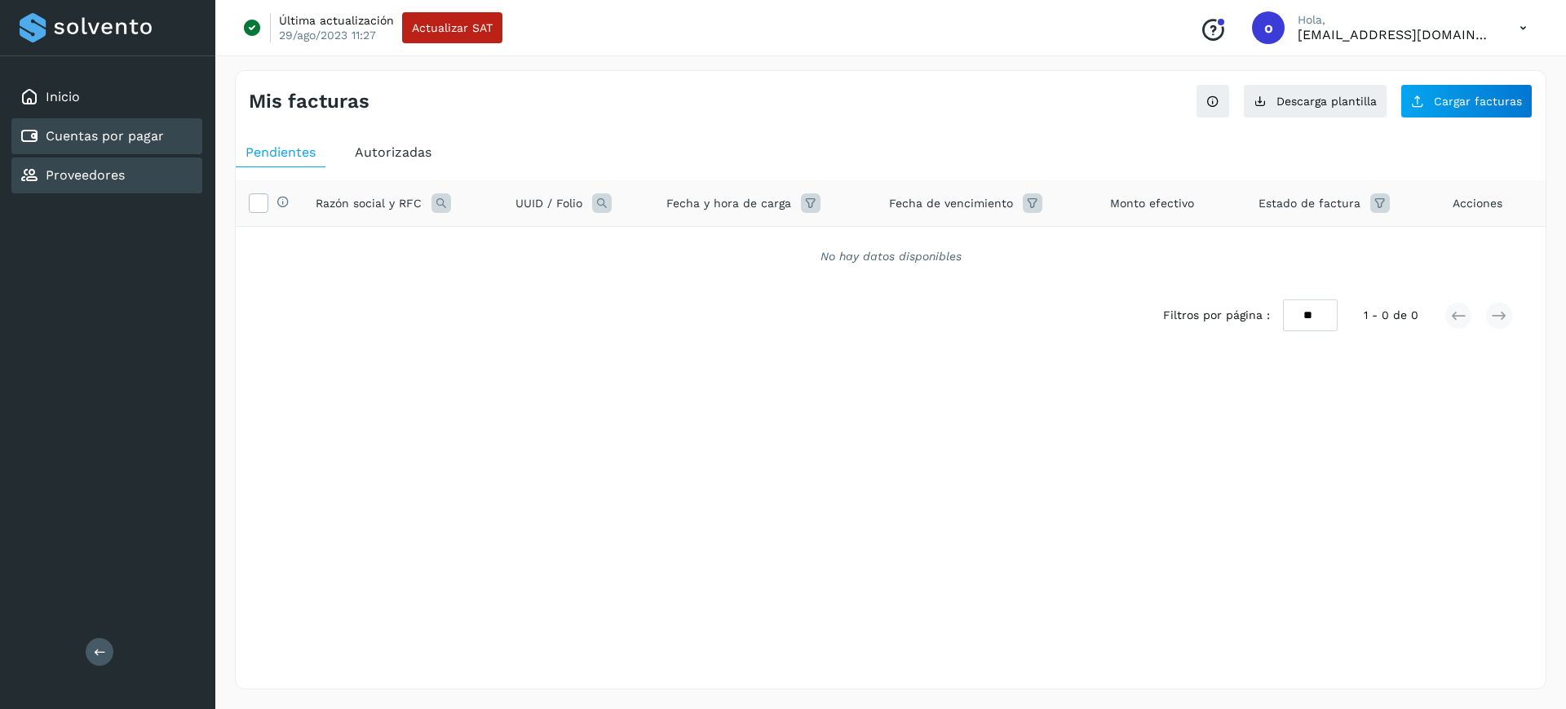
click at [102, 183] on div "Proveedores" at bounding box center [72, 176] width 105 height 20
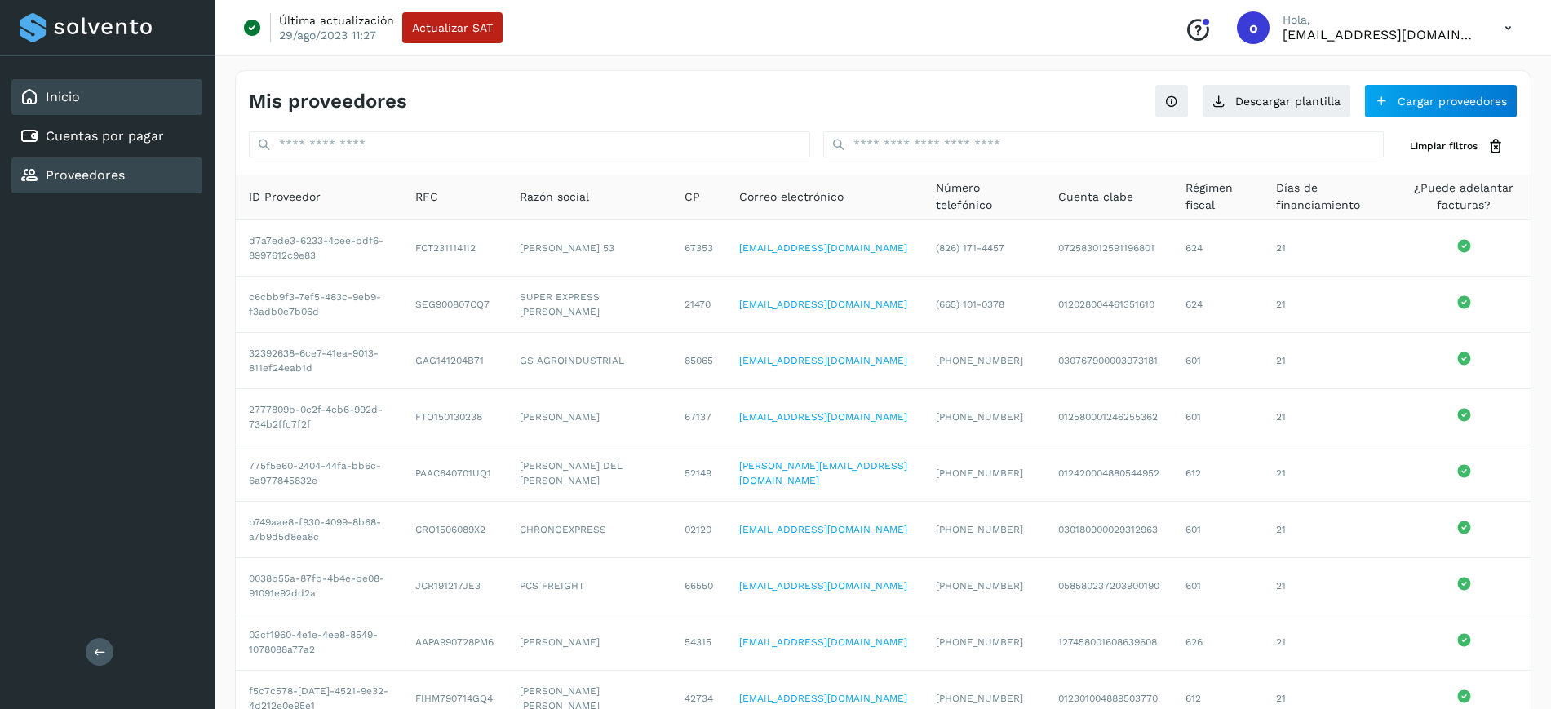
click at [103, 91] on div "Inicio" at bounding box center [106, 97] width 191 height 36
